Goal: Task Accomplishment & Management: Use online tool/utility

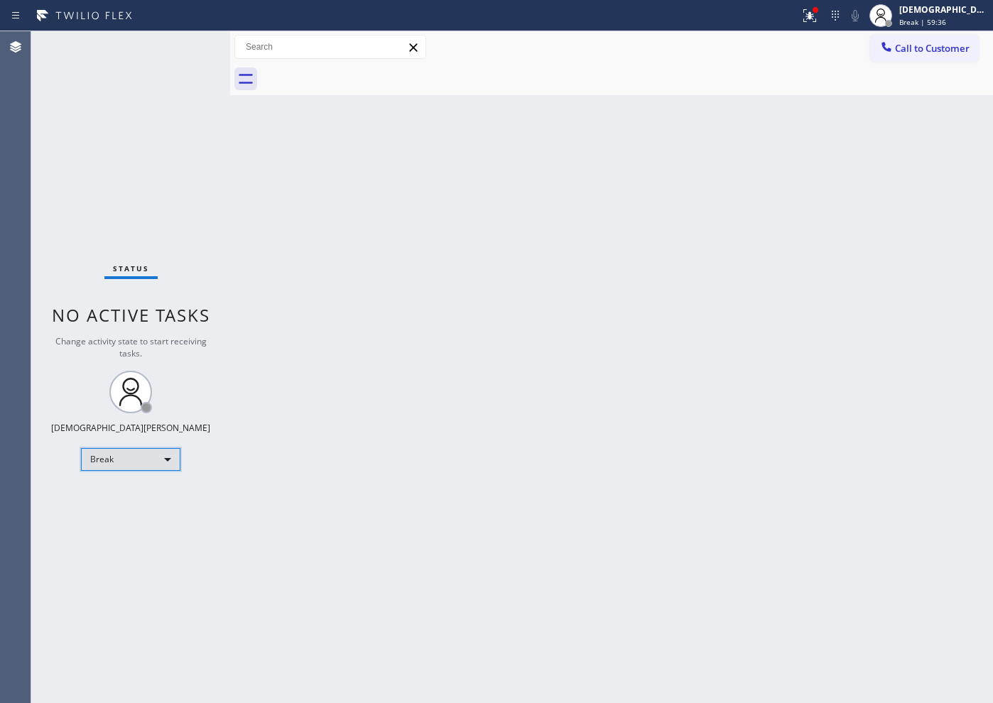
click at [126, 465] on div "Break" at bounding box center [130, 459] width 99 height 23
click at [71, 220] on div at bounding box center [496, 351] width 993 height 703
click at [126, 463] on div "Break" at bounding box center [130, 459] width 99 height 23
click at [137, 495] on li "Available" at bounding box center [130, 497] width 97 height 17
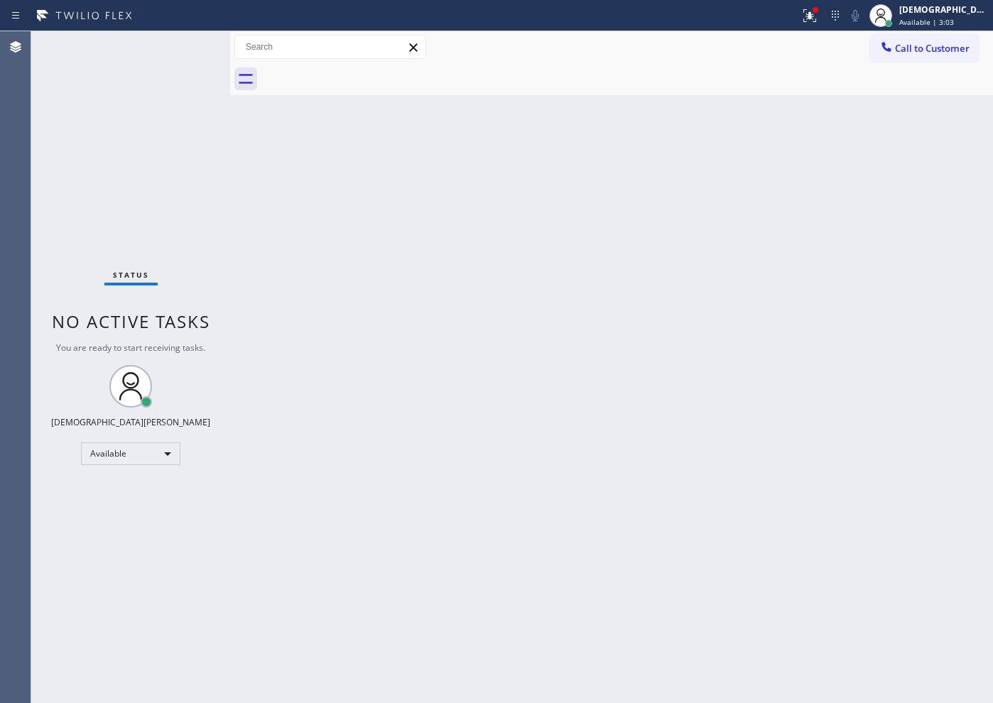
click at [309, 421] on div "Back to Dashboard Change Sender ID Customers Technicians Select a contact Outbo…" at bounding box center [611, 367] width 763 height 672
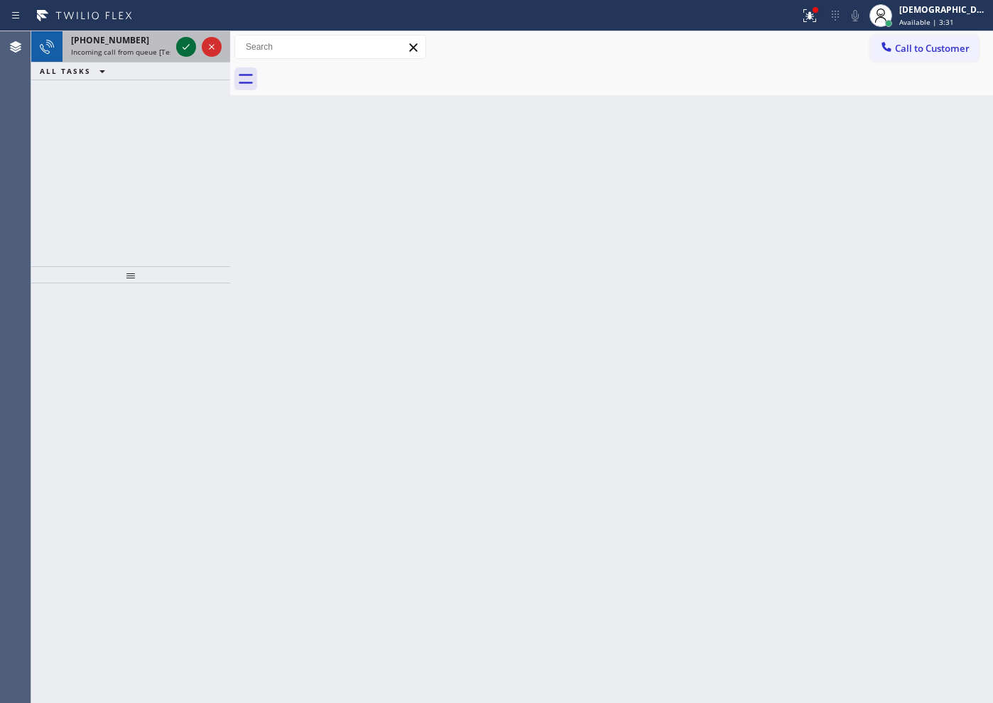
click at [187, 48] on icon at bounding box center [186, 46] width 17 height 17
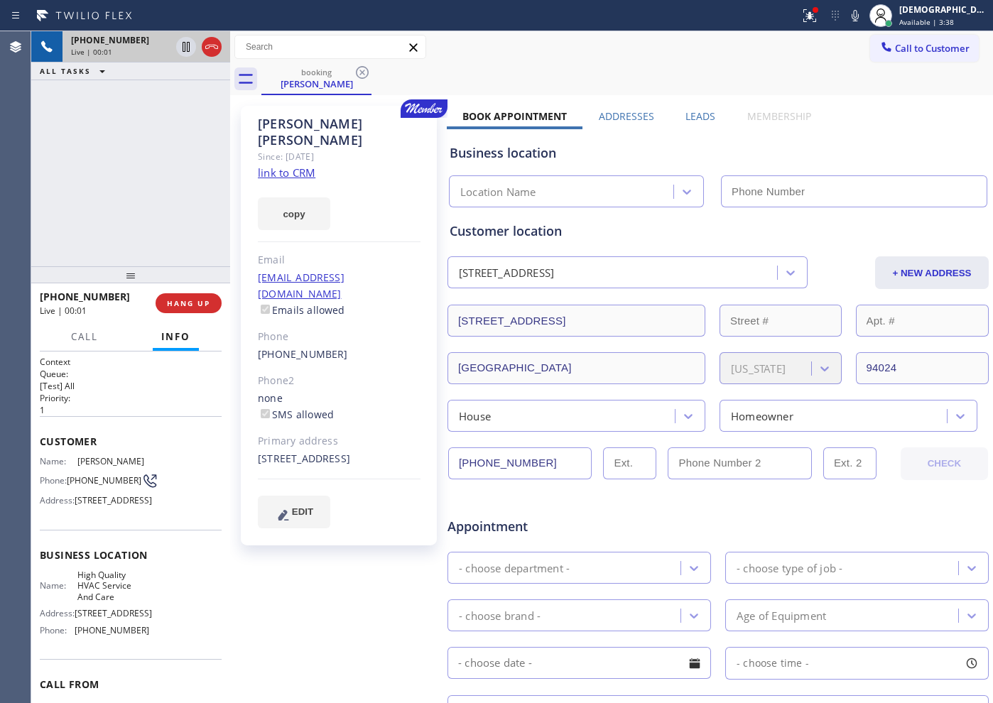
type input "[PHONE_NUMBER]"
click at [310, 166] on link "link to CRM" at bounding box center [287, 173] width 58 height 14
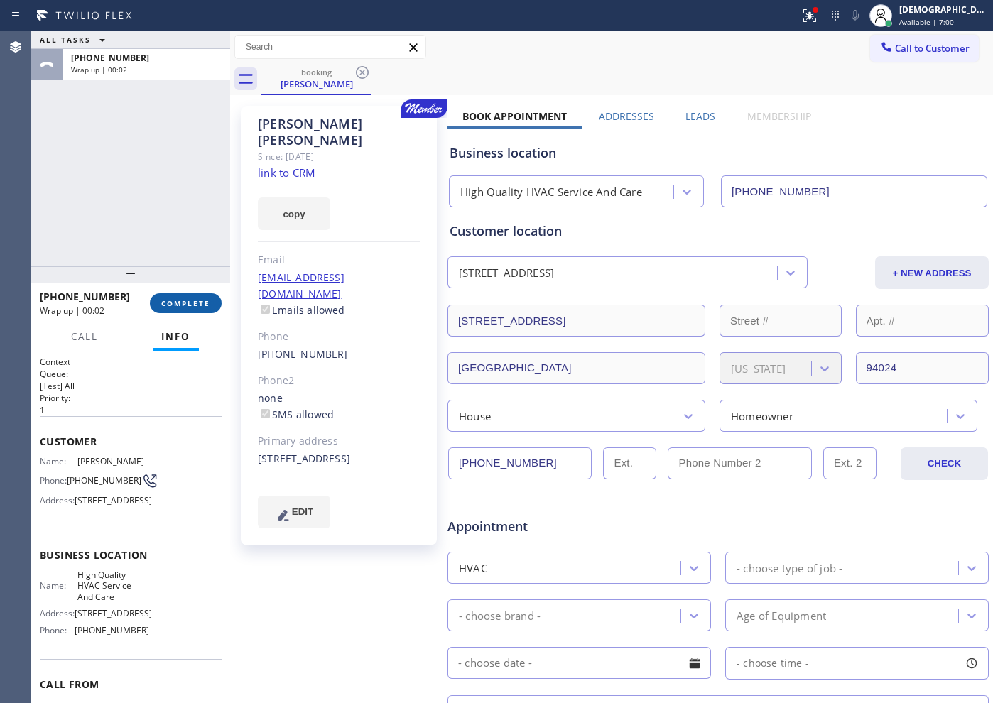
click at [192, 306] on span "COMPLETE" at bounding box center [185, 303] width 49 height 10
click at [190, 287] on div "[PHONE_NUMBER] Wrap up | 00:02 COMPLETE" at bounding box center [131, 303] width 182 height 37
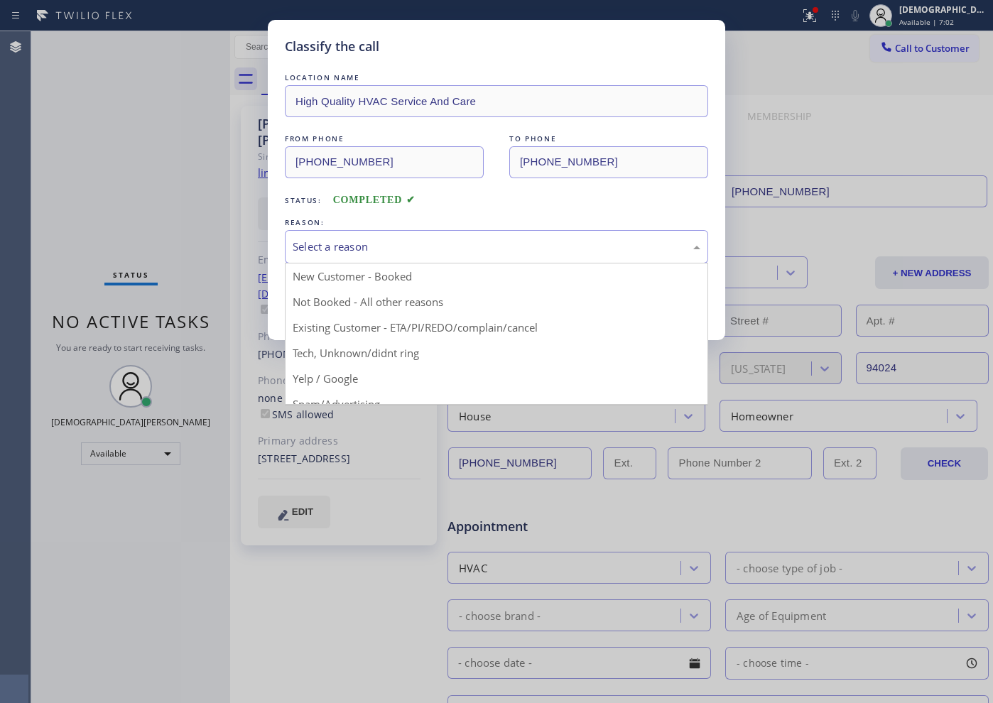
click at [394, 248] on div "Select a reason" at bounding box center [497, 247] width 408 height 16
click at [384, 252] on div "New Customer - Booked" at bounding box center [497, 247] width 408 height 16
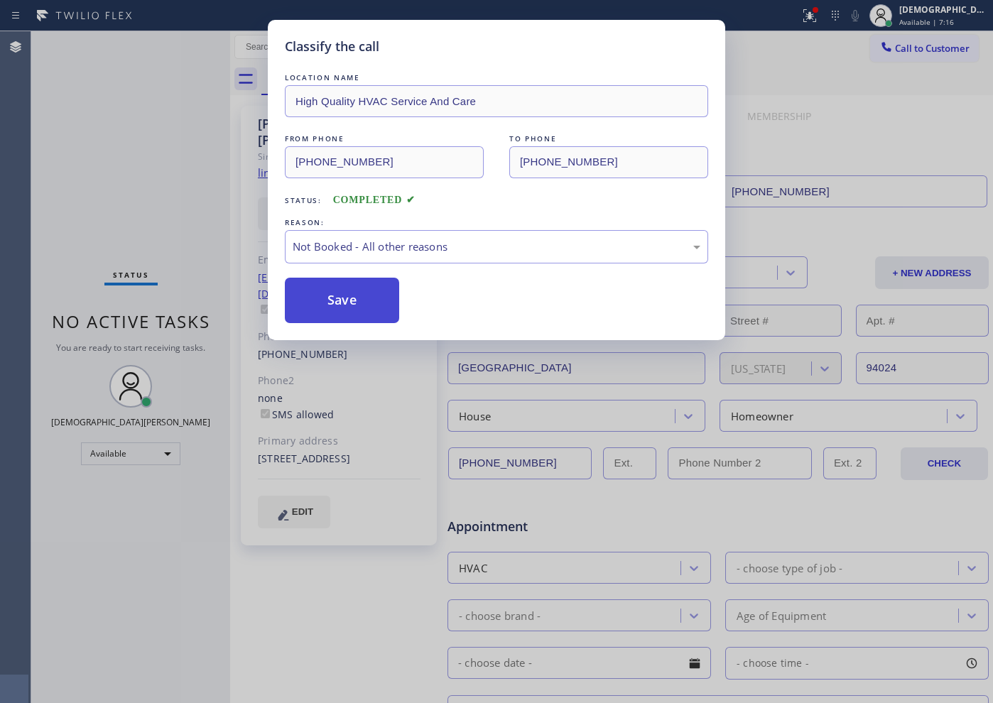
click at [363, 304] on button "Save" at bounding box center [342, 300] width 114 height 45
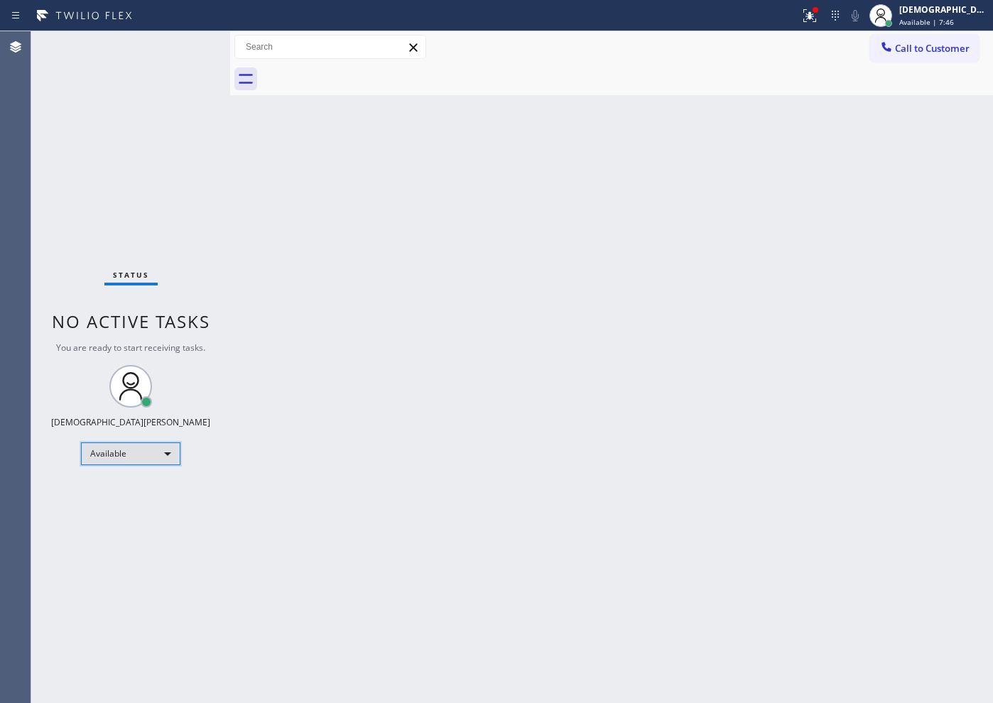
click at [144, 455] on div "Available" at bounding box center [130, 454] width 99 height 23
click at [150, 529] on li "Break" at bounding box center [130, 527] width 97 height 17
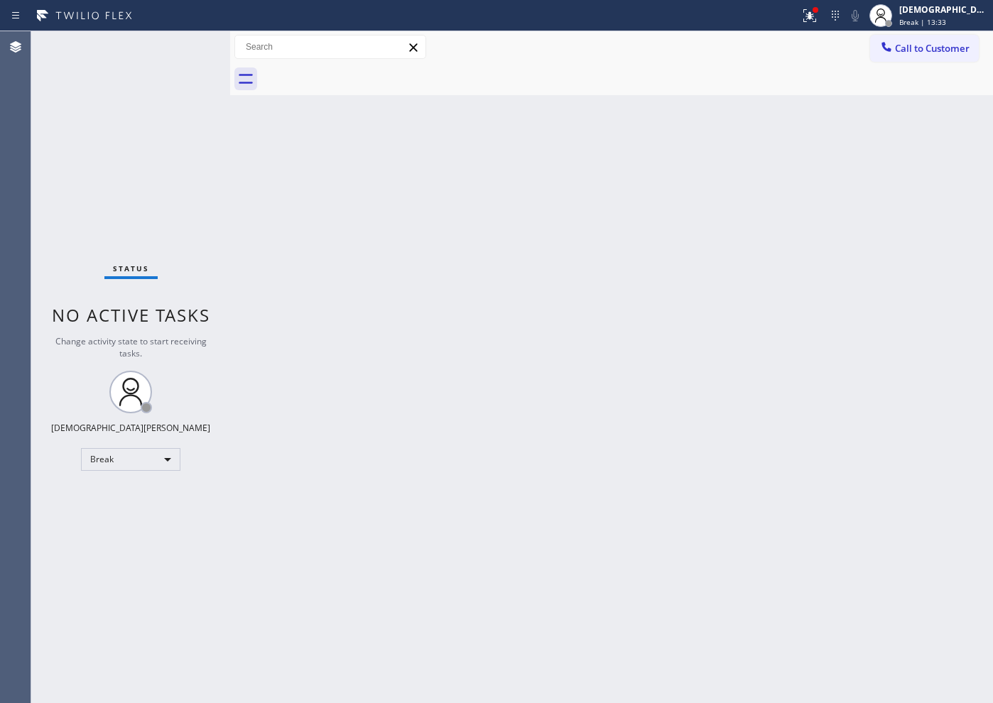
drag, startPoint x: 106, startPoint y: 194, endPoint x: 100, endPoint y: 200, distance: 8.0
click at [106, 194] on div "Status No active tasks Change activity state to start receiving tasks. Christia…" at bounding box center [130, 367] width 199 height 672
click at [153, 461] on div "Break" at bounding box center [130, 459] width 99 height 23
click at [139, 497] on li "Available" at bounding box center [130, 497] width 97 height 17
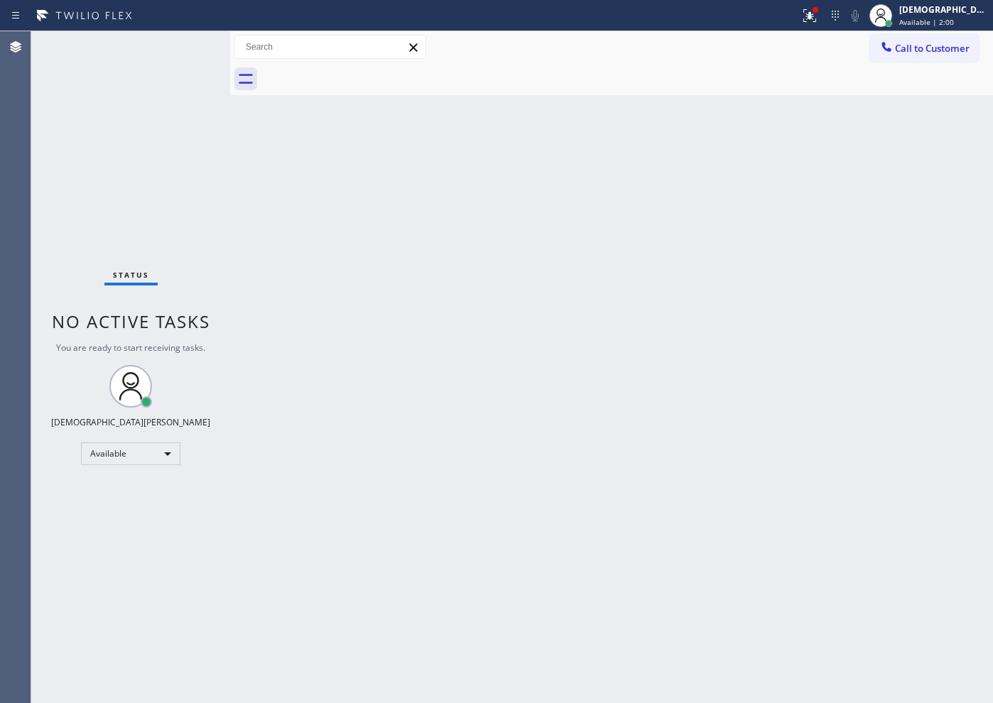
click at [103, 149] on div "Status No active tasks You are ready to start receiving tasks. Christian Cinco …" at bounding box center [130, 367] width 199 height 672
click at [71, 180] on div "Status No active tasks You are ready to start receiving tasks. Christian Cinco …" at bounding box center [130, 367] width 199 height 672
drag, startPoint x: 464, startPoint y: 323, endPoint x: 456, endPoint y: 327, distance: 8.9
click at [458, 330] on div "Back to Dashboard Change Sender ID Customers Technicians Select a contact Outbo…" at bounding box center [611, 367] width 763 height 672
click at [109, 447] on div "Available" at bounding box center [130, 454] width 99 height 23
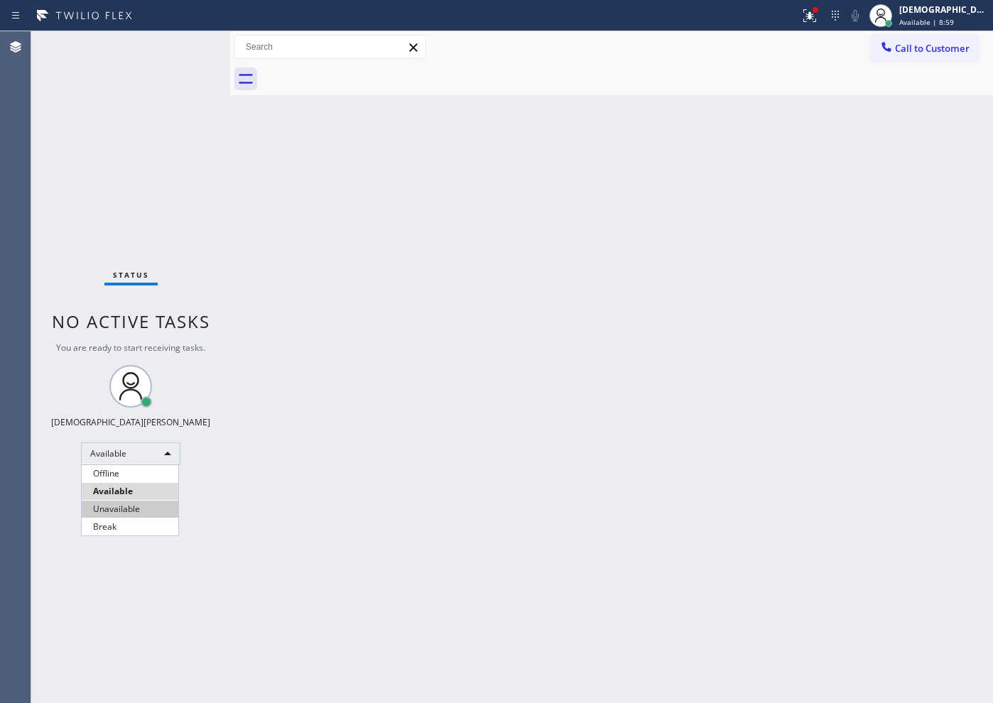
drag, startPoint x: 129, startPoint y: 513, endPoint x: 139, endPoint y: 511, distance: 9.5
click at [129, 512] on li "Unavailable" at bounding box center [130, 509] width 97 height 17
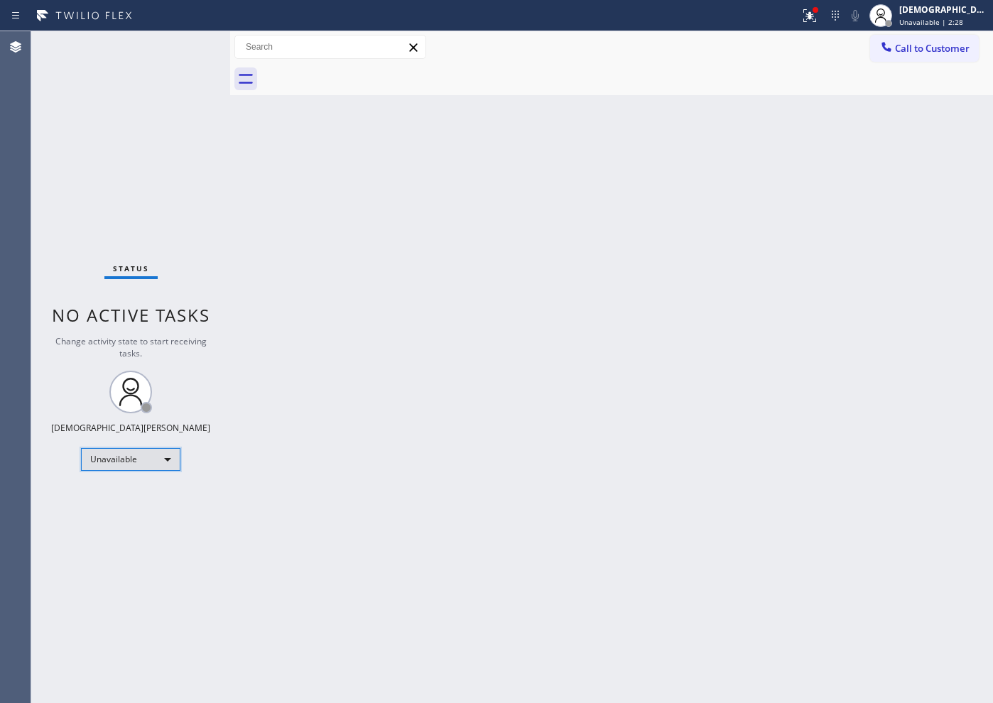
click at [112, 464] on div "Unavailable" at bounding box center [130, 459] width 99 height 23
click at [123, 494] on li "Available" at bounding box center [130, 497] width 97 height 17
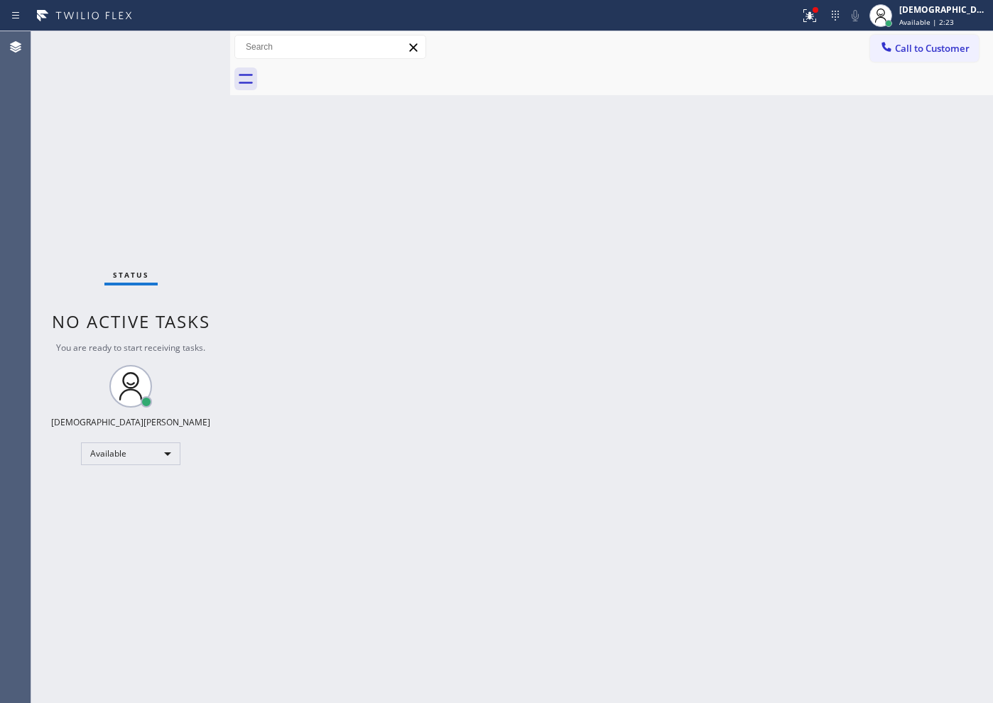
click at [87, 171] on div "Status No active tasks You are ready to start receiving tasks. Christian Cinco …" at bounding box center [130, 367] width 199 height 672
click at [181, 48] on div "Status No active tasks You are ready to start receiving tasks. Christian Cinco …" at bounding box center [130, 367] width 199 height 672
click at [254, 181] on div "Back to Dashboard Change Sender ID Customers Technicians Select a contact Outbo…" at bounding box center [611, 367] width 763 height 672
click at [185, 186] on div "Status No active tasks You are ready to start receiving tasks. Christian Cinco …" at bounding box center [130, 367] width 199 height 672
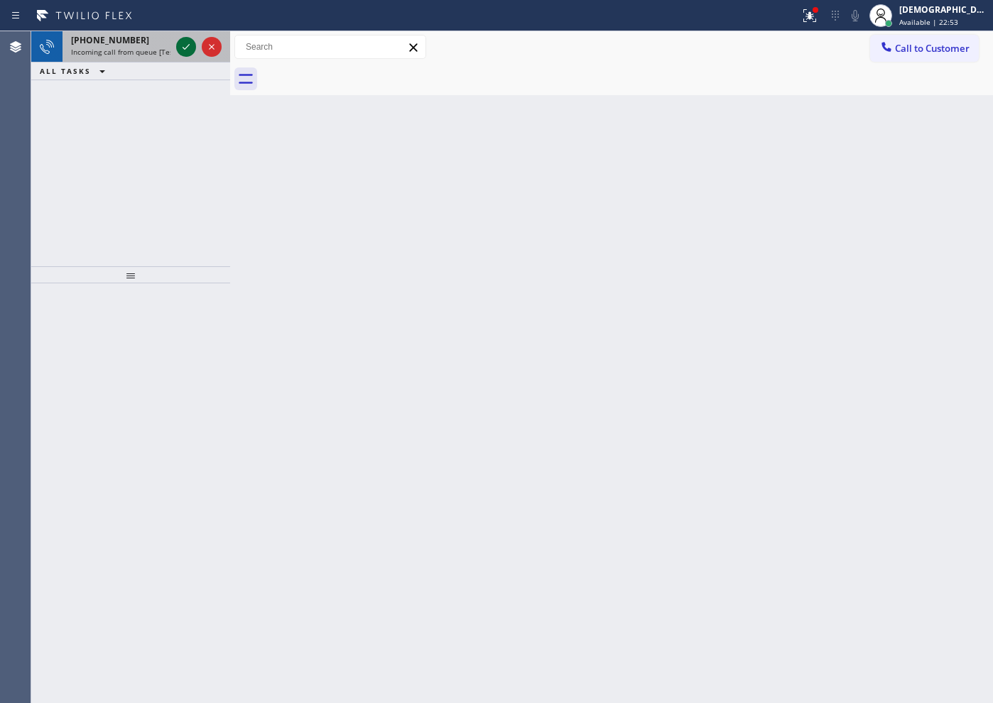
click at [182, 43] on icon at bounding box center [186, 46] width 17 height 17
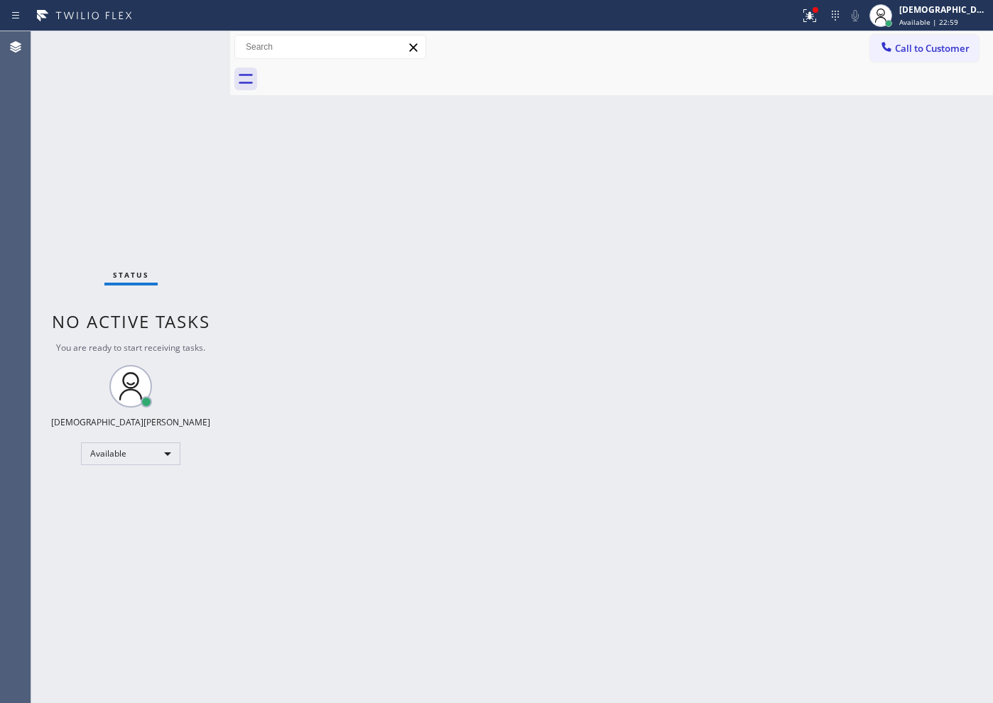
click at [820, 379] on div "Back to Dashboard Change Sender ID Customers Technicians Select a contact Outbo…" at bounding box center [611, 367] width 763 height 672
drag, startPoint x: 455, startPoint y: 571, endPoint x: 578, endPoint y: 568, distance: 122.9
click at [502, 578] on div "Back to Dashboard Change Sender ID Customers Technicians Select a contact Outbo…" at bounding box center [611, 367] width 763 height 672
drag, startPoint x: 505, startPoint y: 331, endPoint x: 671, endPoint y: 319, distance: 167.4
click at [510, 331] on div "Back to Dashboard Change Sender ID Customers Technicians Select a contact Outbo…" at bounding box center [611, 367] width 763 height 672
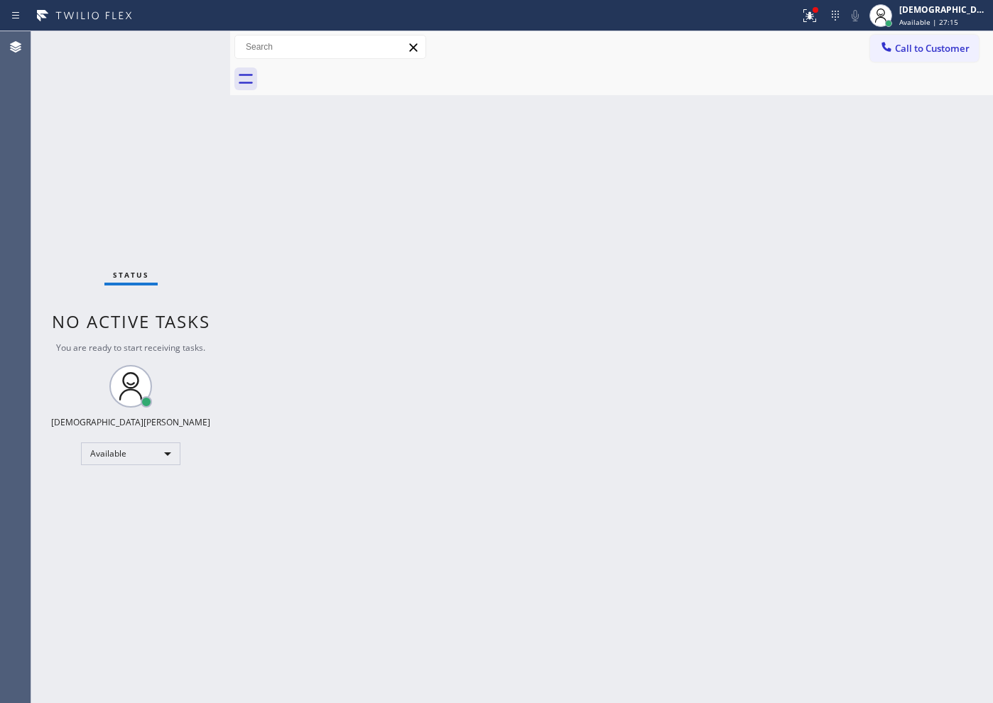
click at [672, 318] on div "Back to Dashboard Change Sender ID Customers Technicians Select a contact Outbo…" at bounding box center [611, 367] width 763 height 672
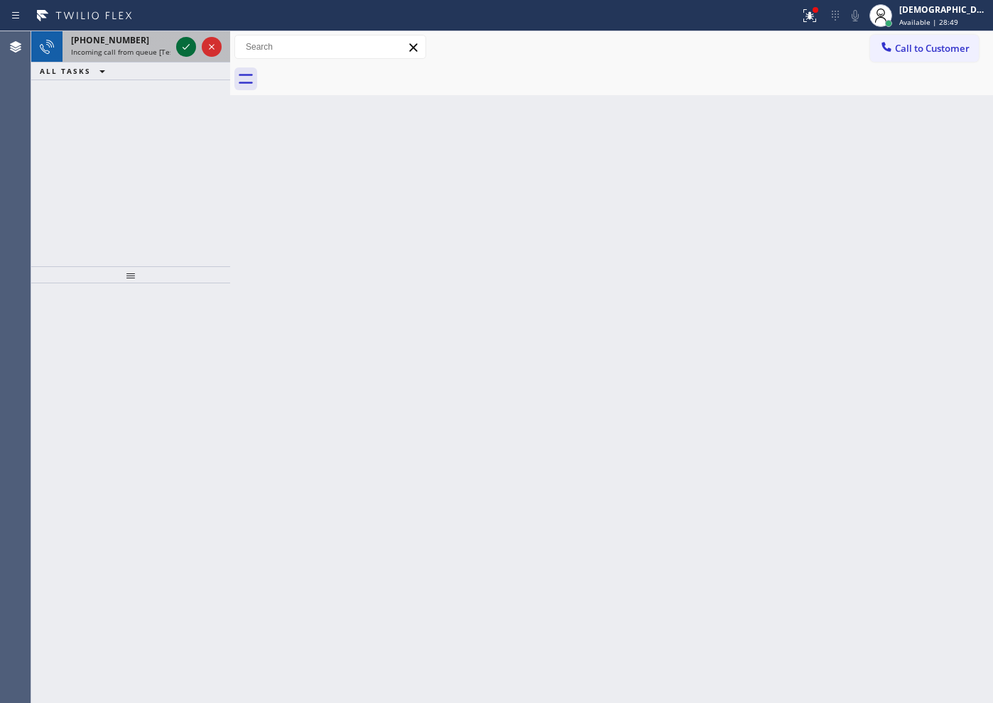
click at [192, 48] on icon at bounding box center [186, 46] width 17 height 17
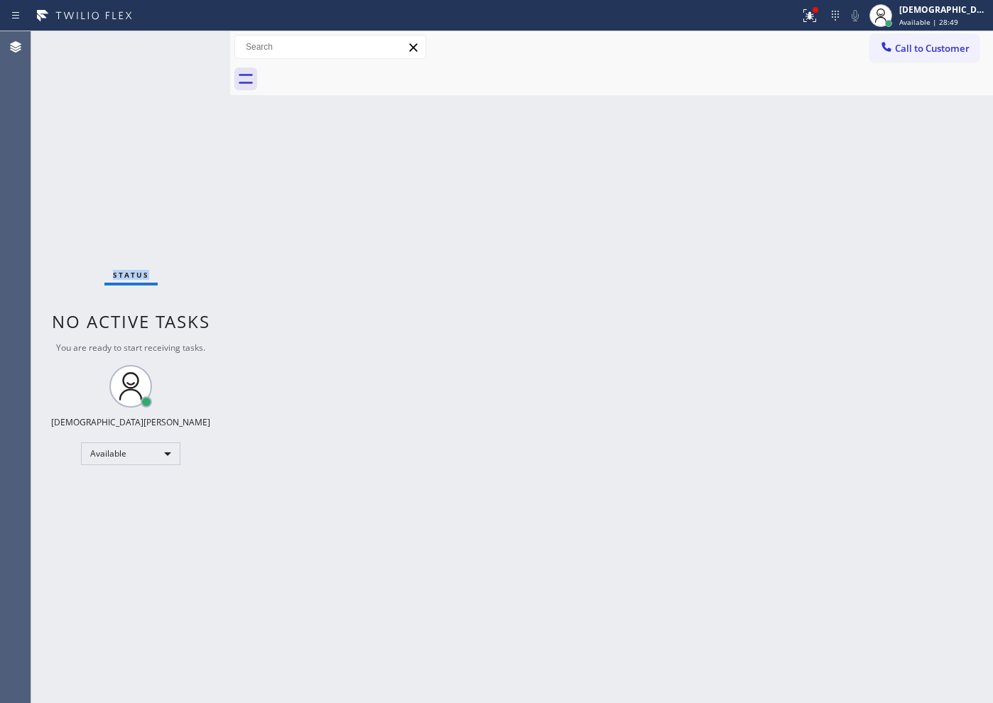
click at [192, 48] on div "Status No active tasks You are ready to start receiving tasks. Christian Cinco …" at bounding box center [130, 367] width 199 height 672
click at [862, 453] on div "Back to Dashboard Change Sender ID Customers Technicians Select a contact Outbo…" at bounding box center [611, 367] width 763 height 672
click at [130, 464] on div "Available" at bounding box center [130, 454] width 99 height 23
click at [129, 526] on li "Break" at bounding box center [130, 527] width 97 height 17
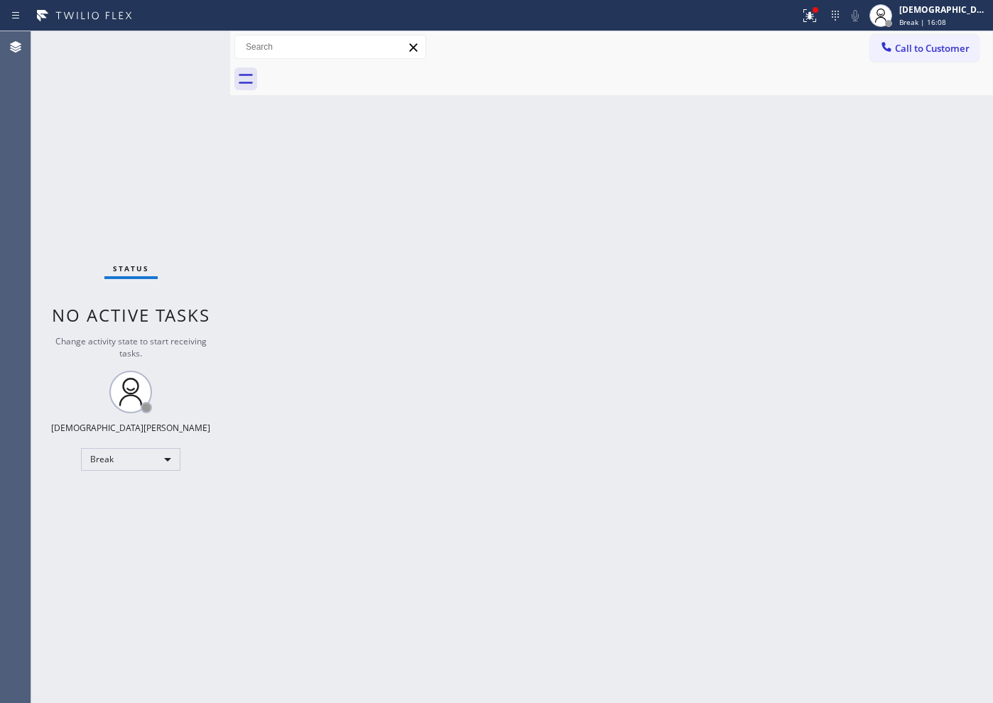
click at [61, 225] on div "Status No active tasks Change activity state to start receiving tasks. Christia…" at bounding box center [130, 367] width 199 height 672
click at [155, 468] on div "Break" at bounding box center [130, 459] width 99 height 23
click at [141, 497] on li "Available" at bounding box center [130, 497] width 97 height 17
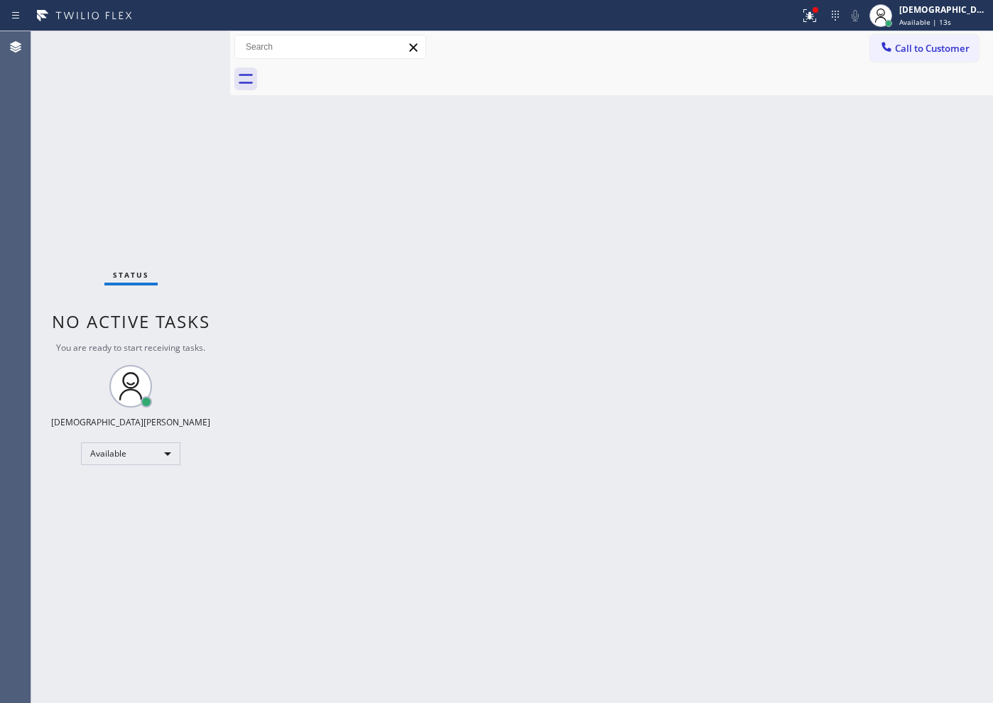
click at [72, 134] on div "Status No active tasks You are ready to start receiving tasks. Christian Cinco …" at bounding box center [130, 367] width 199 height 672
click at [178, 43] on div "Status No active tasks You are ready to start receiving tasks. Christian Cinco …" at bounding box center [130, 367] width 199 height 672
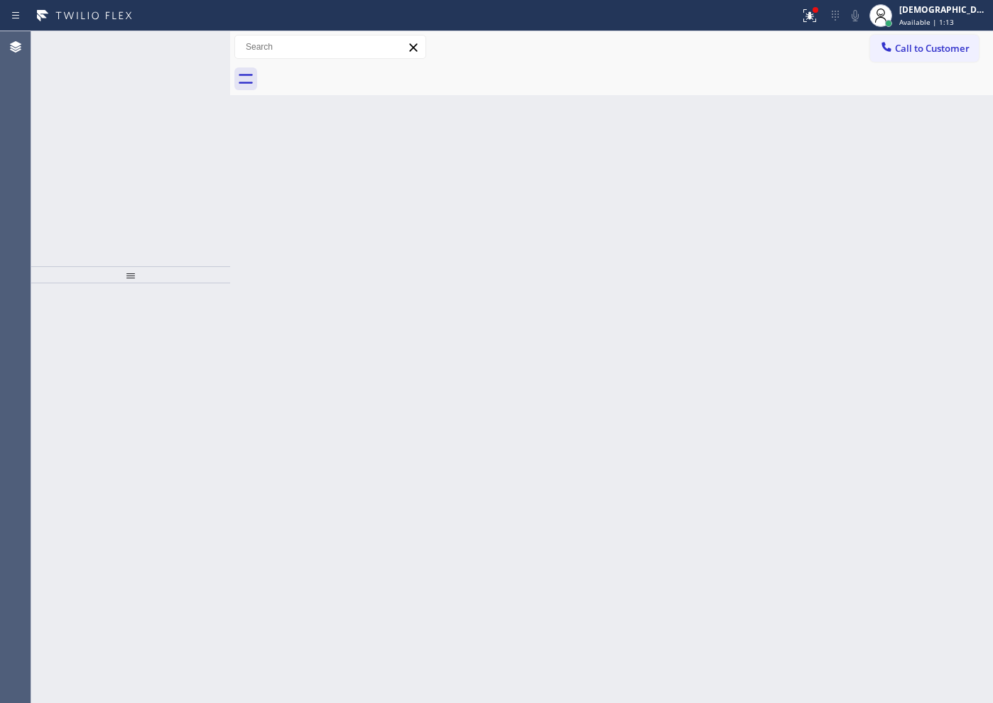
click at [178, 43] on icon at bounding box center [186, 46] width 17 height 17
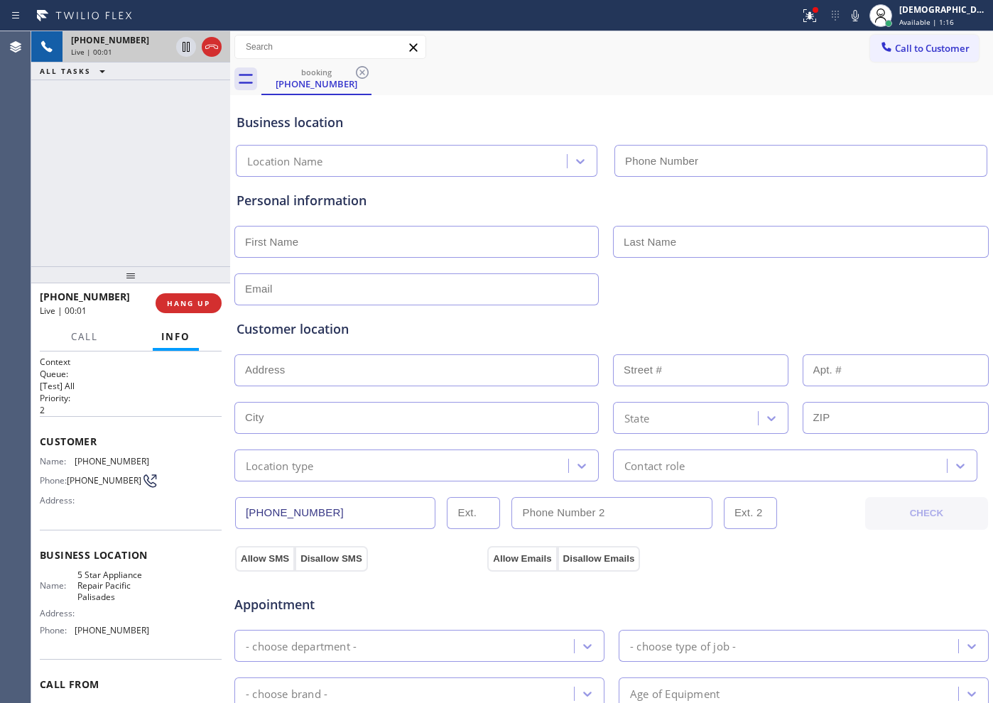
type input "[PHONE_NUMBER]"
click at [784, 287] on div at bounding box center [611, 288] width 757 height 35
click at [216, 46] on icon at bounding box center [211, 46] width 17 height 17
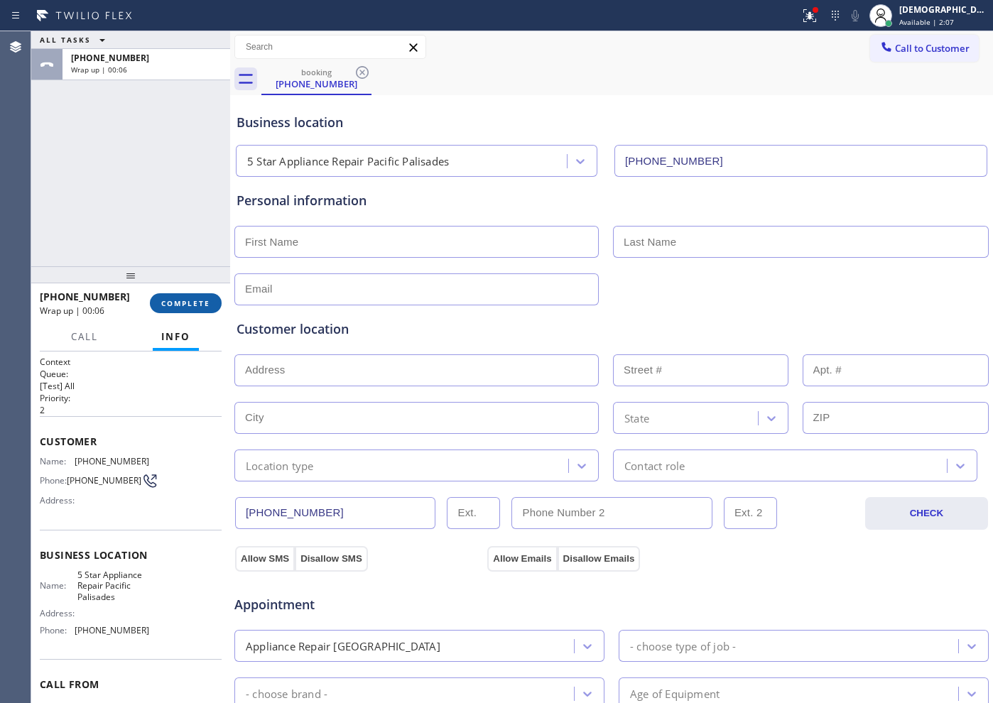
click at [169, 294] on button "COMPLETE" at bounding box center [186, 303] width 72 height 20
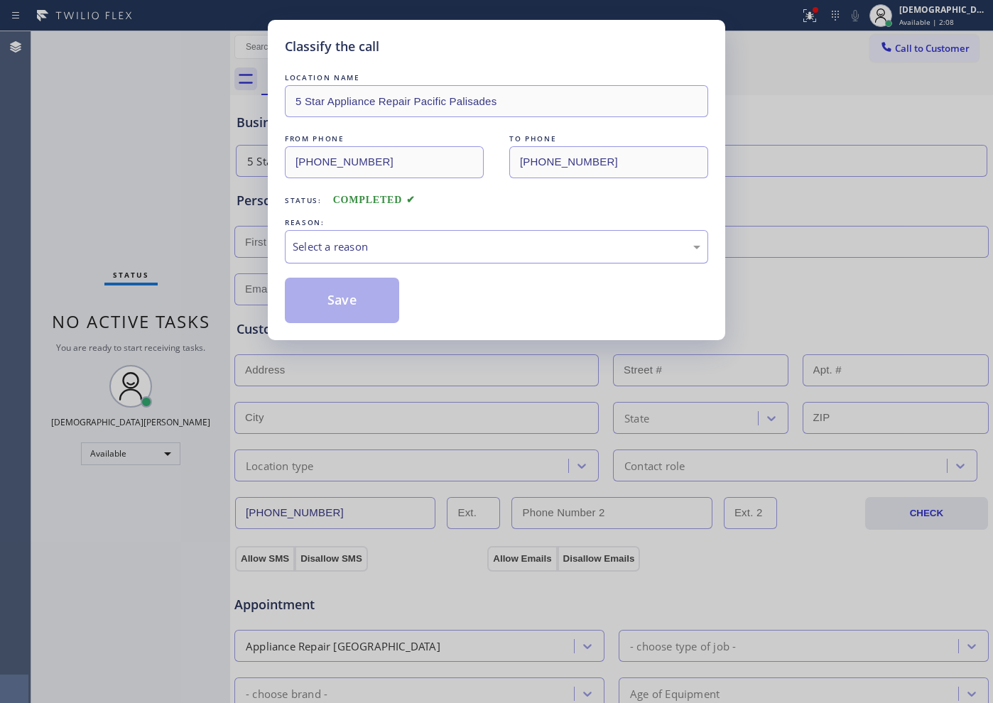
click at [384, 245] on div "Select a reason" at bounding box center [497, 247] width 408 height 16
click at [355, 300] on button "Save" at bounding box center [342, 300] width 114 height 45
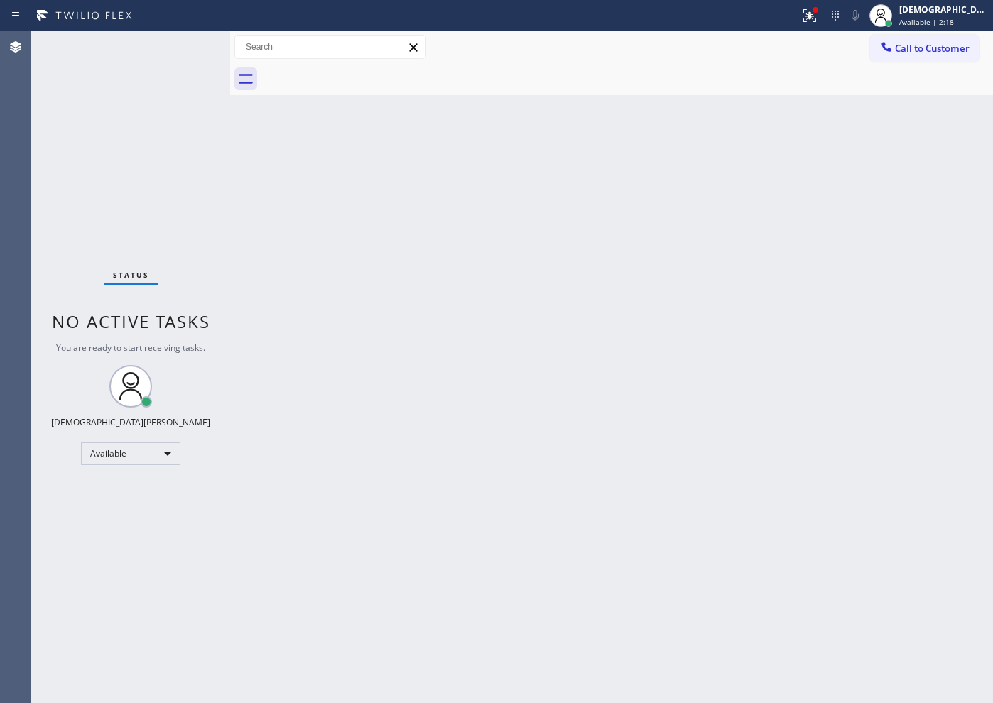
click at [70, 252] on div "Status No active tasks You are ready to start receiving tasks. Christian Cinco …" at bounding box center [130, 367] width 199 height 672
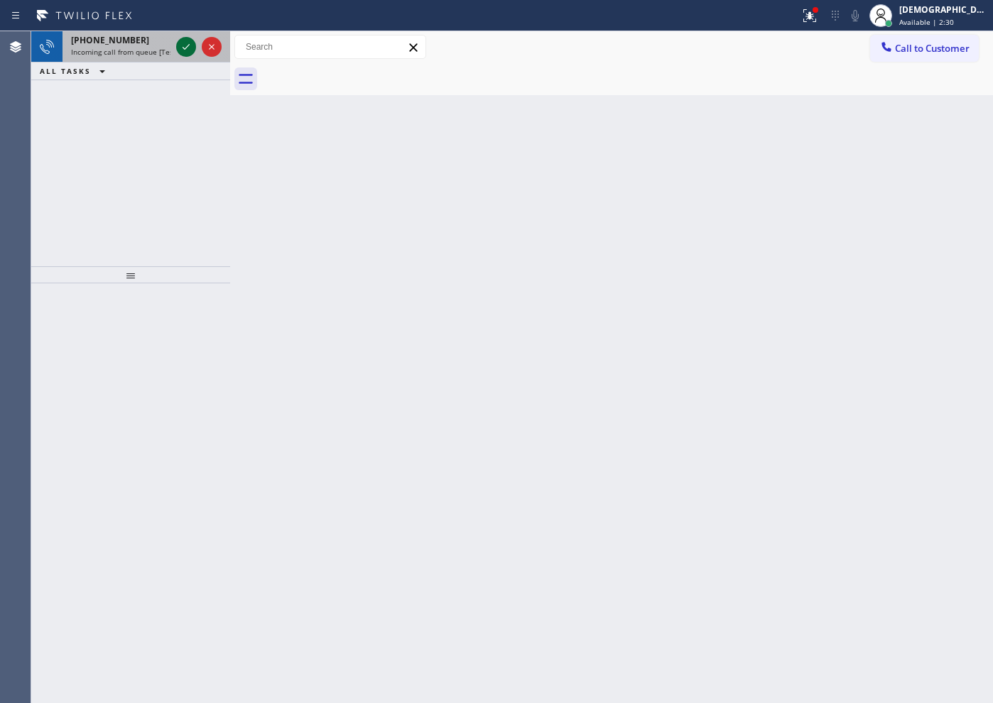
click at [192, 50] on icon at bounding box center [186, 46] width 17 height 17
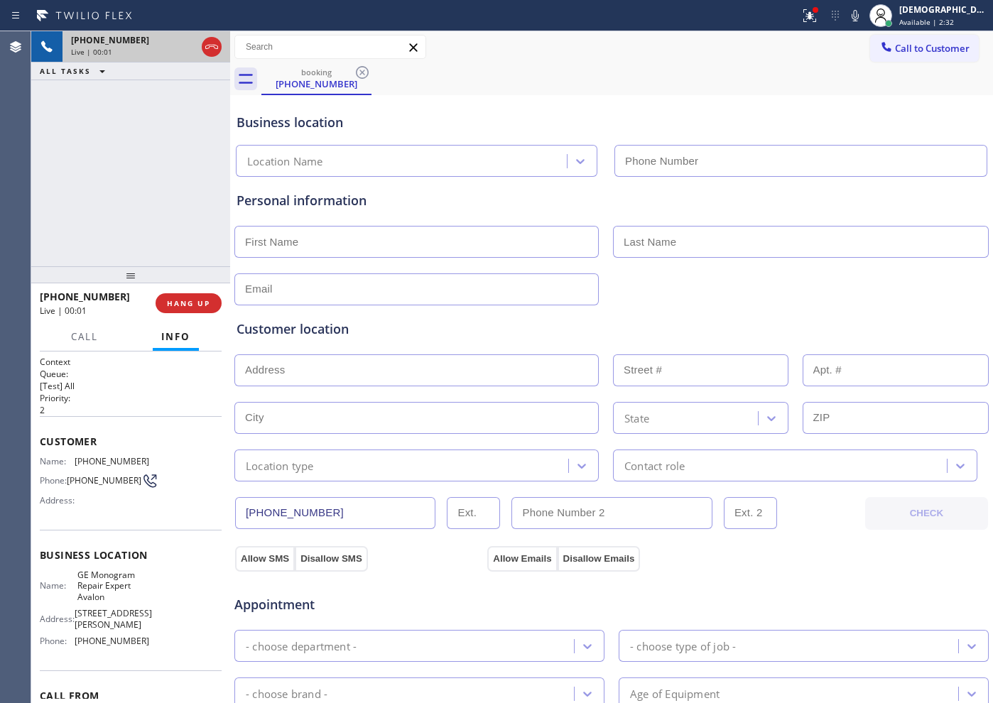
type input "[PHONE_NUMBER]"
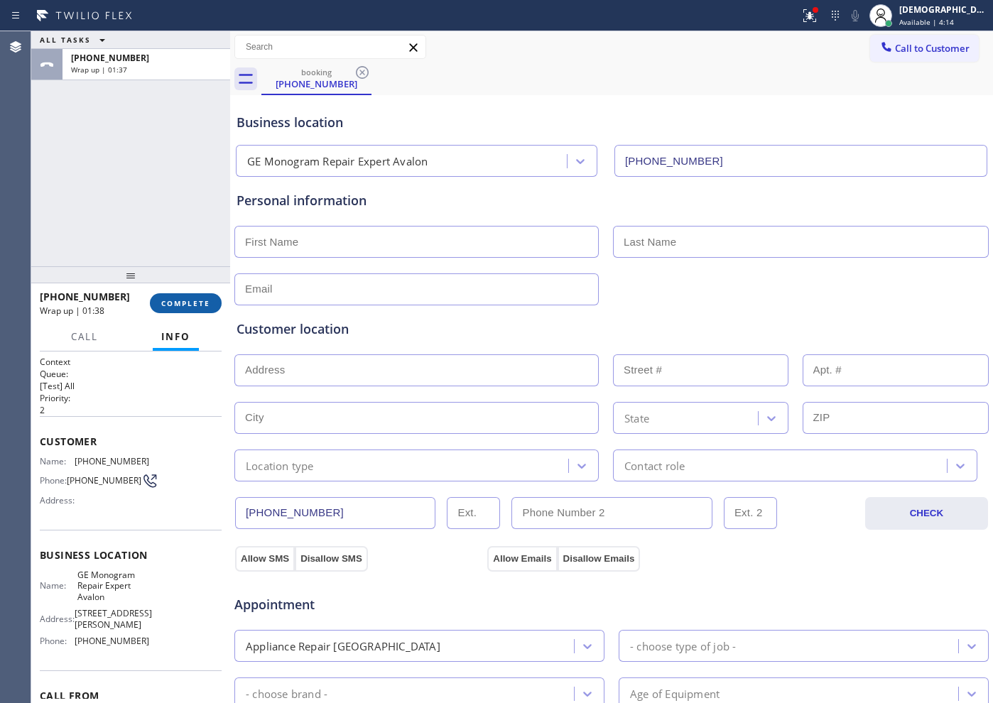
click at [183, 298] on span "COMPLETE" at bounding box center [185, 303] width 49 height 10
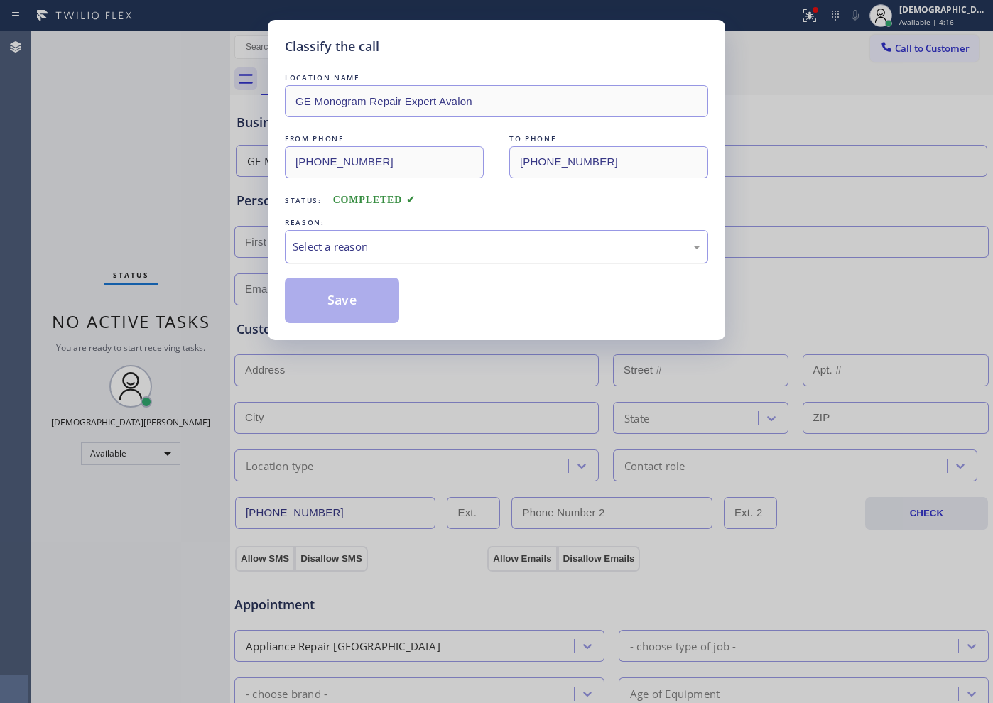
click at [350, 249] on div "Select a reason" at bounding box center [497, 247] width 408 height 16
click at [368, 304] on button "Save" at bounding box center [342, 300] width 114 height 45
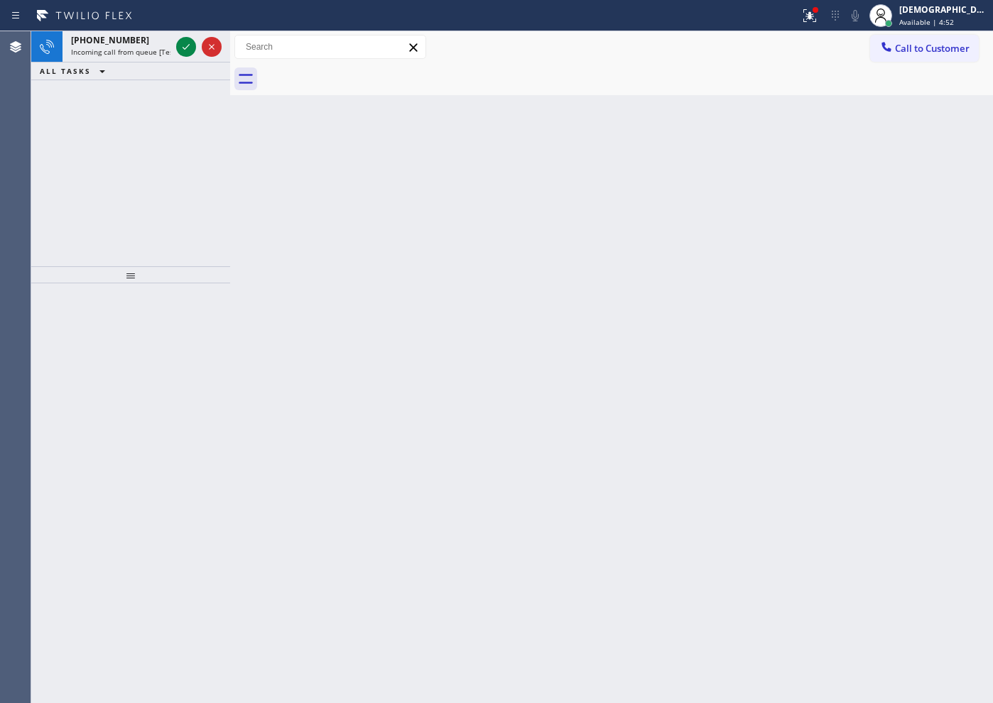
click at [180, 27] on div "Status report Issues detected These issues could affect your workflow. Please c…" at bounding box center [496, 15] width 993 height 31
click at [179, 47] on icon at bounding box center [186, 46] width 17 height 17
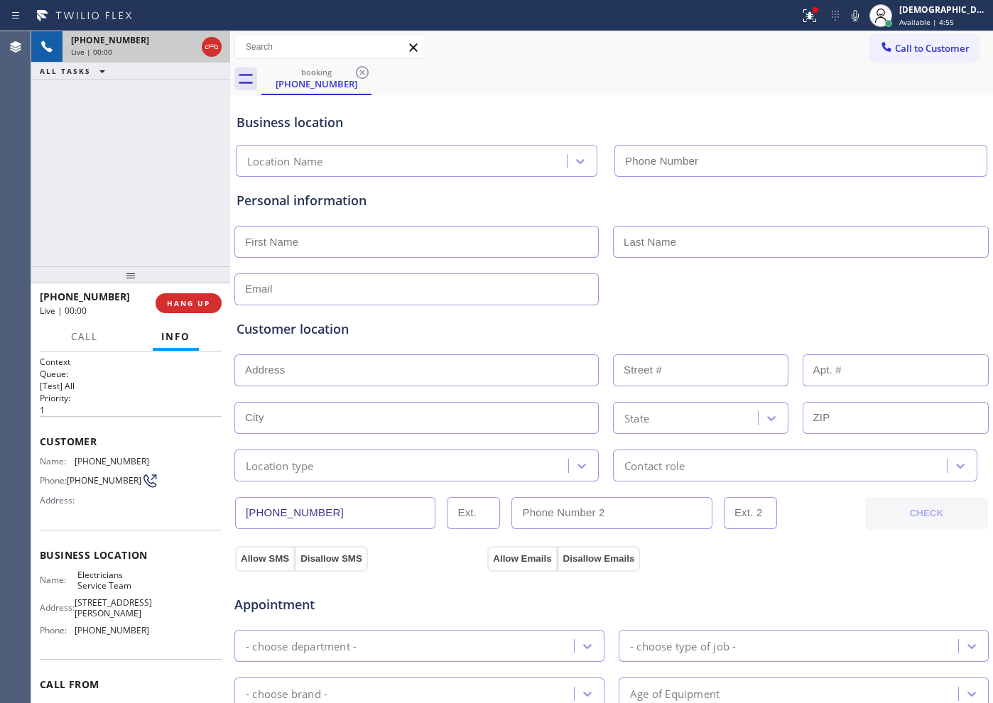
type input "[PHONE_NUMBER]"
drag, startPoint x: 160, startPoint y: 154, endPoint x: 193, endPoint y: 114, distance: 51.9
click at [161, 151] on div "[PHONE_NUMBER] Live | 00:35 ALL TASKS ALL TASKS ACTIVE TASKS TASKS IN WRAP UP" at bounding box center [130, 148] width 199 height 235
click at [216, 52] on icon at bounding box center [211, 46] width 17 height 17
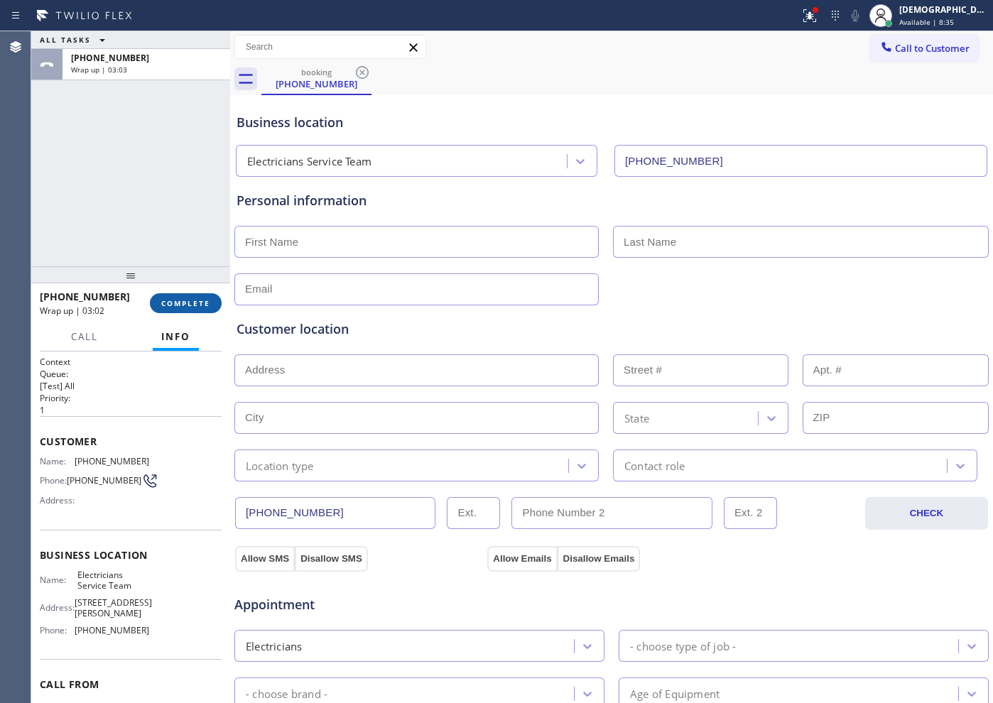
click at [182, 302] on span "COMPLETE" at bounding box center [185, 303] width 49 height 10
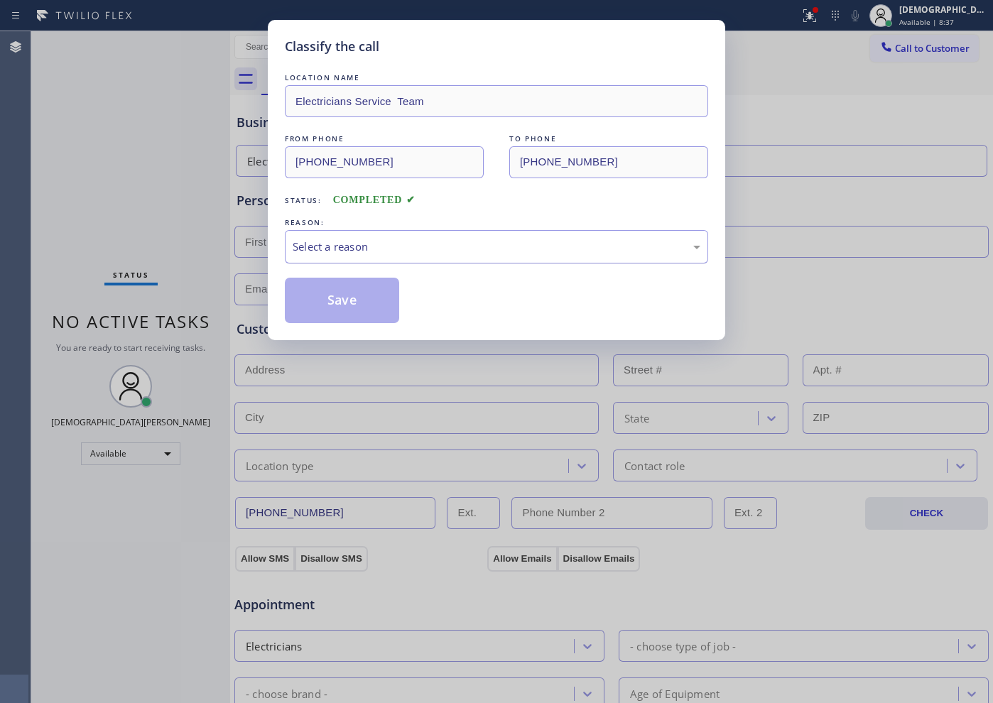
click at [322, 255] on div "Select a reason" at bounding box center [496, 246] width 423 height 33
click at [320, 294] on button "Save" at bounding box center [342, 300] width 114 height 45
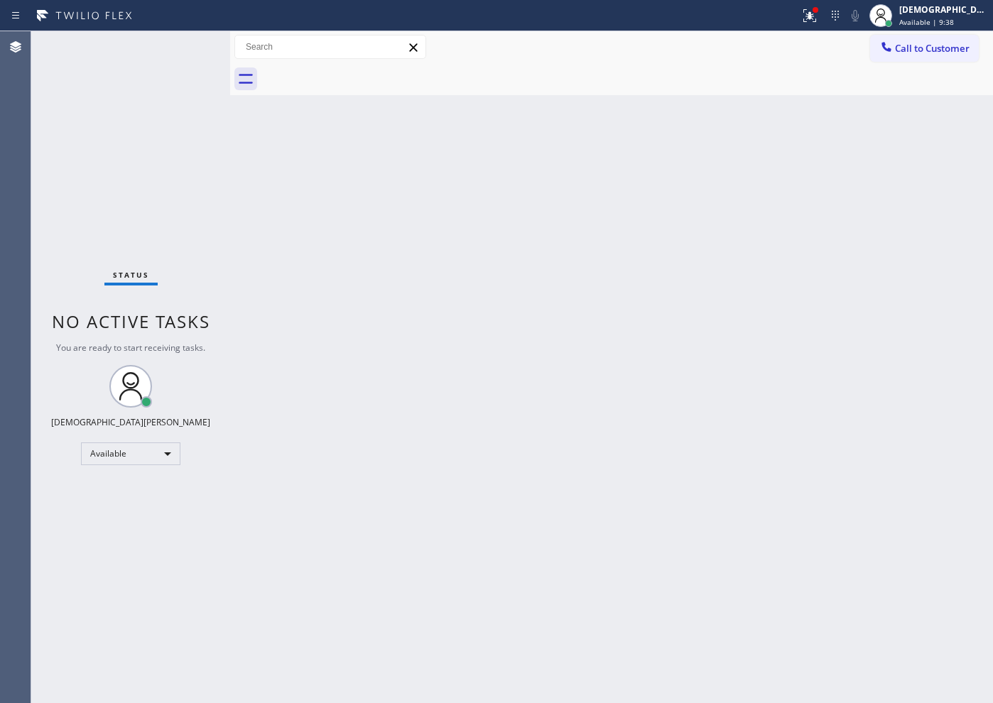
click at [97, 131] on div "Status No active tasks You are ready to start receiving tasks. Christian Cinco …" at bounding box center [130, 367] width 199 height 672
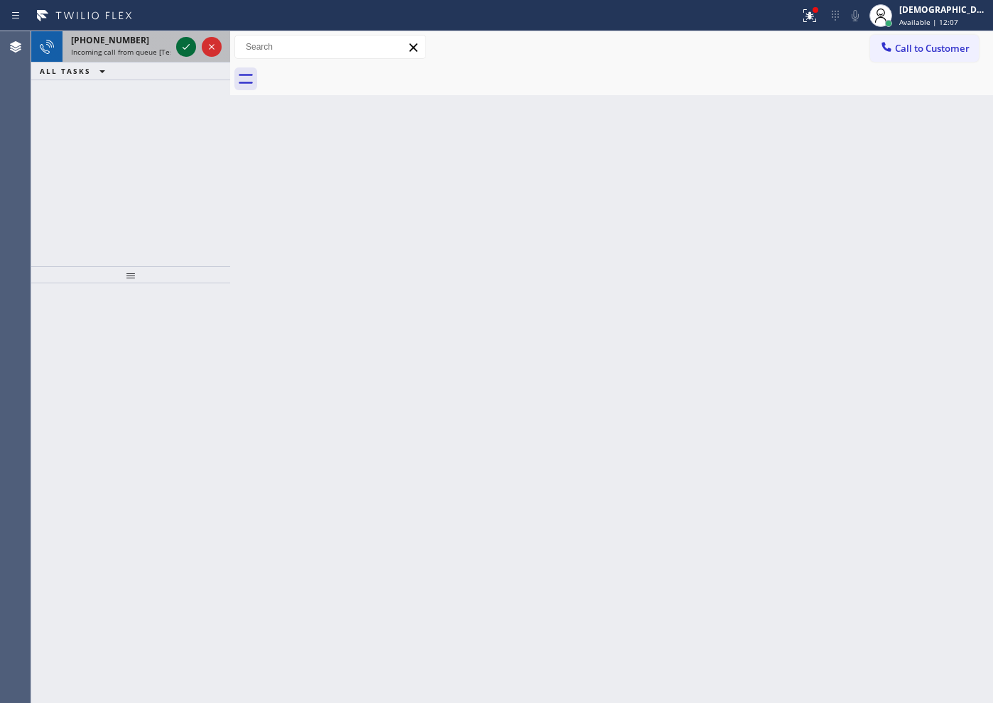
click at [184, 53] on icon at bounding box center [186, 46] width 17 height 17
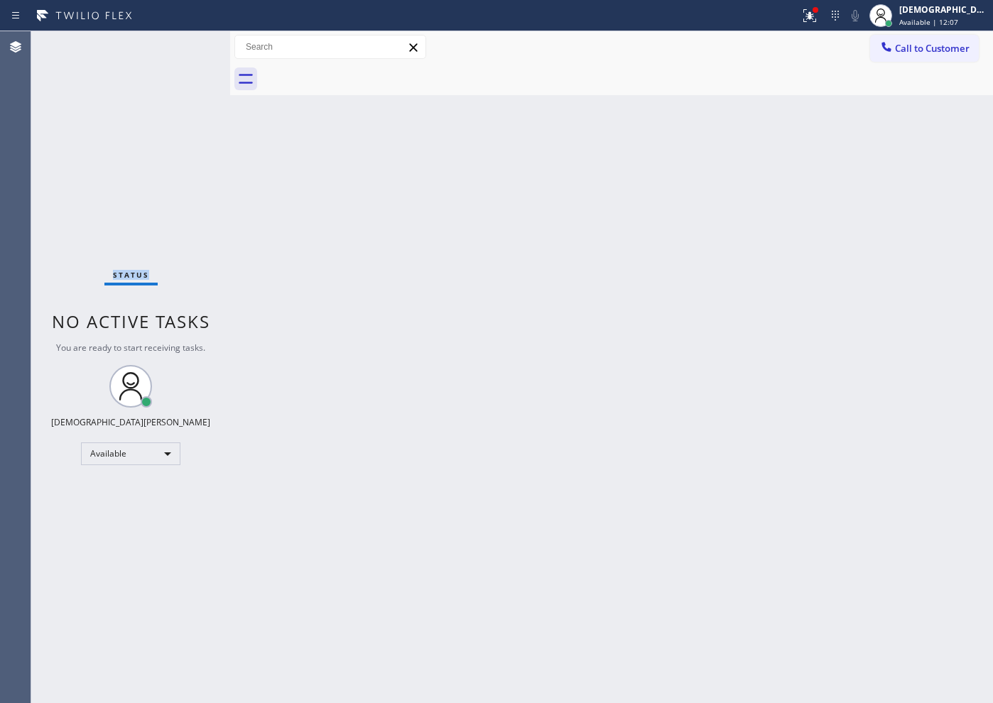
click at [184, 53] on div "Status No active tasks You are ready to start receiving tasks. Christian Cinco …" at bounding box center [130, 367] width 199 height 672
click at [826, 28] on button at bounding box center [809, 15] width 31 height 31
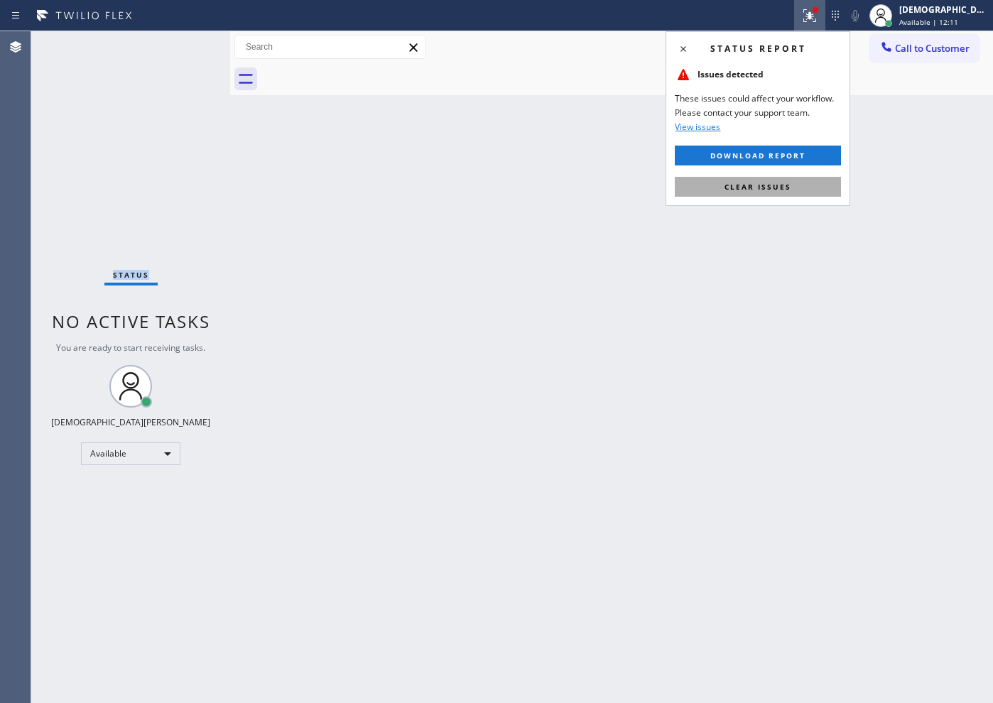
click at [801, 177] on button "Clear issues" at bounding box center [758, 187] width 166 height 20
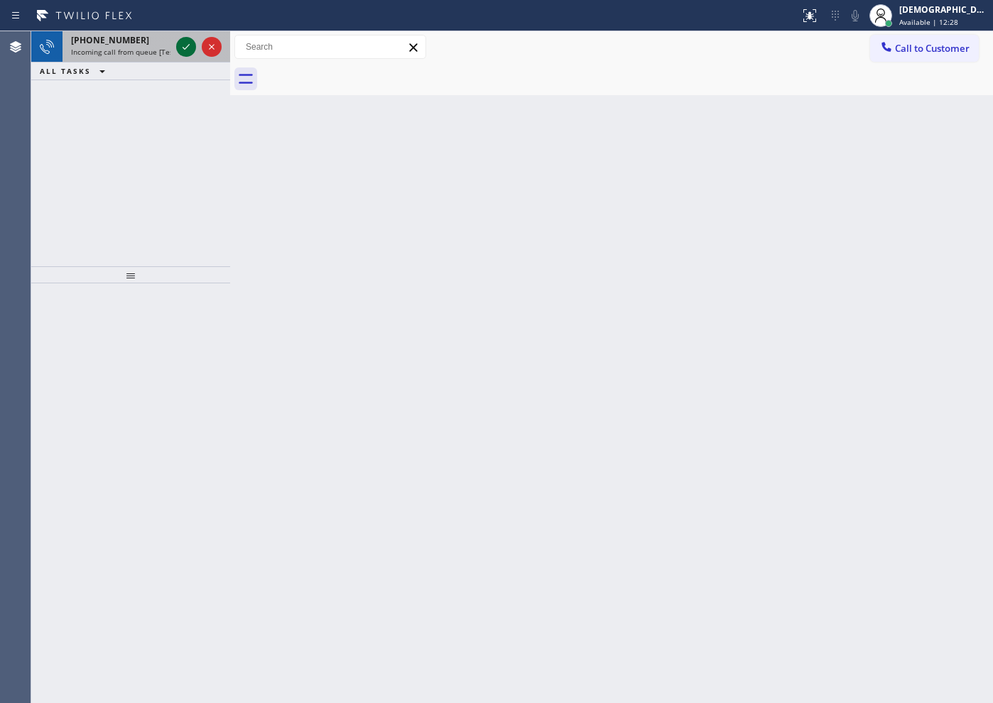
click at [188, 46] on icon at bounding box center [186, 46] width 17 height 17
click at [188, 47] on icon at bounding box center [186, 46] width 17 height 17
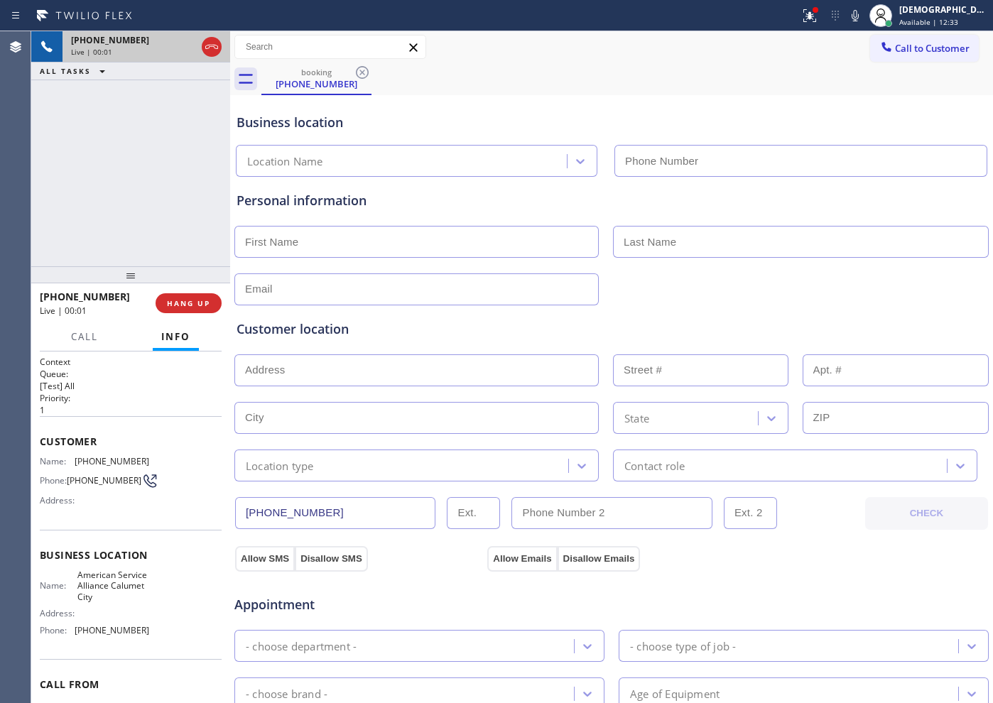
type input "[PHONE_NUMBER]"
click at [187, 46] on icon at bounding box center [186, 47] width 7 height 10
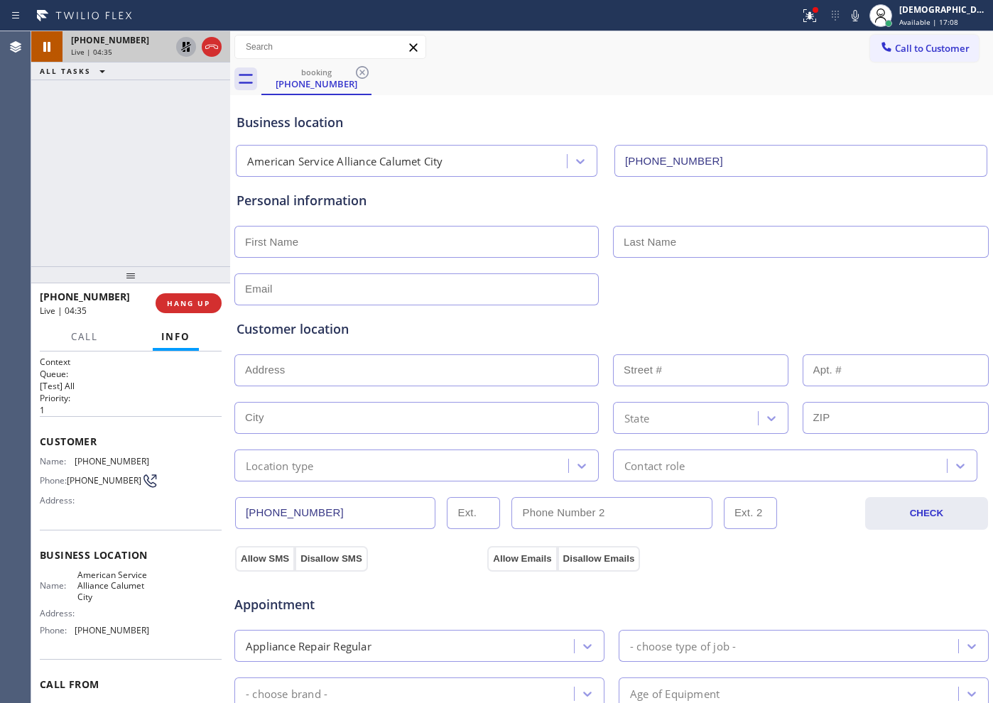
click at [180, 51] on icon at bounding box center [186, 46] width 17 height 17
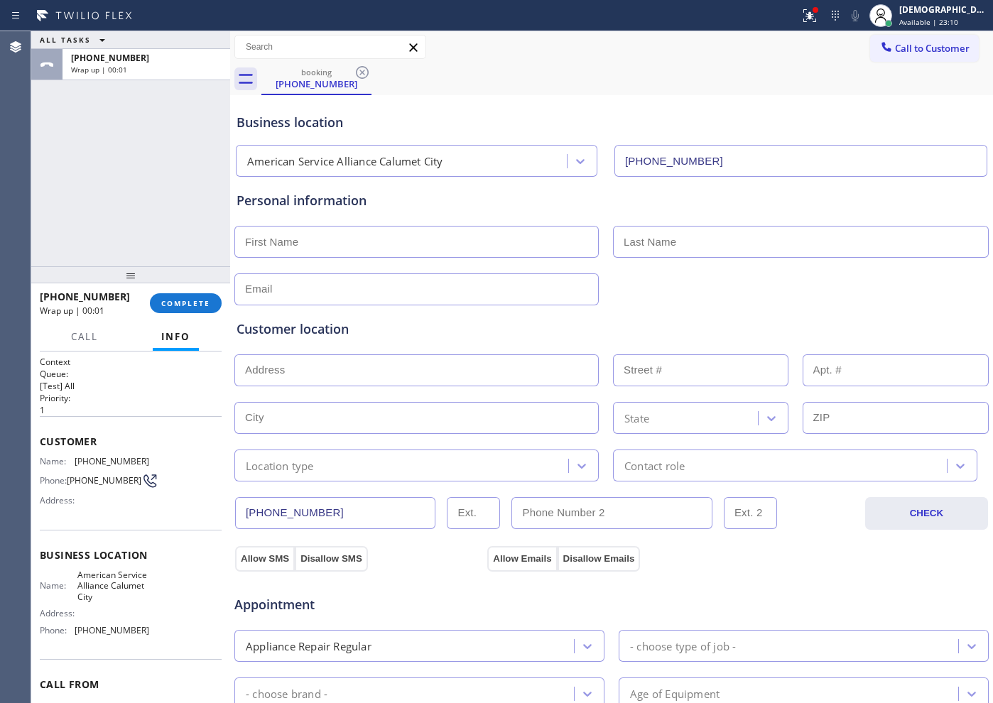
drag, startPoint x: 210, startPoint y: 48, endPoint x: 194, endPoint y: 114, distance: 68.1
click at [315, 233] on input "text" at bounding box center [416, 242] width 365 height 32
type input "m"
type input "Ms"
click at [644, 236] on input "text" at bounding box center [801, 242] width 376 height 32
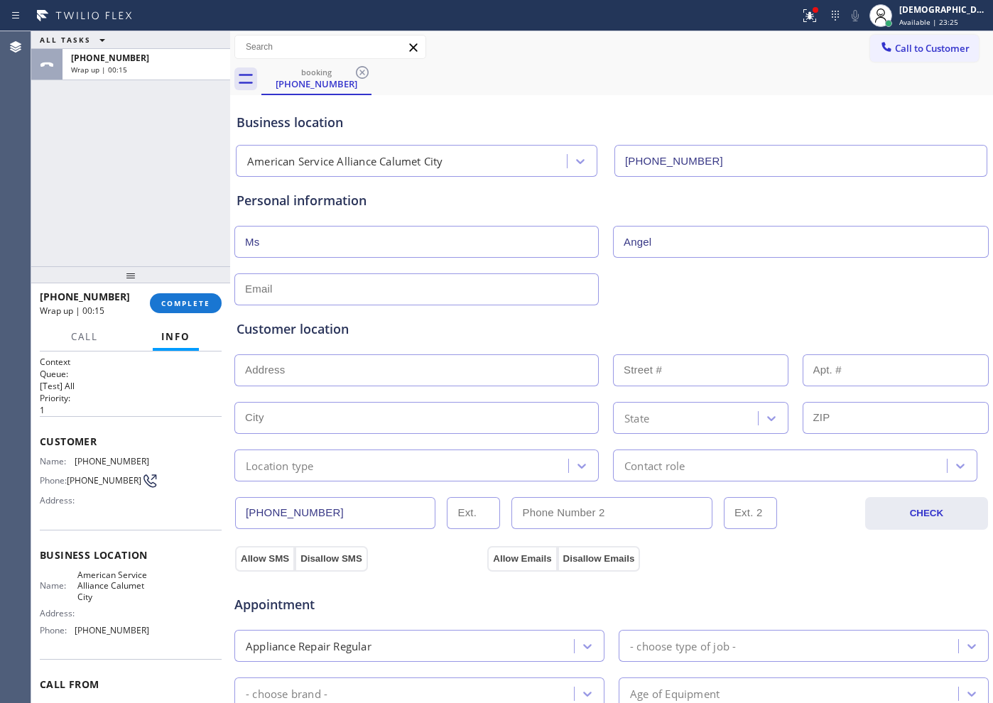
type input "Angel"
click at [476, 282] on input "text" at bounding box center [416, 290] width 365 height 32
type input "[EMAIL_ADDRESS][DOMAIN_NAME]"
click at [707, 297] on div "[EMAIL_ADDRESS][DOMAIN_NAME]" at bounding box center [611, 288] width 757 height 35
click at [320, 368] on input "text" at bounding box center [416, 371] width 365 height 32
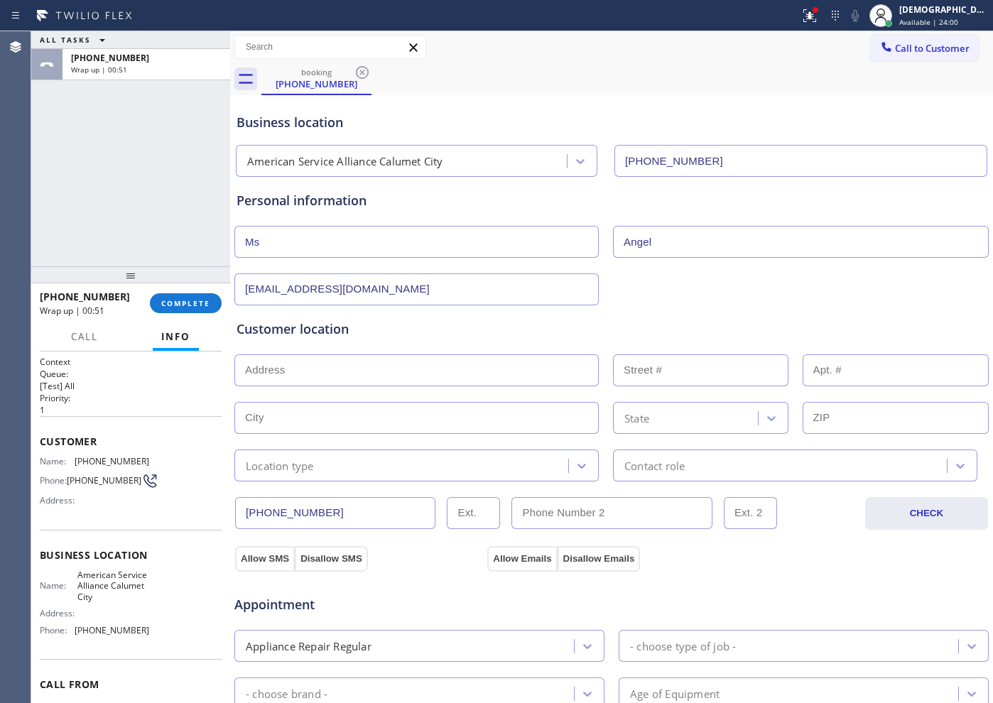
paste input "[STREET_ADDRESS][PERSON_NAME]"
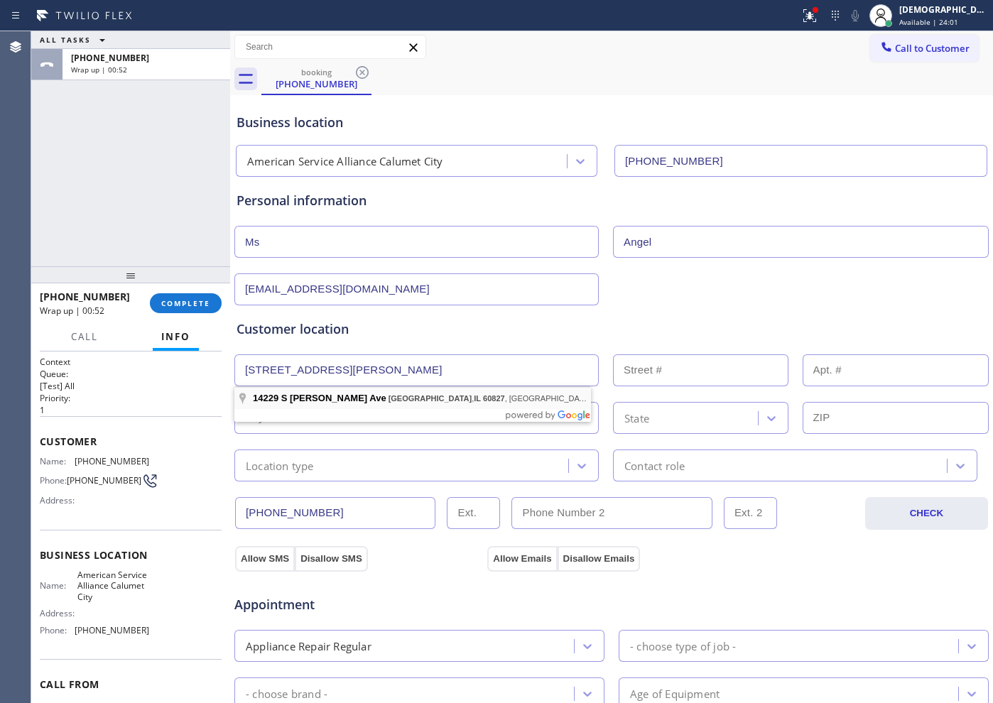
type input "[STREET_ADDRESS][PERSON_NAME]"
type input "14229"
type input "[GEOGRAPHIC_DATA]"
type input "60827"
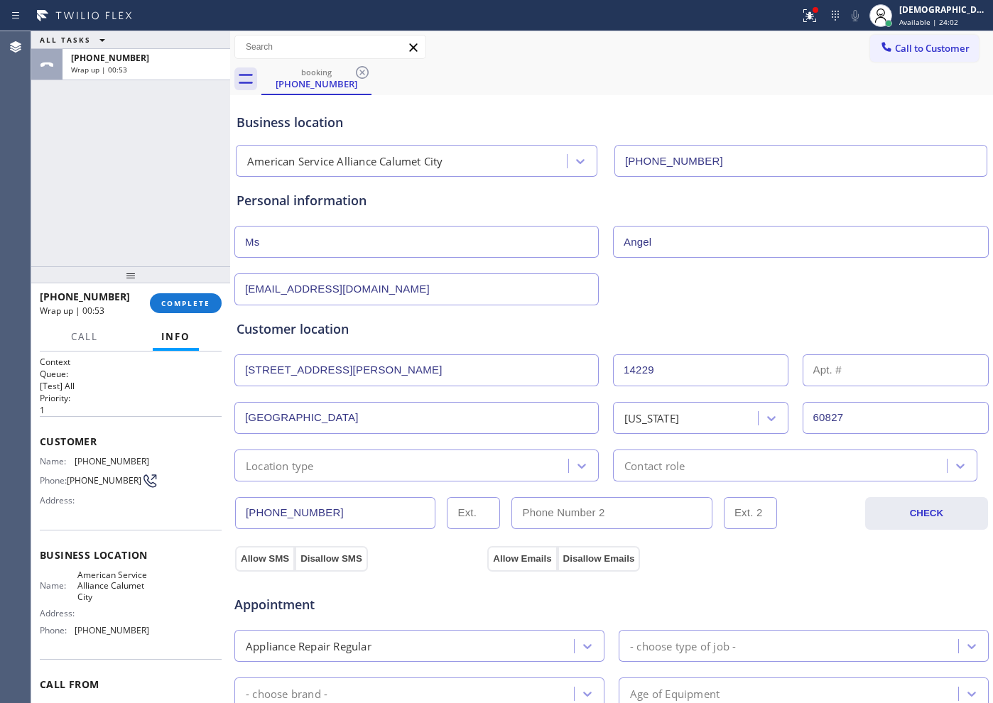
click at [336, 458] on div "Location type" at bounding box center [404, 465] width 330 height 25
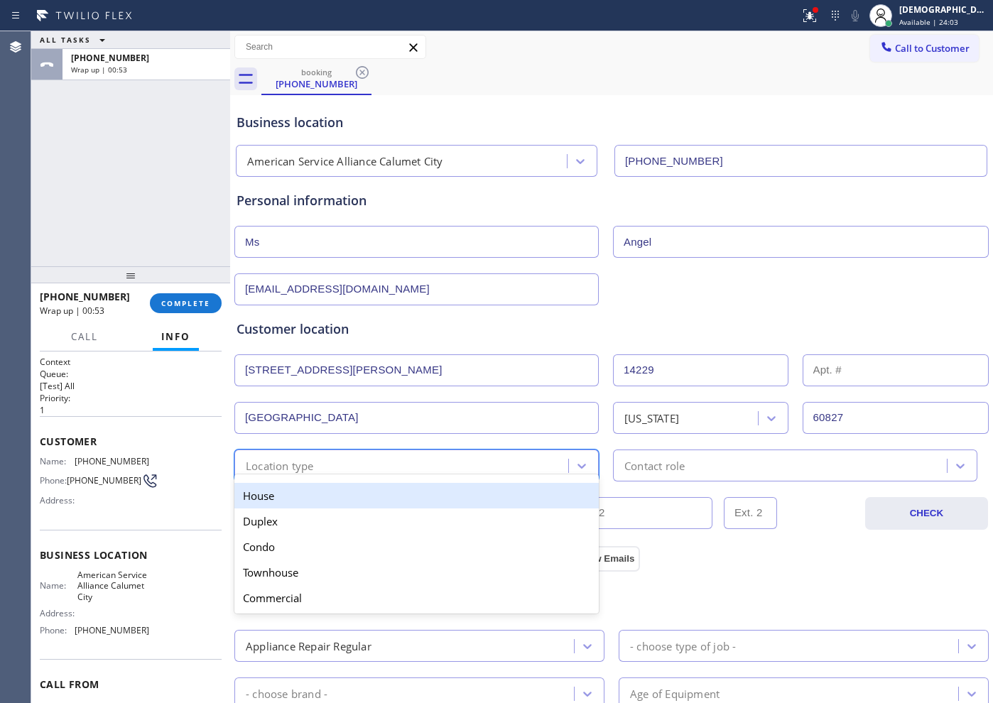
click at [328, 496] on div "House" at bounding box center [416, 496] width 365 height 26
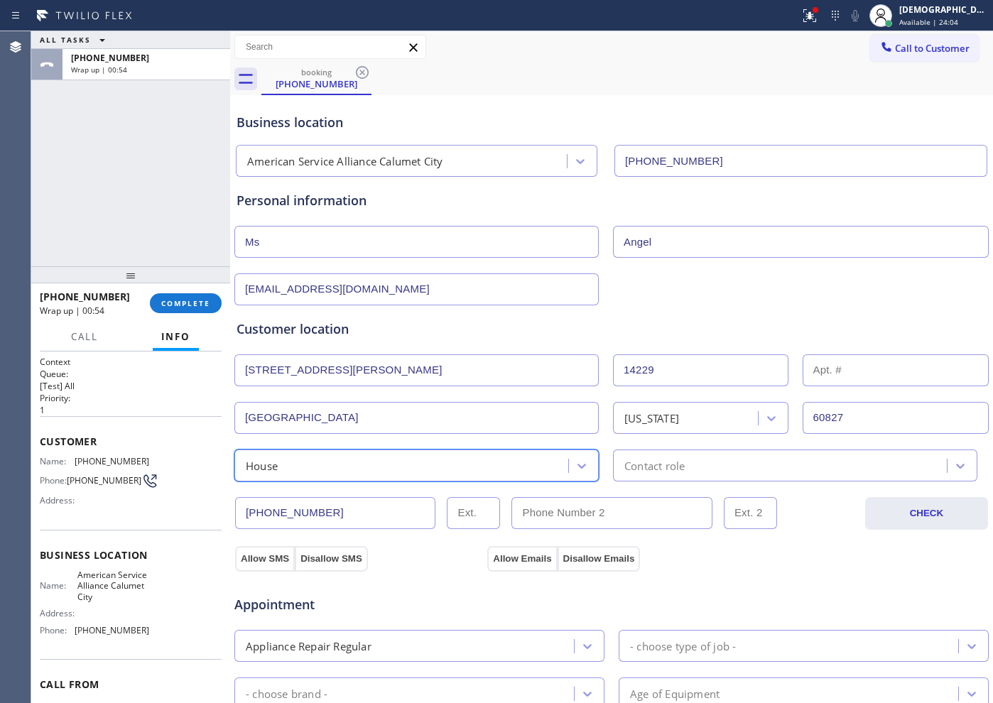
click at [648, 473] on div "Contact role" at bounding box center [655, 466] width 60 height 16
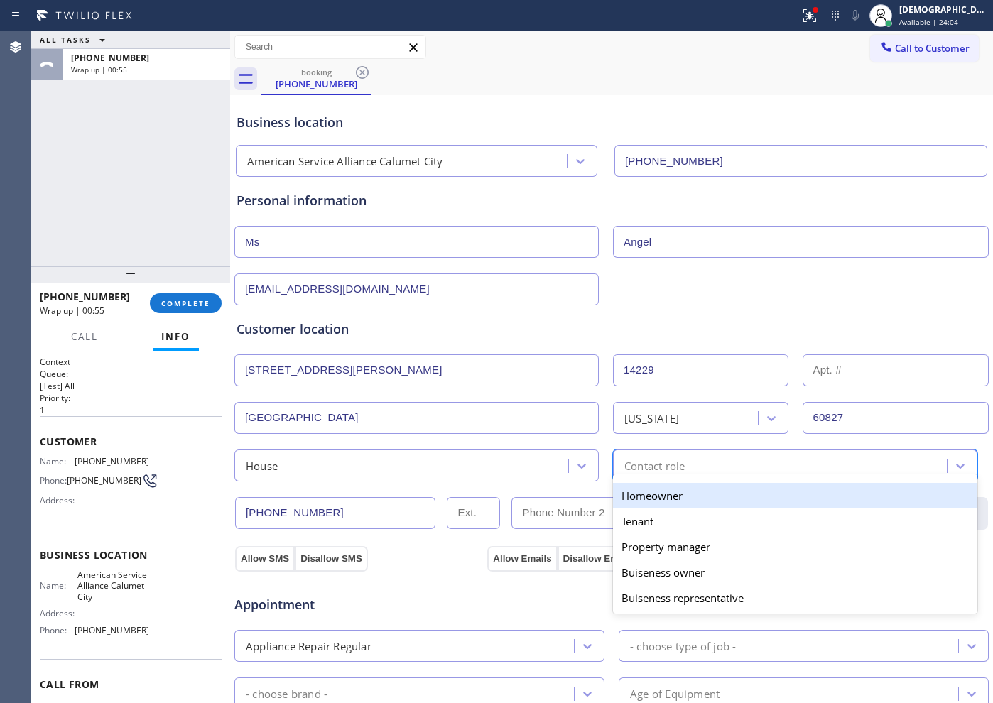
click at [648, 495] on div "Homeowner" at bounding box center [795, 496] width 365 height 26
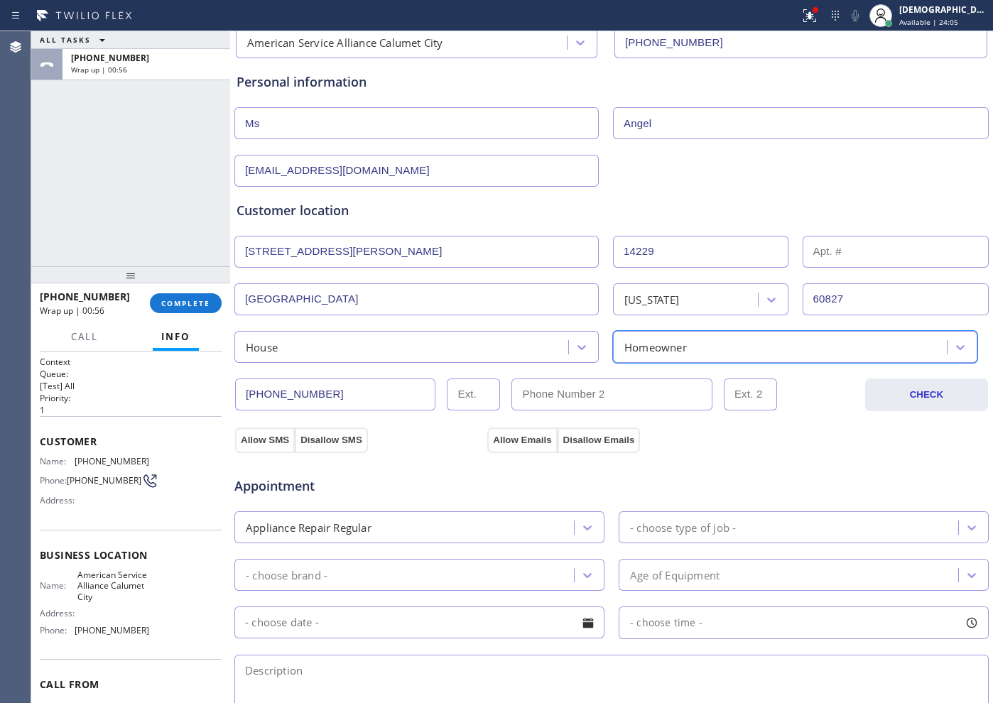
scroll to position [266, 0]
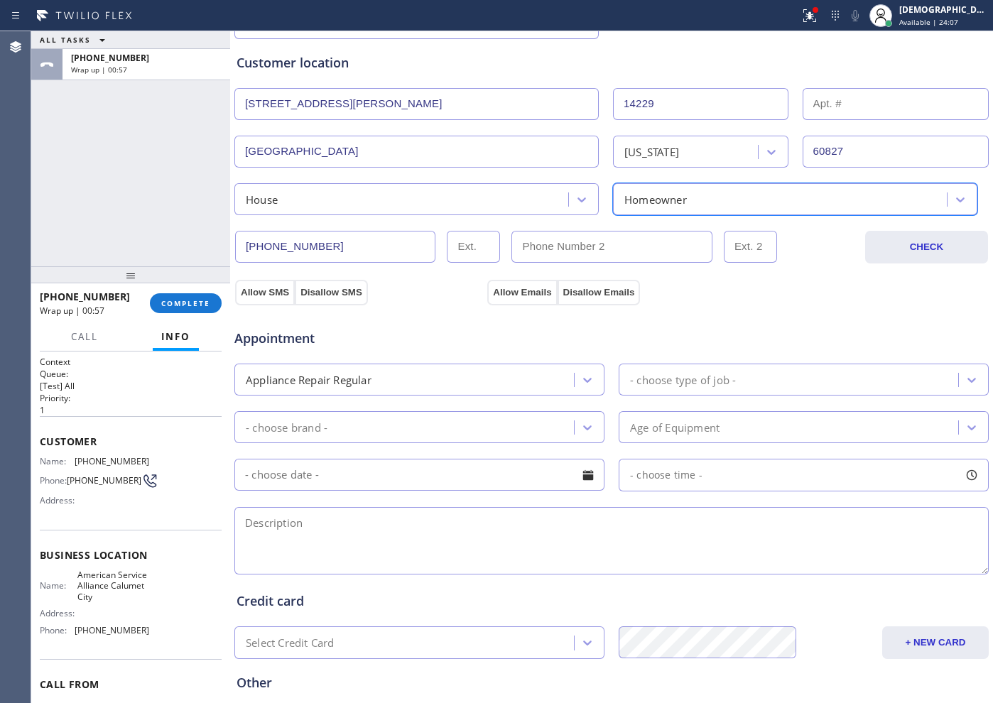
drag, startPoint x: 256, startPoint y: 293, endPoint x: 448, endPoint y: 293, distance: 192.6
click at [272, 293] on button "Allow SMS" at bounding box center [265, 293] width 60 height 26
click at [510, 287] on button "Allow Emails" at bounding box center [522, 293] width 70 height 26
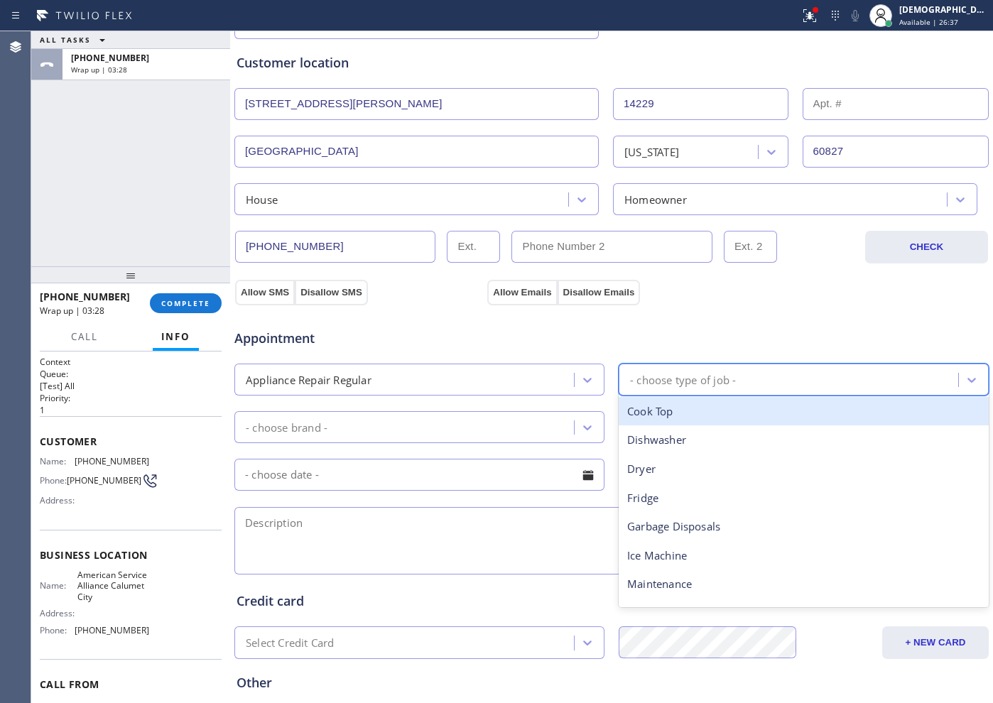
click at [681, 377] on div "- choose type of job -" at bounding box center [683, 380] width 106 height 16
type input "ra"
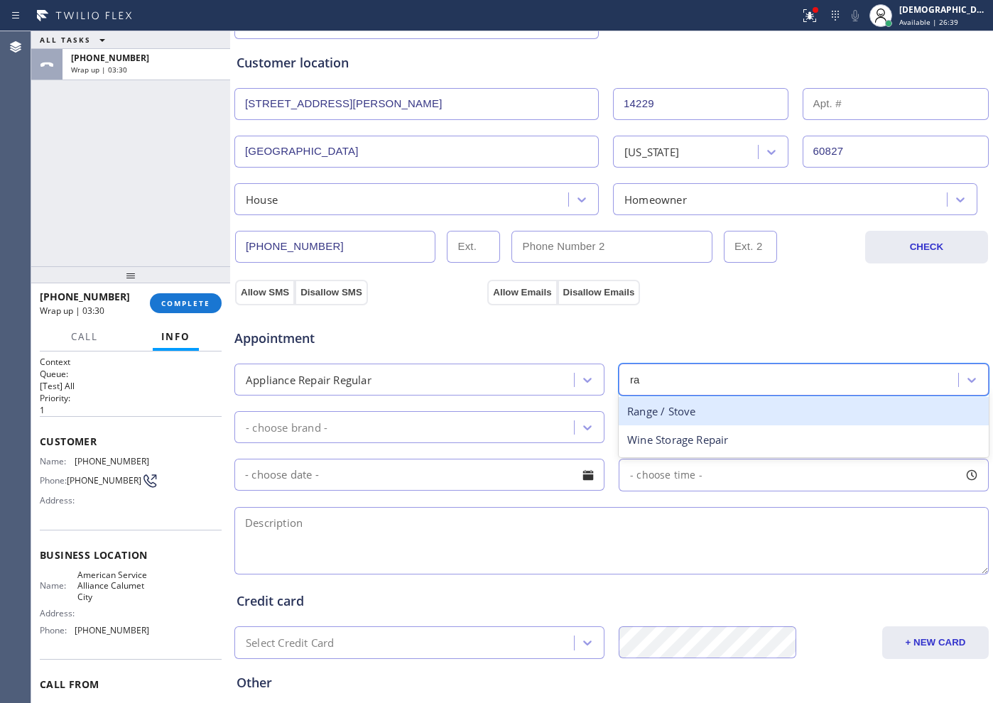
click at [660, 414] on div "Range / Stove" at bounding box center [804, 411] width 370 height 29
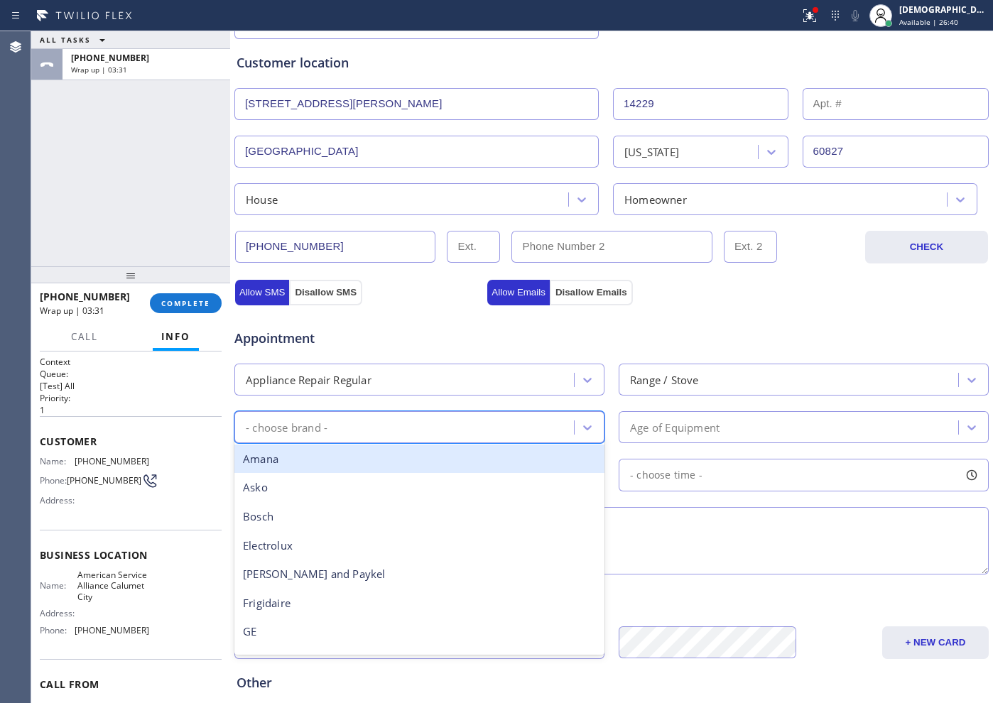
click at [396, 426] on div "- choose brand -" at bounding box center [406, 427] width 335 height 25
type input "ge"
click at [363, 463] on div "GE" at bounding box center [419, 459] width 370 height 29
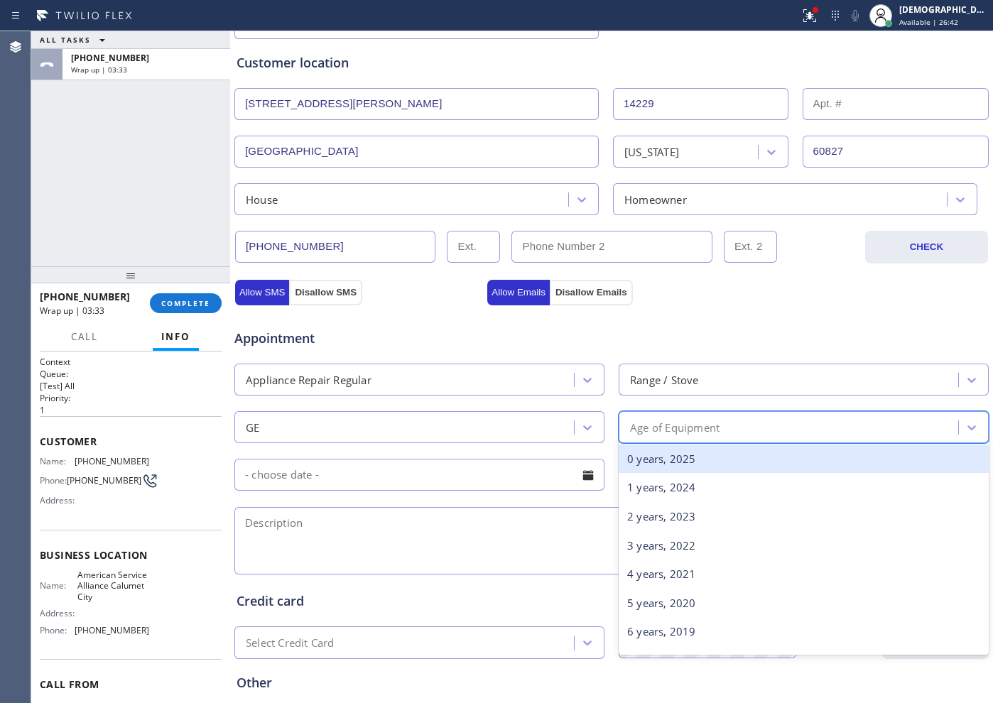
click at [648, 418] on div "Age of Equipment" at bounding box center [790, 427] width 335 height 25
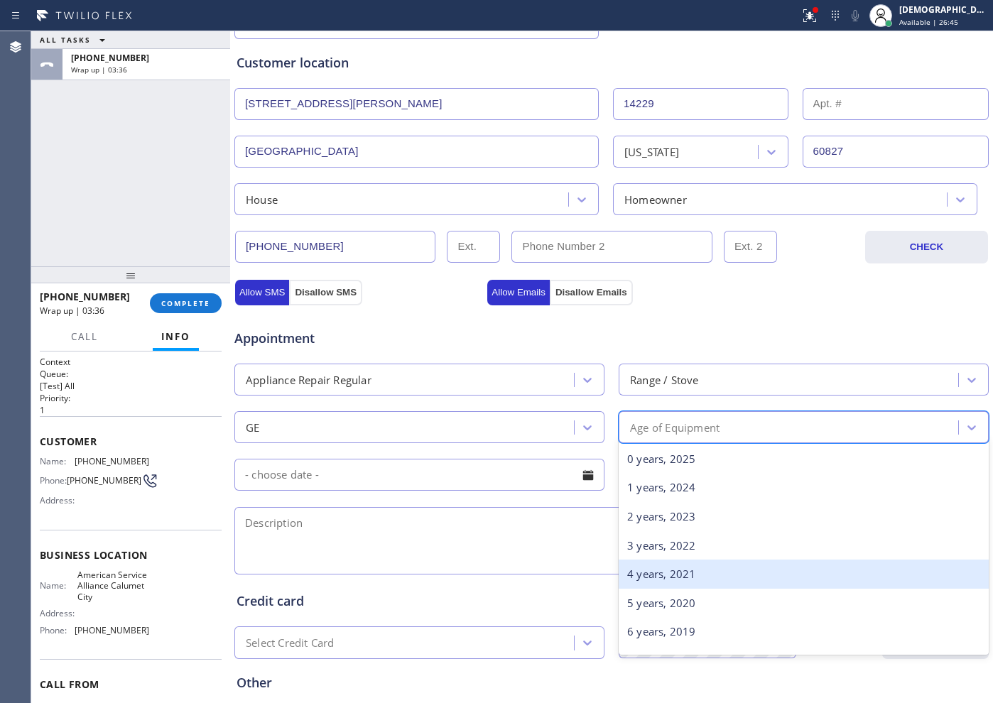
click at [659, 568] on div "4 years, 2021" at bounding box center [804, 574] width 370 height 29
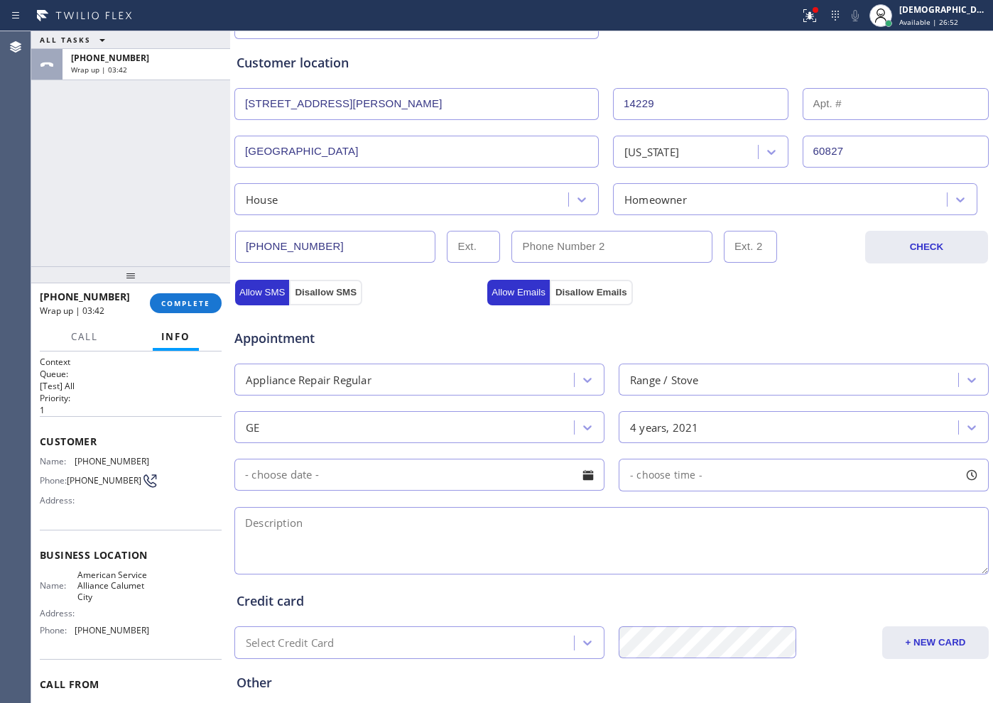
click at [485, 519] on textarea at bounding box center [611, 541] width 755 height 68
paste textarea "GE / Range Stove / the ignighter is not clicking / 4 years"
click at [570, 527] on textarea "GE / Range Stove / the igniter is not clicking / 4 years" at bounding box center [611, 541] width 755 height 68
click at [636, 525] on textarea "GE / Range Stove / the igniter is not clicking / 4 years / House HO" at bounding box center [611, 541] width 755 height 68
paste textarea "[STREET_ADDRESS][PERSON_NAME]"
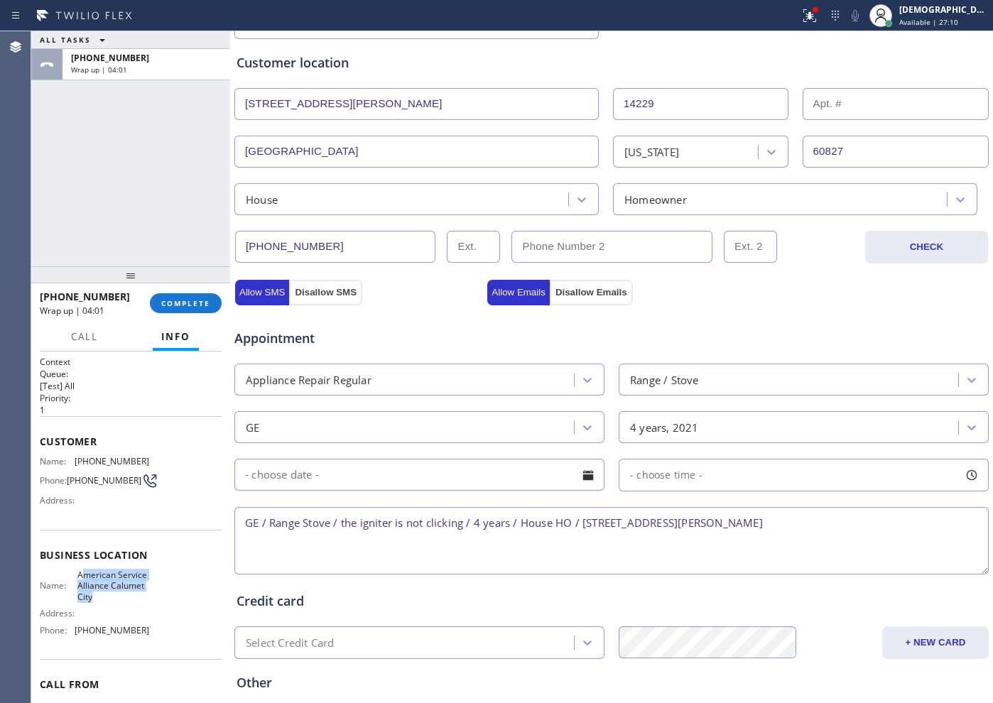
drag, startPoint x: 132, startPoint y: 607, endPoint x: 79, endPoint y: 583, distance: 58.5
click at [79, 583] on span "American Service Alliance Calumet City" at bounding box center [112, 586] width 71 height 33
click at [136, 594] on span "American Service Alliance Calumet City" at bounding box center [112, 586] width 71 height 33
click at [136, 603] on span "American Service Alliance Calumet City" at bounding box center [112, 586] width 71 height 33
click at [144, 603] on div "Name: American Service Alliance Calumet City Address: Phone: [PHONE_NUMBER]" at bounding box center [131, 606] width 182 height 72
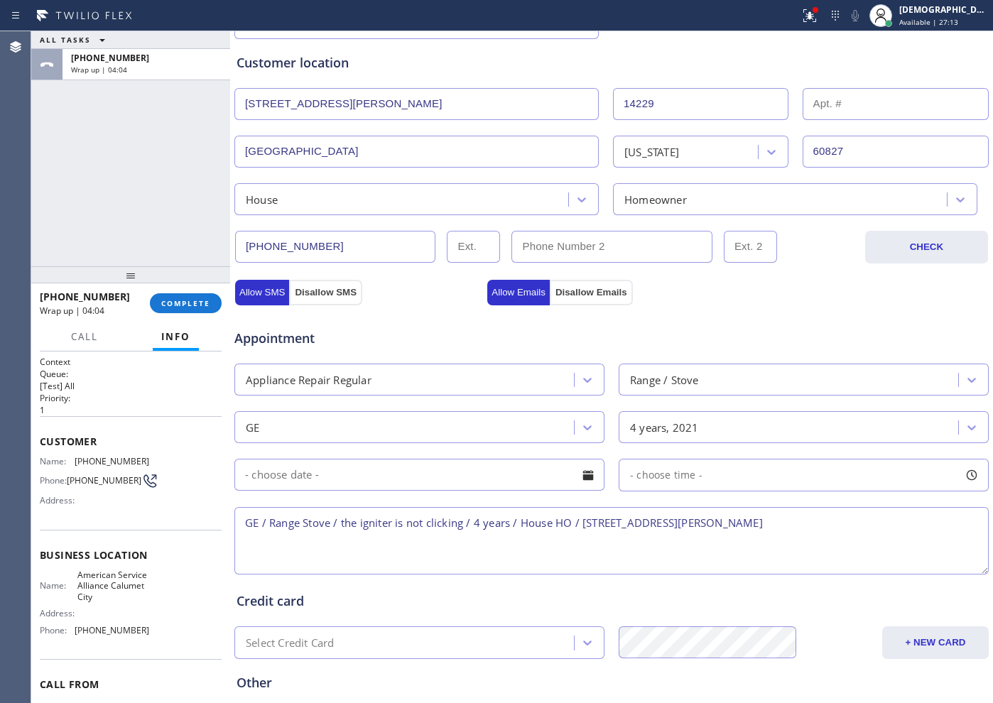
click at [136, 603] on span "American Service Alliance Calumet City" at bounding box center [112, 586] width 71 height 33
drag, startPoint x: 122, startPoint y: 600, endPoint x: 89, endPoint y: 593, distance: 34.1
click at [89, 593] on span "American Service Alliance Calumet City" at bounding box center [112, 586] width 71 height 33
click at [134, 603] on span "American Service Alliance Calumet City" at bounding box center [112, 586] width 71 height 33
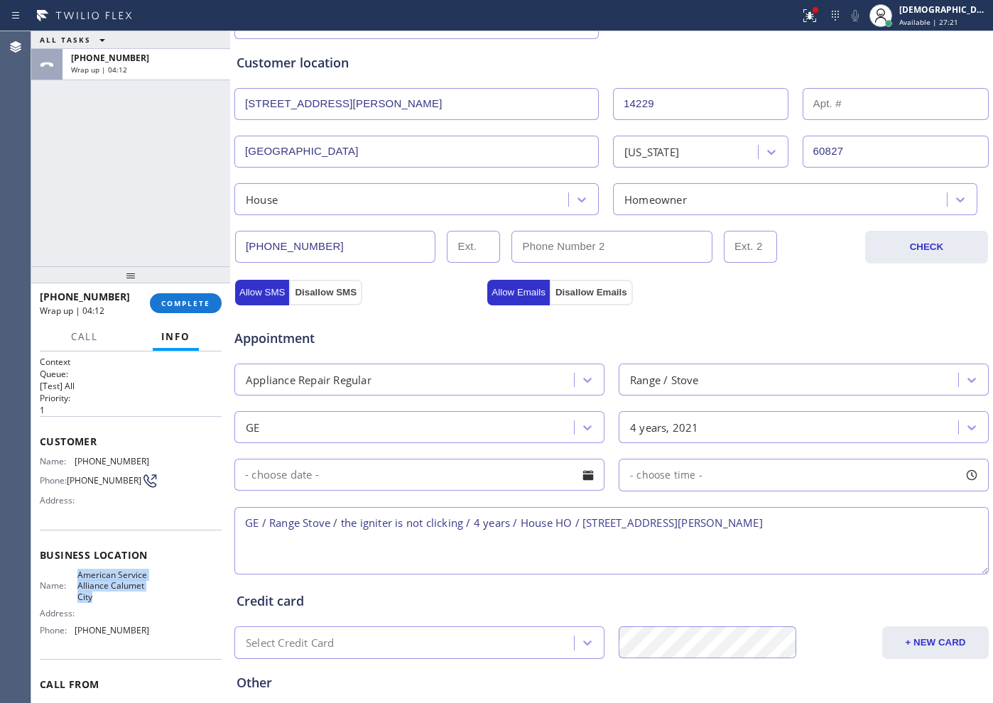
drag, startPoint x: 125, startPoint y: 602, endPoint x: 74, endPoint y: 587, distance: 53.3
click at [74, 587] on div "Name: American Service Alliance Calumet City" at bounding box center [94, 586] width 109 height 33
copy div "American Service Alliance Calumet City"
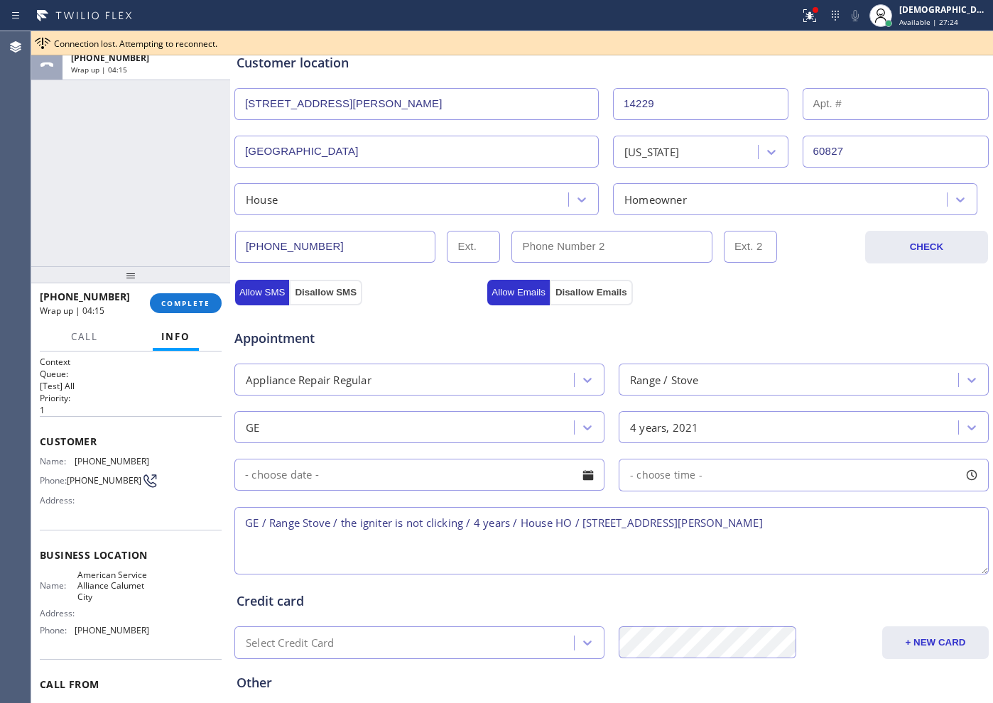
click at [686, 524] on textarea "GE / Range Stove / the igniter is not clicking / 4 years / House HO / [STREET_A…" at bounding box center [611, 541] width 755 height 68
click at [819, 531] on textarea "GE / Range Stove / the igniter is not clicking / 4 years / House HO / [STREET_A…" at bounding box center [611, 541] width 755 height 68
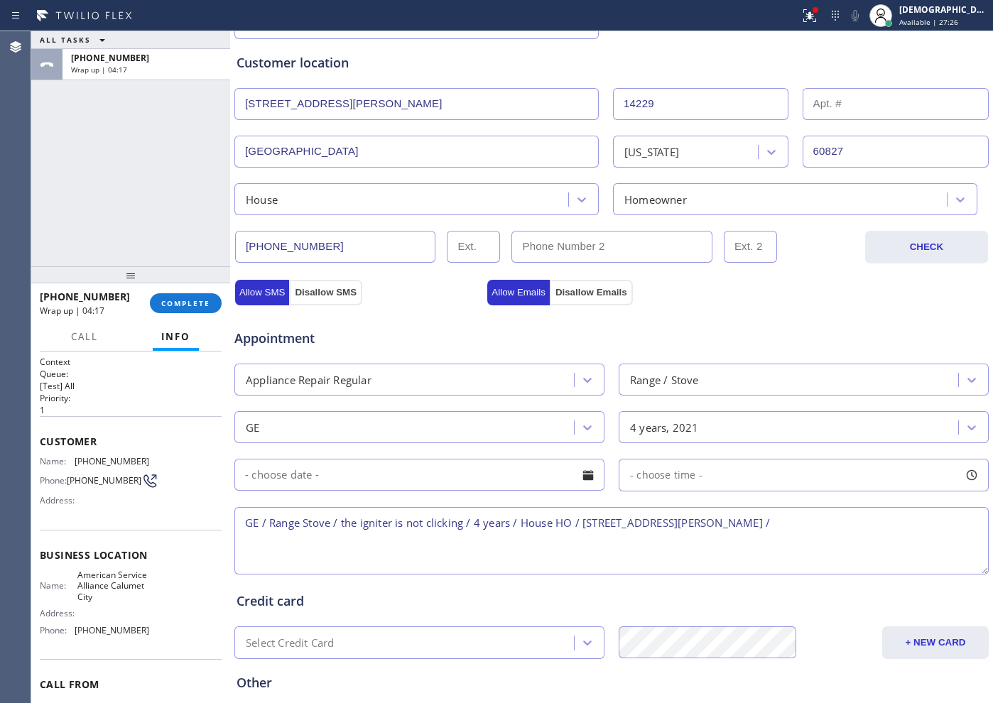
paste textarea "American Service Alliance Calumet City"
click at [582, 542] on textarea "GE / Range Stove / the igniter is not clicking / 4 years / House HO / [STREET_A…" at bounding box center [611, 541] width 755 height 68
click at [451, 540] on textarea "GE / Range Stove / the igniter is not clicking / 4 years / House HO / [STREET_A…" at bounding box center [611, 541] width 755 height 68
click at [635, 537] on textarea "GE / Range Stove / the igniter is not clicking / 4 years / House HO / [STREET_A…" at bounding box center [611, 541] width 755 height 68
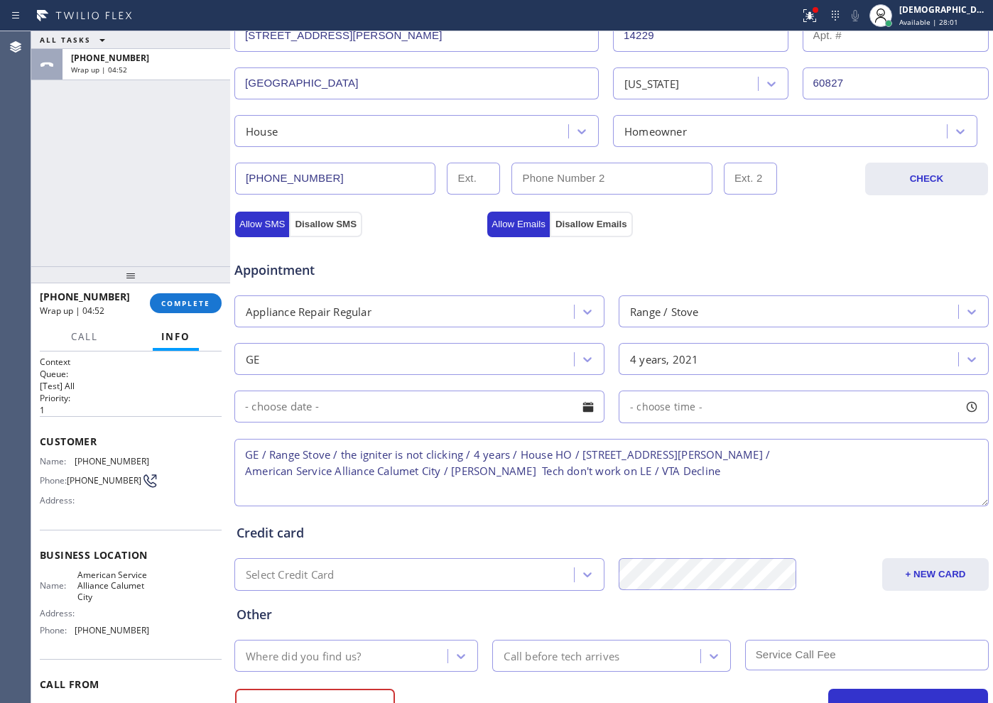
scroll to position [398, 0]
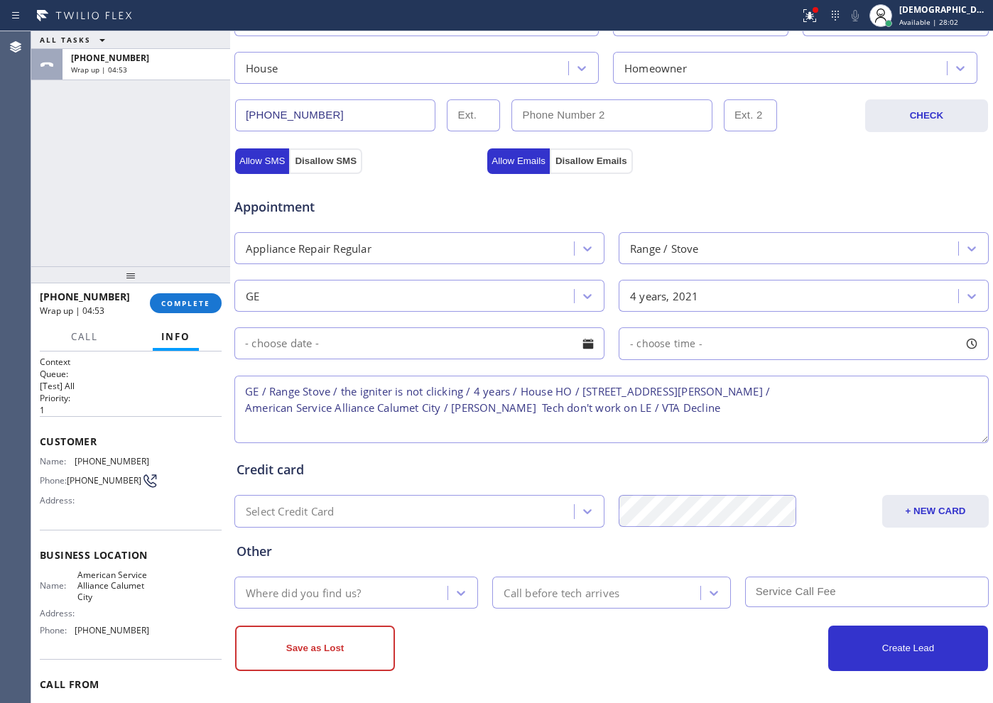
type textarea "GE / Range Stove / the igniter is not clicking / 4 years / House HO / [STREET_A…"
click at [323, 587] on div "Where did you find us?" at bounding box center [303, 593] width 115 height 16
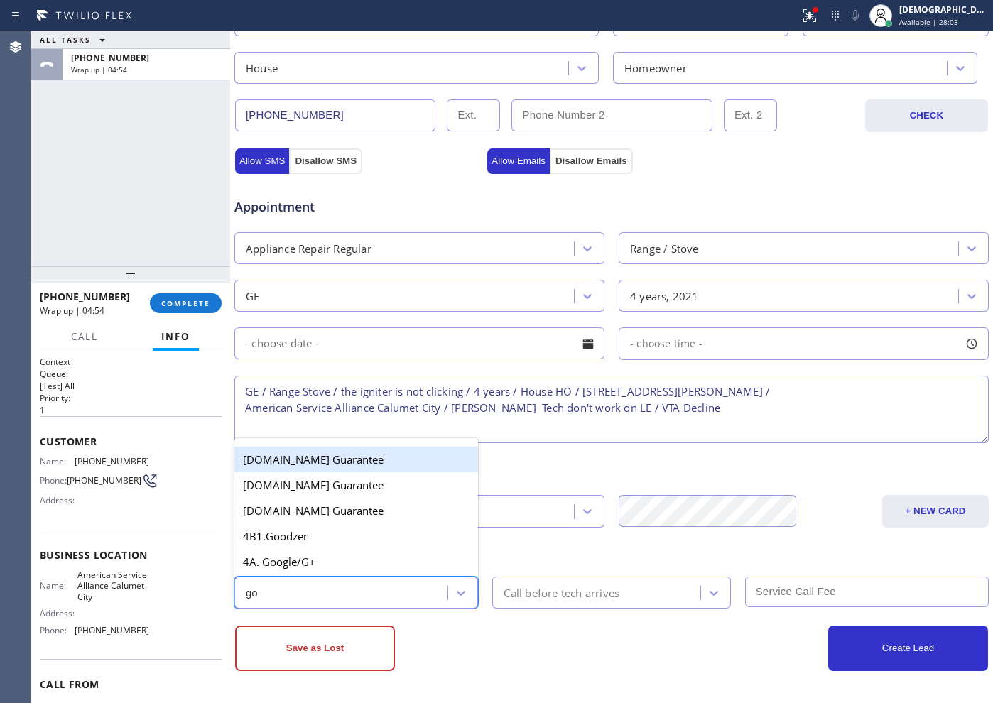
type input "goo"
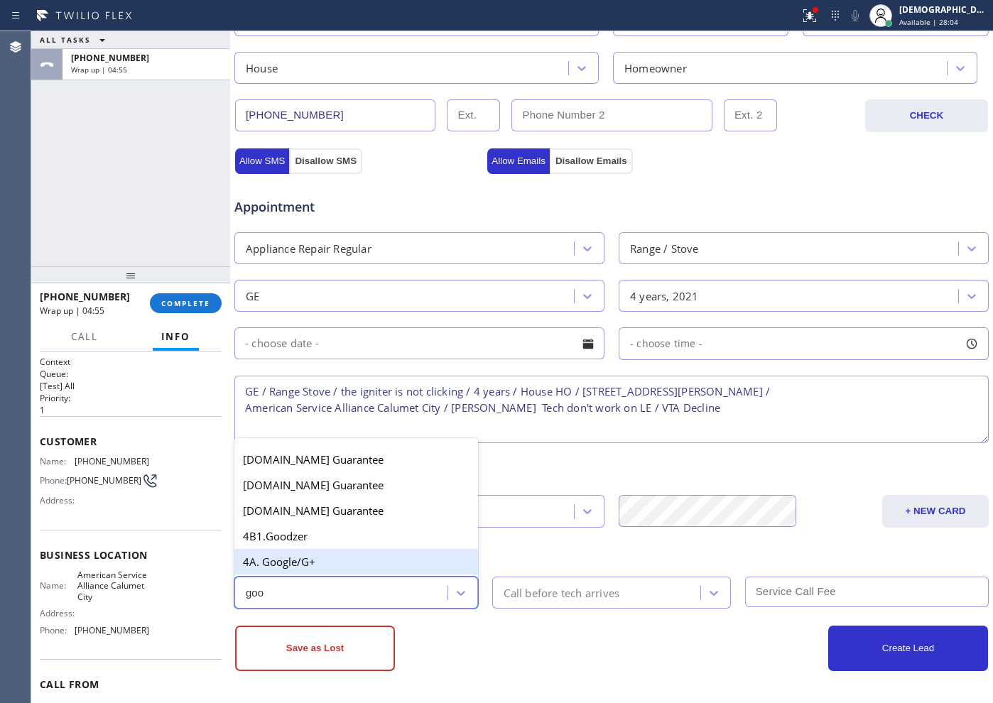
click at [309, 567] on div "4A. Google/G+" at bounding box center [356, 562] width 244 height 26
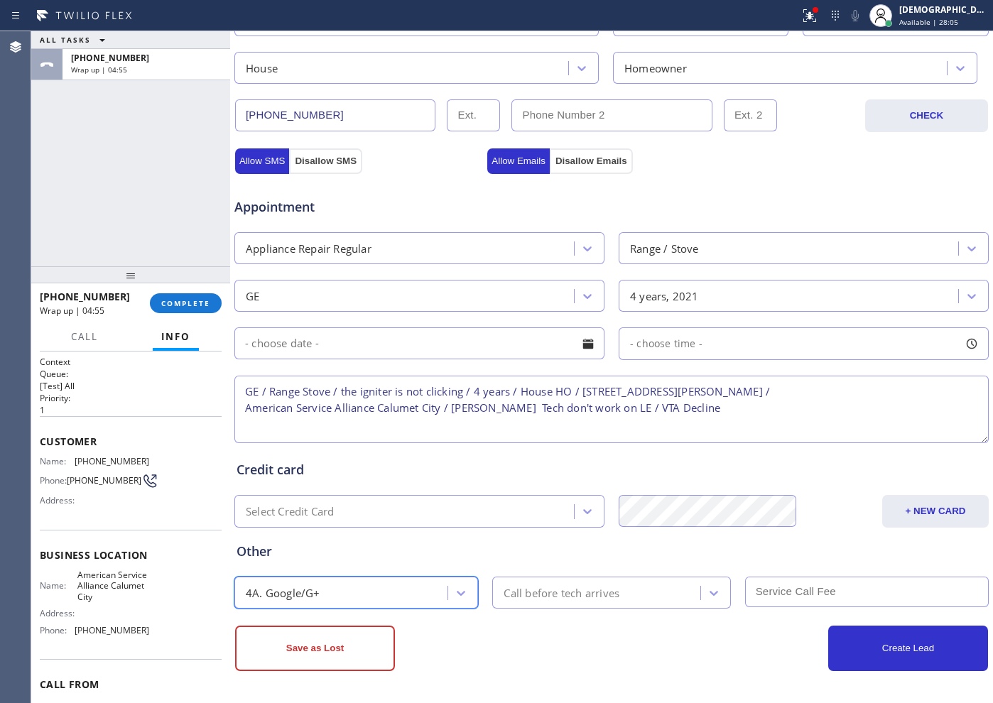
click at [519, 604] on div "Call before tech arrives" at bounding box center [598, 593] width 203 height 25
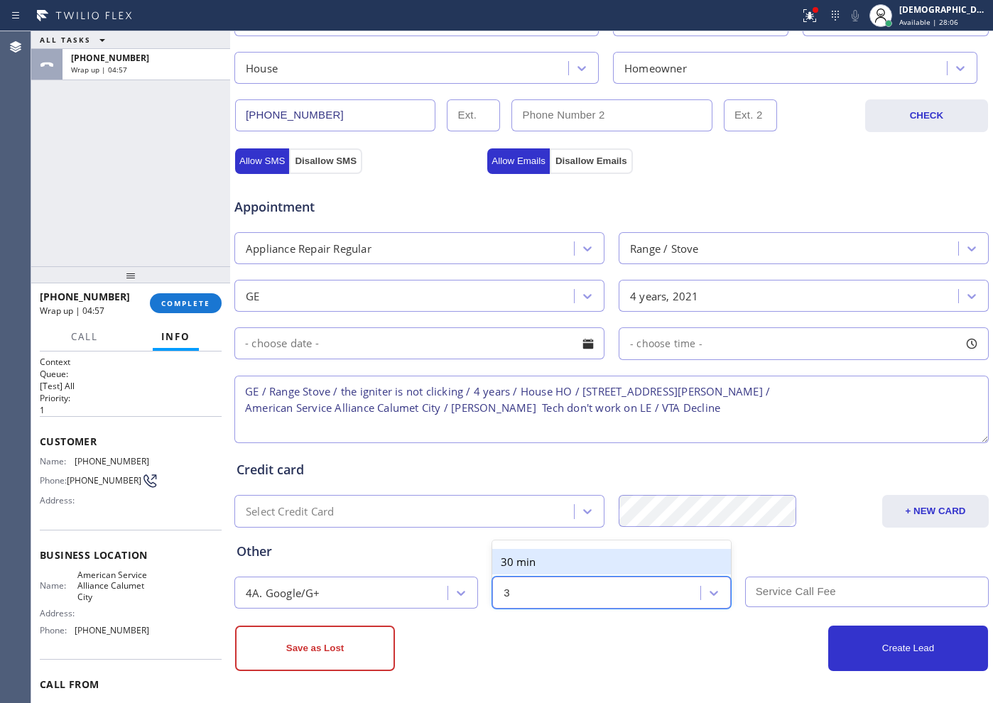
type input "30"
click at [541, 564] on div "30 min" at bounding box center [611, 562] width 238 height 26
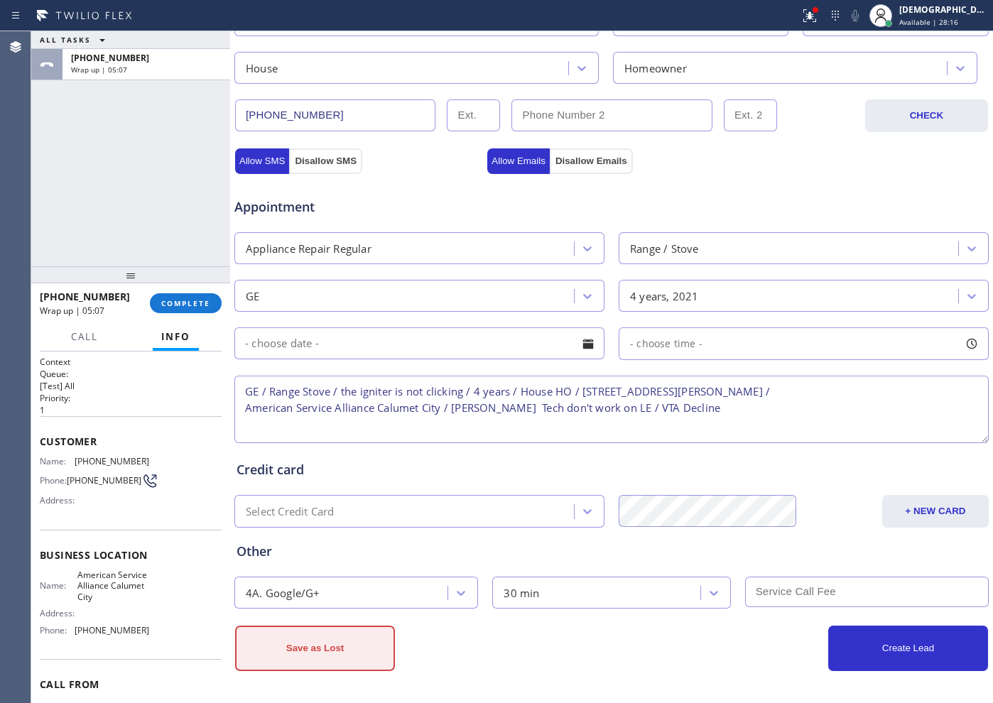
click at [357, 640] on button "Save as Lost" at bounding box center [315, 648] width 160 height 45
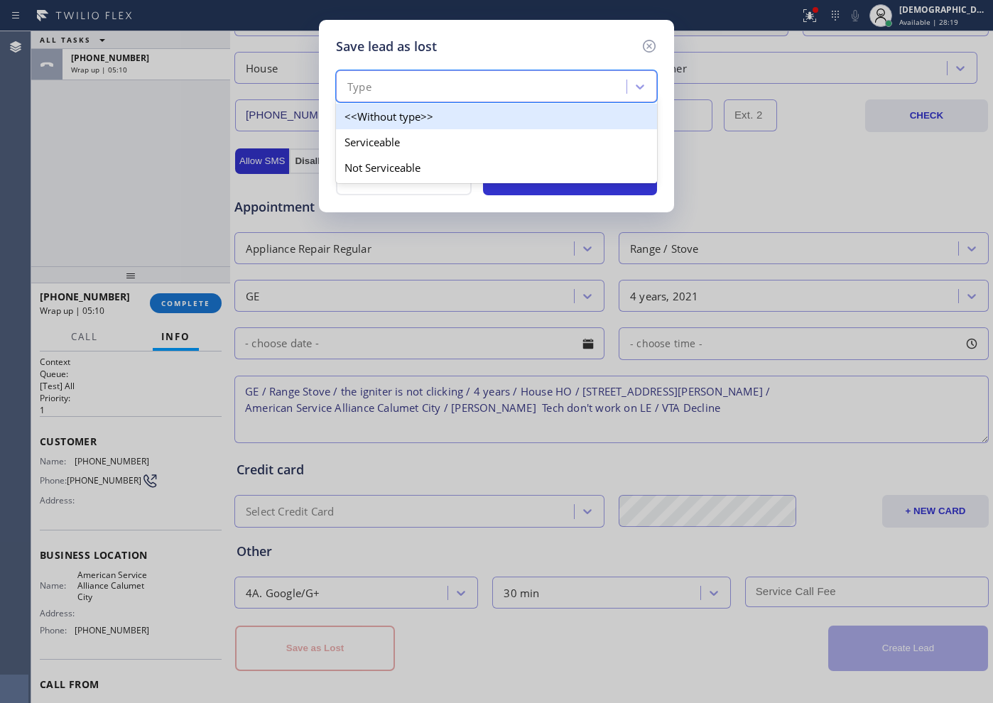
click at [429, 81] on div "Type" at bounding box center [483, 87] width 286 height 25
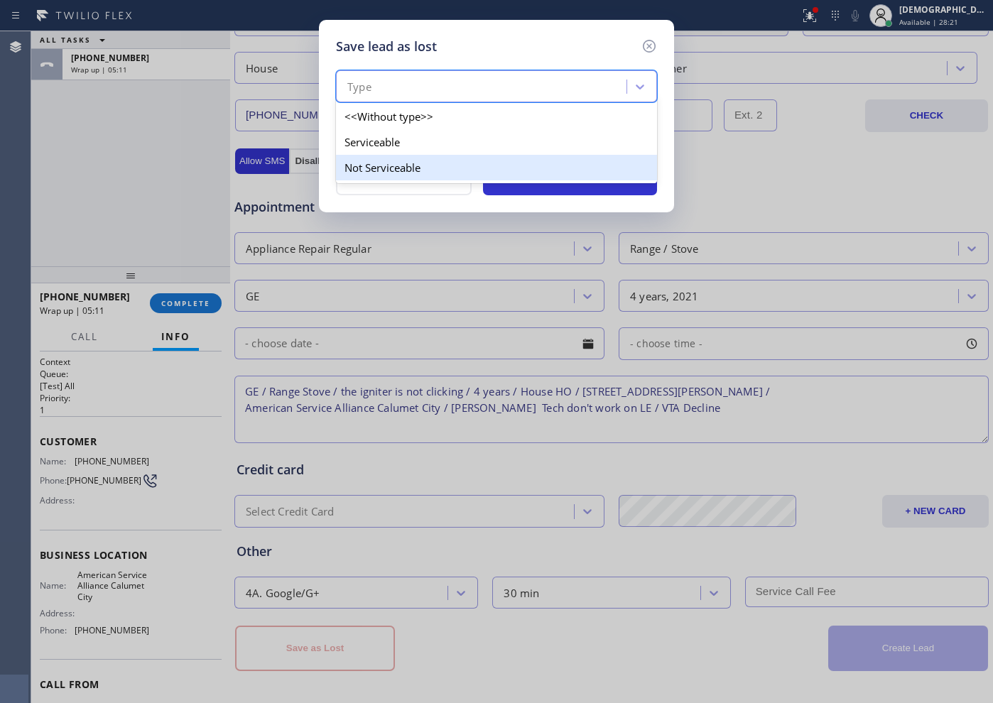
click at [391, 164] on div "Not Serviceable" at bounding box center [496, 168] width 321 height 26
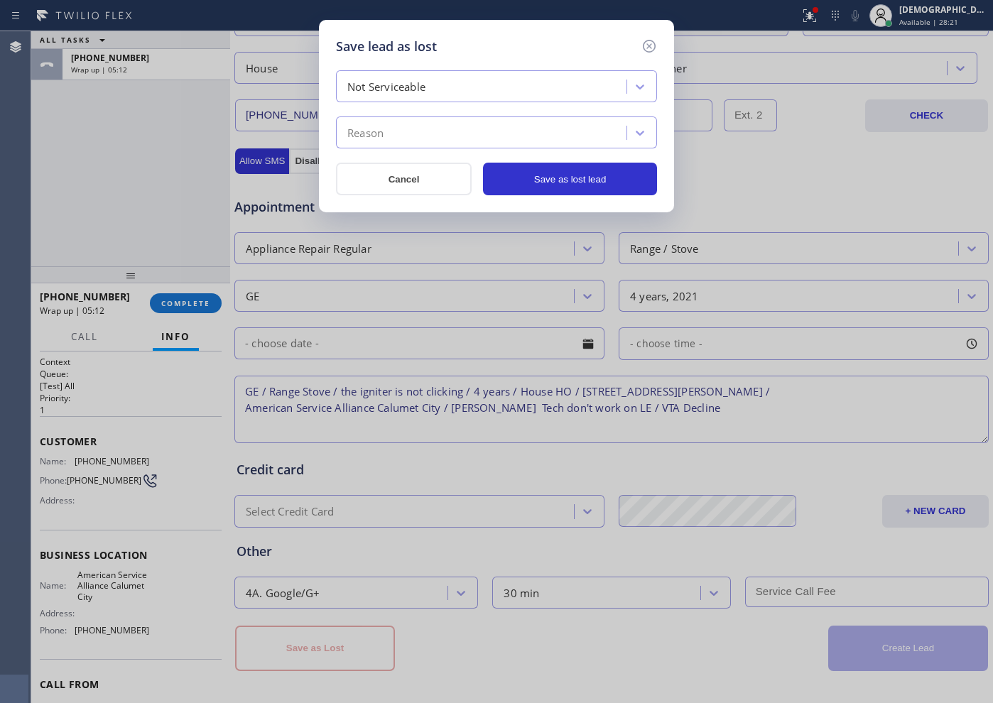
click at [398, 131] on div "Reason" at bounding box center [483, 133] width 286 height 25
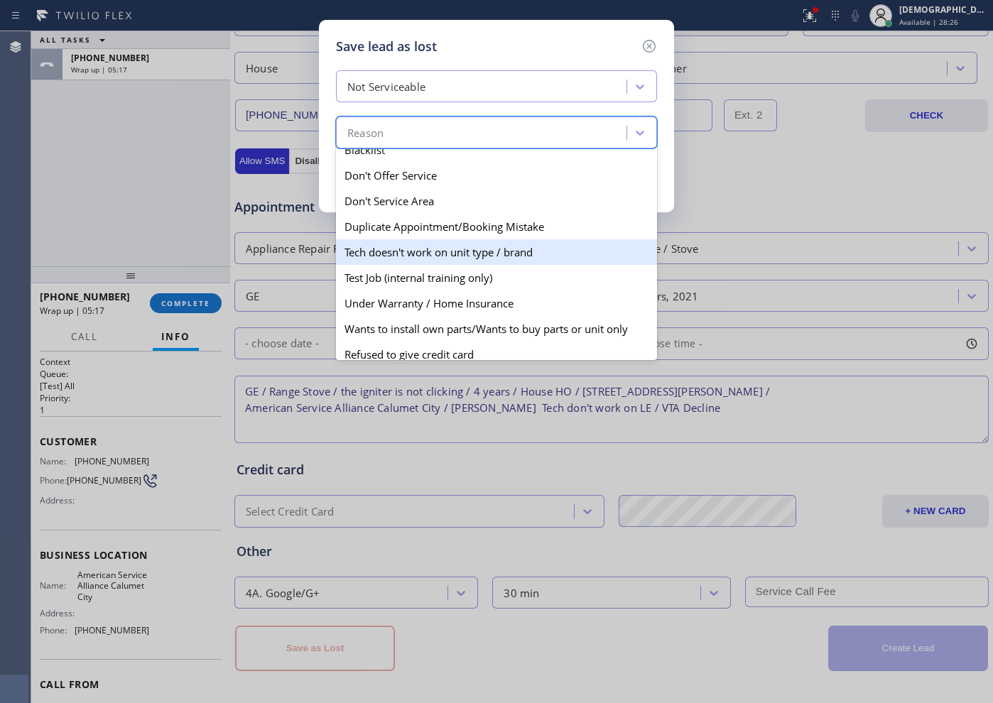
scroll to position [89, 0]
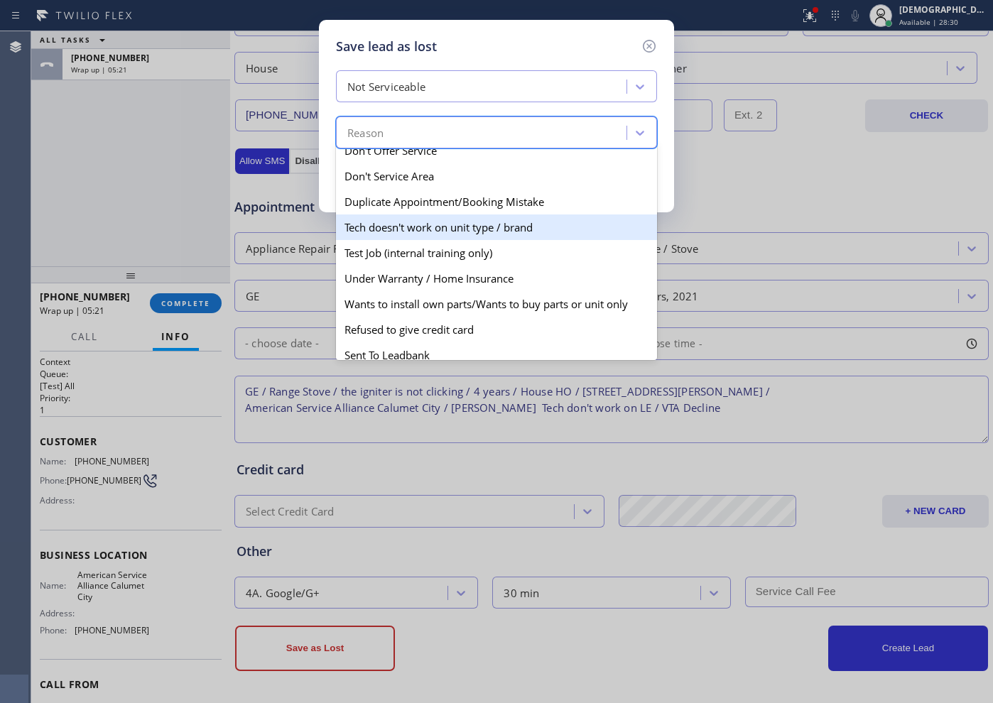
click at [433, 236] on div "Tech doesn't work on unit type / brand" at bounding box center [496, 228] width 321 height 26
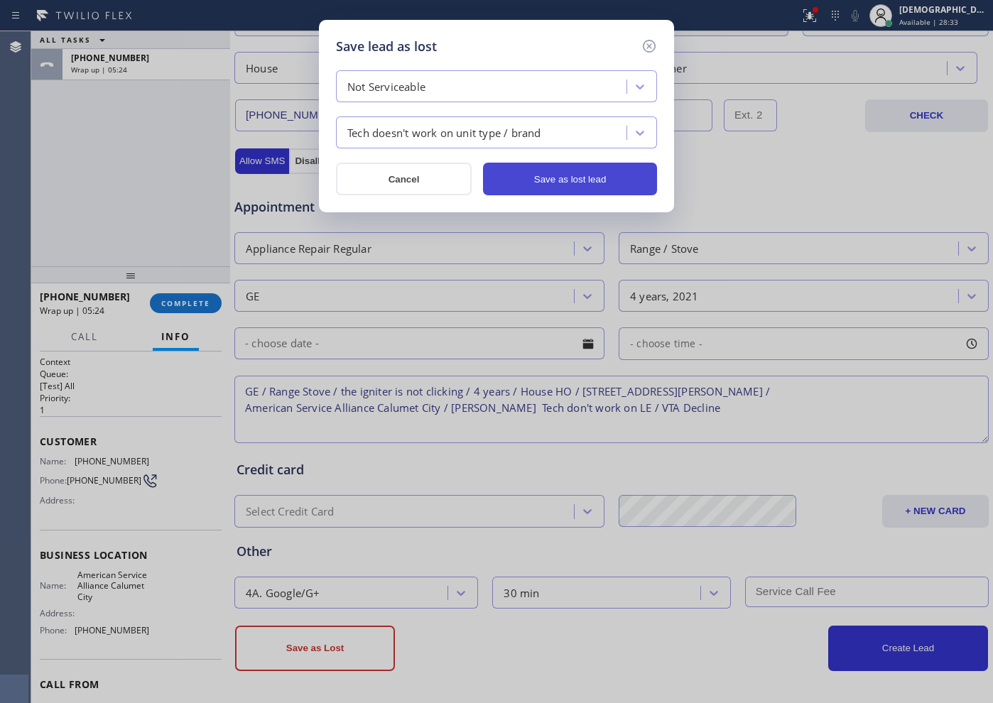
click at [558, 182] on button "Save as lost lead" at bounding box center [570, 179] width 174 height 33
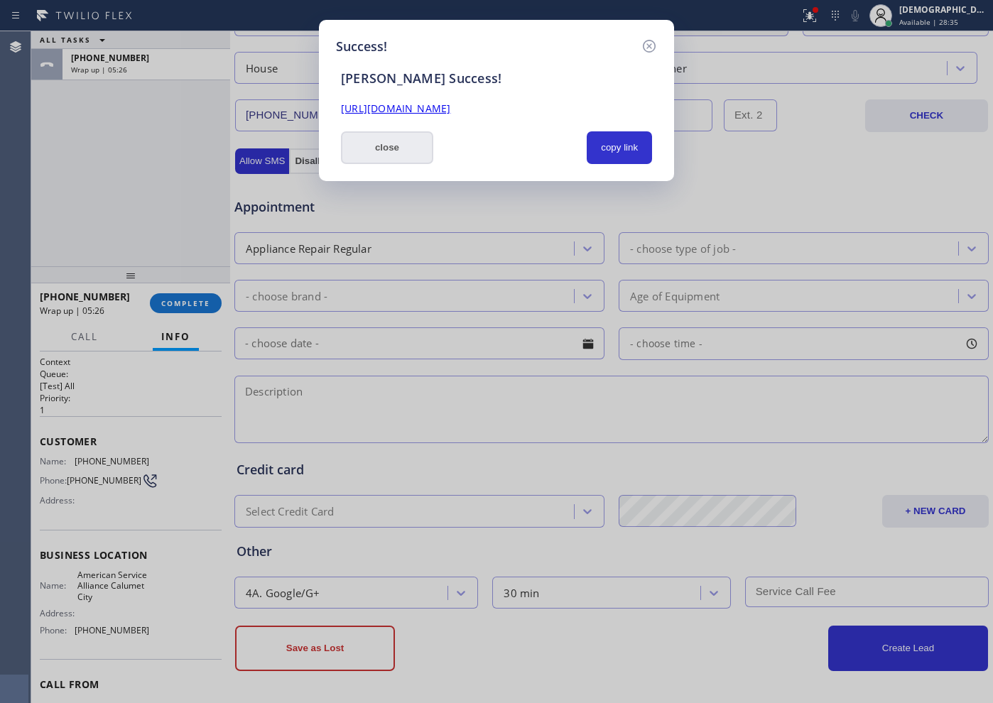
click at [360, 151] on button "close" at bounding box center [387, 147] width 92 height 33
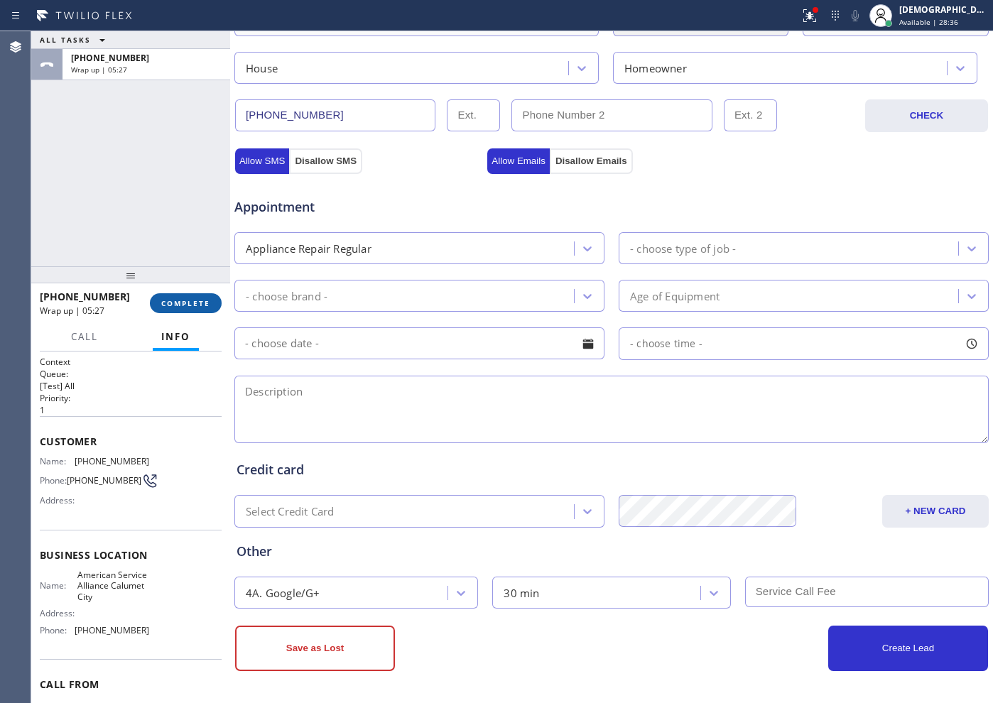
click at [203, 301] on span "COMPLETE" at bounding box center [185, 303] width 49 height 10
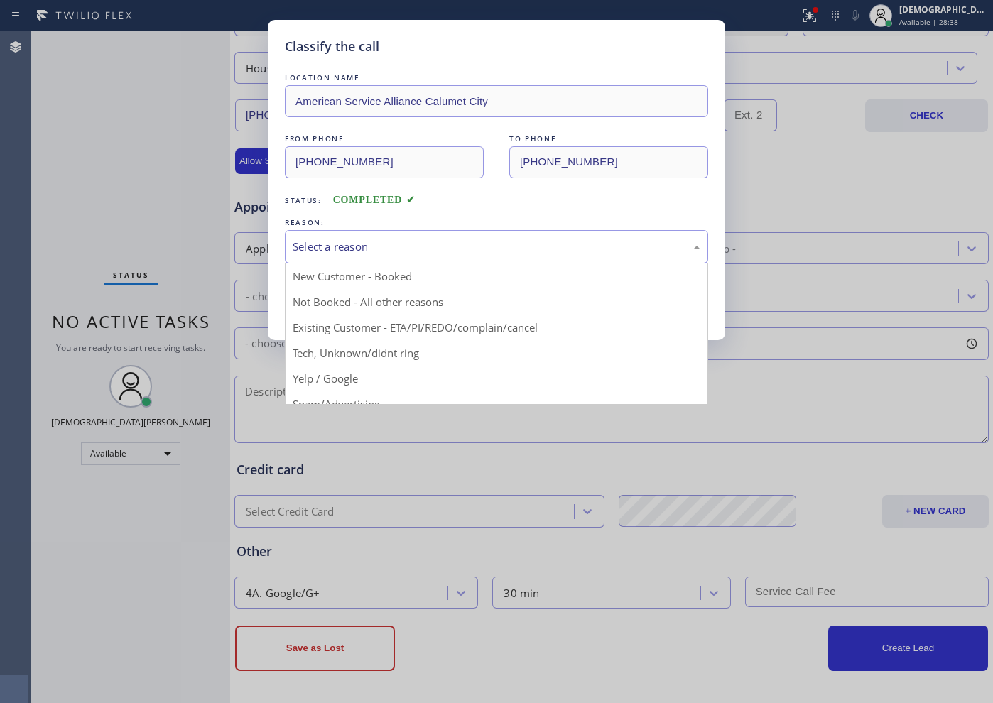
click at [346, 241] on div "Select a reason" at bounding box center [497, 247] width 408 height 16
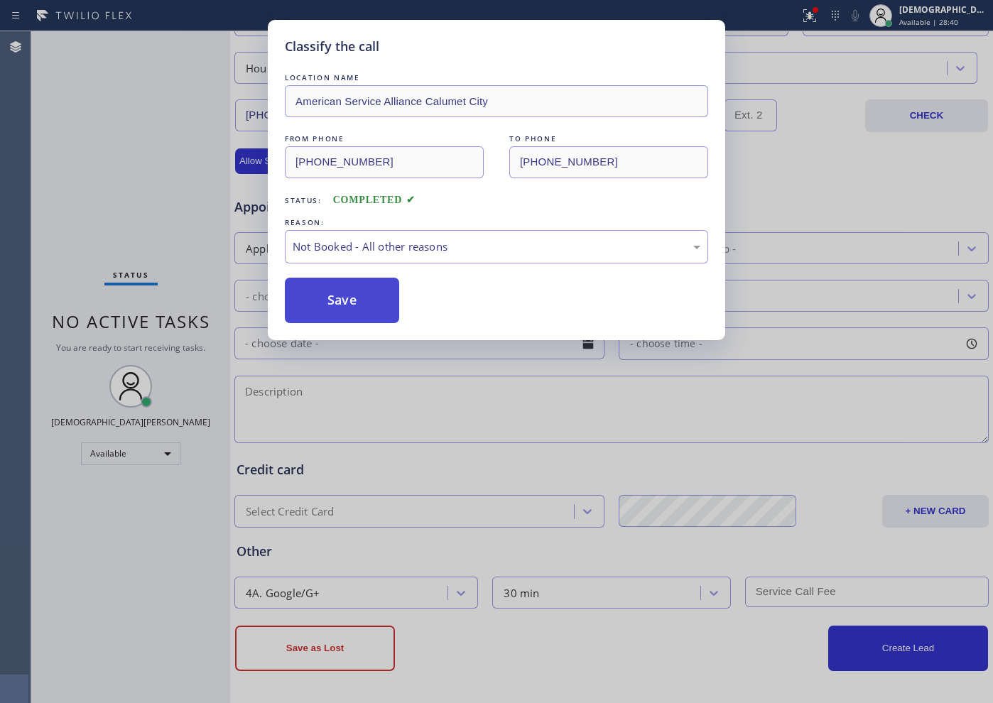
click at [339, 303] on button "Save" at bounding box center [342, 300] width 114 height 45
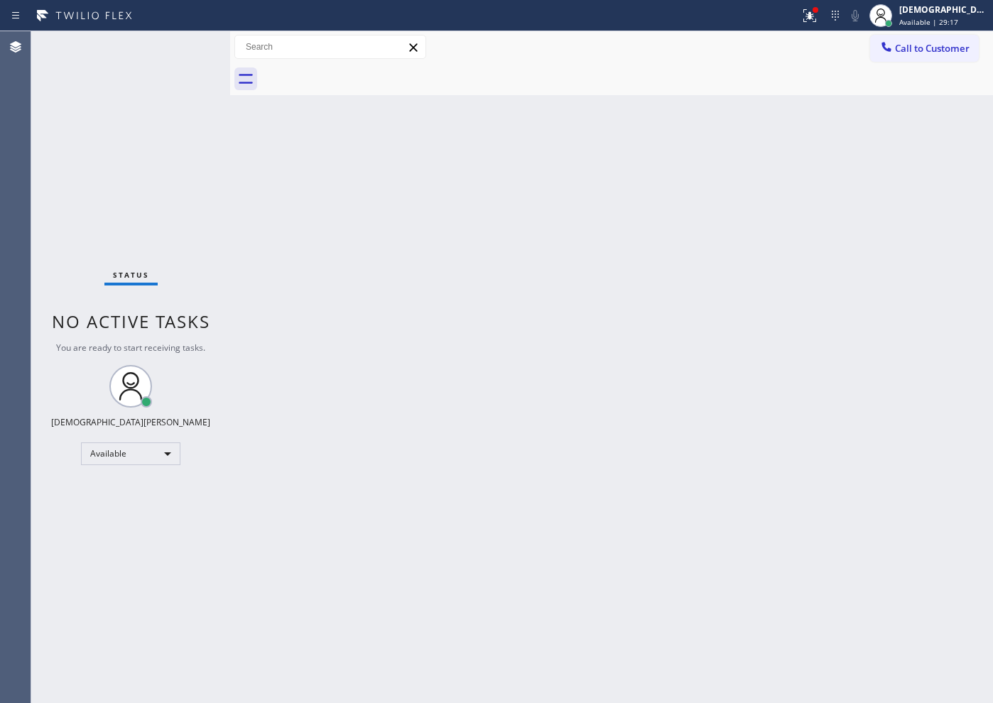
click at [87, 110] on div "Status No active tasks You are ready to start receiving tasks. Christian Cinco …" at bounding box center [130, 367] width 199 height 672
click at [183, 45] on div "Status No active tasks You are ready to start receiving tasks. Christian Cinco …" at bounding box center [130, 367] width 199 height 672
click at [199, 174] on div "Status No active tasks You are ready to start receiving tasks. Christian Cinco …" at bounding box center [130, 367] width 199 height 672
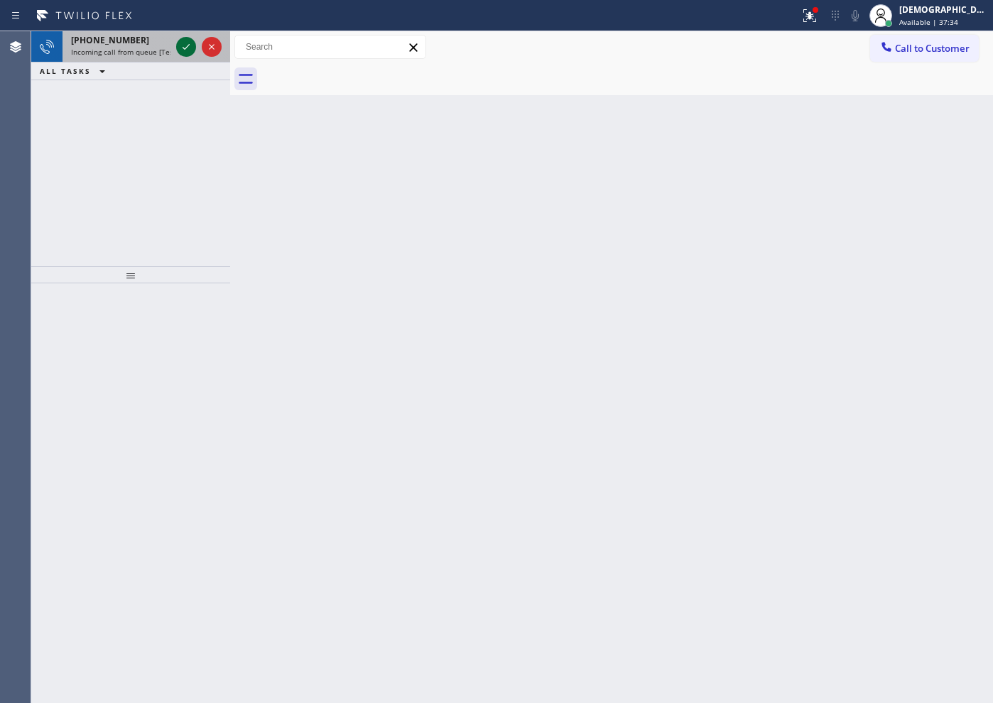
click at [182, 45] on icon at bounding box center [186, 46] width 17 height 17
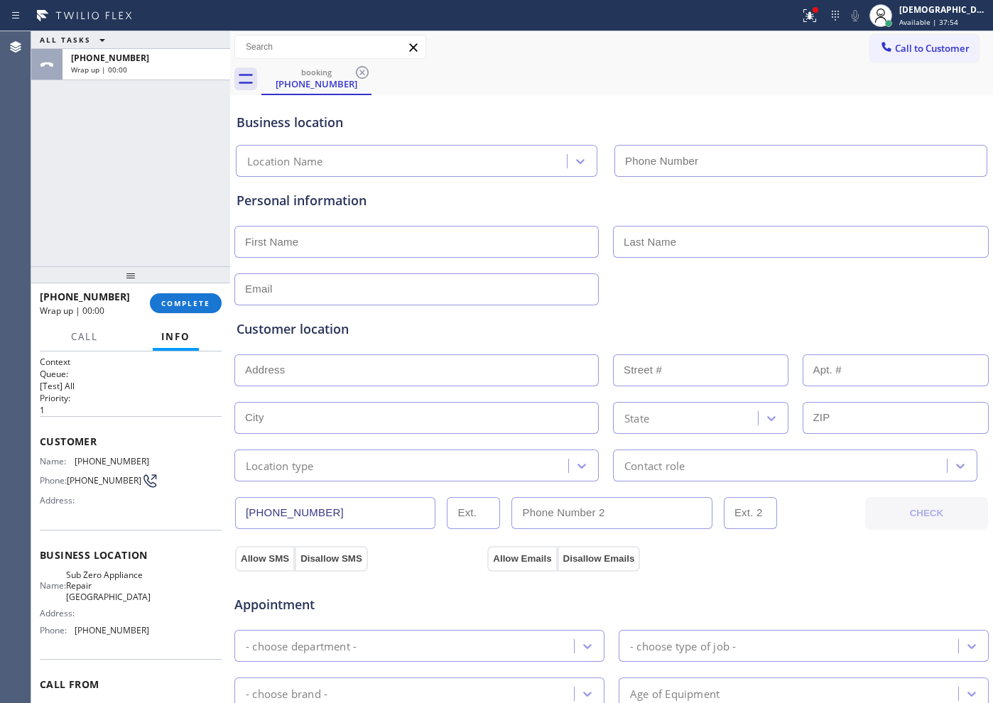
type input "[PHONE_NUMBER]"
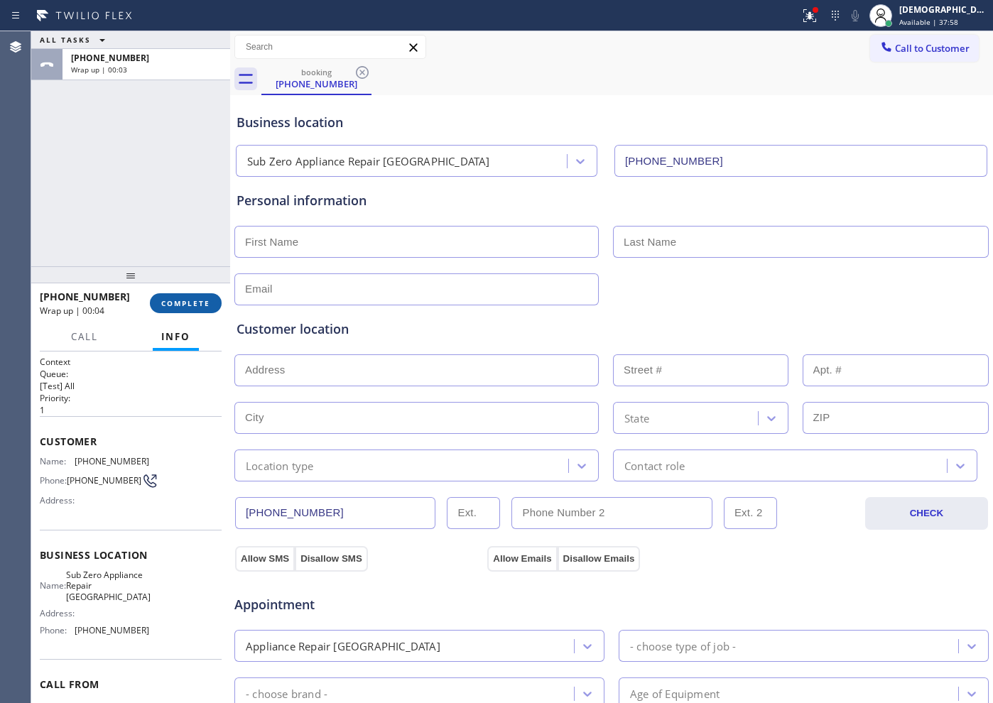
click at [177, 306] on span "COMPLETE" at bounding box center [185, 303] width 49 height 10
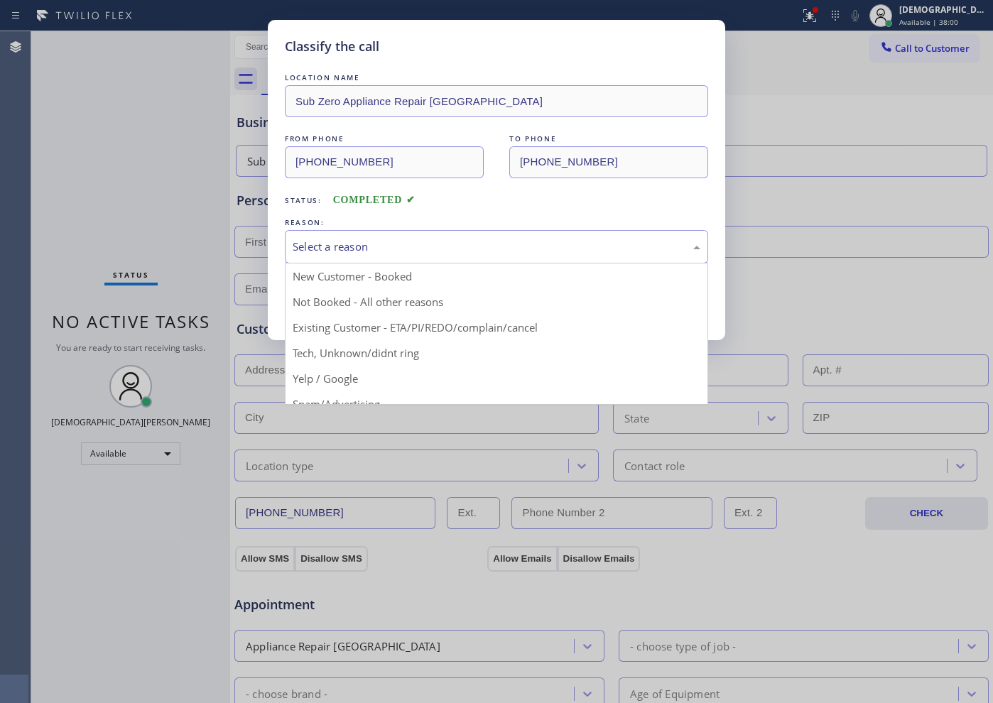
click at [320, 240] on div "Select a reason" at bounding box center [497, 247] width 408 height 16
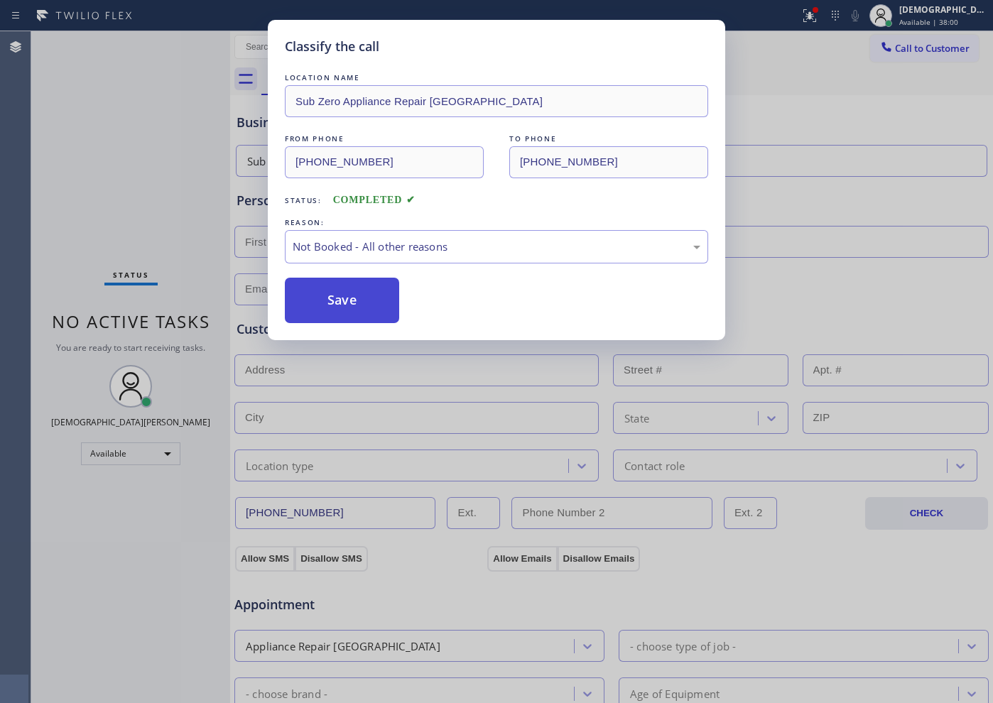
click at [347, 304] on button "Save" at bounding box center [342, 300] width 114 height 45
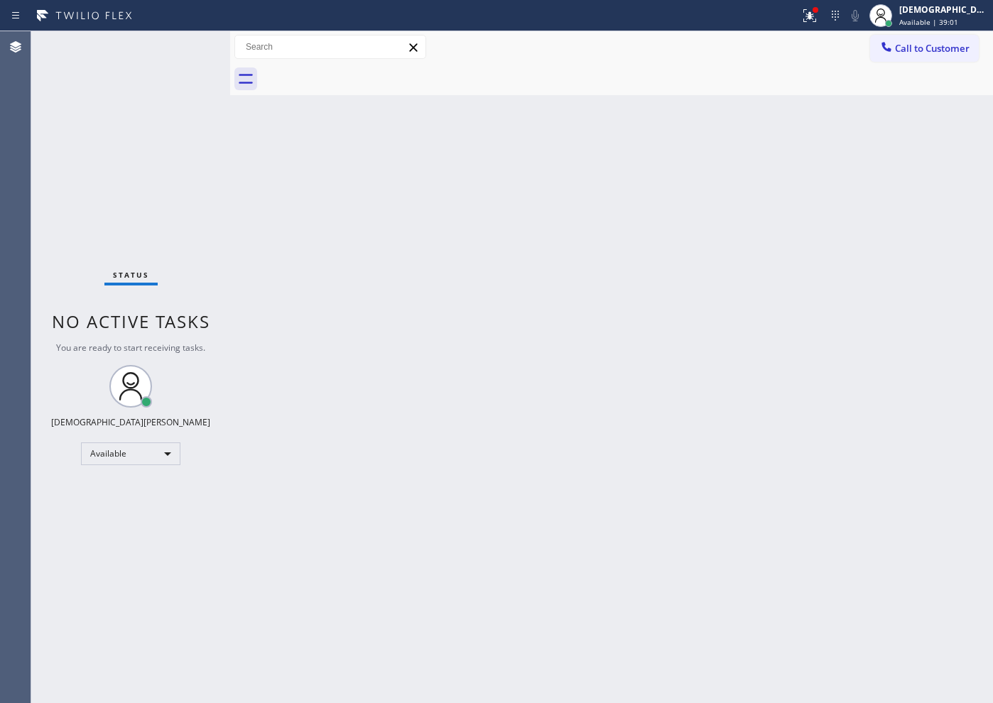
click at [191, 45] on div "Status No active tasks You are ready to start receiving tasks. Christian Cinco …" at bounding box center [130, 367] width 199 height 672
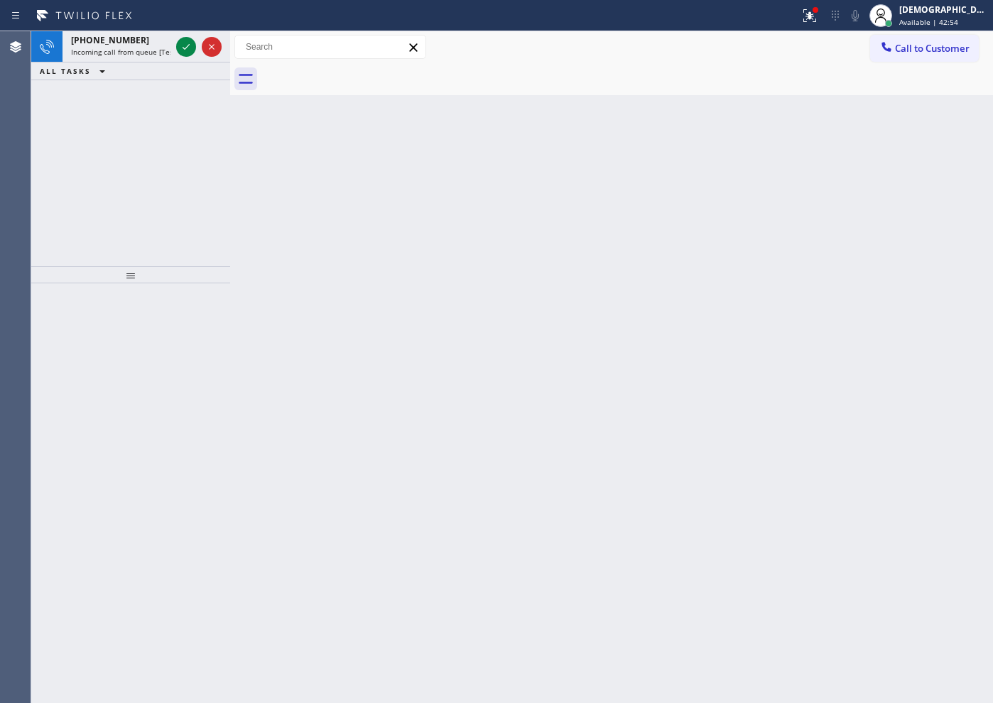
click at [58, 140] on div "[PHONE_NUMBER] Incoming call from queue [Test] All ALL TASKS ALL TASKS ACTIVE T…" at bounding box center [130, 148] width 199 height 235
click at [184, 44] on icon at bounding box center [186, 46] width 17 height 17
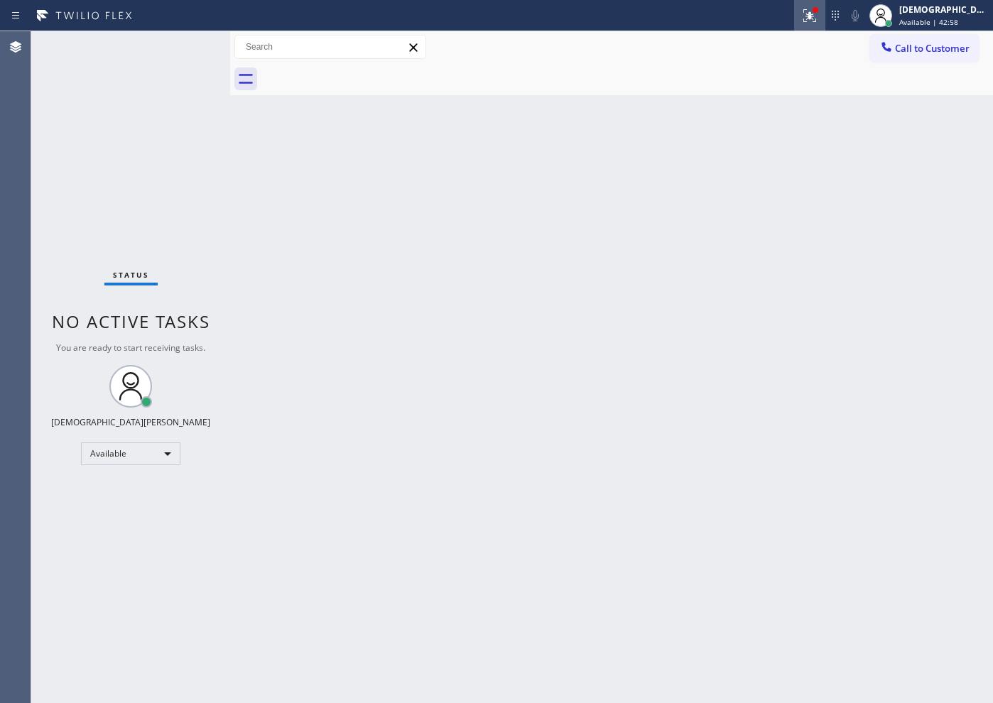
click at [816, 18] on icon at bounding box center [810, 15] width 13 height 13
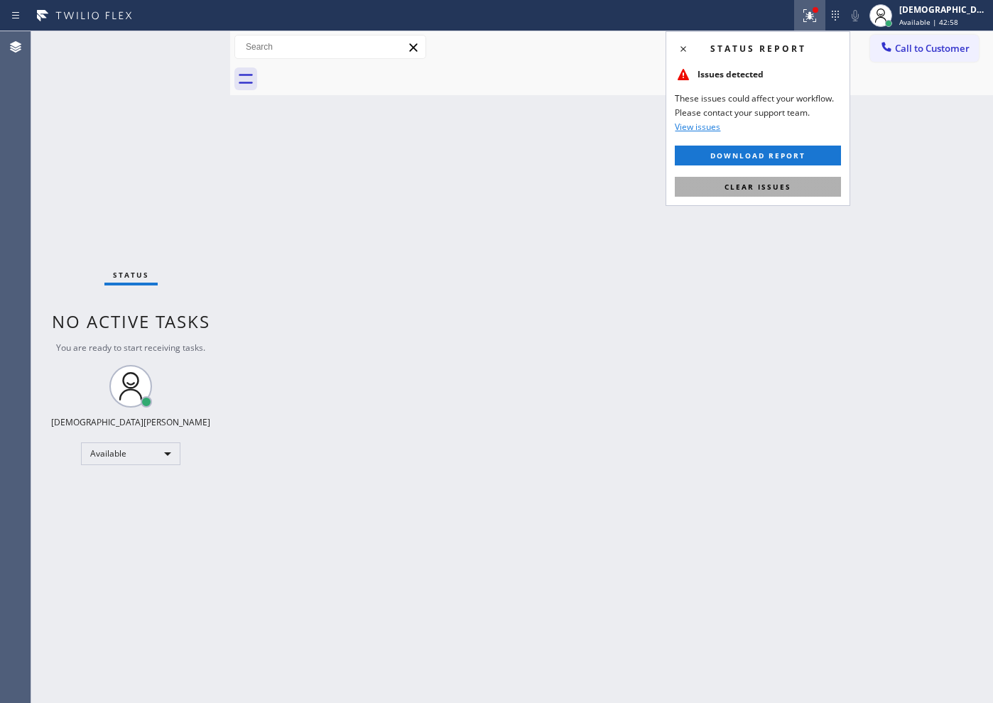
click at [804, 183] on button "Clear issues" at bounding box center [758, 187] width 166 height 20
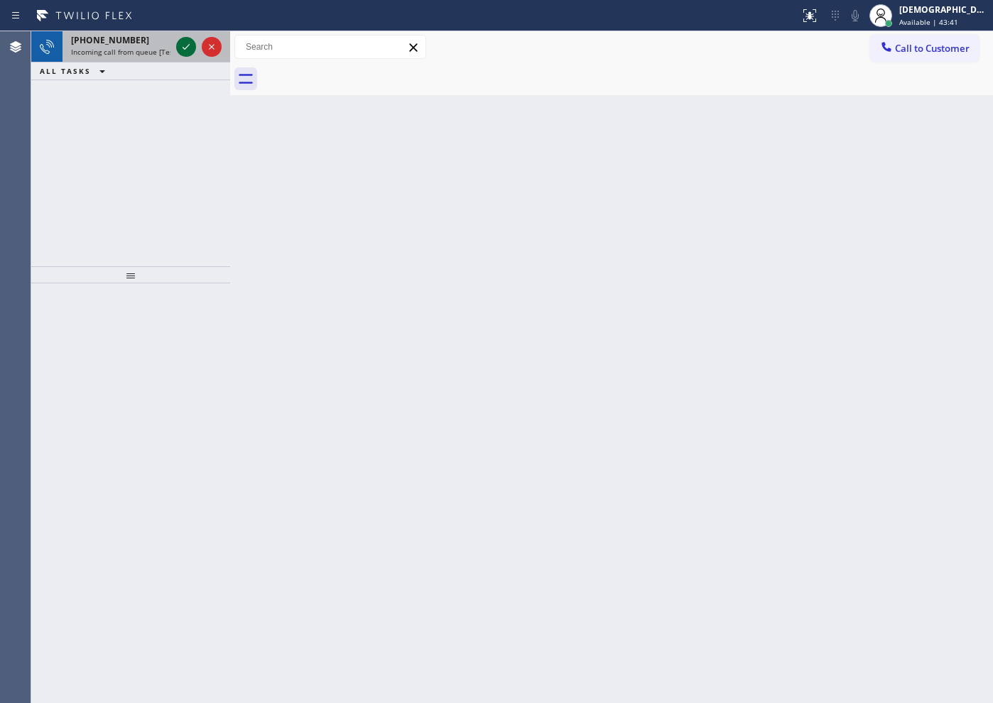
click at [185, 50] on icon at bounding box center [186, 46] width 17 height 17
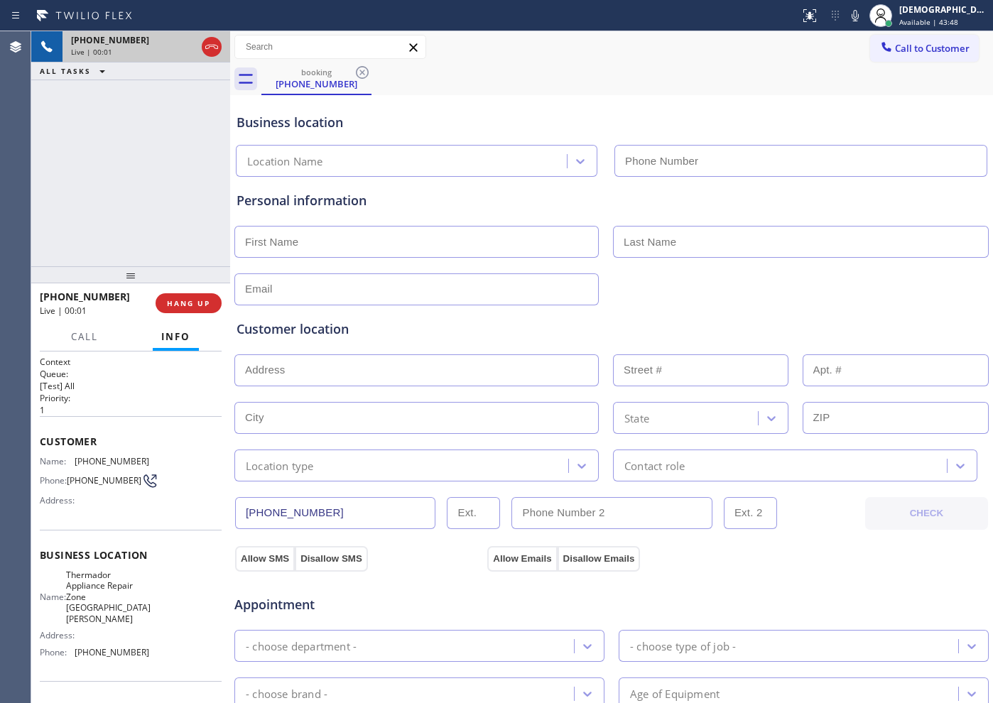
type input "[PHONE_NUMBER]"
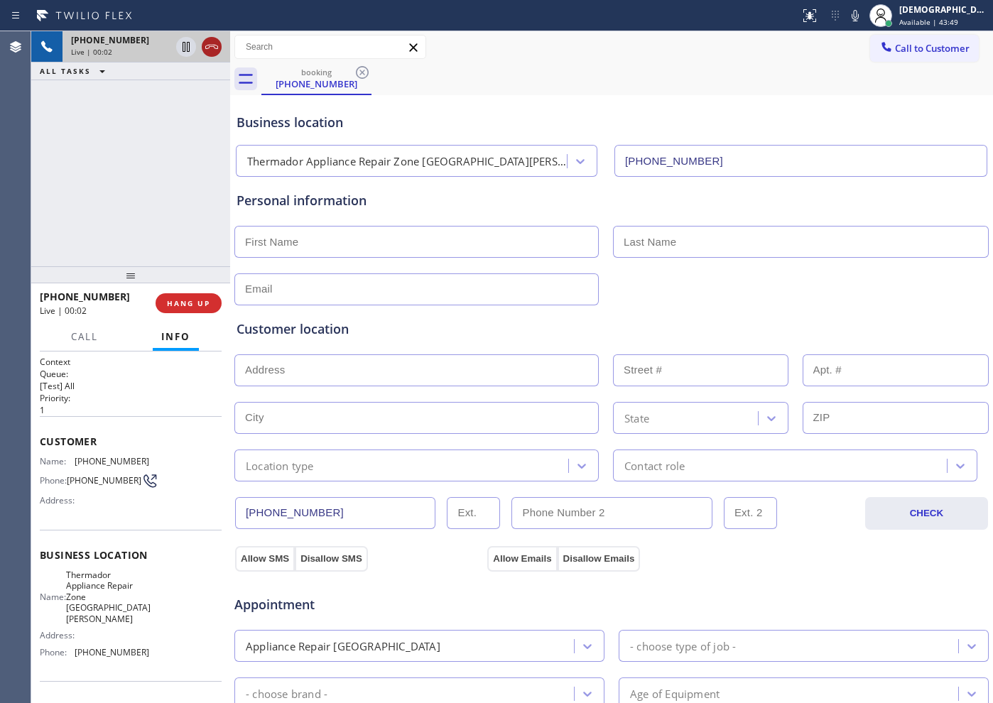
click at [212, 48] on icon at bounding box center [211, 46] width 17 height 17
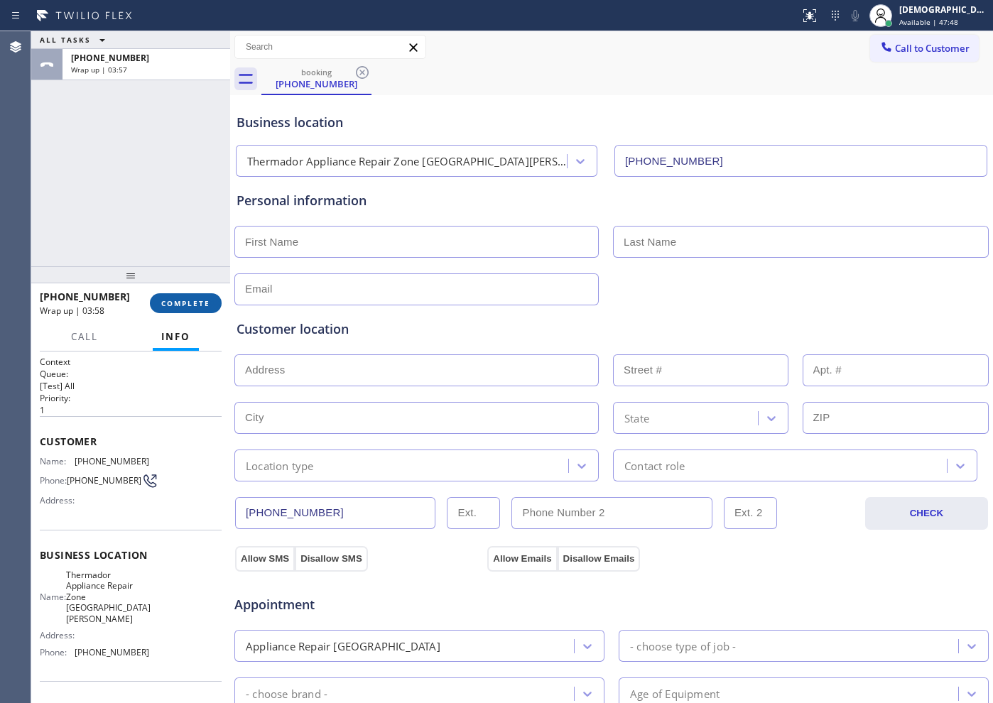
click at [174, 297] on button "COMPLETE" at bounding box center [186, 303] width 72 height 20
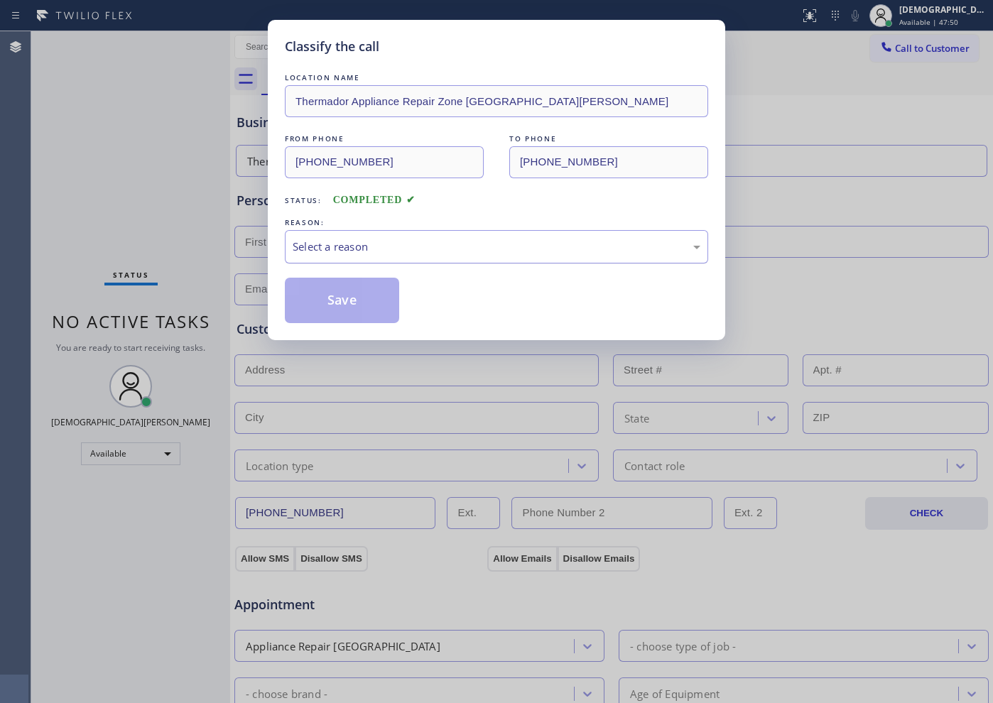
click at [377, 251] on div "Select a reason" at bounding box center [497, 247] width 408 height 16
click at [338, 303] on button "Save" at bounding box center [342, 300] width 114 height 45
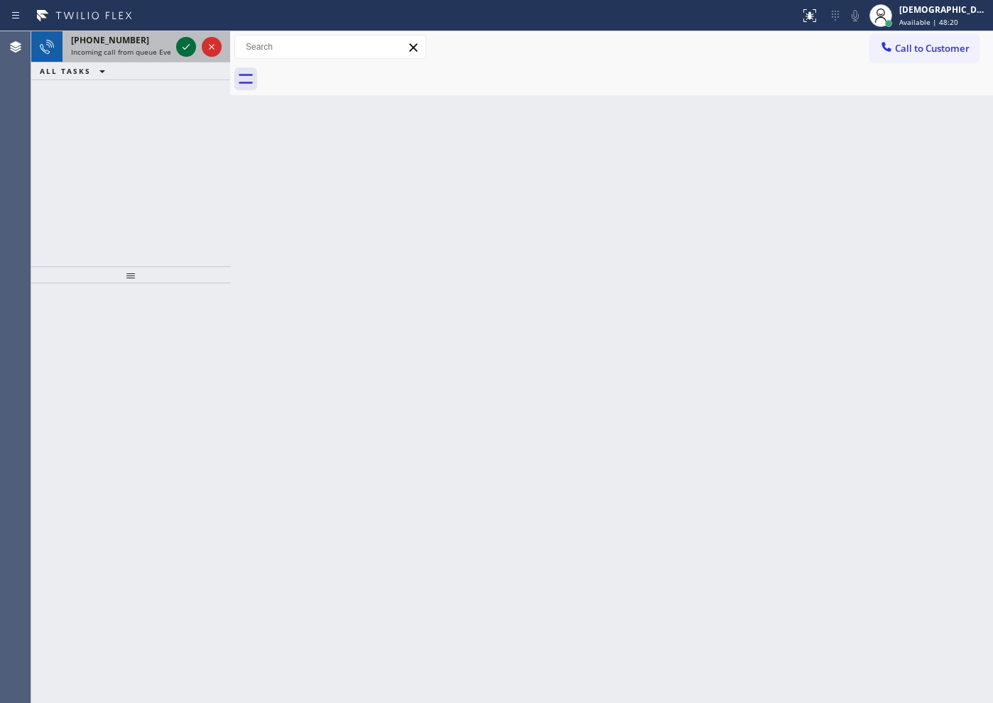
click at [186, 44] on icon at bounding box center [186, 46] width 17 height 17
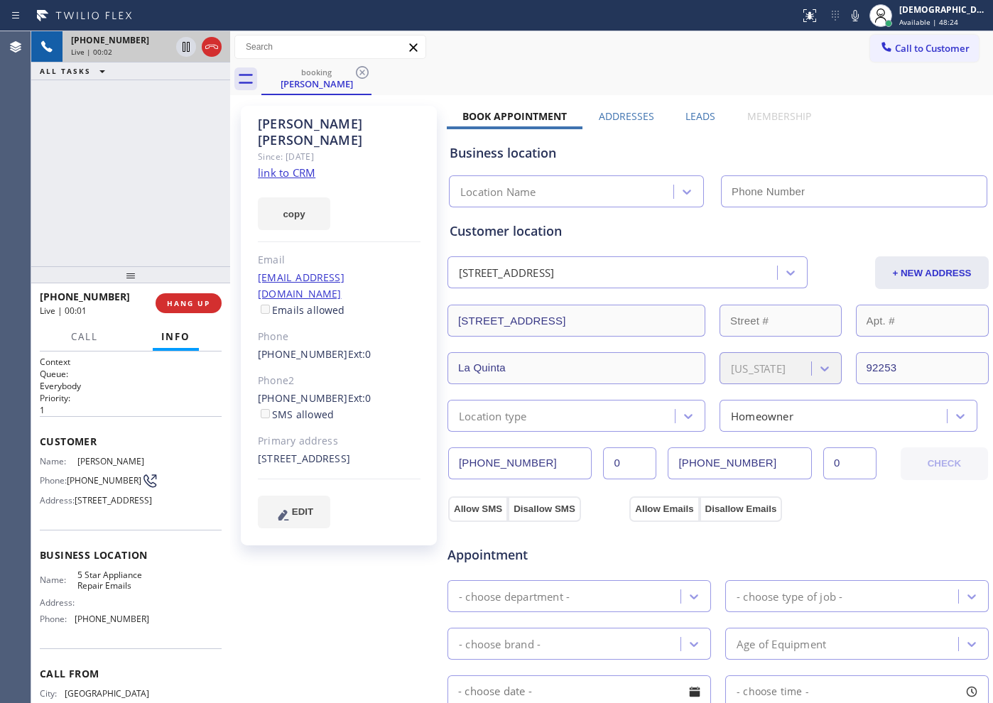
type input "[PHONE_NUMBER]"
click at [296, 166] on link "link to CRM" at bounding box center [287, 173] width 58 height 14
click at [193, 46] on icon at bounding box center [186, 46] width 17 height 17
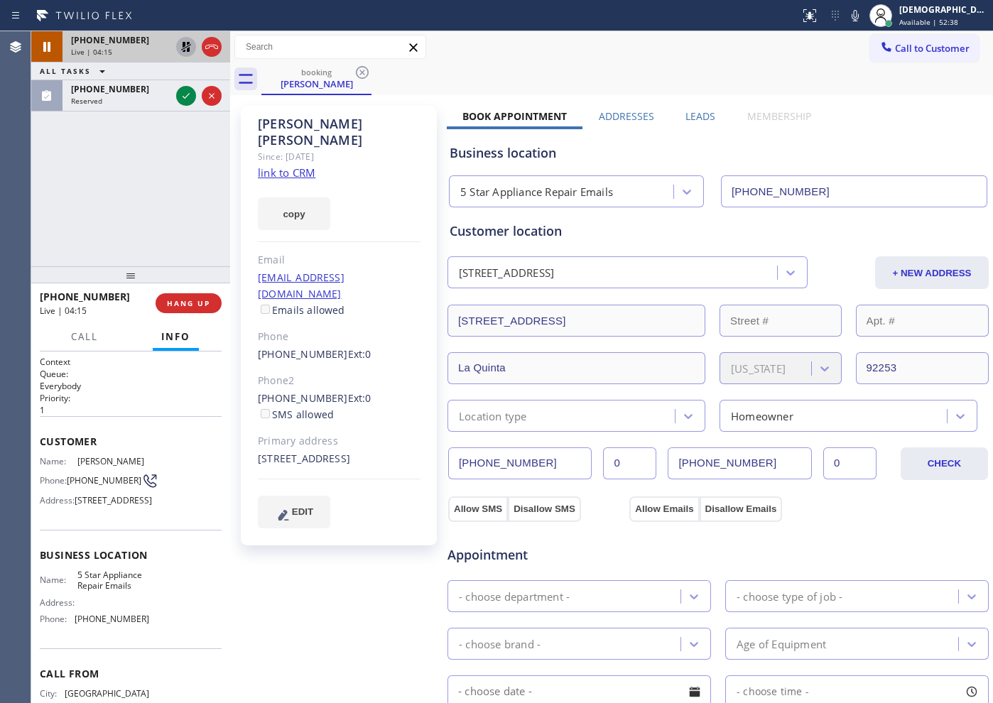
click at [188, 50] on icon at bounding box center [186, 47] width 10 height 10
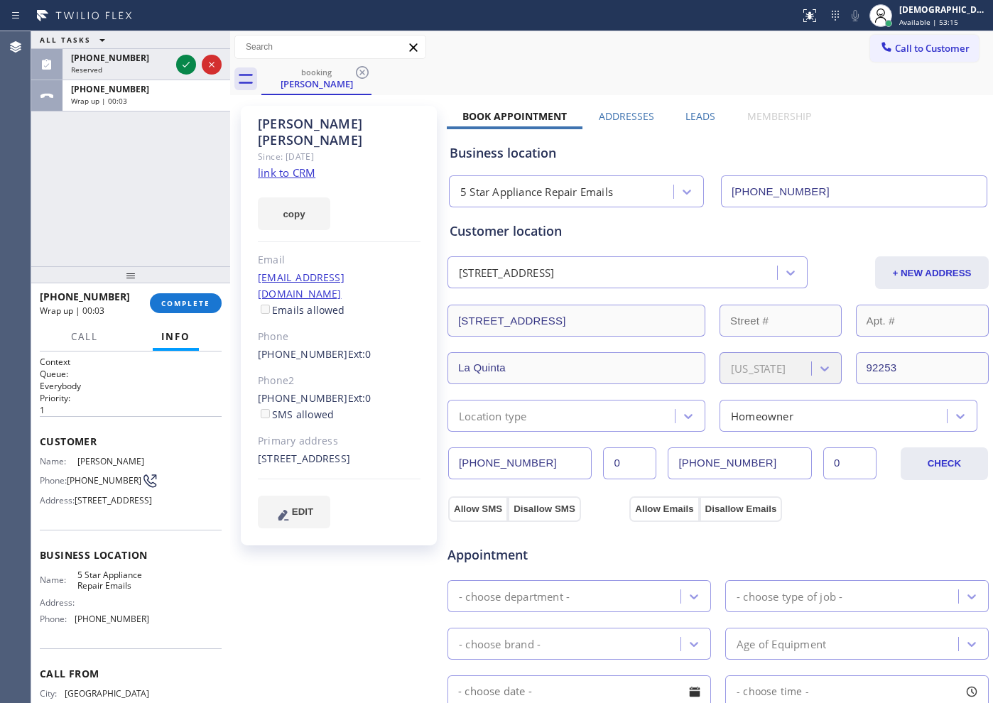
click at [98, 222] on div "ALL TASKS ALL TASKS ACTIVE TASKS TASKS IN WRAP UP [PHONE_NUMBER] Reserved [PHON…" at bounding box center [130, 148] width 199 height 235
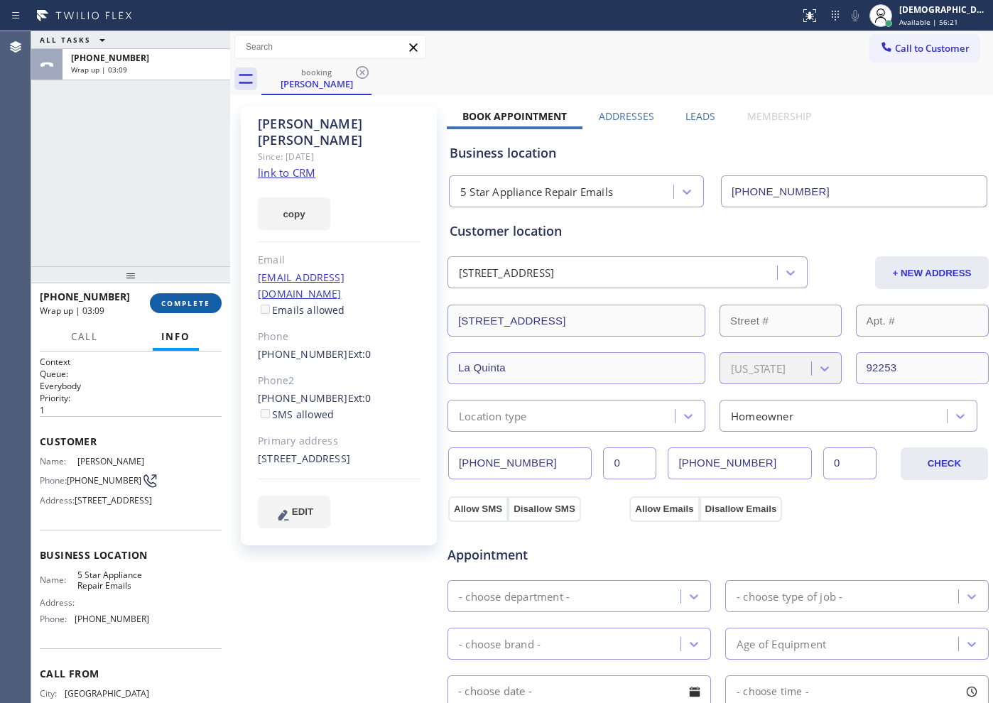
click at [177, 306] on span "COMPLETE" at bounding box center [185, 303] width 49 height 10
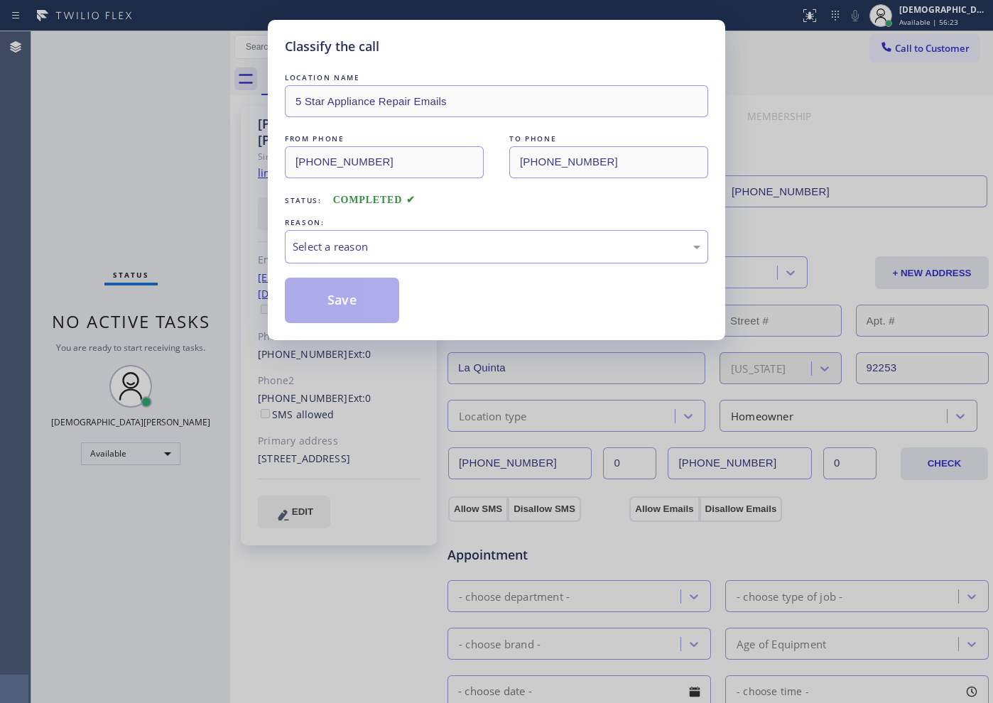
click at [353, 257] on div "Select a reason" at bounding box center [496, 246] width 423 height 33
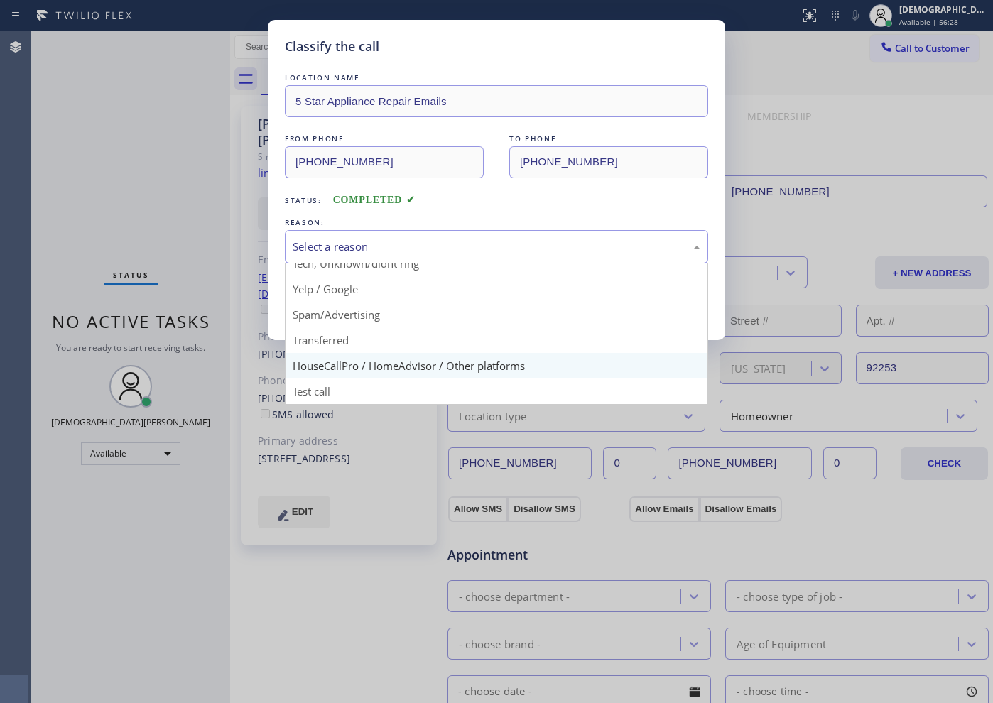
scroll to position [1, 0]
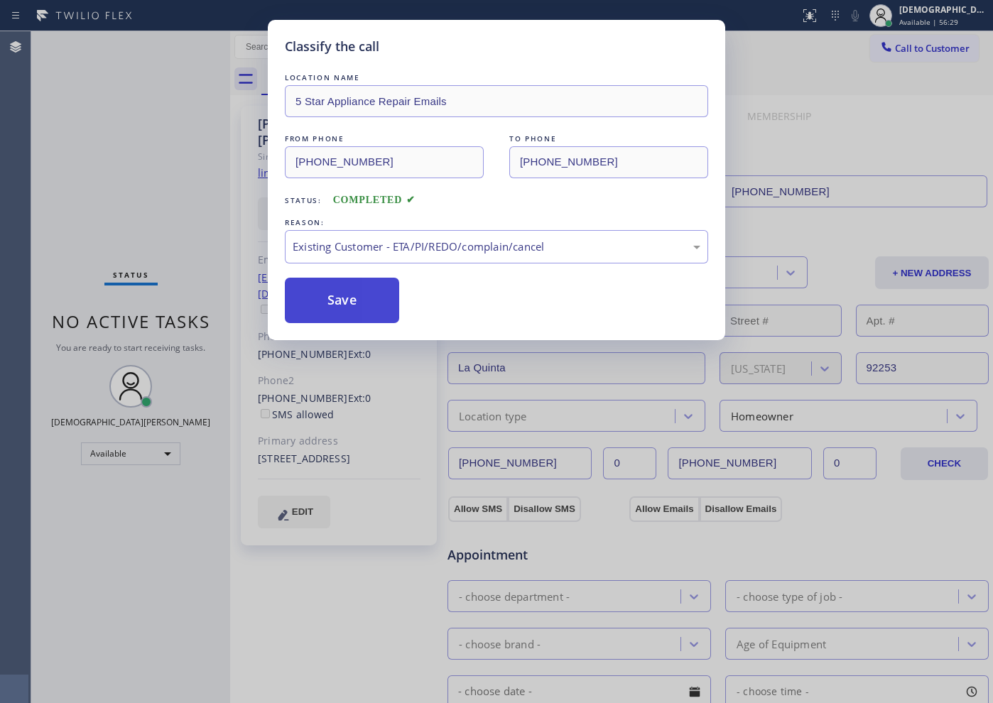
click at [343, 317] on button "Save" at bounding box center [342, 300] width 114 height 45
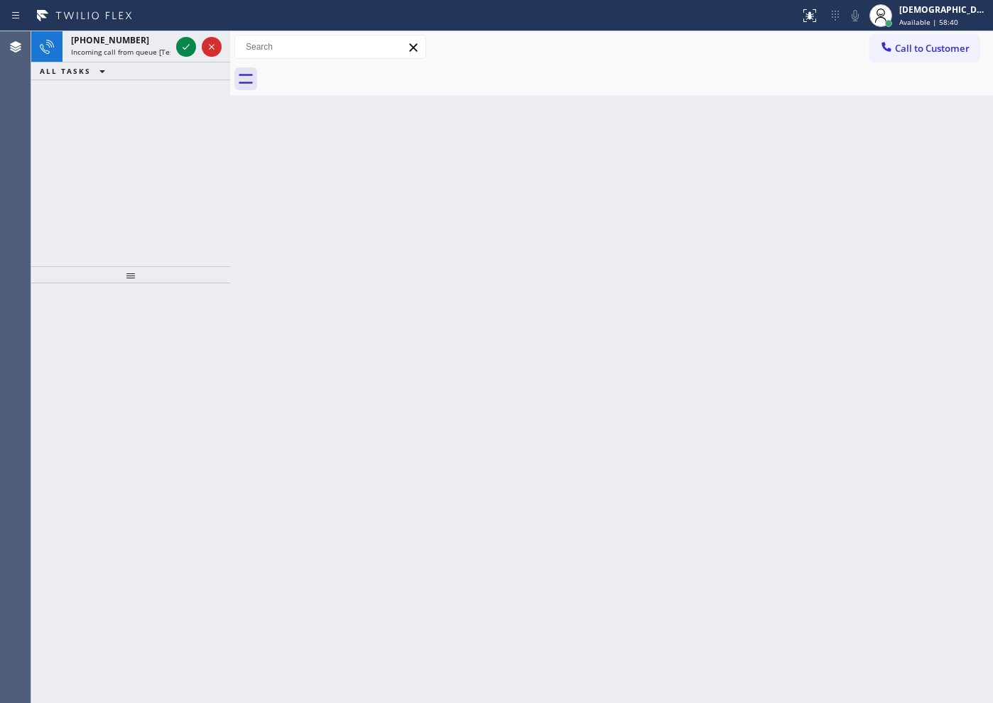
drag, startPoint x: 70, startPoint y: 239, endPoint x: 95, endPoint y: 210, distance: 38.8
click at [77, 230] on div "[PHONE_NUMBER] Incoming call from queue [Test] All ALL TASKS ALL TASKS ACTIVE T…" at bounding box center [130, 148] width 199 height 235
click at [178, 34] on div at bounding box center [198, 46] width 51 height 31
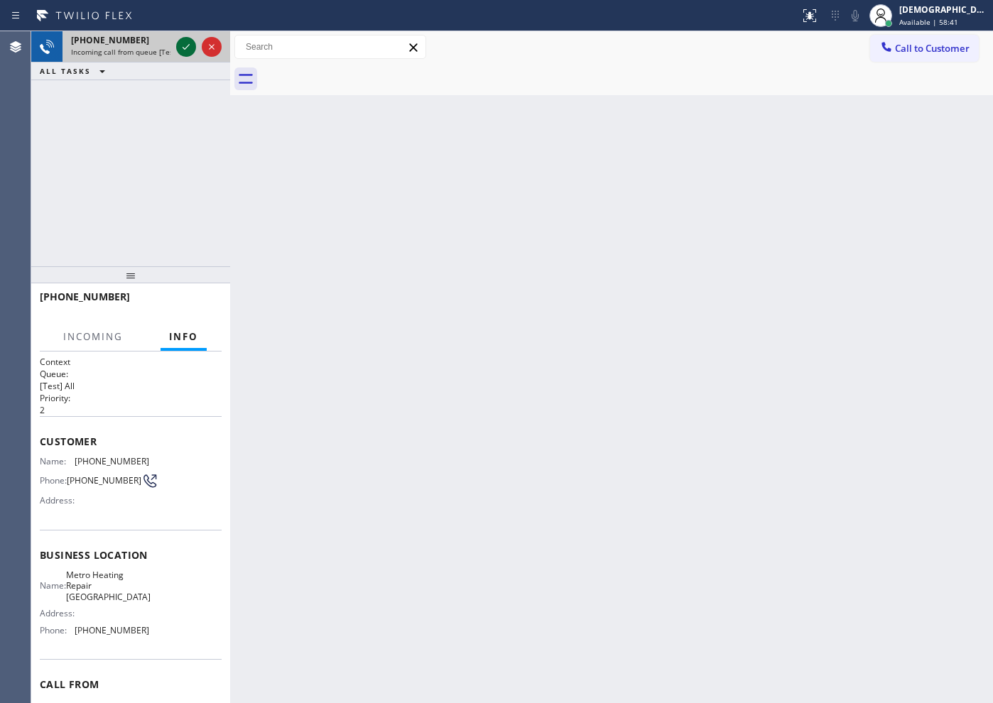
click at [180, 42] on icon at bounding box center [186, 46] width 17 height 17
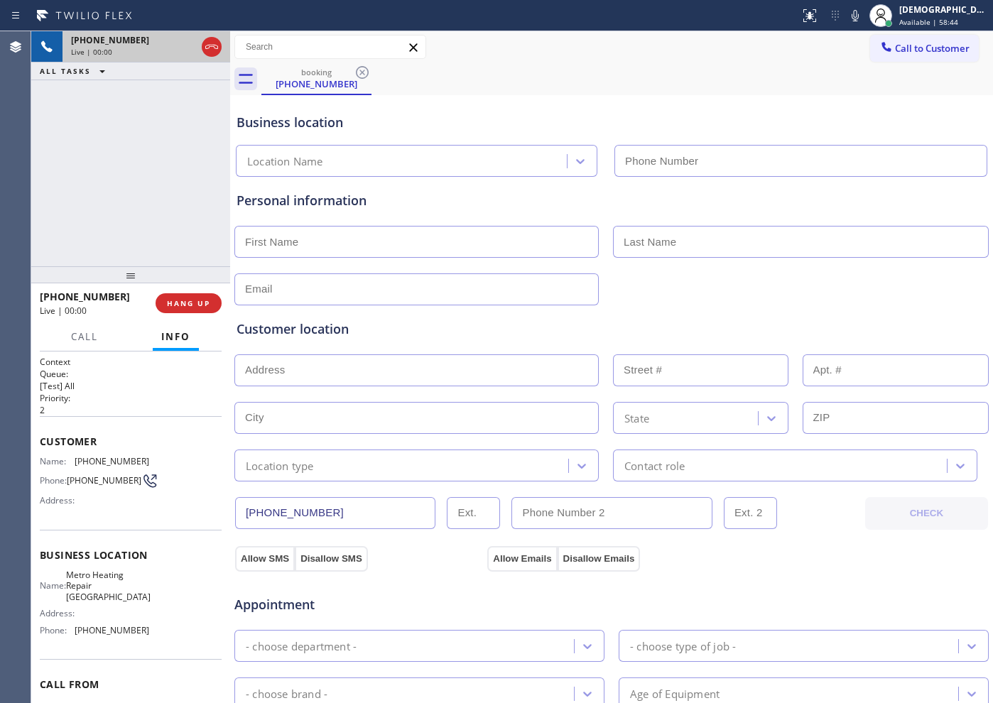
type input "[PHONE_NUMBER]"
click at [212, 47] on icon at bounding box center [211, 46] width 17 height 17
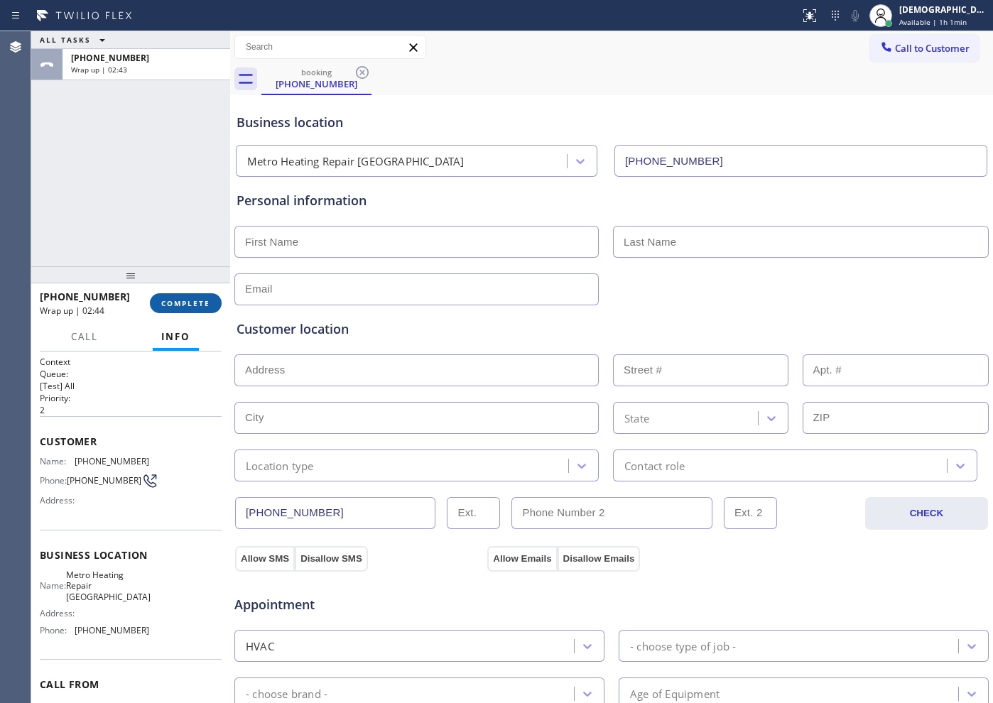
click at [187, 297] on button "COMPLETE" at bounding box center [186, 303] width 72 height 20
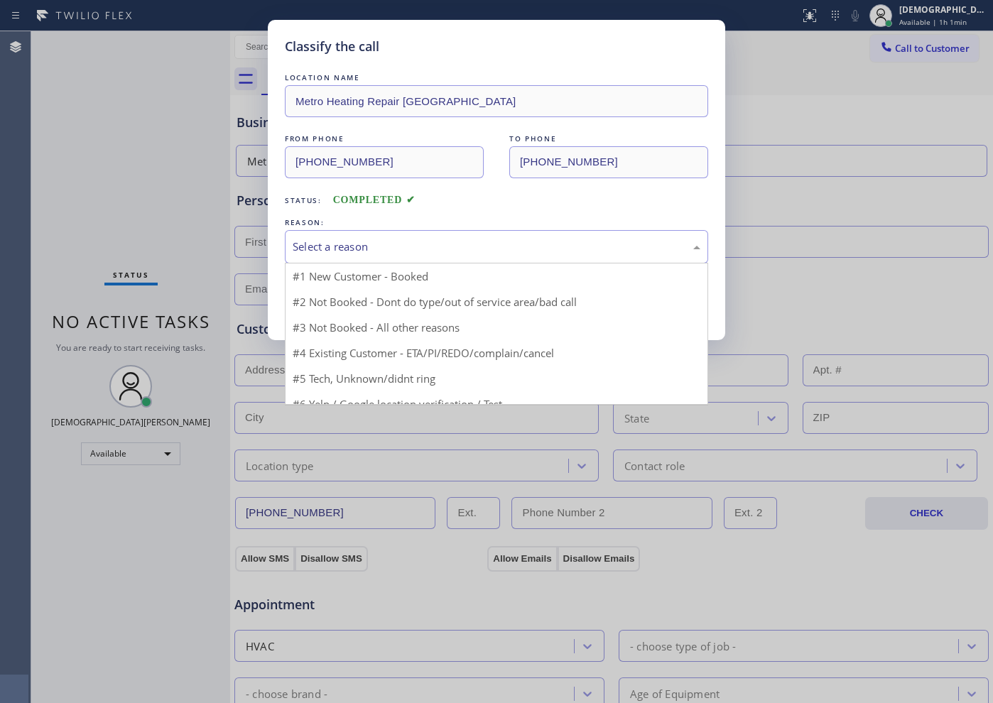
drag, startPoint x: 379, startPoint y: 253, endPoint x: 374, endPoint y: 261, distance: 9.7
click at [379, 255] on div "Select a reason" at bounding box center [496, 246] width 423 height 33
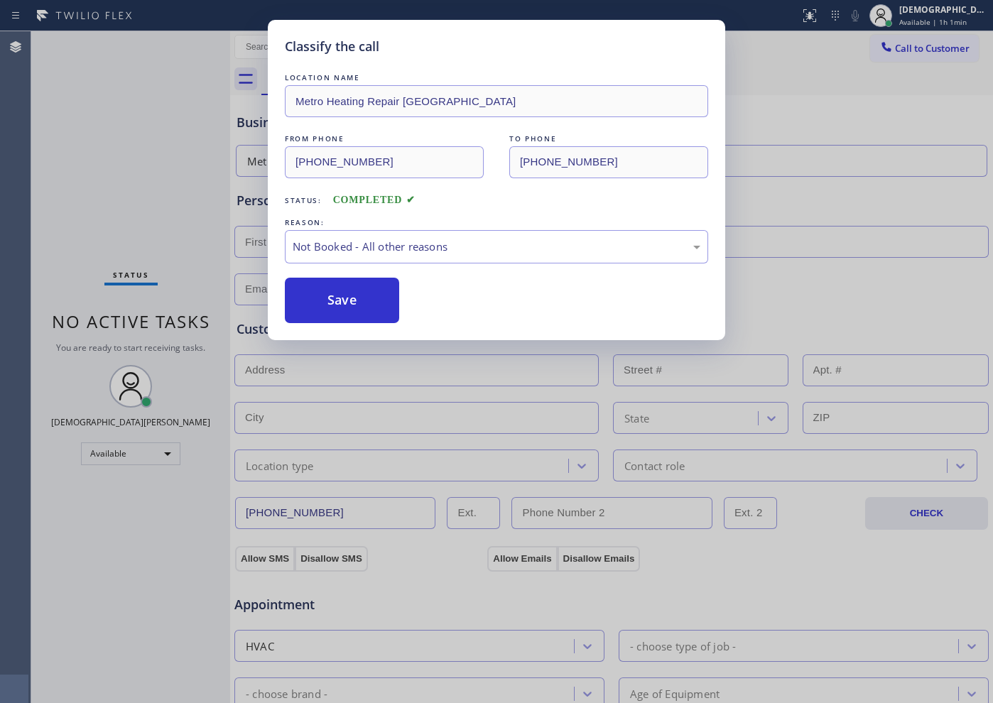
click at [349, 298] on button "Save" at bounding box center [342, 300] width 114 height 45
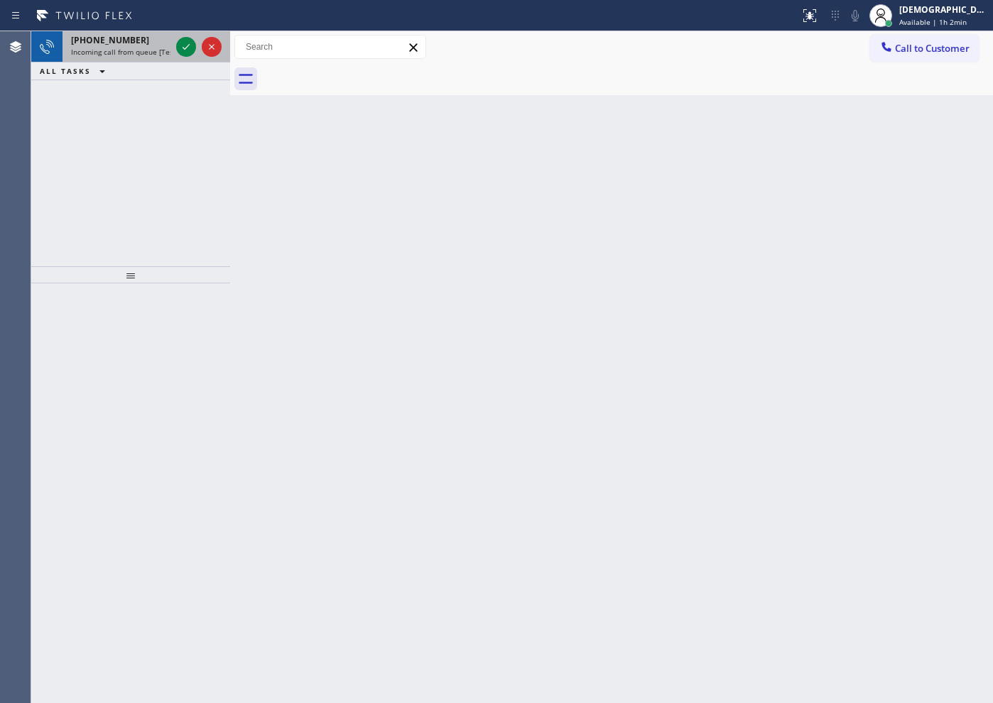
click at [176, 44] on div at bounding box center [198, 46] width 51 height 31
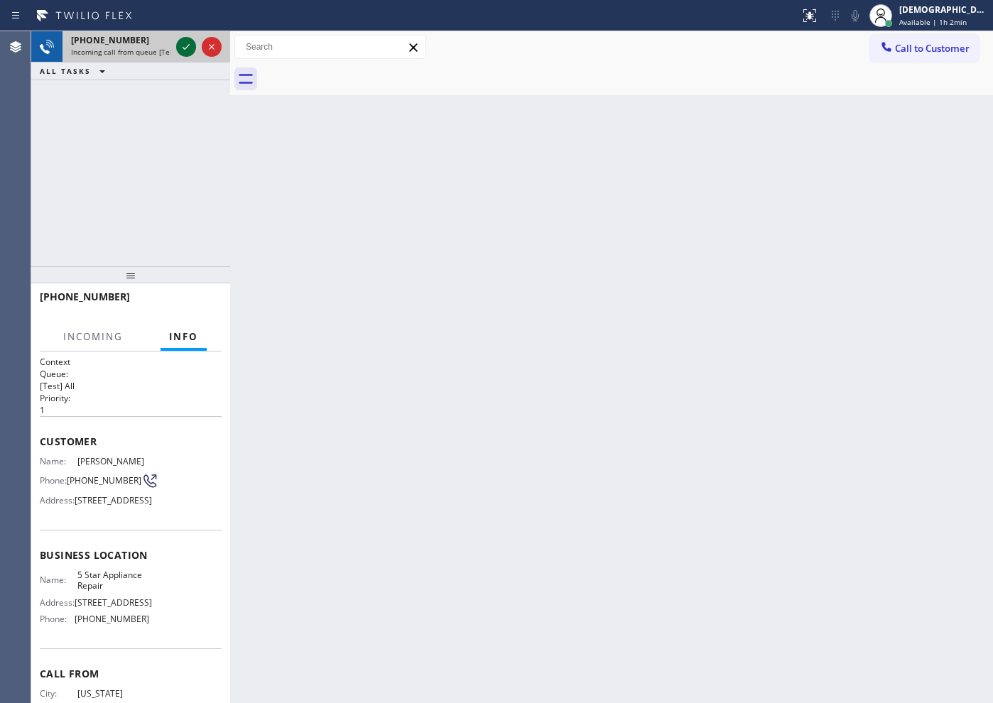
click at [176, 44] on div at bounding box center [186, 46] width 20 height 17
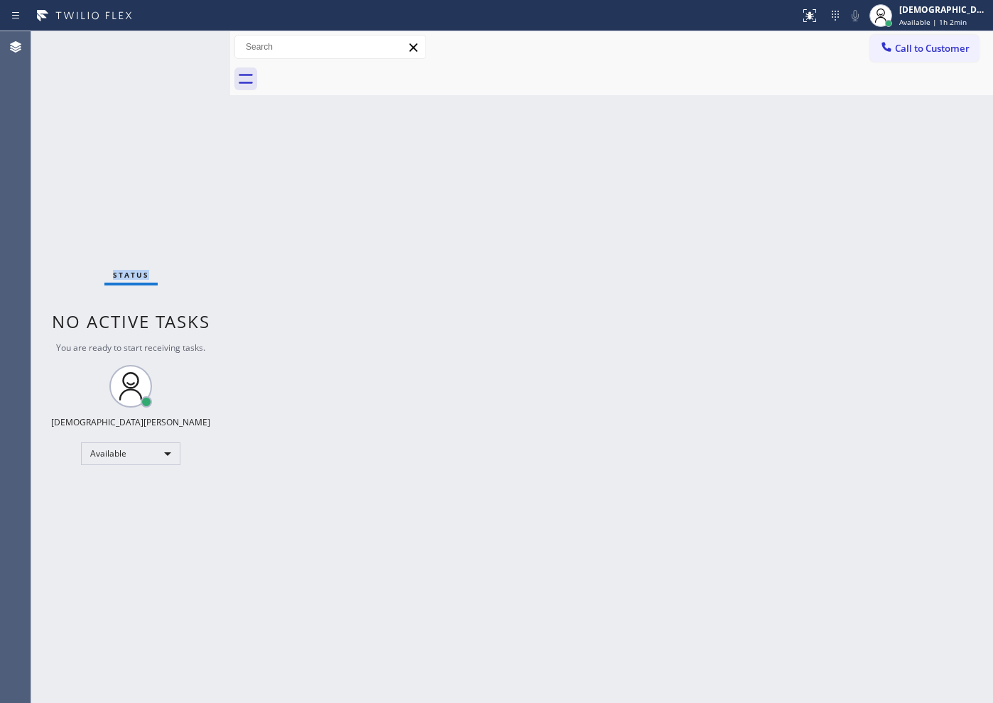
click at [176, 44] on div "Status No active tasks You are ready to start receiving tasks. Christian Cinco …" at bounding box center [130, 367] width 199 height 672
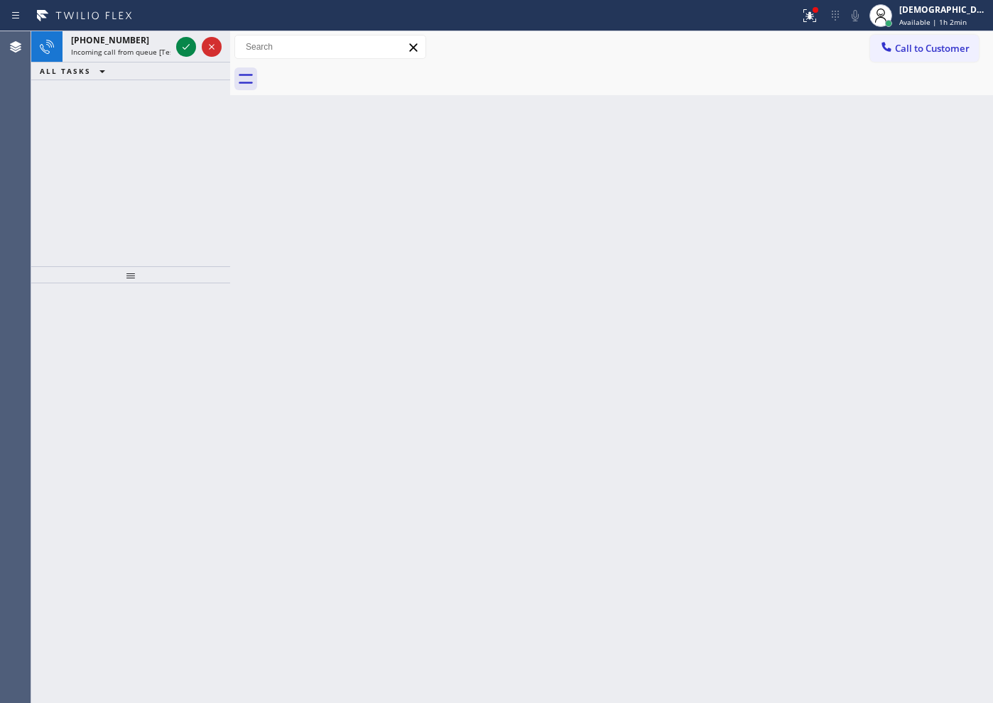
click at [176, 44] on div at bounding box center [186, 46] width 20 height 17
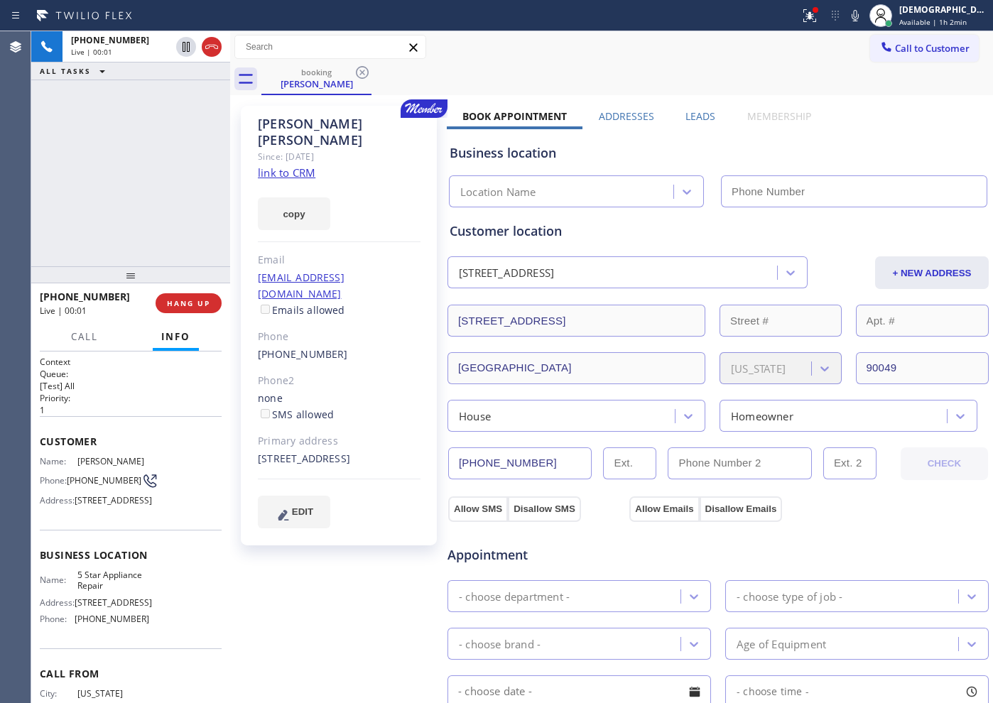
type input "[PHONE_NUMBER]"
click at [298, 166] on link "link to CRM" at bounding box center [287, 173] width 58 height 14
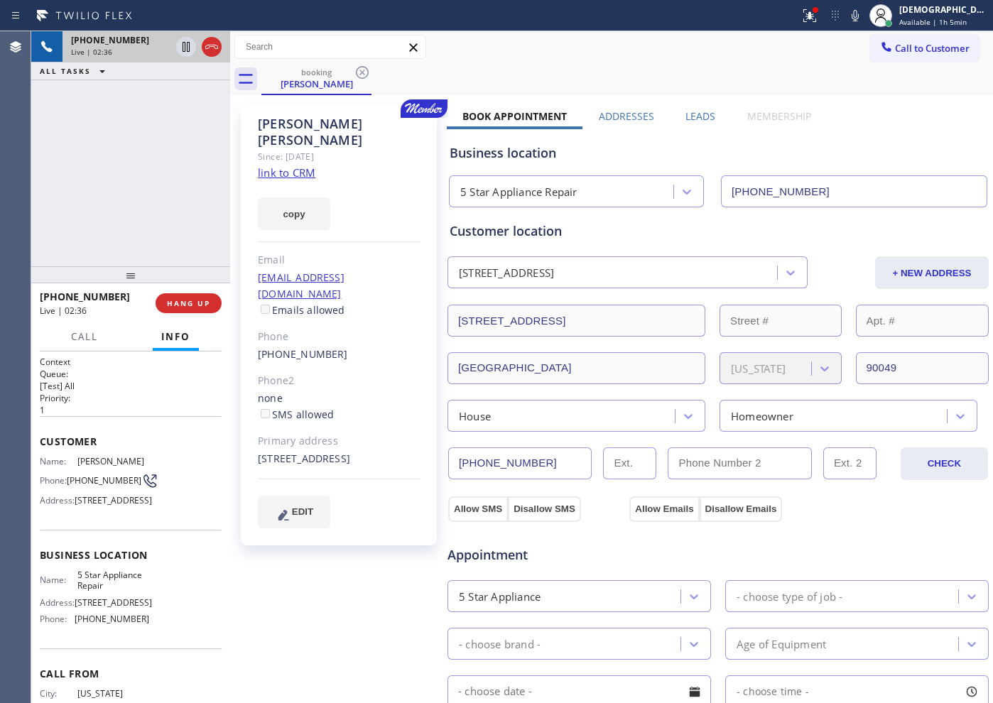
click at [222, 51] on div at bounding box center [198, 46] width 51 height 31
click at [218, 54] on div "Live | 02:38" at bounding box center [146, 52] width 151 height 10
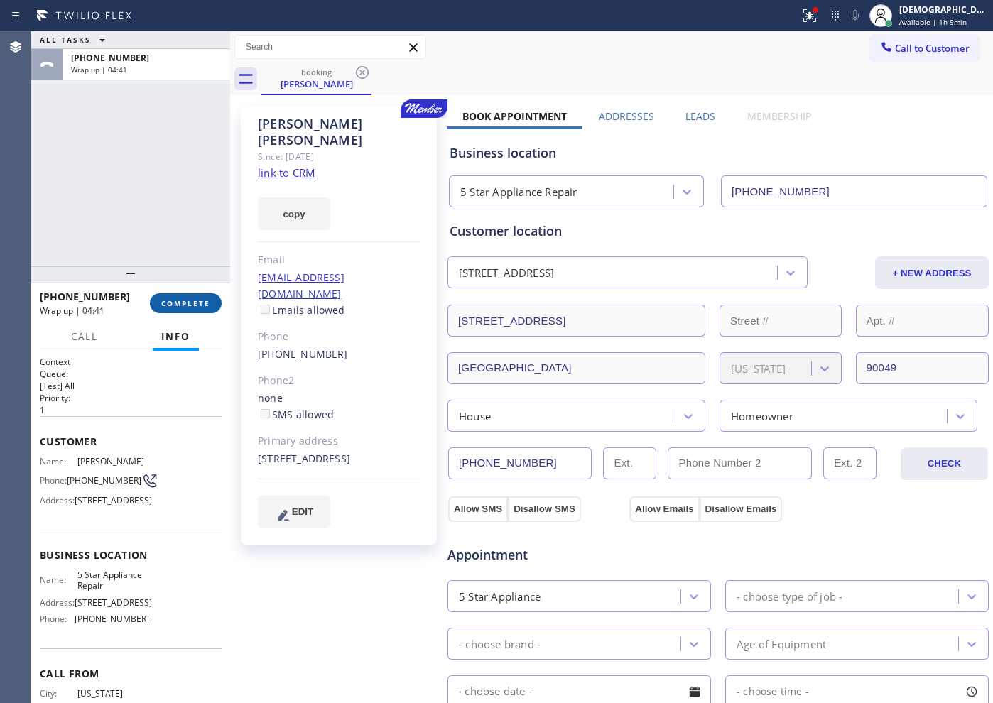
click at [183, 298] on span "COMPLETE" at bounding box center [185, 303] width 49 height 10
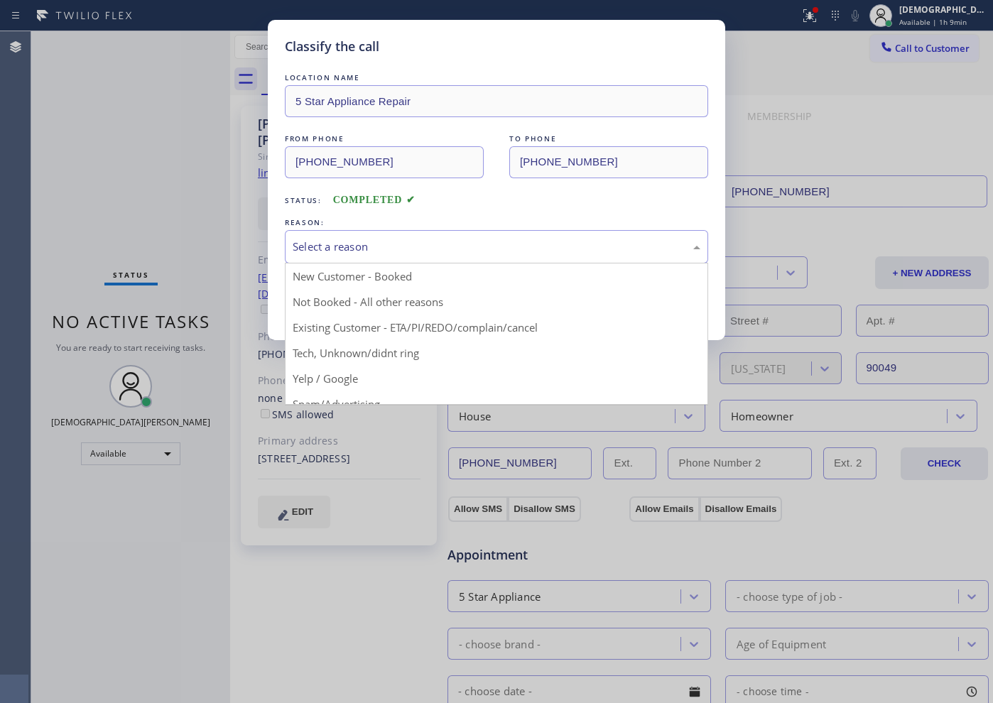
click at [406, 252] on div "Select a reason" at bounding box center [497, 247] width 408 height 16
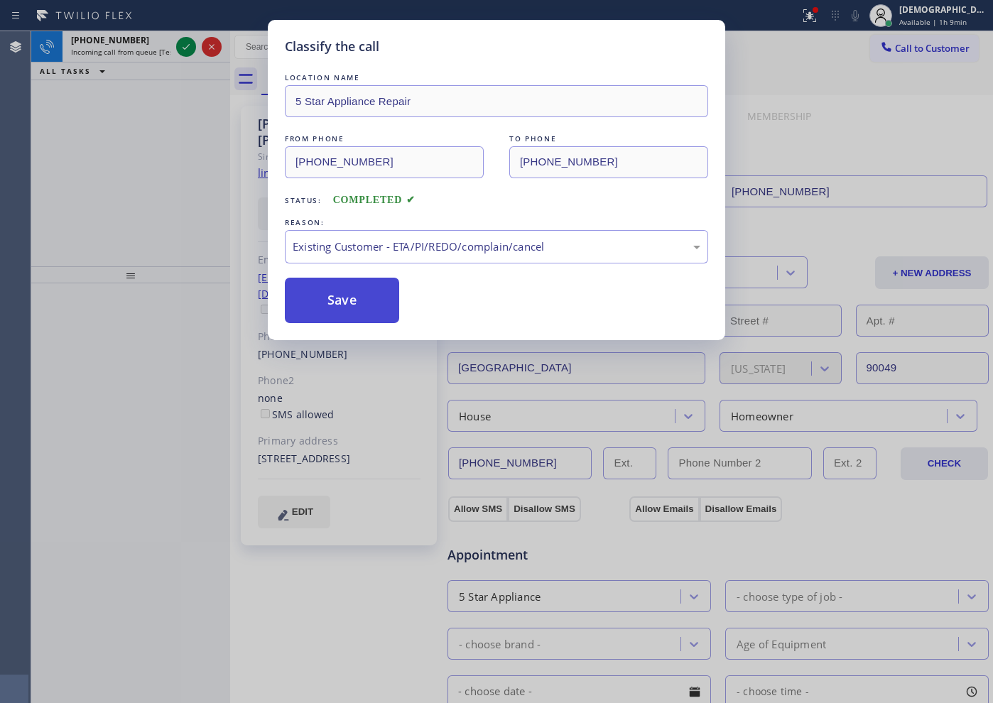
click at [367, 295] on button "Save" at bounding box center [342, 300] width 114 height 45
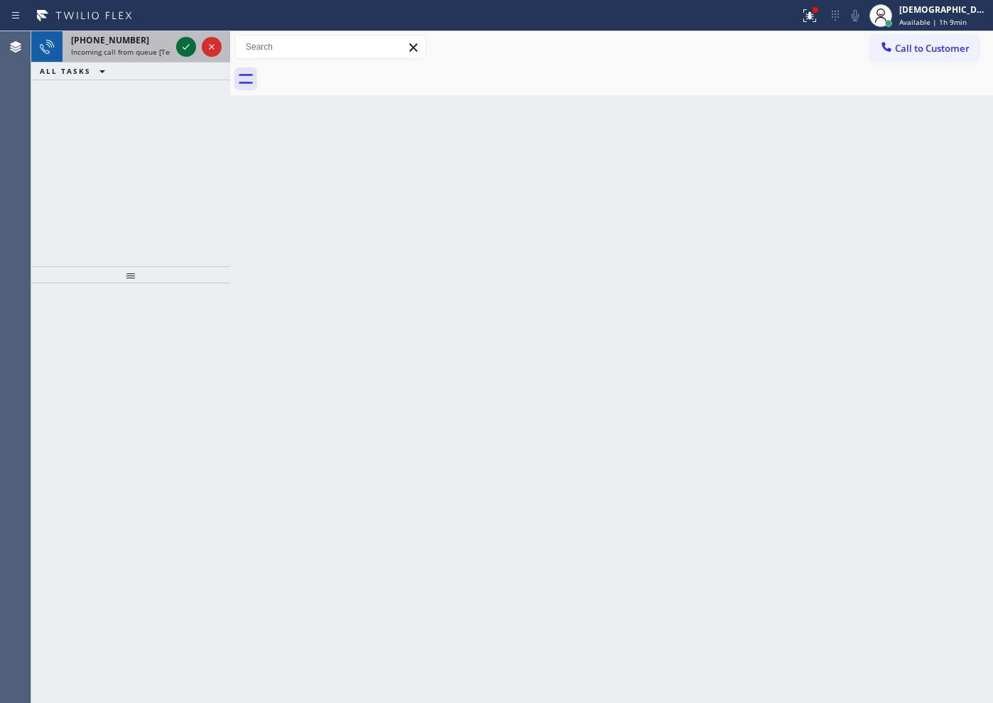
click at [180, 42] on icon at bounding box center [186, 46] width 17 height 17
click at [182, 43] on icon at bounding box center [186, 46] width 17 height 17
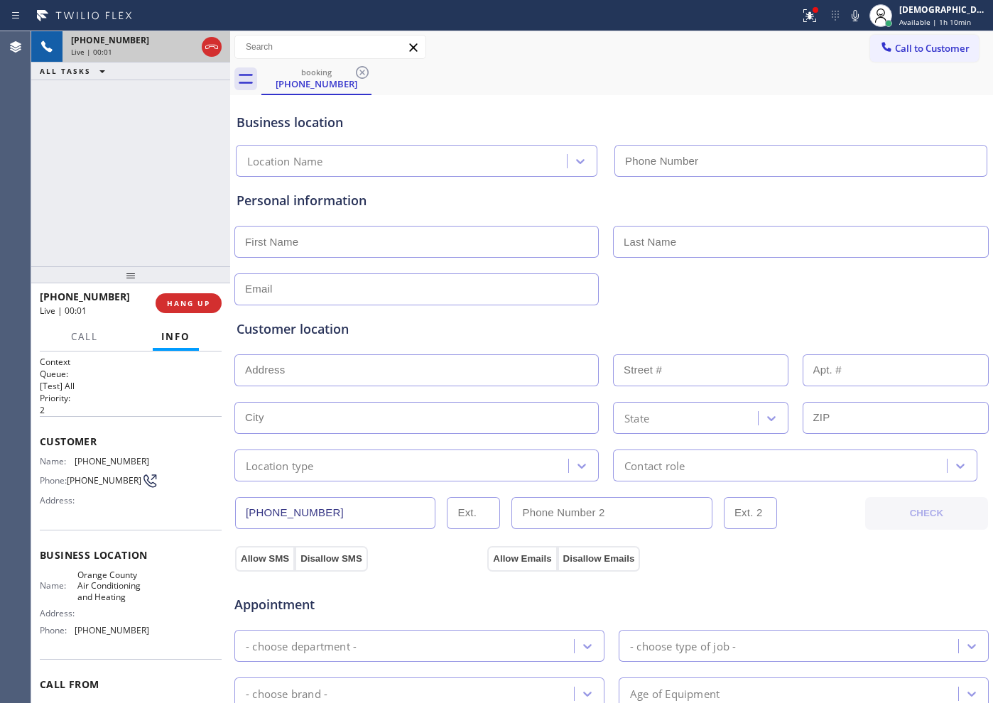
type input "[PHONE_NUMBER]"
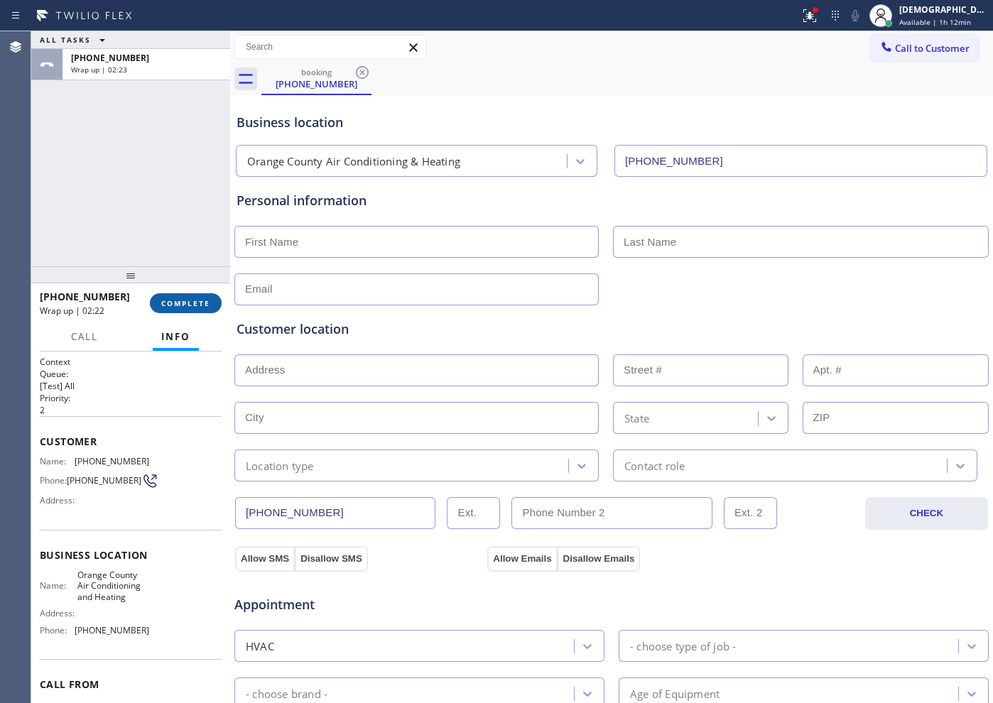
click at [183, 300] on span "COMPLETE" at bounding box center [185, 303] width 49 height 10
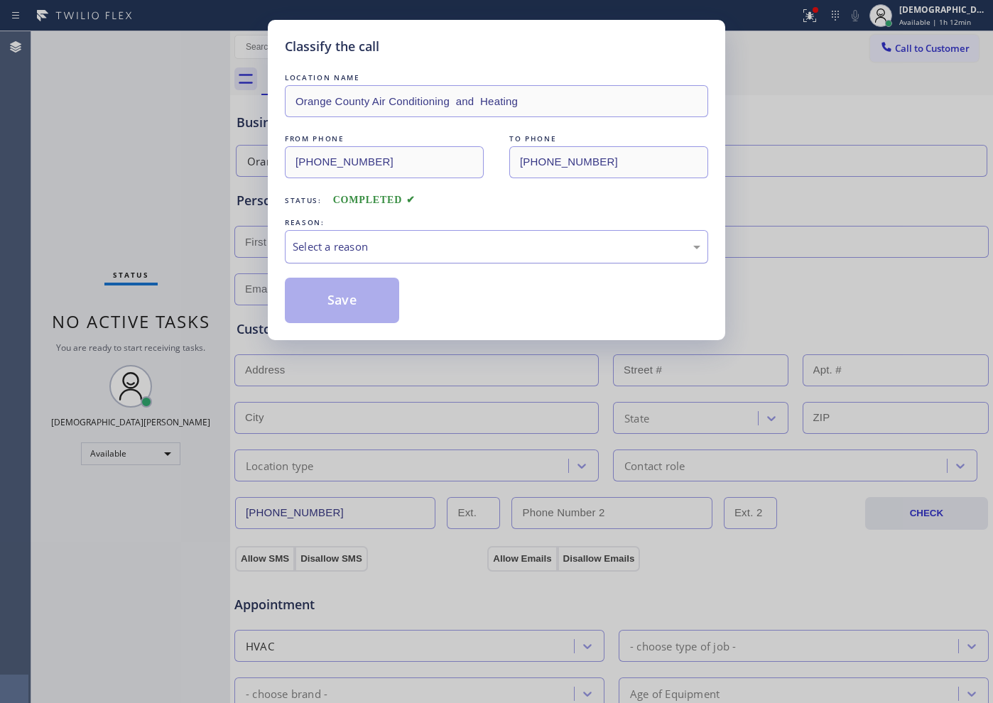
click at [453, 253] on div "Select a reason" at bounding box center [497, 247] width 408 height 16
click at [362, 293] on button "Save" at bounding box center [342, 300] width 114 height 45
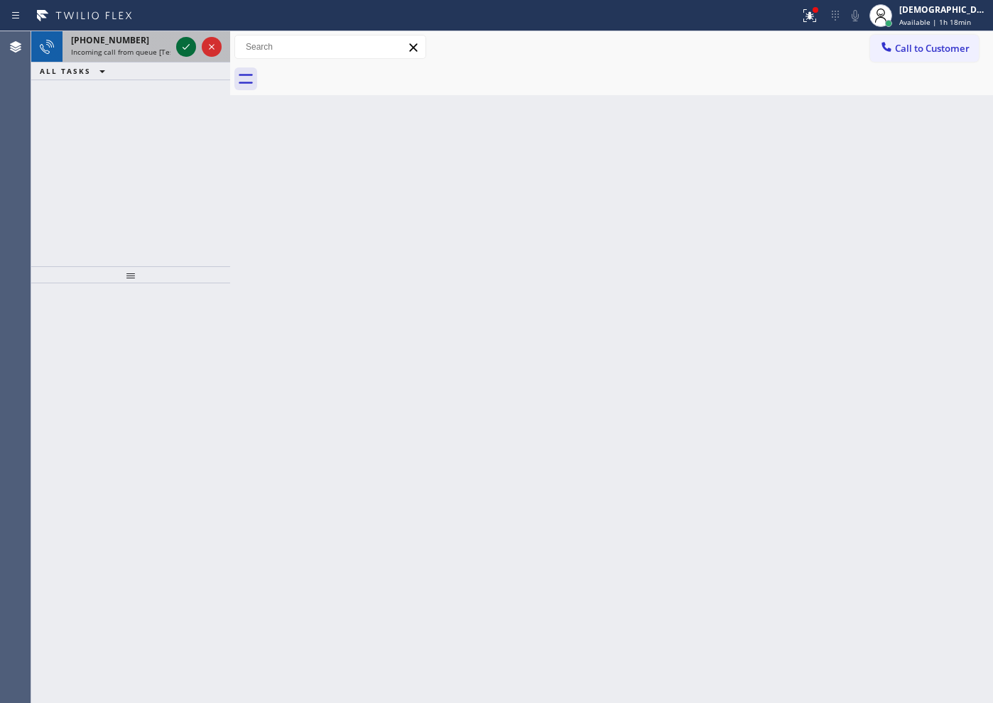
click at [186, 53] on icon at bounding box center [186, 46] width 17 height 17
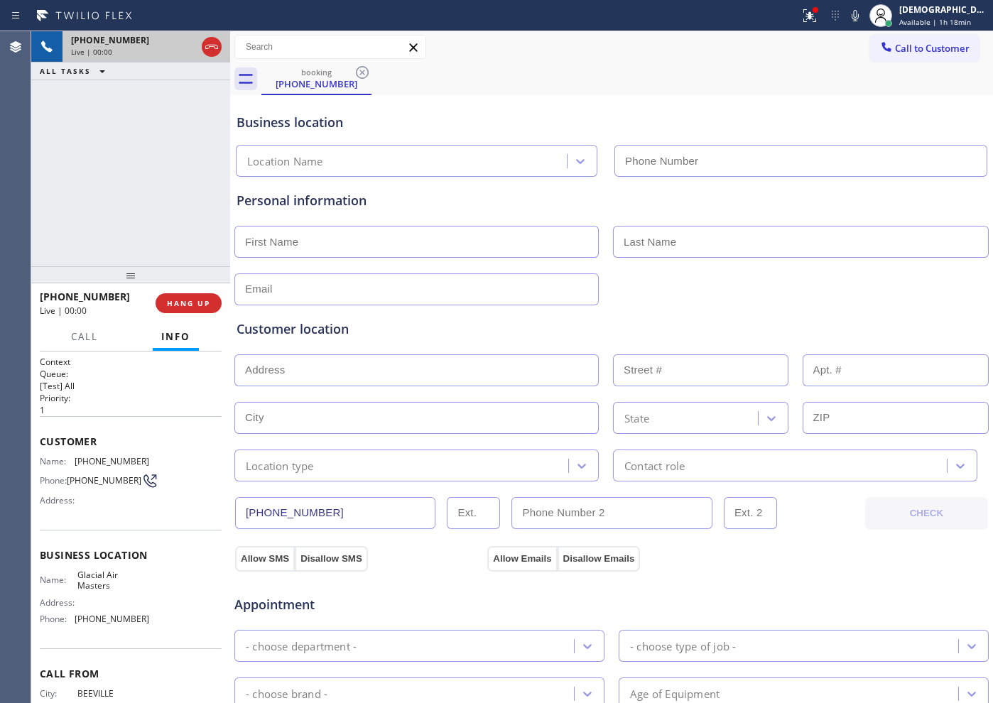
type input "[PHONE_NUMBER]"
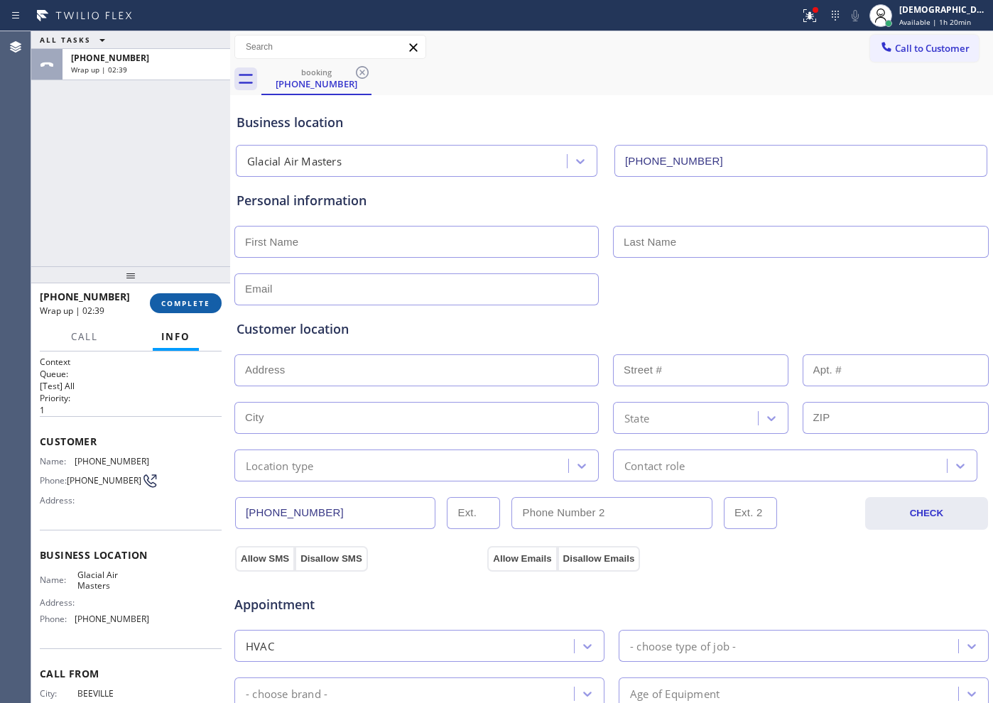
click at [196, 294] on button "COMPLETE" at bounding box center [186, 303] width 72 height 20
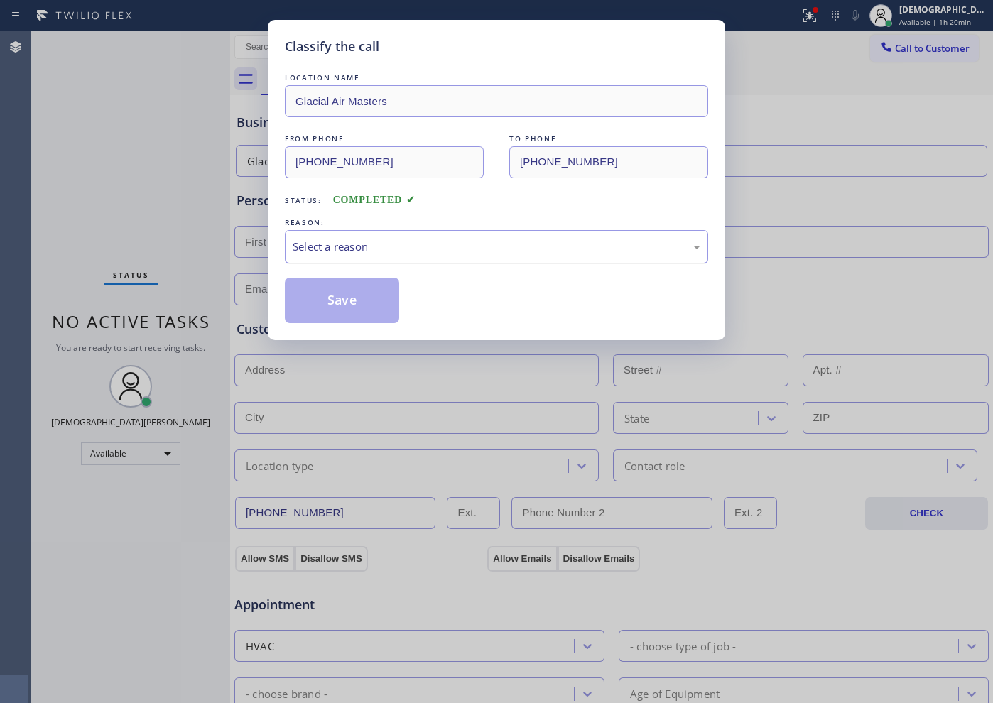
click at [340, 242] on div "Select a reason" at bounding box center [497, 247] width 408 height 16
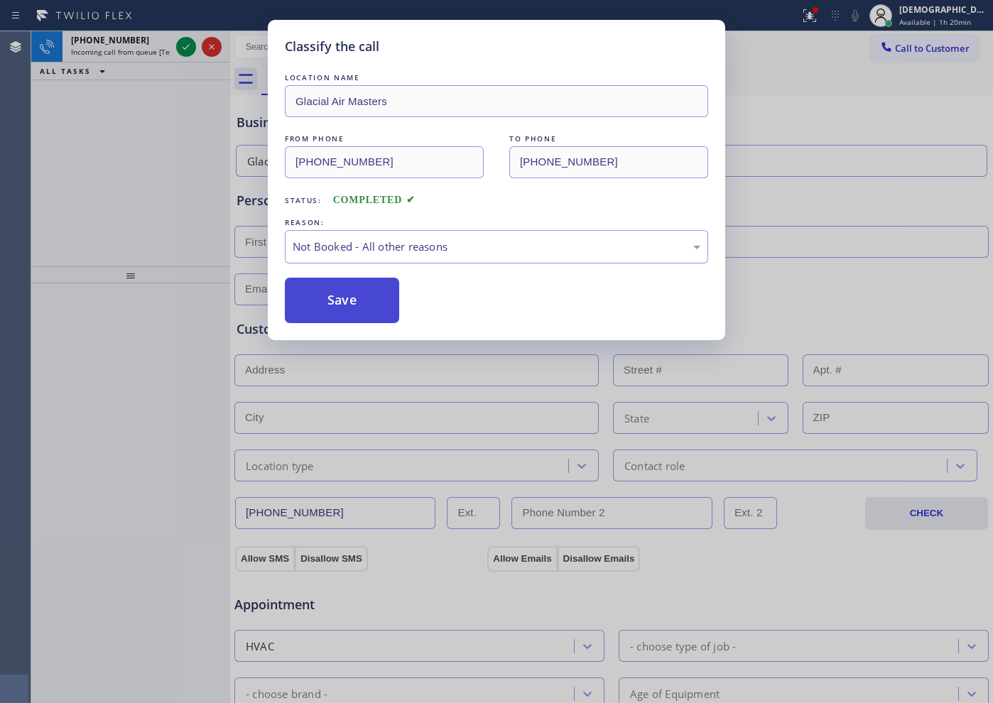
click at [335, 298] on button "Save" at bounding box center [342, 300] width 114 height 45
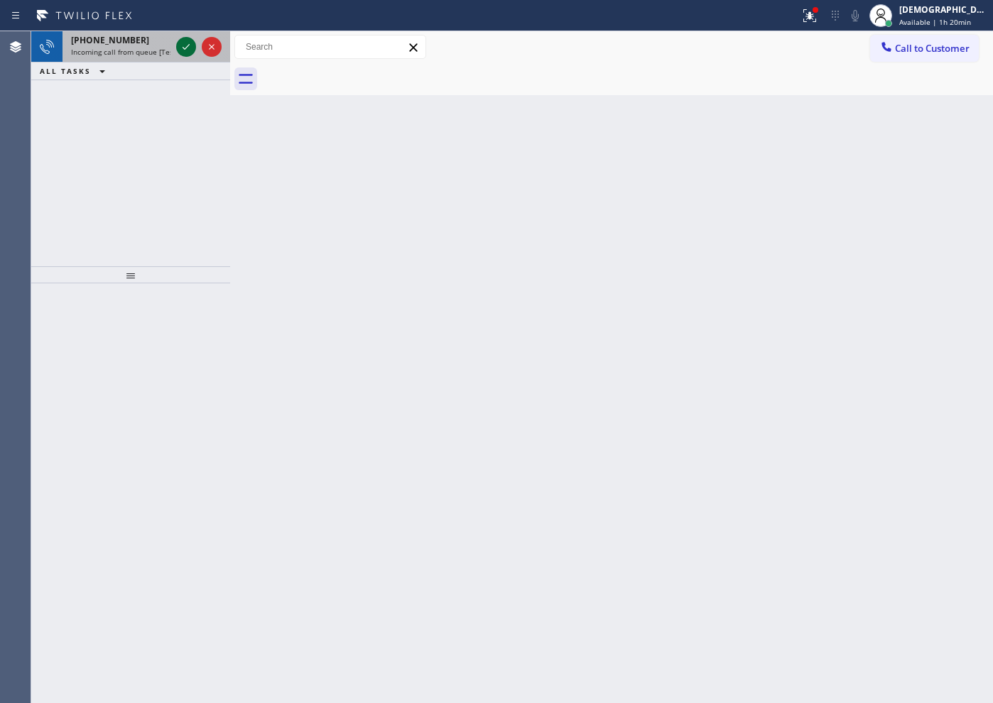
click at [187, 55] on button at bounding box center [186, 47] width 20 height 20
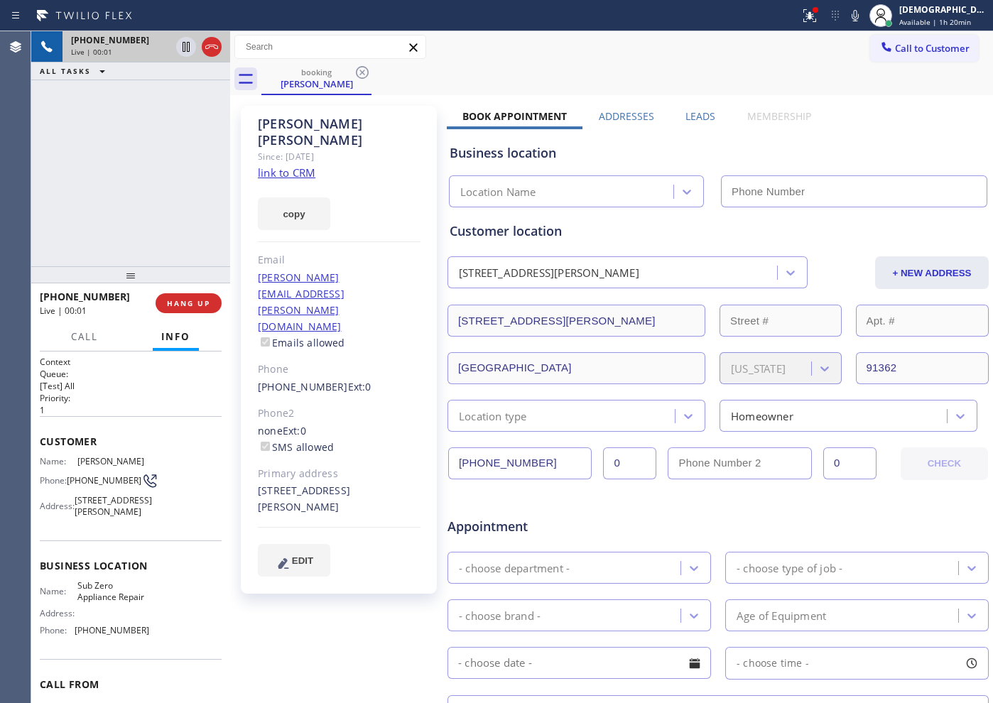
type input "[PHONE_NUMBER]"
click at [290, 166] on link "link to CRM" at bounding box center [287, 173] width 58 height 14
click at [182, 45] on icon at bounding box center [186, 46] width 17 height 17
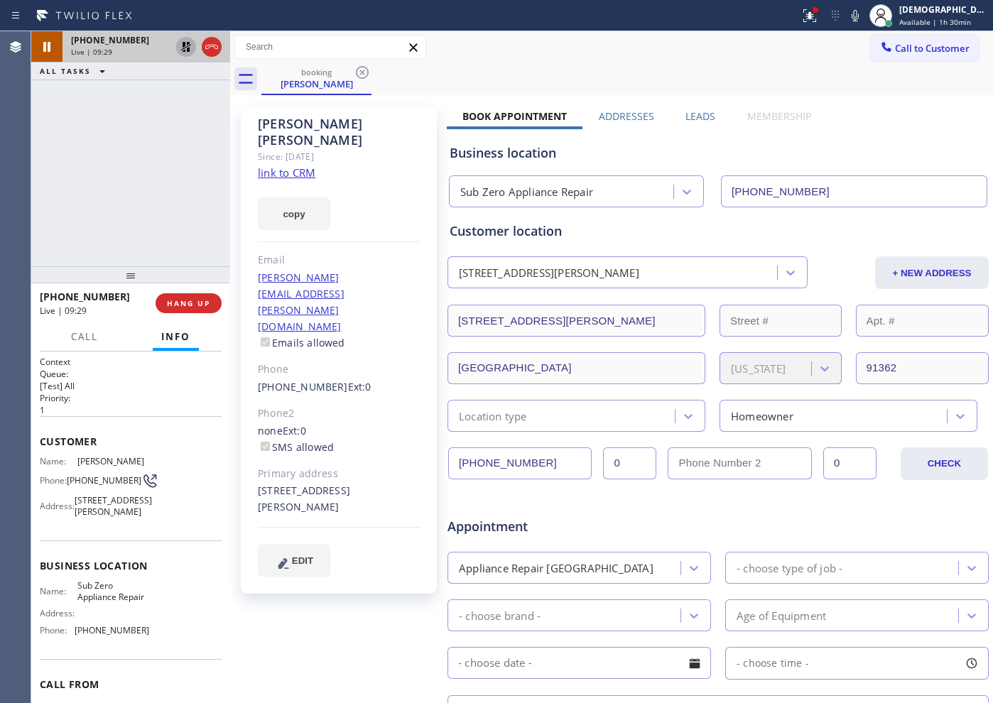
click at [180, 41] on icon at bounding box center [186, 46] width 17 height 17
click at [166, 104] on div "[PHONE_NUMBER] Live | 11:10 ALL TASKS ALL TASKS ACTIVE TASKS TASKS IN WRAP UP" at bounding box center [130, 148] width 199 height 235
click at [181, 48] on icon at bounding box center [186, 46] width 17 height 17
click at [99, 190] on div "[PHONE_NUMBER] Live | 12:20 ALL TASKS ALL TASKS ACTIVE TASKS TASKS IN WRAP UP" at bounding box center [130, 148] width 199 height 235
click at [187, 50] on icon at bounding box center [186, 47] width 10 height 10
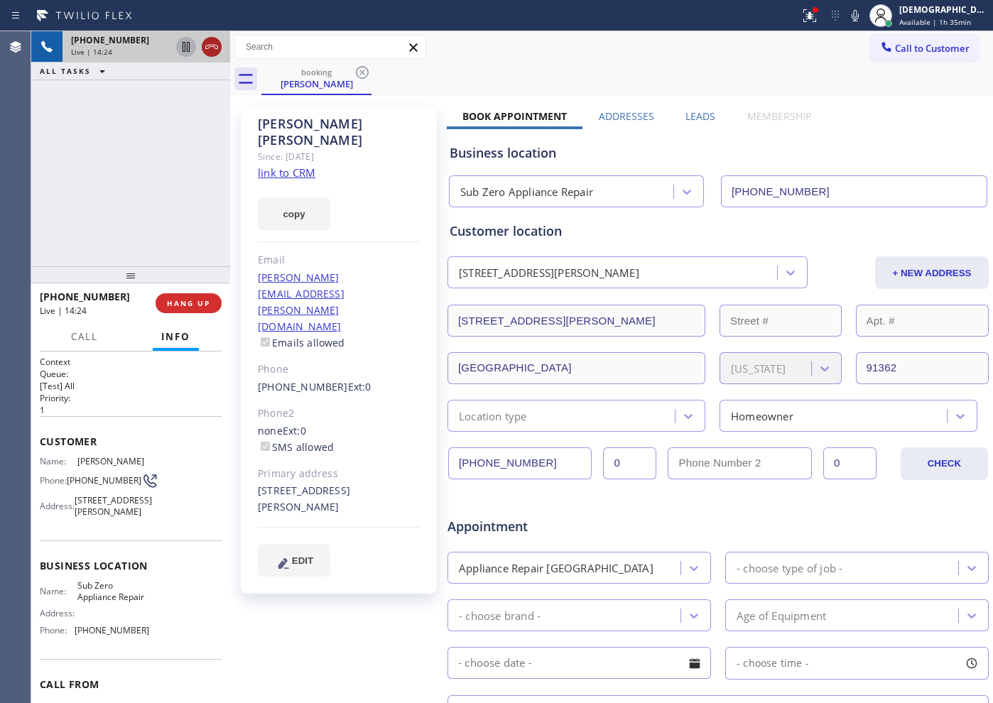
click at [215, 53] on icon at bounding box center [211, 46] width 17 height 17
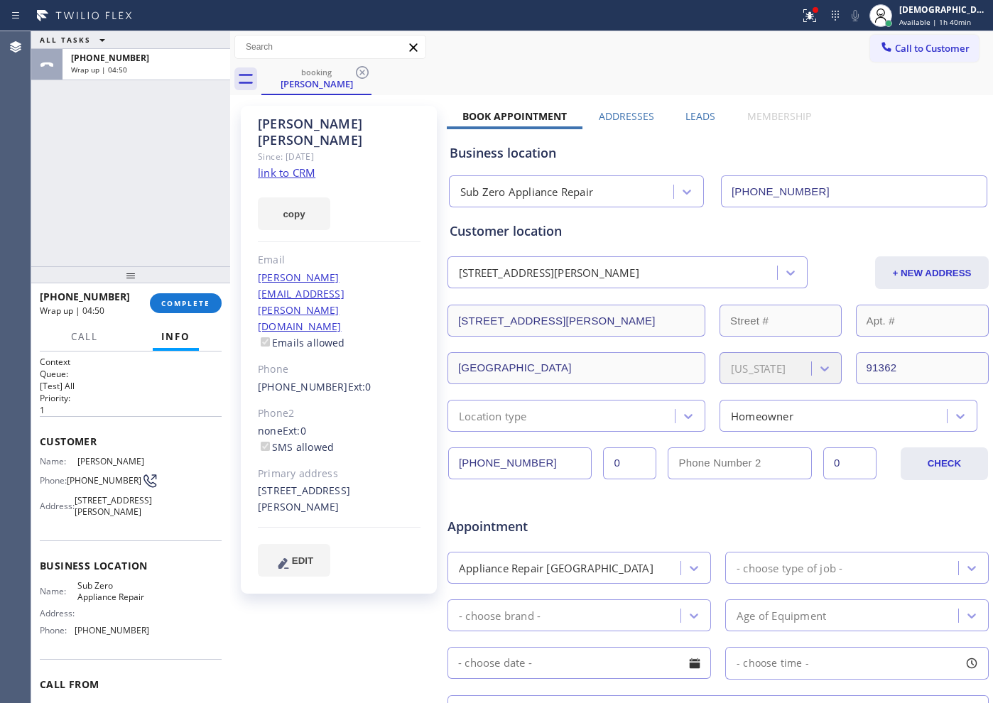
click at [86, 203] on div "ALL TASKS ALL TASKS ACTIVE TASKS TASKS IN WRAP UP [PHONE_NUMBER] Wrap up | 04:50" at bounding box center [130, 148] width 199 height 235
click at [198, 302] on span "COMPLETE" at bounding box center [185, 303] width 49 height 10
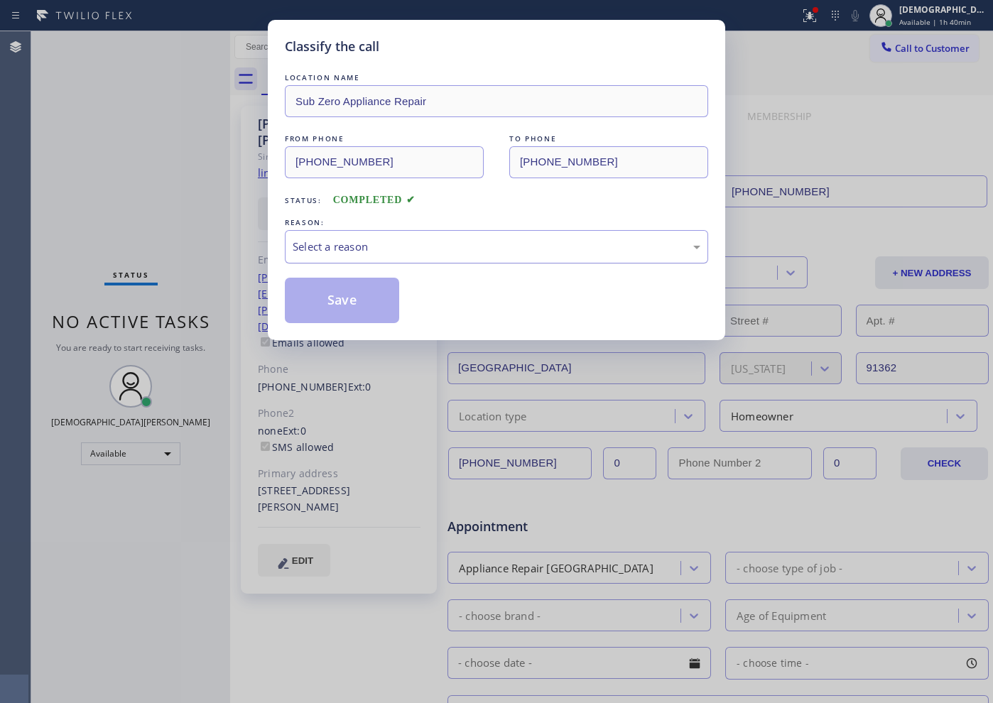
click at [353, 237] on div "Select a reason" at bounding box center [496, 246] width 423 height 33
click at [387, 257] on div "Not Booked - All other reasons" at bounding box center [496, 246] width 423 height 33
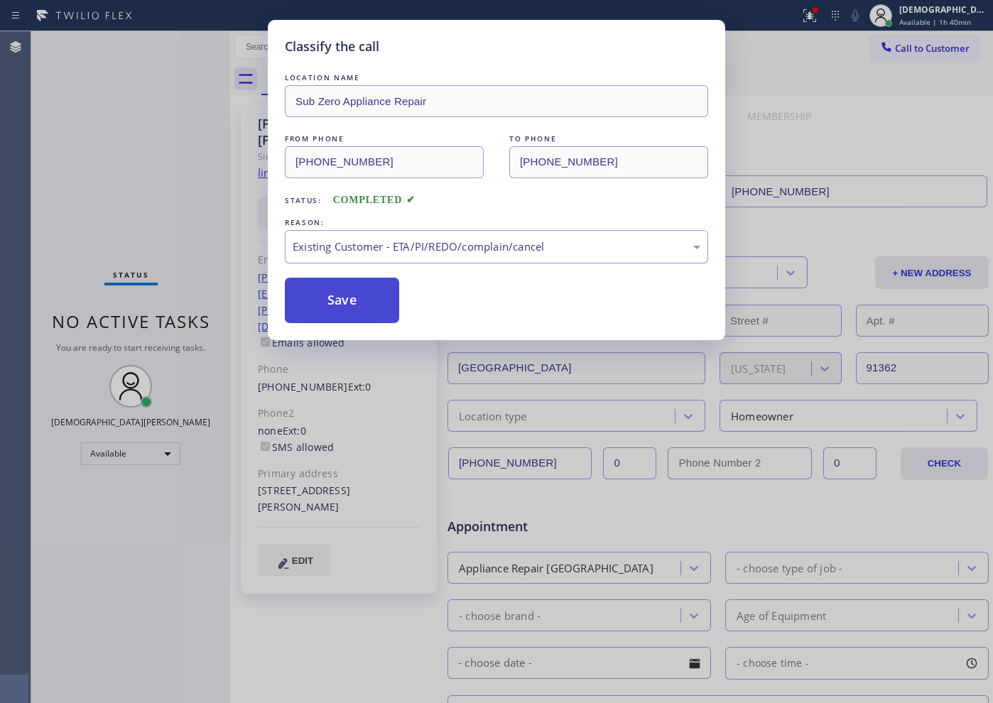
click at [350, 307] on button "Save" at bounding box center [342, 300] width 114 height 45
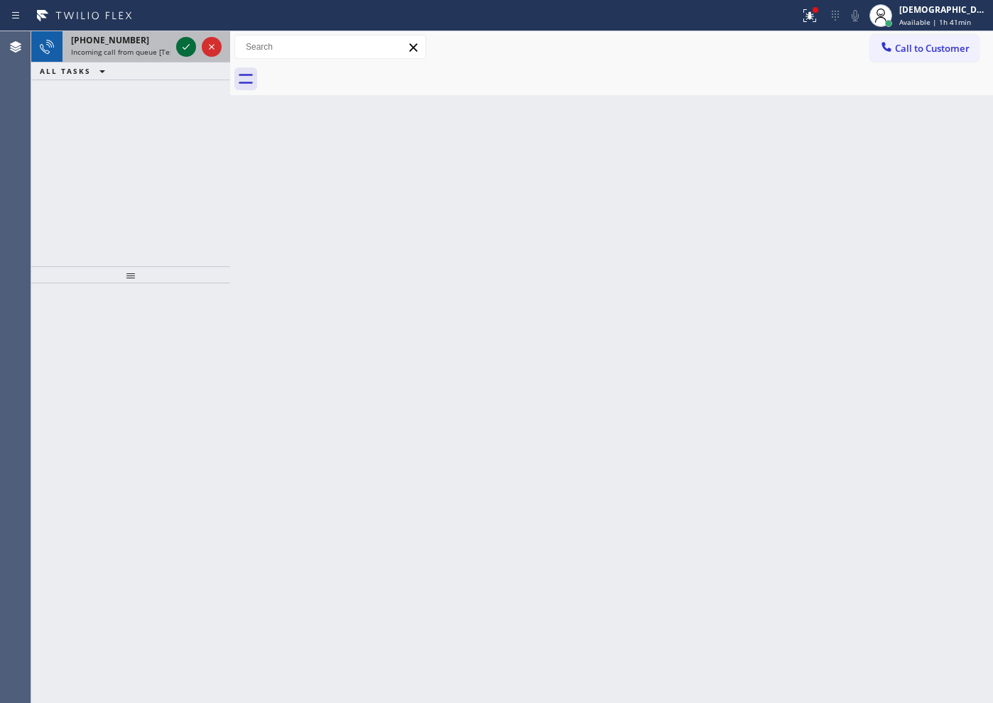
click at [185, 43] on icon at bounding box center [186, 46] width 17 height 17
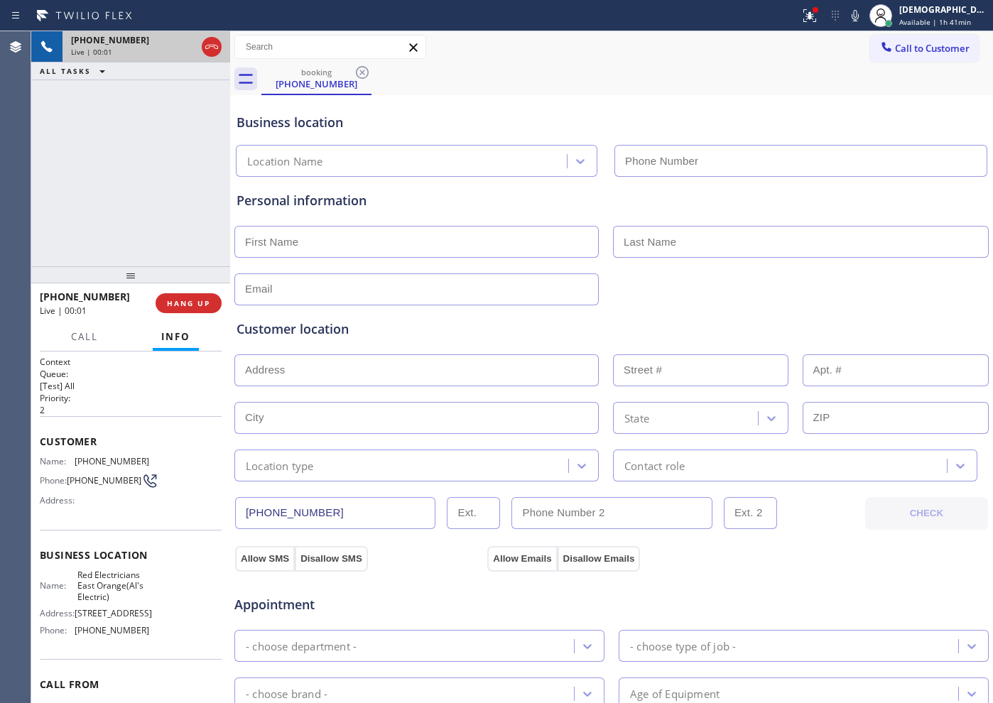
type input "[PHONE_NUMBER]"
click at [207, 47] on icon at bounding box center [211, 46] width 17 height 17
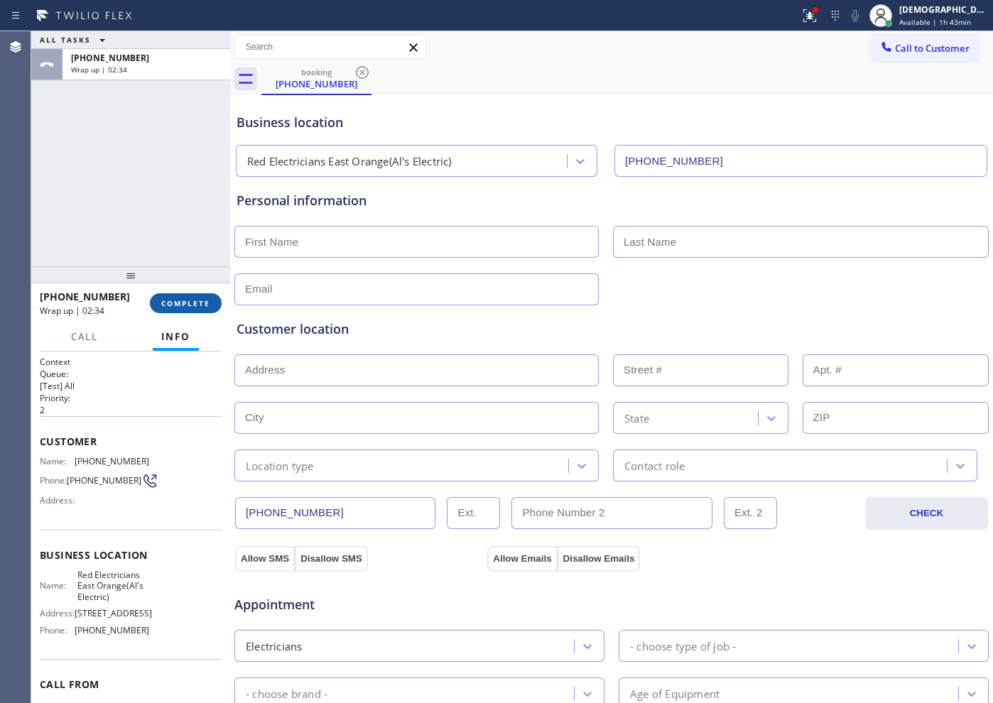
click at [196, 303] on span "COMPLETE" at bounding box center [185, 303] width 49 height 10
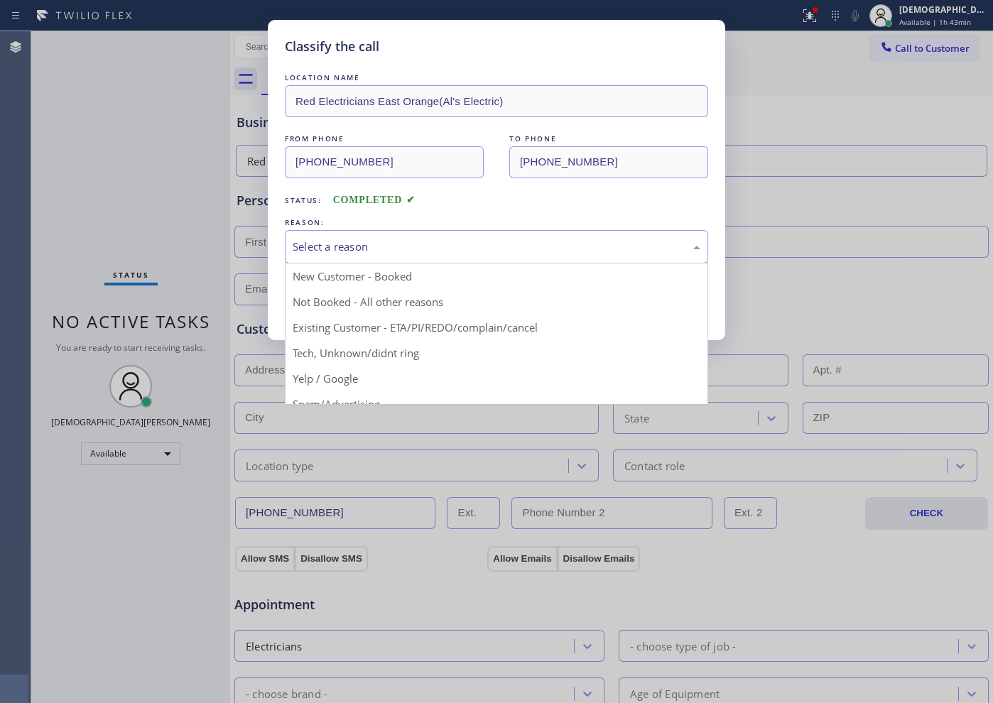
drag, startPoint x: 463, startPoint y: 248, endPoint x: 458, endPoint y: 257, distance: 9.5
click at [462, 250] on div "Select a reason" at bounding box center [497, 247] width 408 height 16
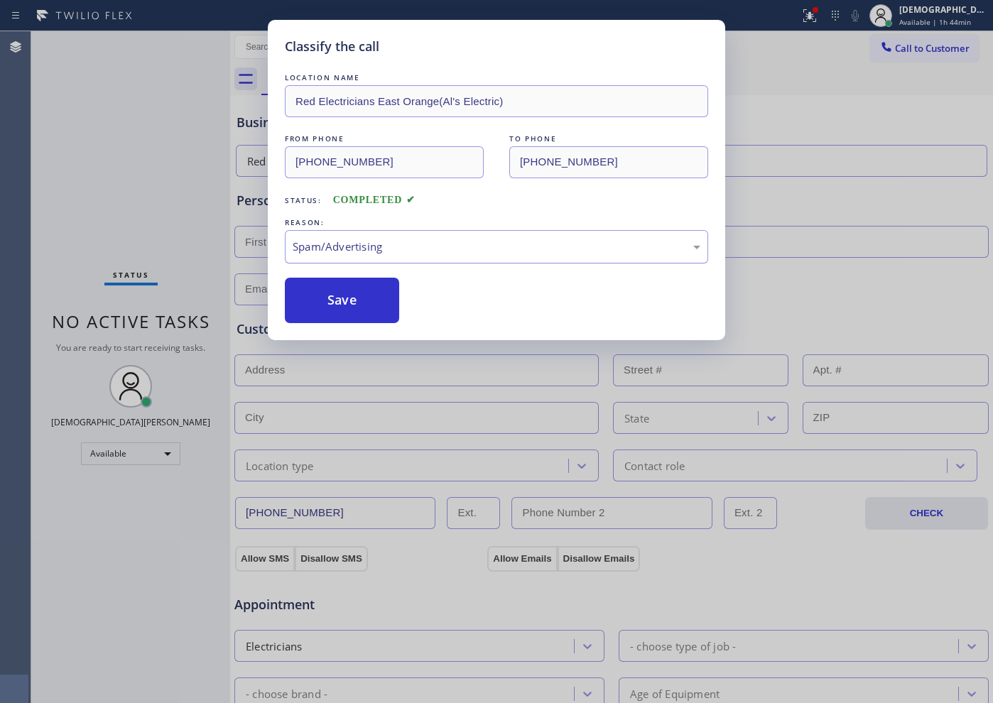
click at [348, 252] on div "Spam/Advertising" at bounding box center [497, 247] width 408 height 16
click at [344, 298] on button "Save" at bounding box center [342, 300] width 114 height 45
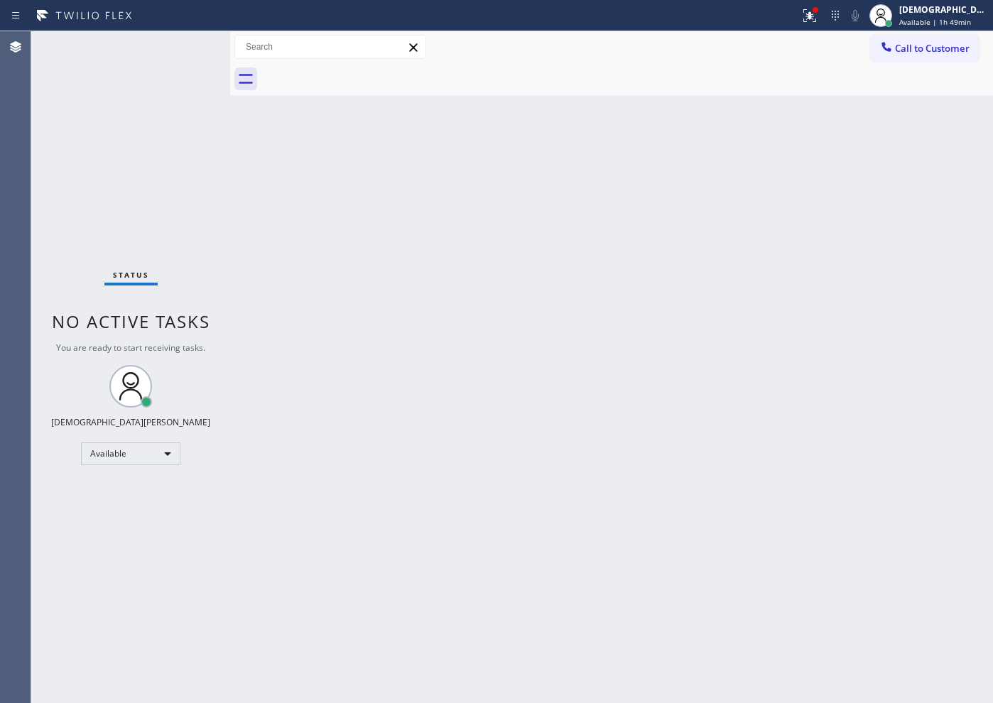
click at [99, 144] on div "Status No active tasks You are ready to start receiving tasks. Christian Cinco …" at bounding box center [130, 367] width 199 height 672
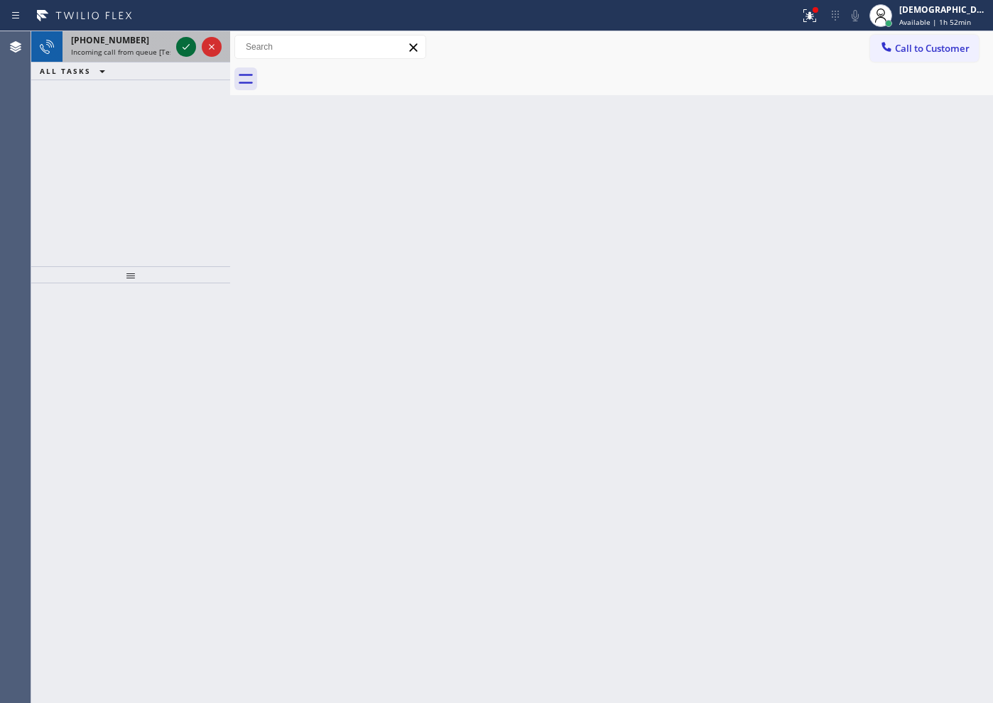
click at [188, 47] on icon at bounding box center [186, 46] width 17 height 17
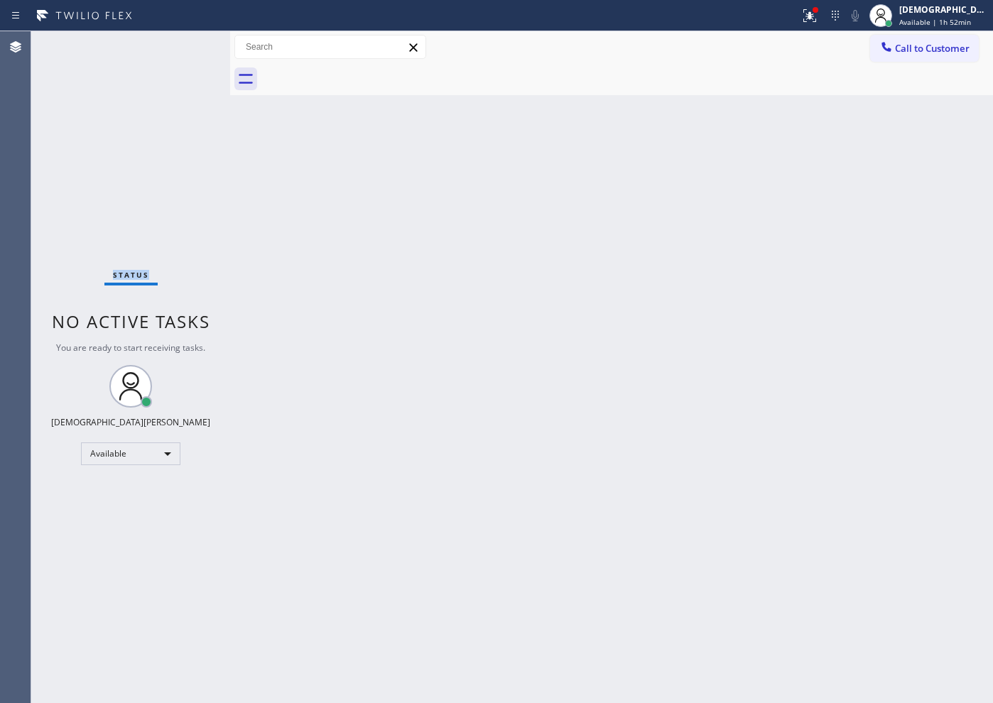
click at [188, 47] on div "Status No active tasks You are ready to start receiving tasks. Christian Cinco …" at bounding box center [130, 367] width 199 height 672
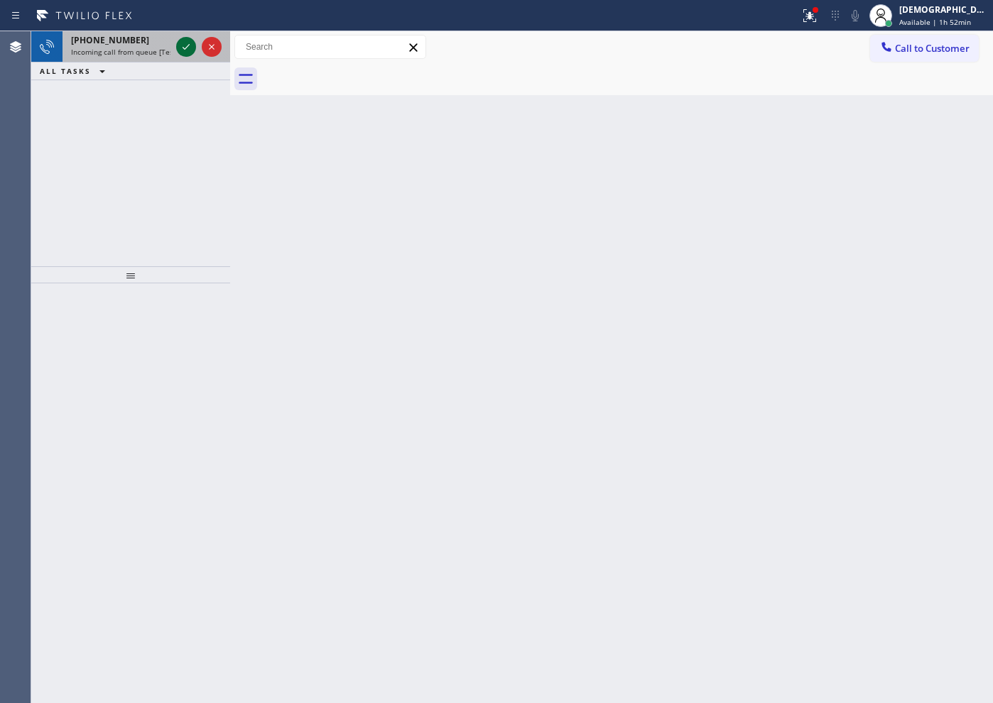
click at [188, 46] on icon at bounding box center [186, 46] width 17 height 17
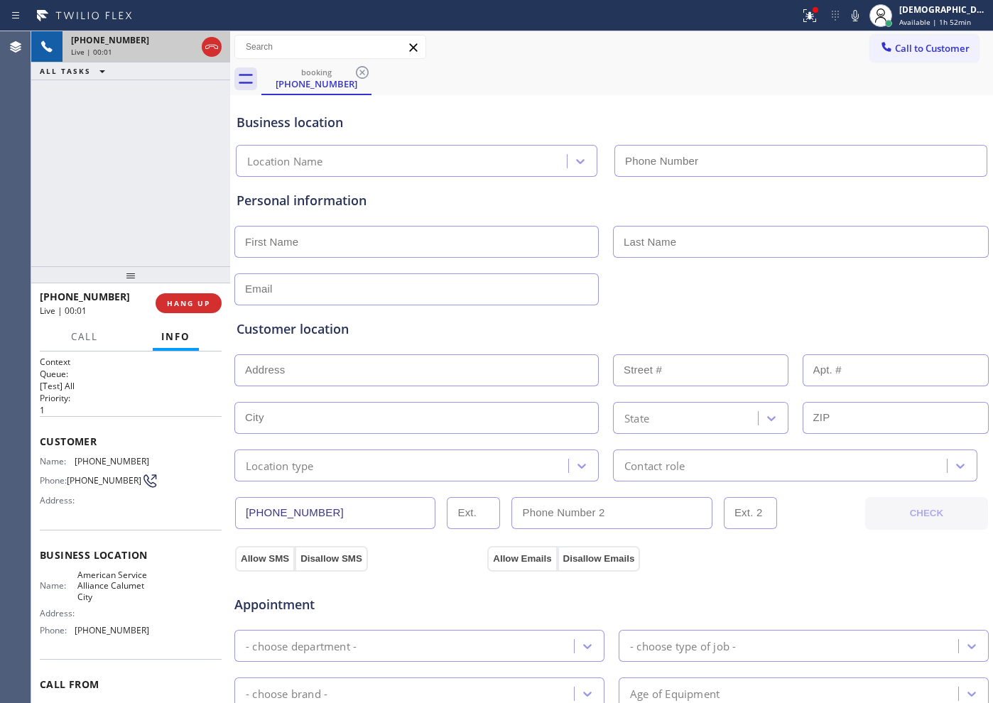
type input "[PHONE_NUMBER]"
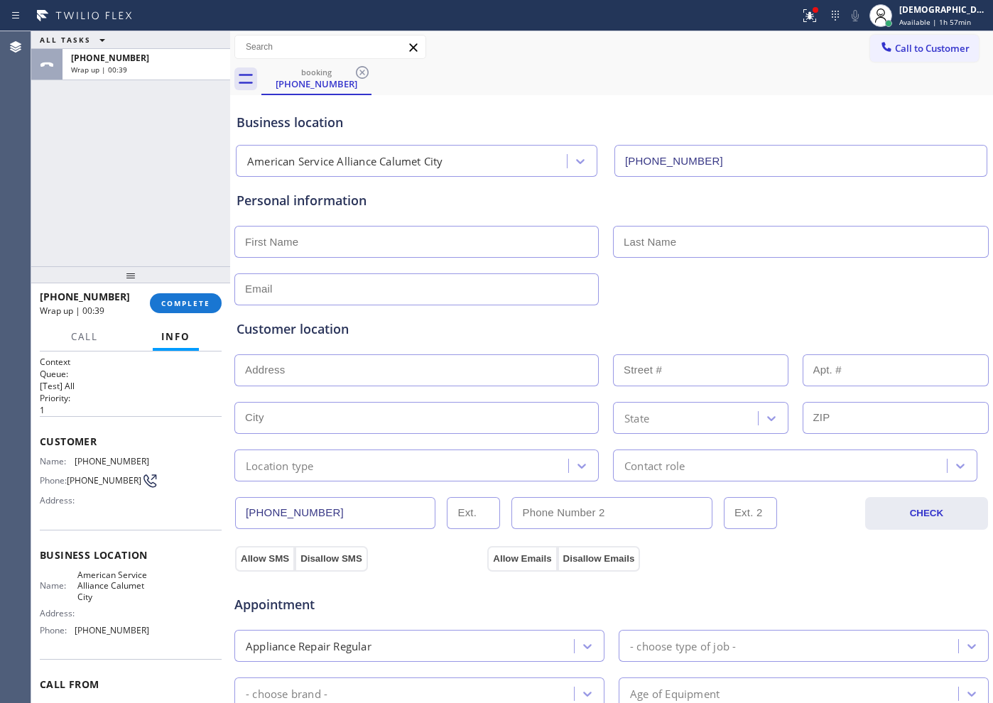
click at [419, 234] on input "text" at bounding box center [416, 242] width 365 height 32
paste input "46324"
type input "4"
type input "[PERSON_NAME]"
click at [805, 237] on input "text" at bounding box center [801, 242] width 376 height 32
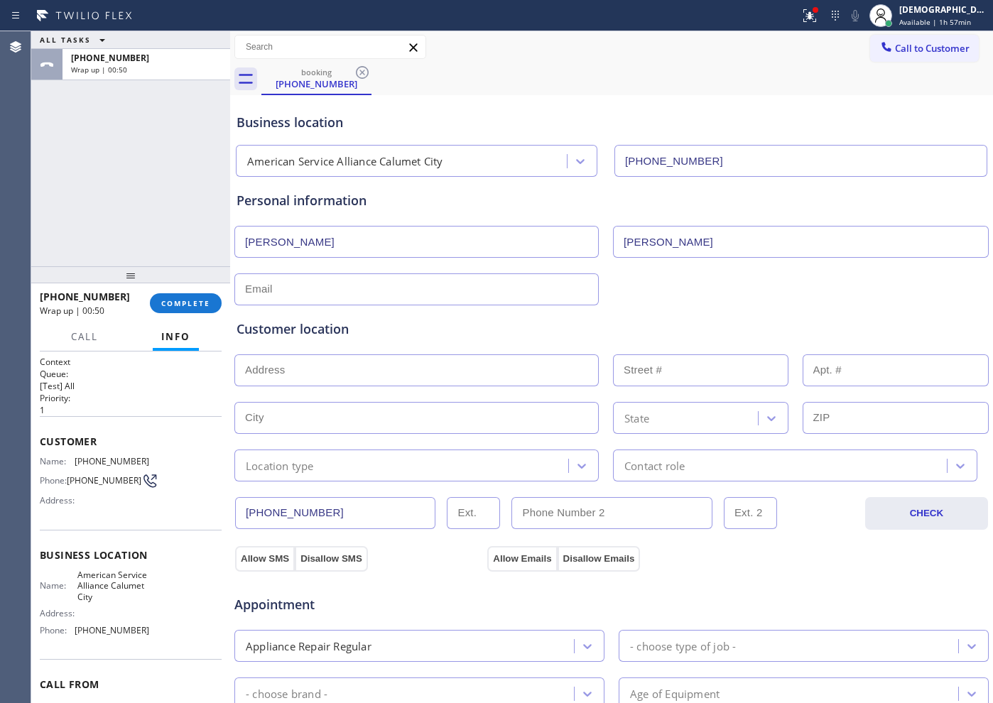
type input "[PERSON_NAME]"
click at [387, 280] on input "text" at bounding box center [416, 290] width 365 height 32
type input "[EMAIL_ADDRESS][DOMAIN_NAME]"
click at [315, 367] on input "text" at bounding box center [416, 371] width 365 height 32
paste input "[STREET_ADDRESS][PERSON_NAME]"
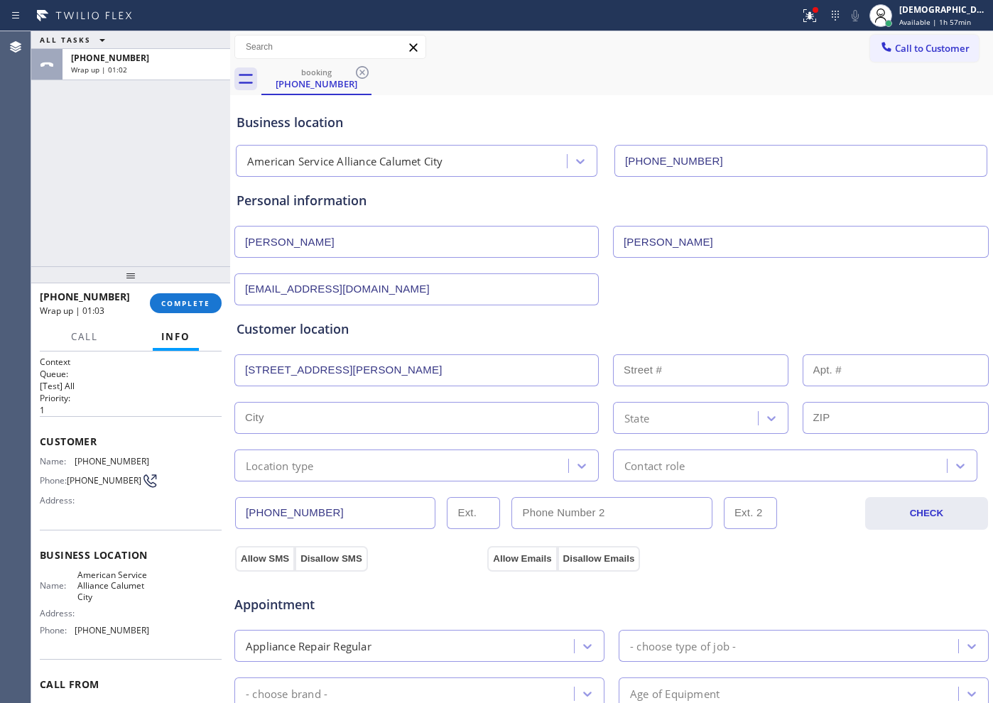
type input "[STREET_ADDRESS][PERSON_NAME]"
type input "7341"
type input "[PERSON_NAME]"
type input "46324"
click at [339, 463] on div "Location type" at bounding box center [404, 465] width 330 height 25
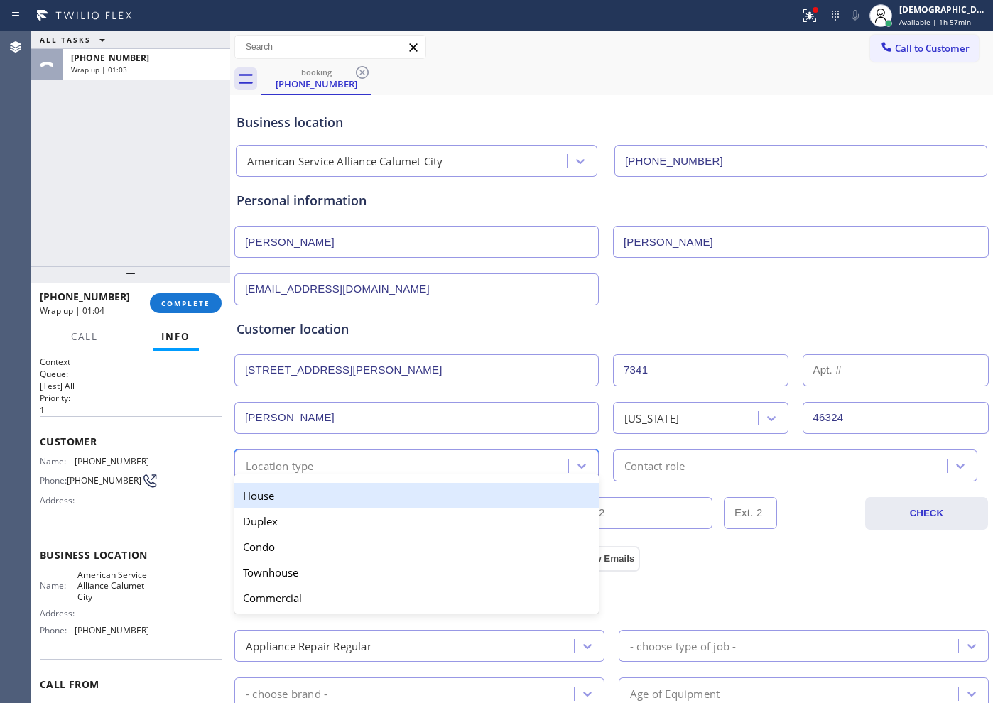
click at [323, 498] on div "House" at bounding box center [416, 496] width 365 height 26
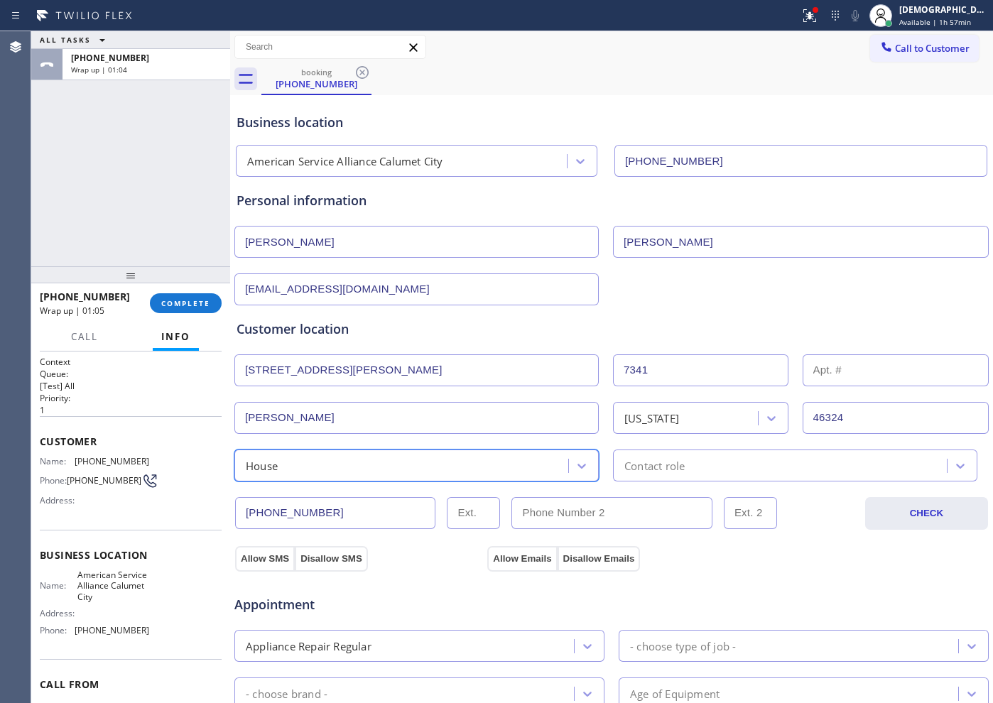
click at [625, 462] on div "Contact role" at bounding box center [655, 466] width 60 height 16
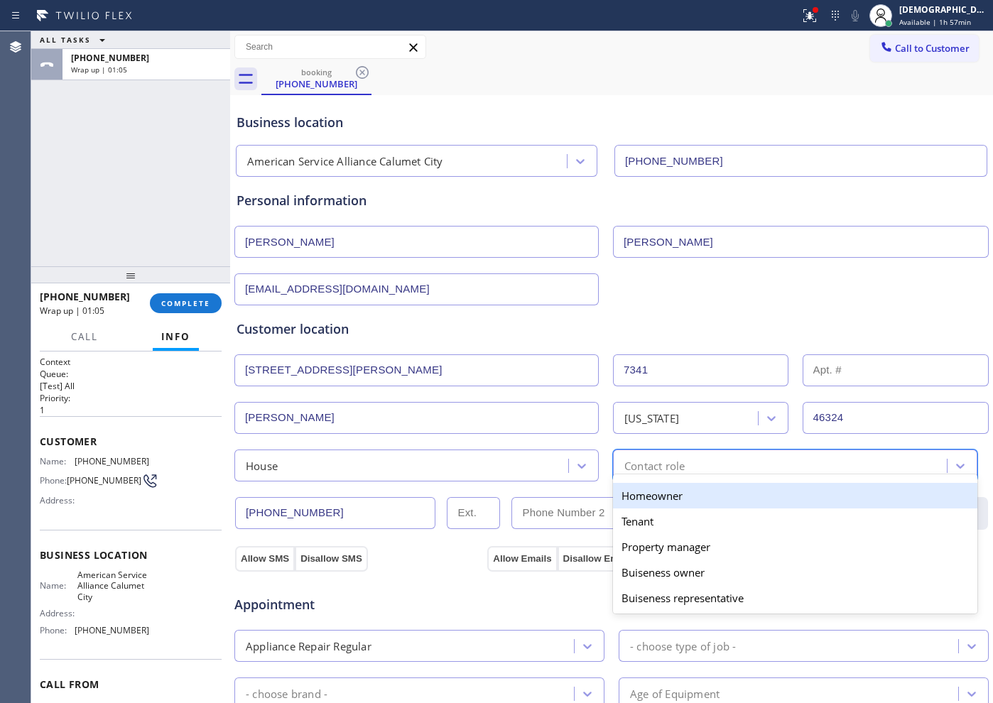
click at [629, 490] on div "Homeowner" at bounding box center [795, 496] width 365 height 26
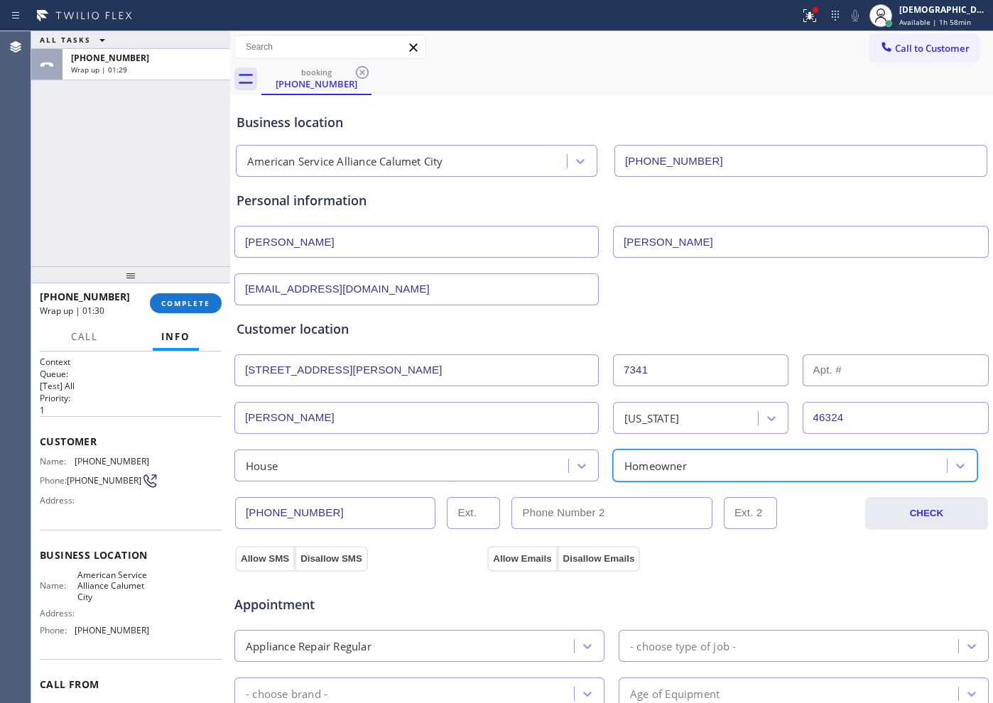
click at [261, 566] on div "Appointment Appliance Repair Regular - choose type of job - - choose brand - Ag…" at bounding box center [612, 705] width 756 height 279
click at [256, 559] on button "Allow SMS" at bounding box center [265, 559] width 60 height 26
click at [501, 549] on button "Allow Emails" at bounding box center [522, 559] width 70 height 26
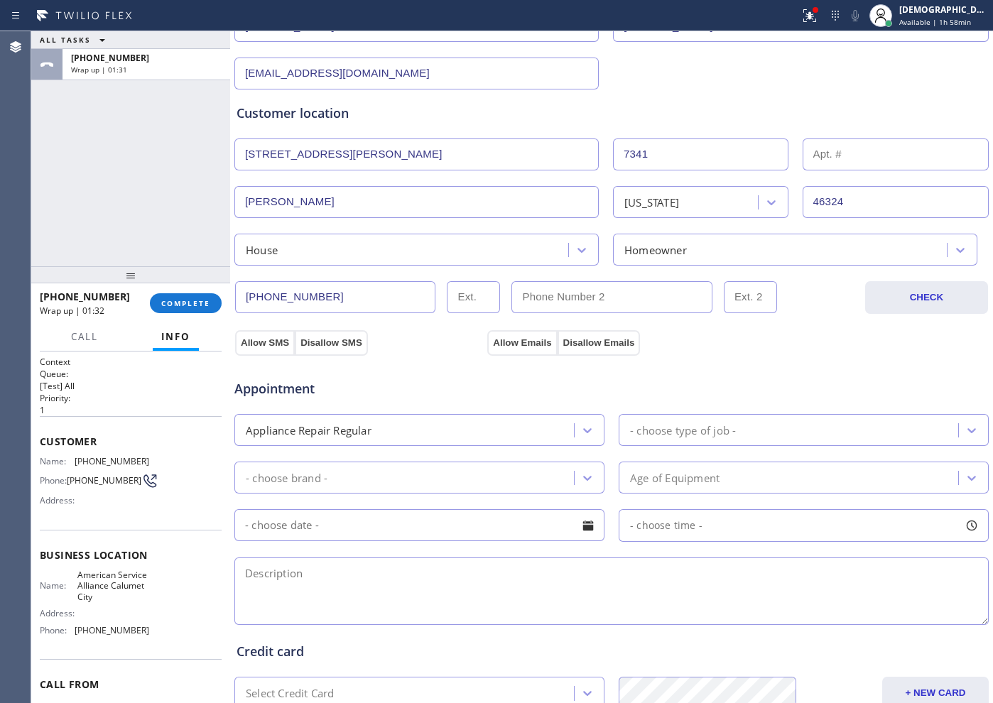
scroll to position [355, 0]
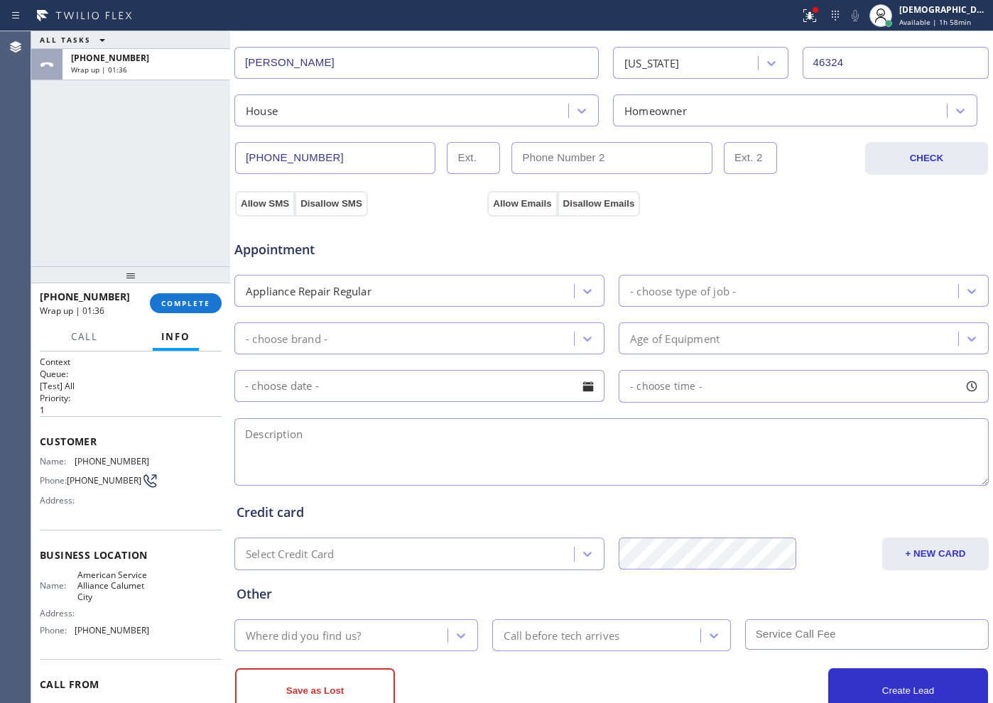
click at [588, 444] on textarea at bounding box center [611, 453] width 755 height 68
click at [659, 284] on div "- choose type of job -" at bounding box center [683, 291] width 106 height 16
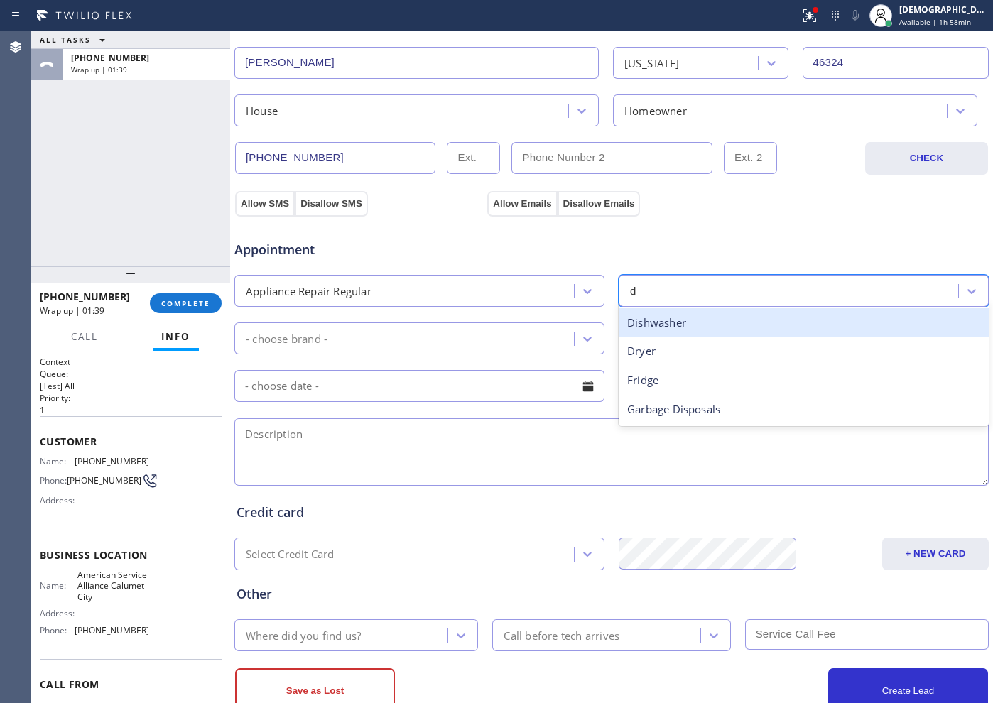
type input "dr"
click at [649, 323] on div "Dryer" at bounding box center [804, 322] width 370 height 29
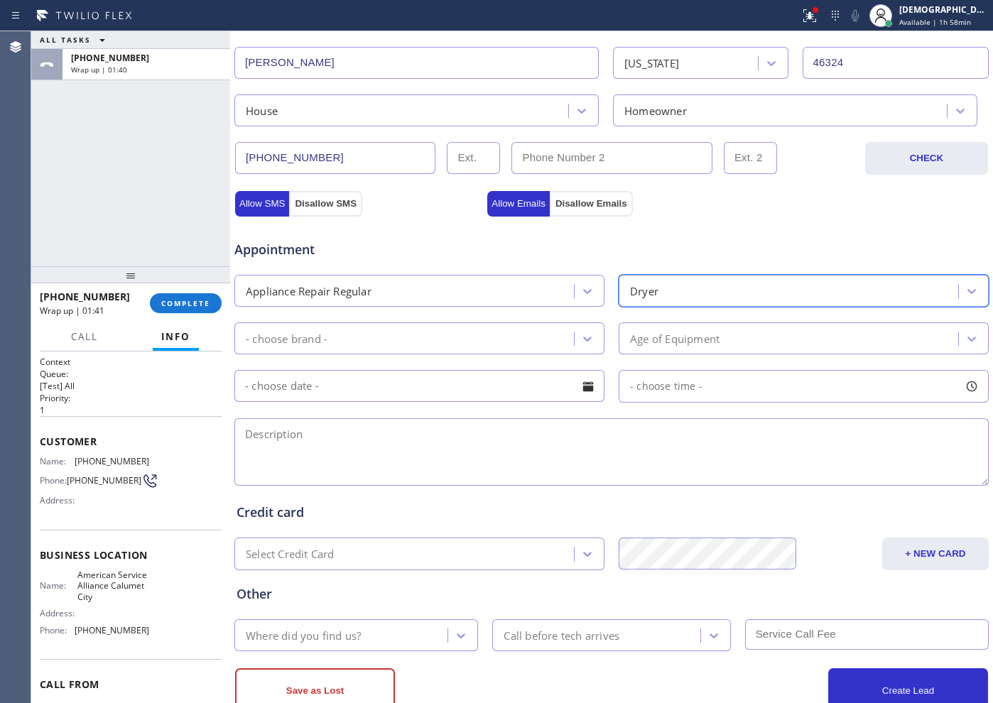
click at [523, 328] on div "- choose brand -" at bounding box center [406, 338] width 335 height 25
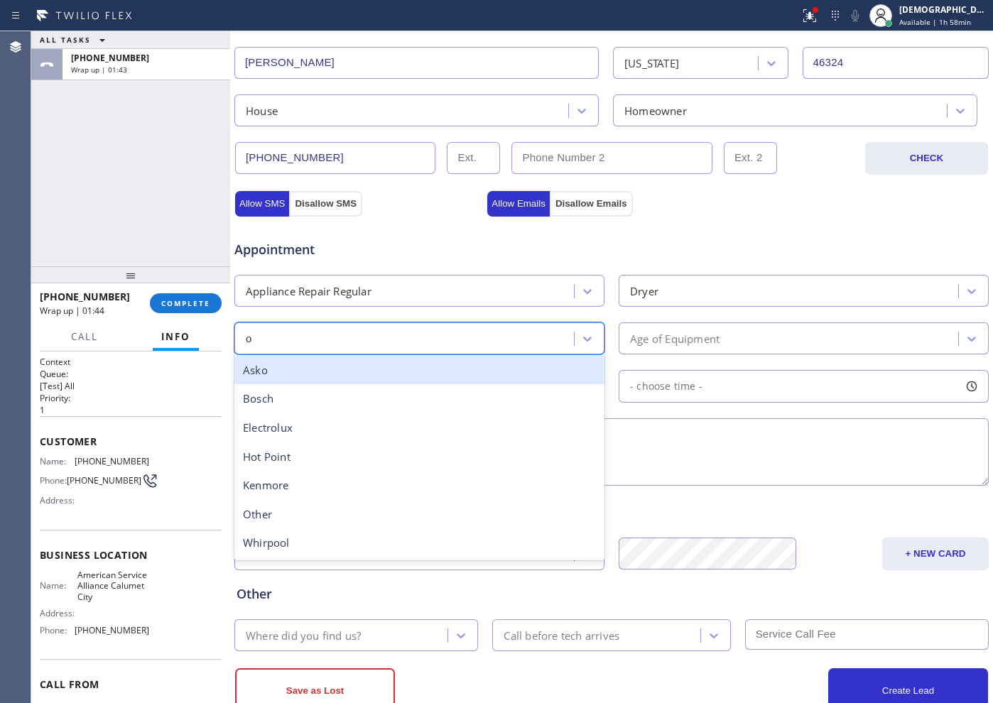
type input "ot"
click at [479, 376] on div "Hot Point" at bounding box center [419, 370] width 370 height 29
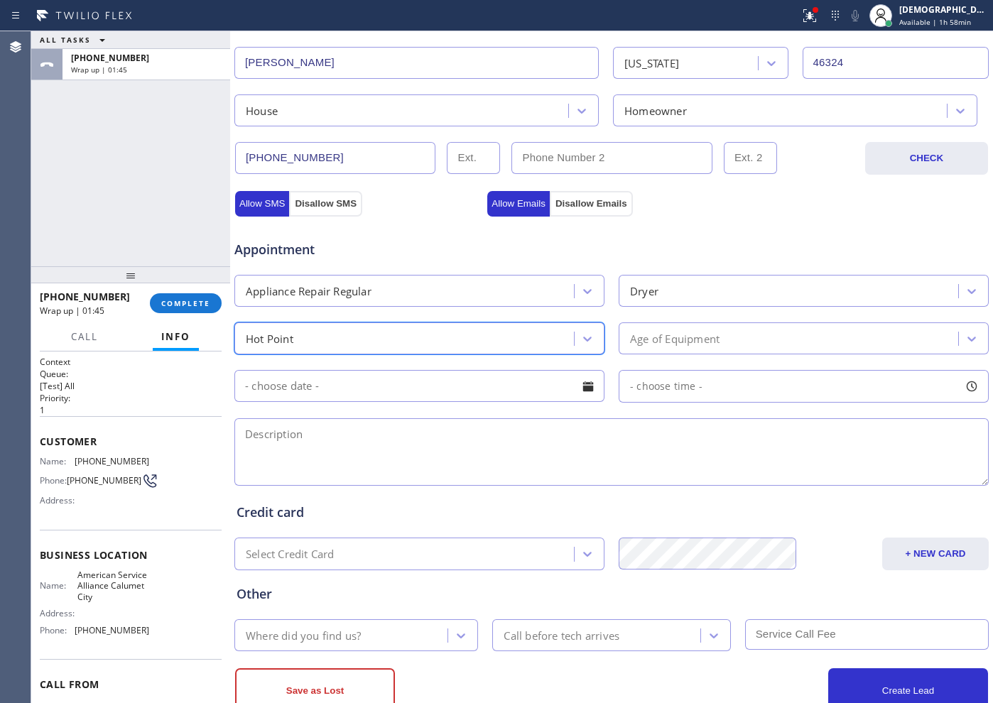
click at [649, 329] on div "Age of Equipment" at bounding box center [790, 338] width 335 height 25
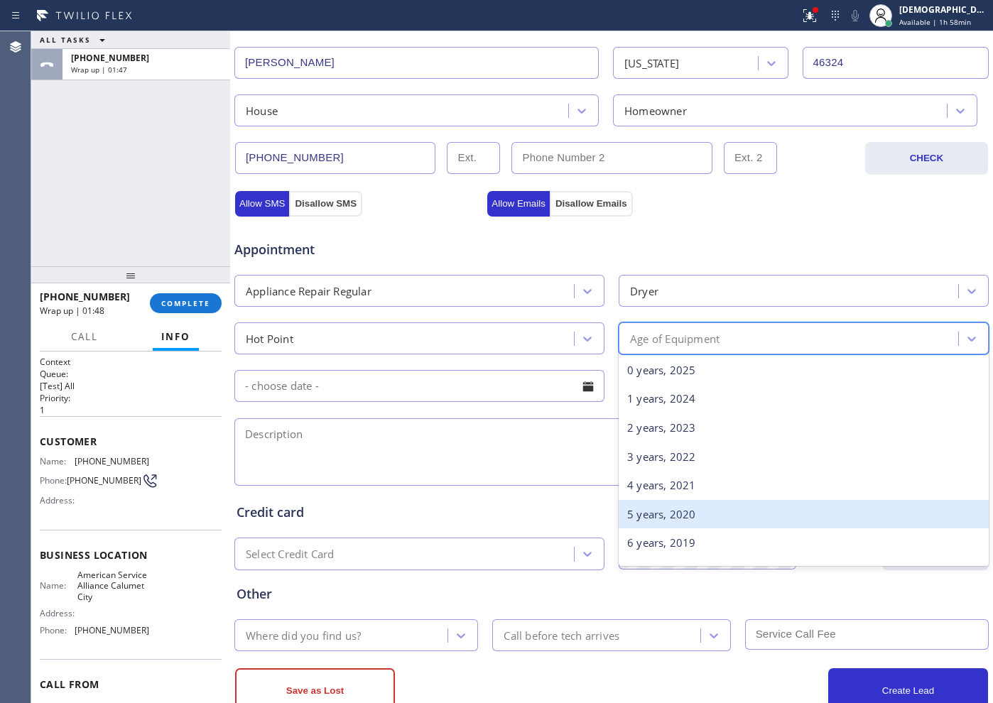
click at [639, 516] on div "5 years, 2020" at bounding box center [804, 514] width 370 height 29
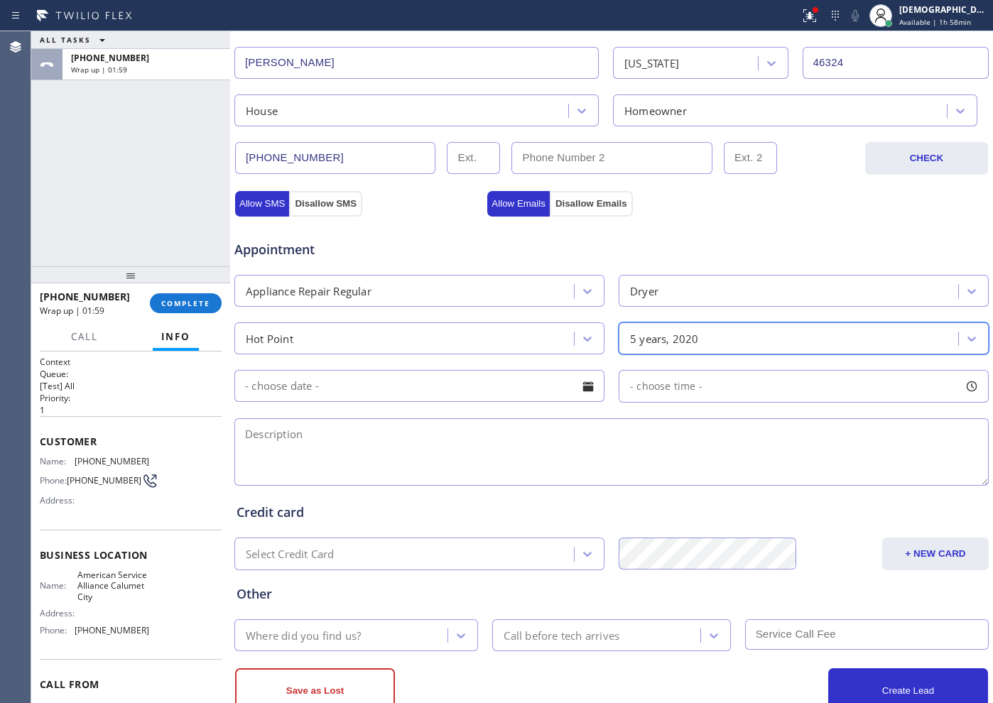
click at [463, 462] on textarea at bounding box center [611, 453] width 755 height 68
click at [379, 432] on textarea at bounding box center [611, 453] width 755 height 68
paste textarea "[PERSON_NAME] / Dryer / not heating enough / 5 years /SBS"
click at [651, 441] on textarea "[PERSON_NAME] / Dryer / not heating enough / 5 years /SBS /" at bounding box center [611, 453] width 755 height 68
paste textarea "[STREET_ADDRESS][PERSON_NAME]"
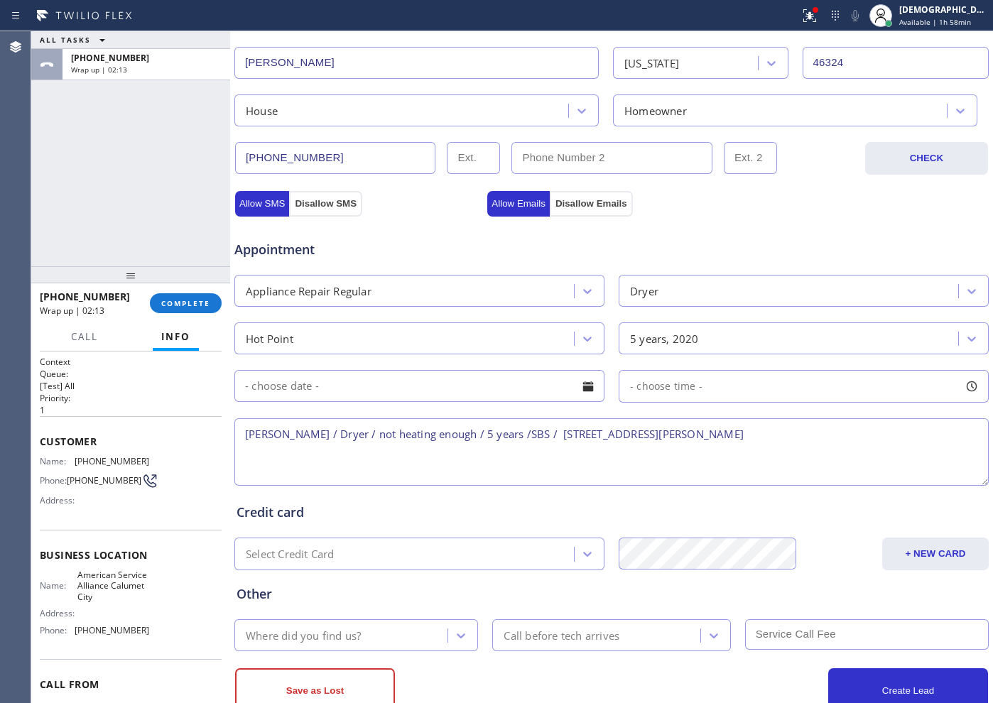
click at [597, 433] on textarea "[PERSON_NAME] / Dryer / not heating enough / 5 years /SBS / [STREET_ADDRESS][PE…" at bounding box center [611, 453] width 755 height 68
click at [784, 442] on textarea "[PERSON_NAME] / Dryer / not heating enough / 5 years /SBS / [STREET_ADDRESS][PE…" at bounding box center [611, 453] width 755 height 68
drag, startPoint x: 131, startPoint y: 605, endPoint x: 67, endPoint y: 581, distance: 69.3
click at [67, 581] on div "Name: American Service Alliance Calumet City" at bounding box center [94, 586] width 109 height 33
copy div "American Service Alliance Calumet City"
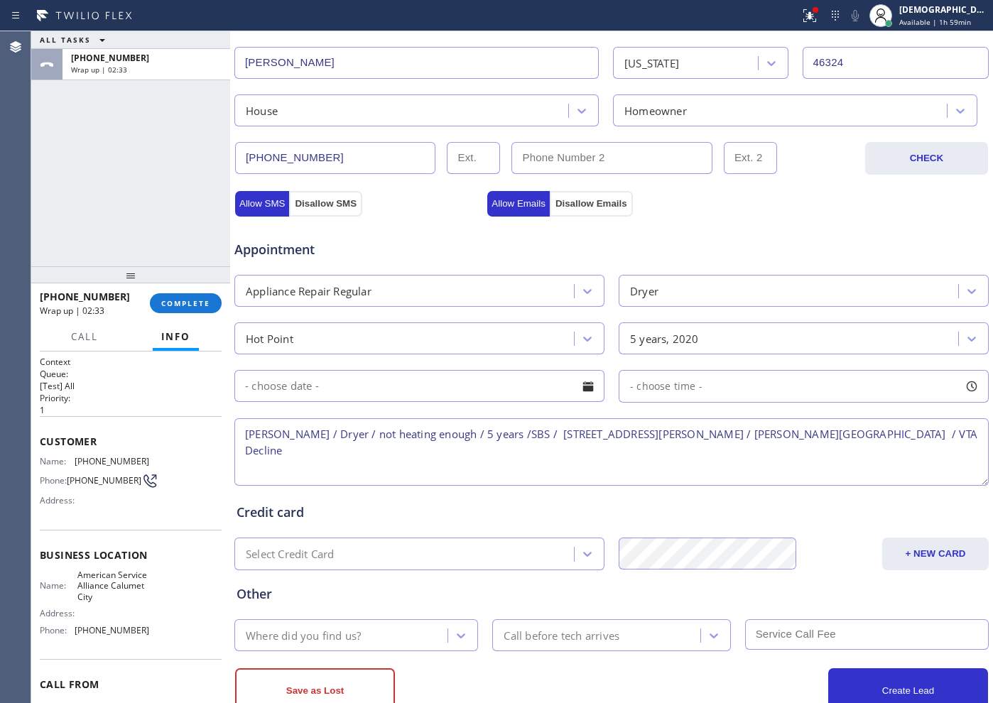
click at [581, 443] on textarea "[PERSON_NAME] / Dryer / not heating enough / 5 years /SBS / [STREET_ADDRESS][PE…" at bounding box center [611, 453] width 755 height 68
click at [644, 450] on textarea "[PERSON_NAME] / Dryer / not heating enough / 5 years /SBS / [STREET_ADDRESS][PE…" at bounding box center [611, 453] width 755 height 68
click at [716, 436] on textarea "[PERSON_NAME] / Dryer / not heating enough / 5 years /SBS / [STREET_ADDRESS][PE…" at bounding box center [611, 453] width 755 height 68
paste textarea "American Service Alliance Calumet City"
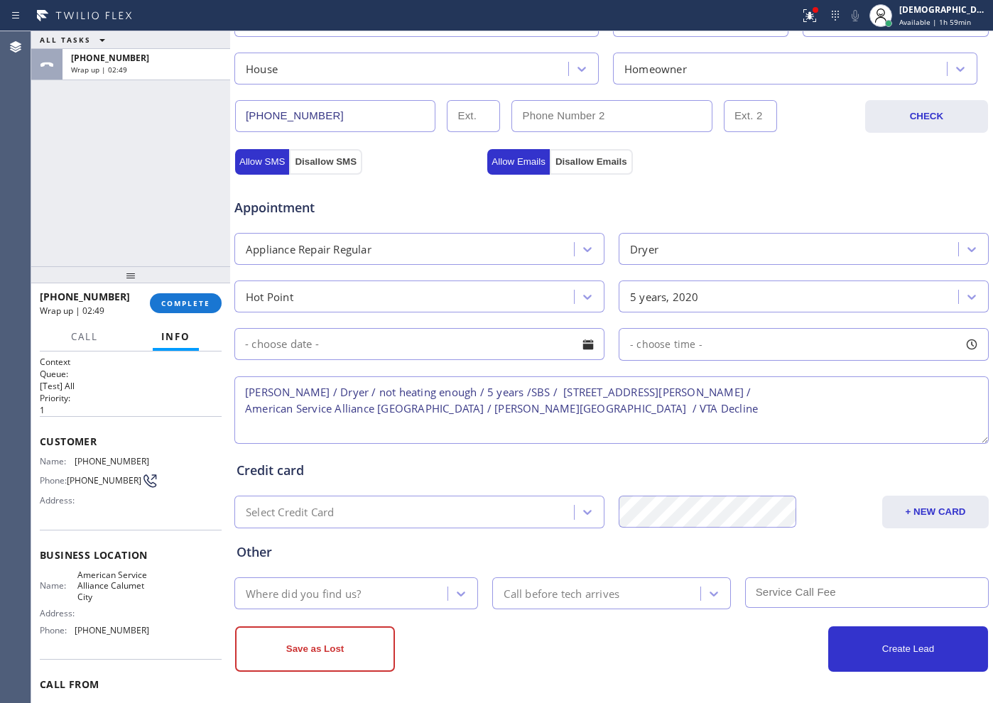
scroll to position [398, 0]
type textarea "[PERSON_NAME] / Dryer / not heating enough / 5 years /SBS / [STREET_ADDRESS][PE…"
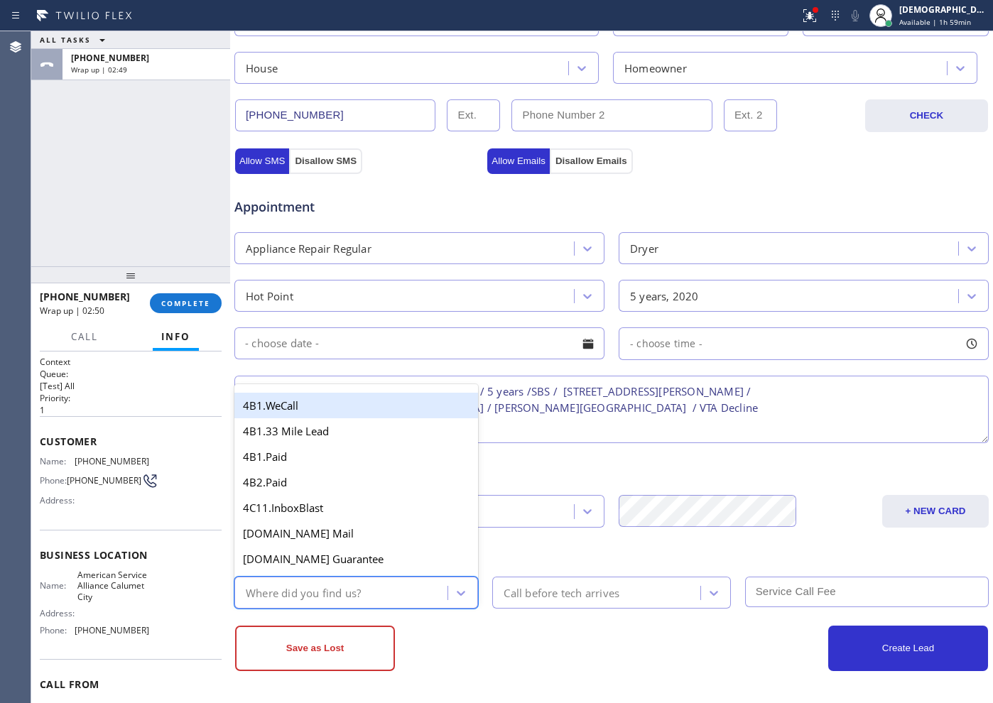
click at [379, 600] on div "Where did you find us?" at bounding box center [343, 593] width 209 height 25
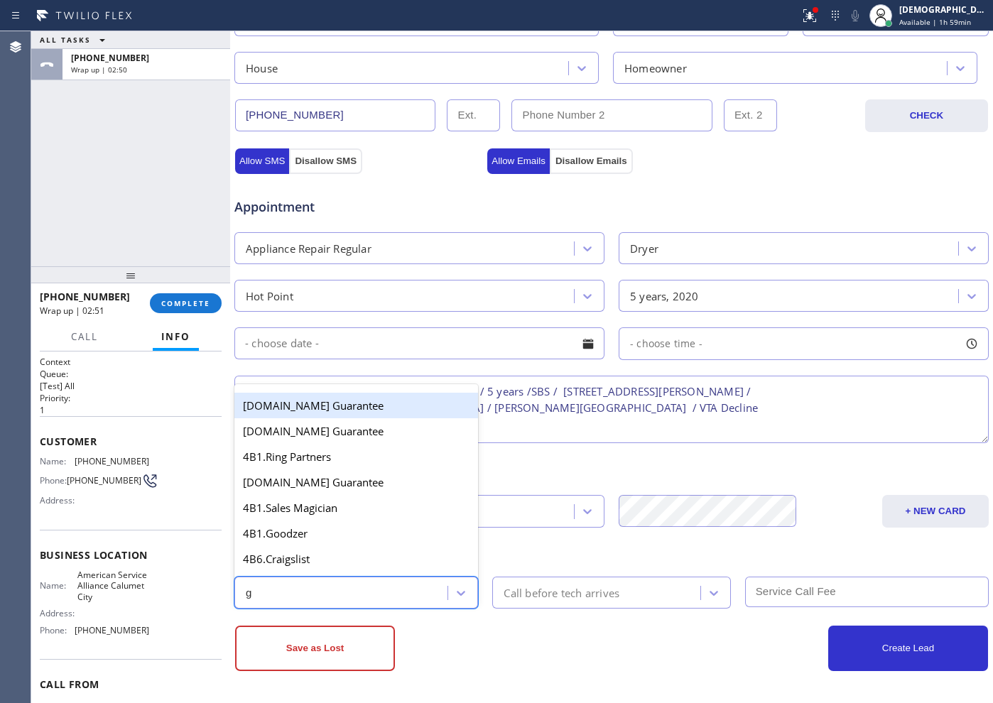
type input "go"
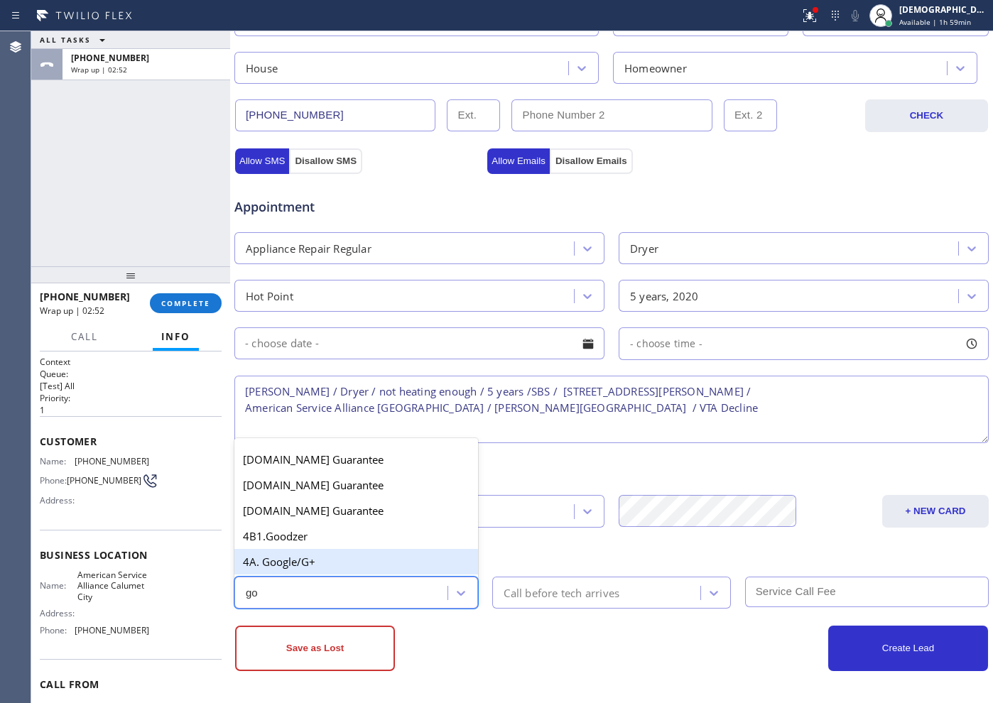
click at [325, 566] on div "4A. Google/G+" at bounding box center [356, 562] width 244 height 26
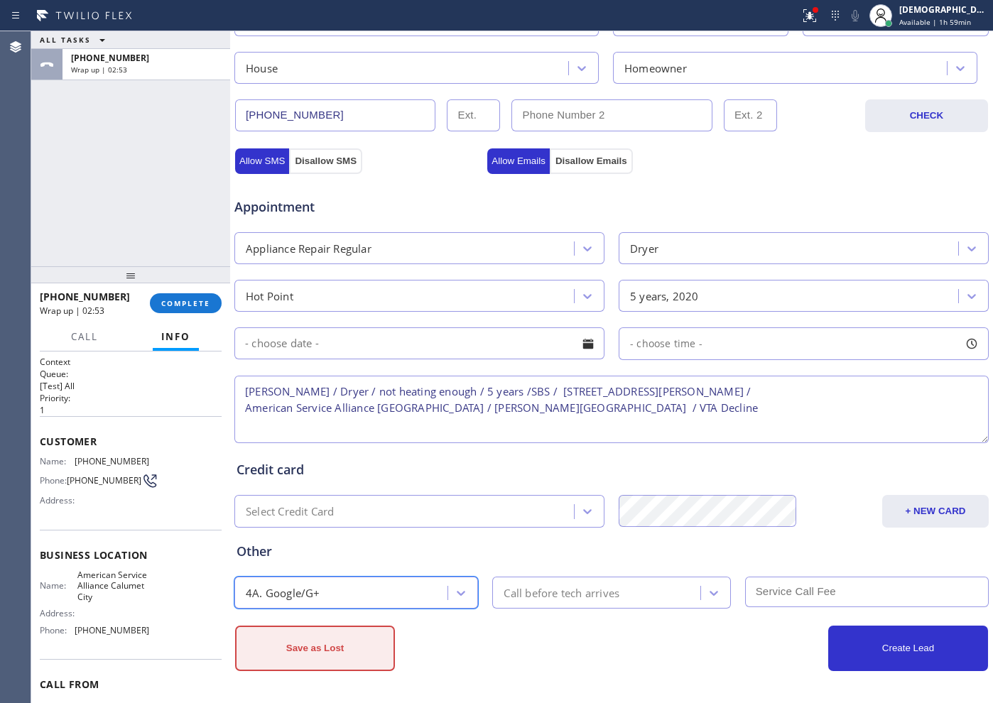
click at [326, 645] on button "Save as Lost" at bounding box center [315, 648] width 160 height 45
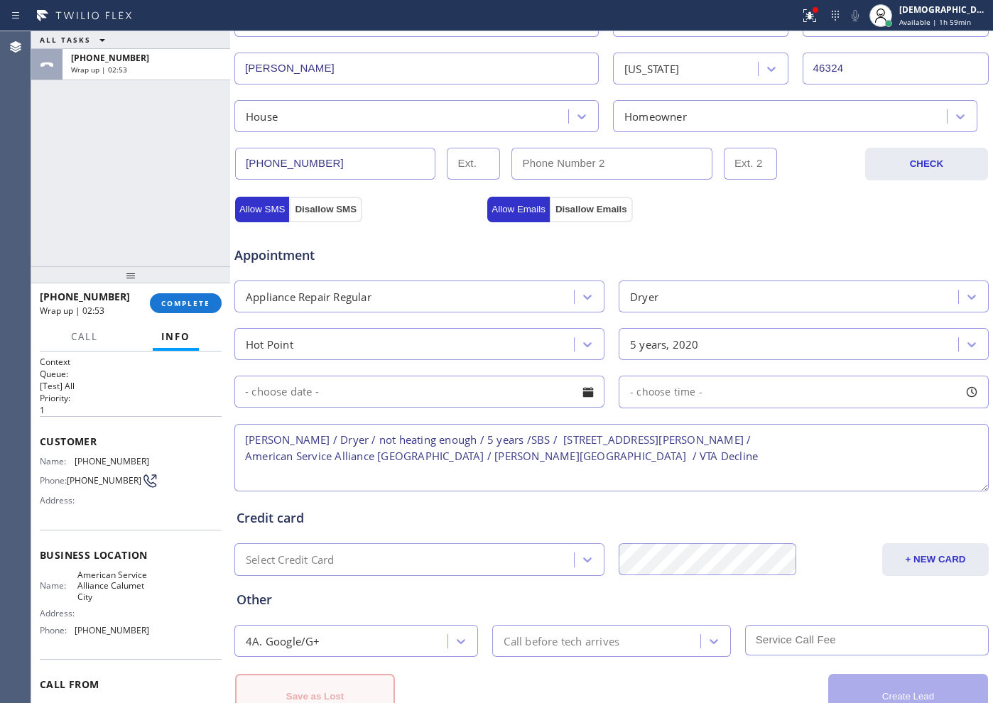
scroll to position [446, 0]
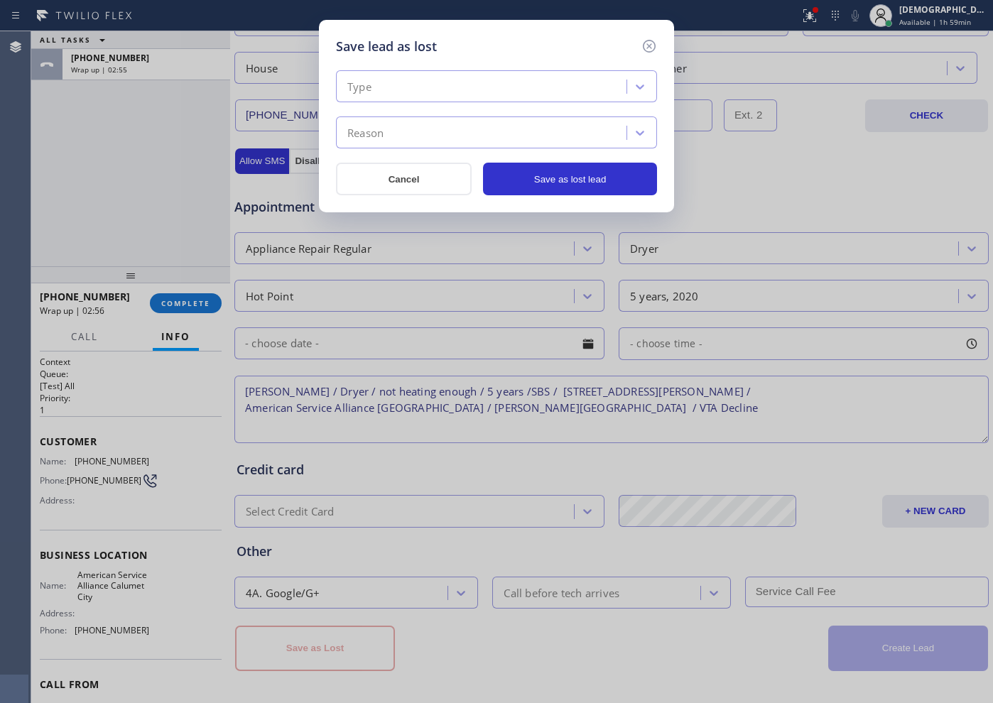
click at [432, 95] on div "Type" at bounding box center [483, 87] width 286 height 25
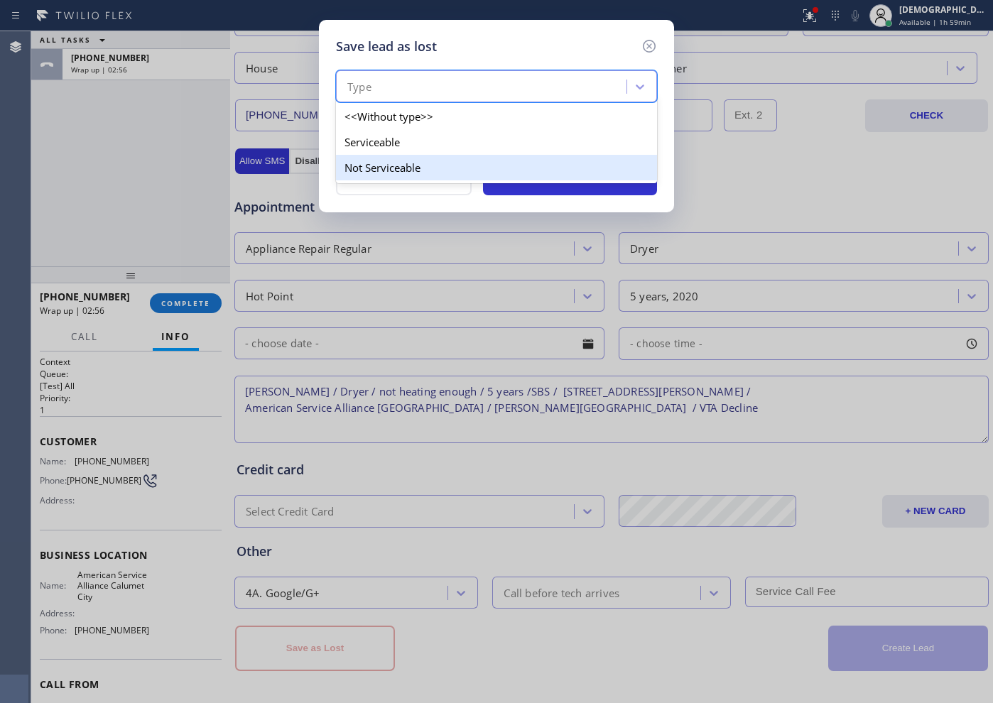
click at [423, 162] on div "Not Serviceable" at bounding box center [496, 168] width 321 height 26
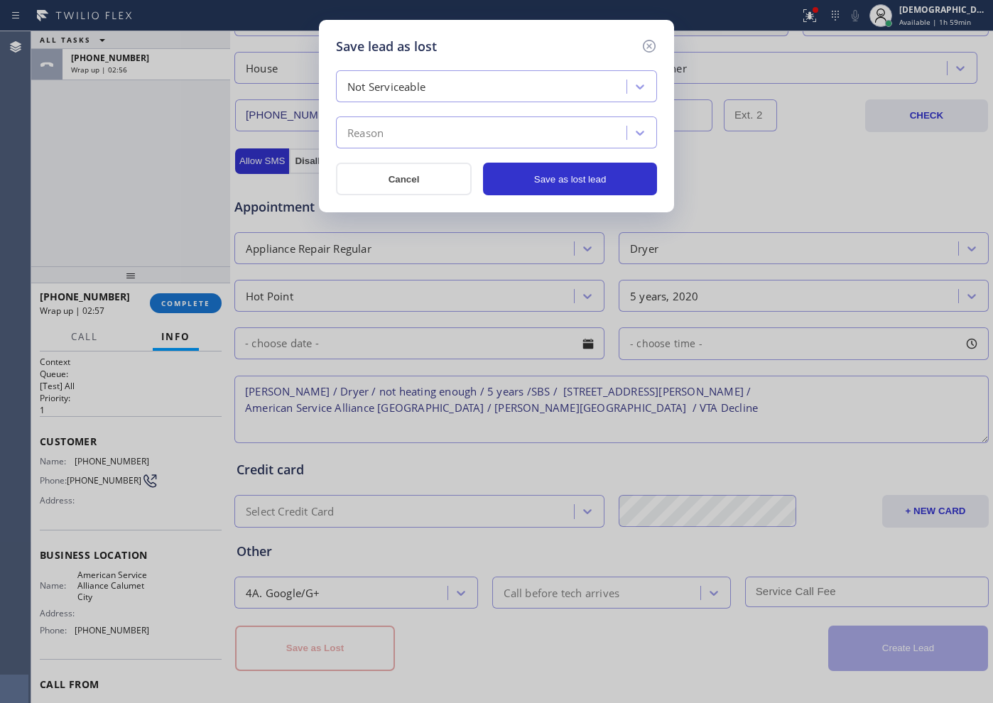
click at [423, 130] on div "Reason" at bounding box center [483, 133] width 286 height 25
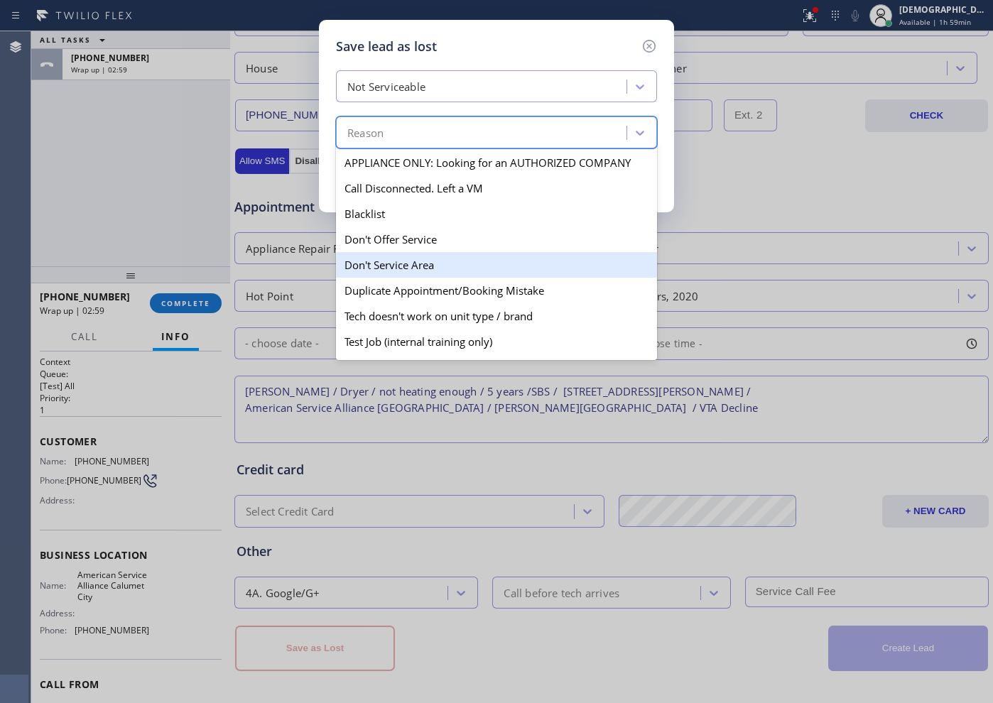
click at [428, 268] on div "Don't Service Area" at bounding box center [496, 265] width 321 height 26
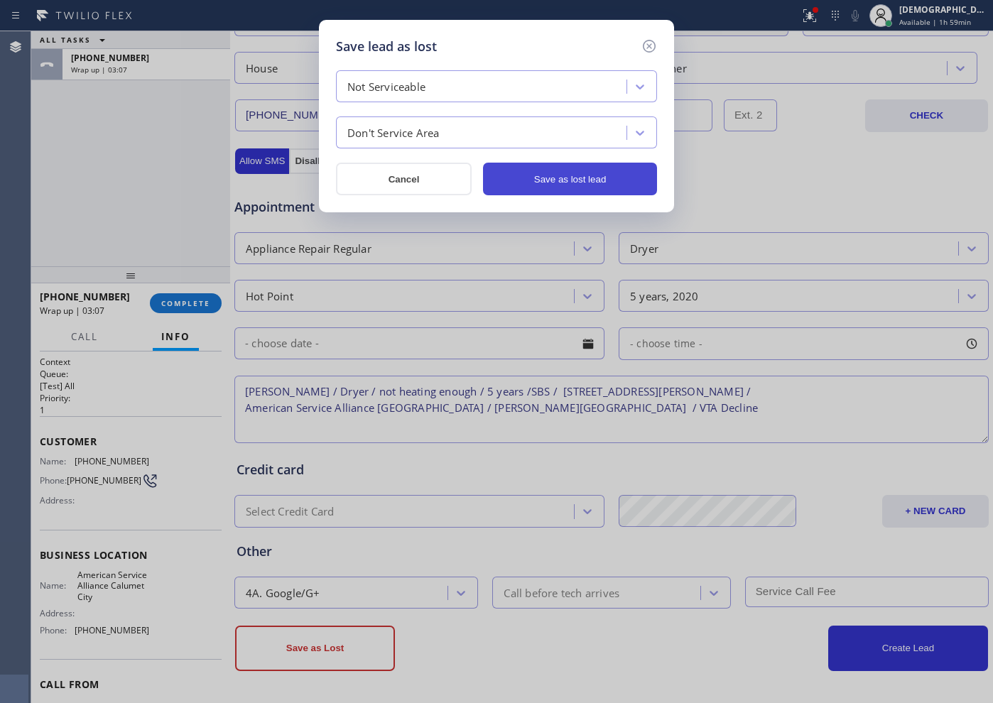
click at [532, 180] on button "Save as lost lead" at bounding box center [570, 179] width 174 height 33
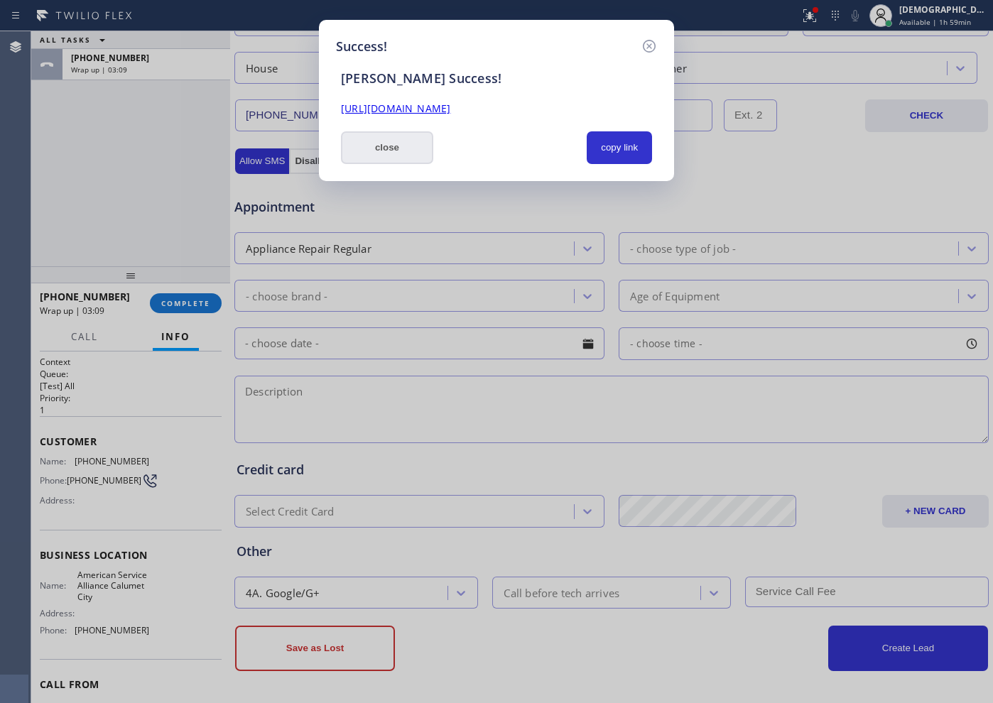
click at [390, 154] on button "close" at bounding box center [387, 147] width 92 height 33
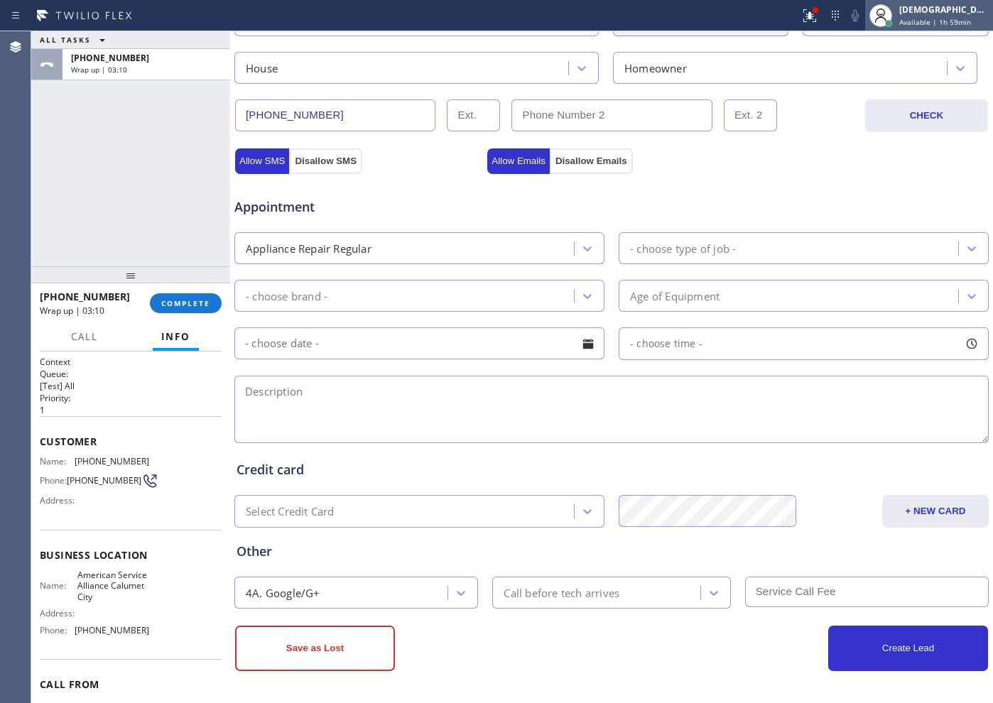
click at [937, 29] on div "[DEMOGRAPHIC_DATA] Cinco Available | 1h 59min" at bounding box center [929, 15] width 128 height 31
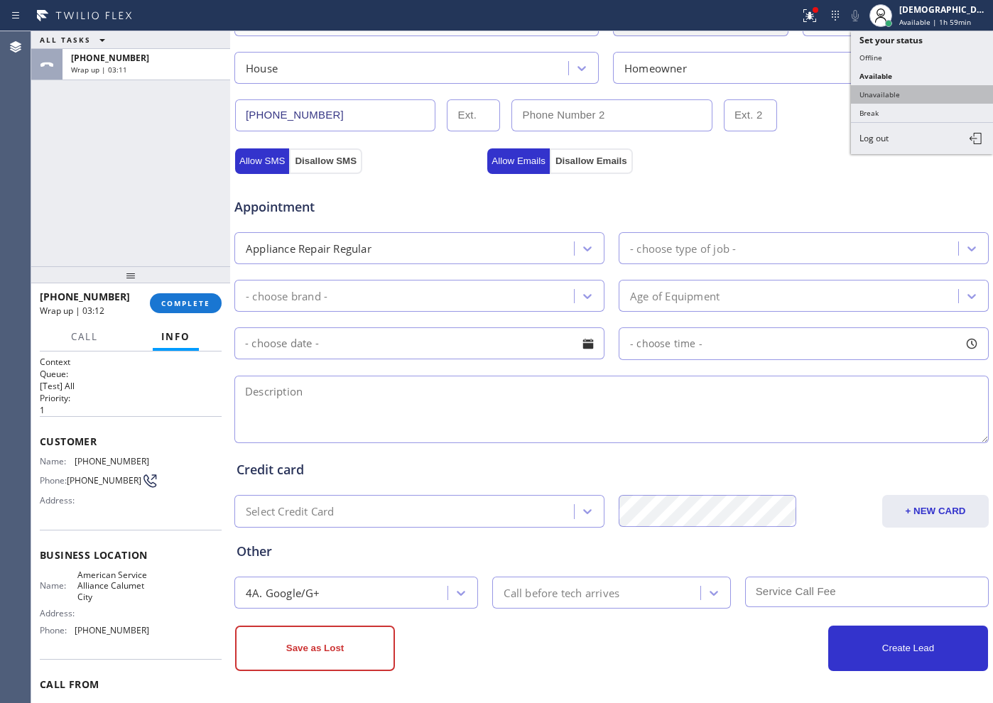
click at [920, 95] on button "Unavailable" at bounding box center [922, 94] width 142 height 18
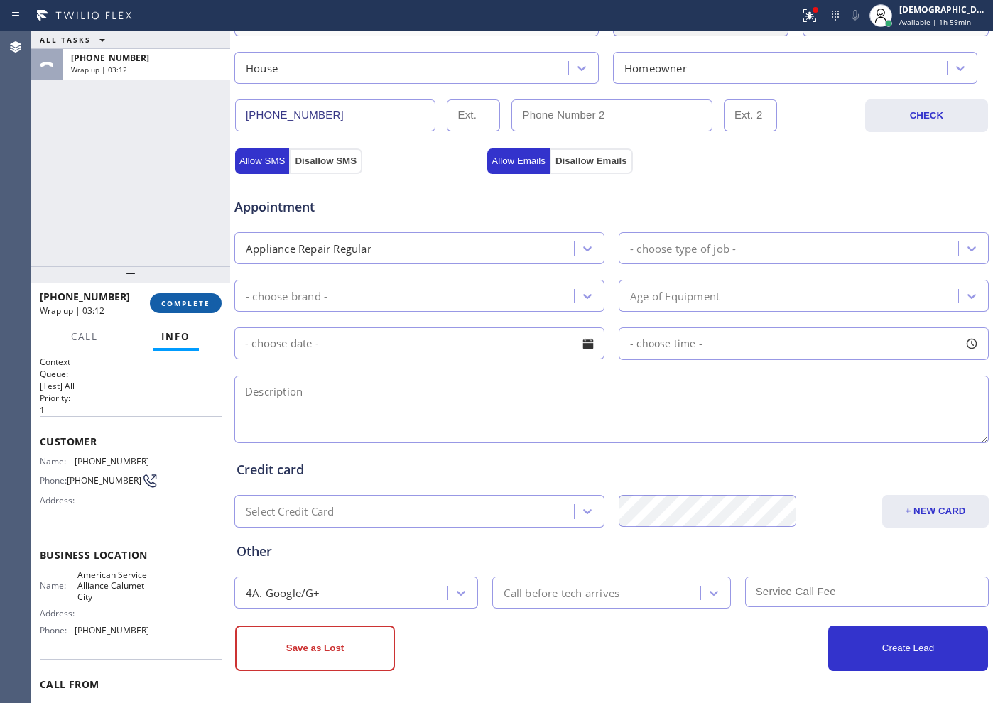
click at [212, 301] on button "COMPLETE" at bounding box center [186, 303] width 72 height 20
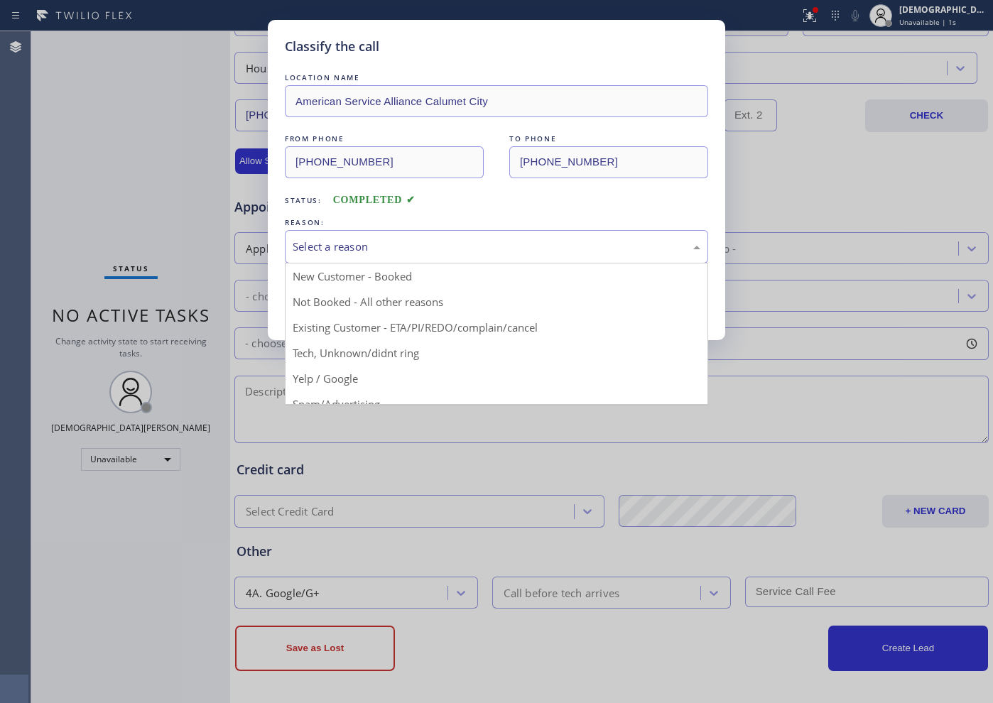
click at [342, 247] on div "Select a reason" at bounding box center [497, 247] width 408 height 16
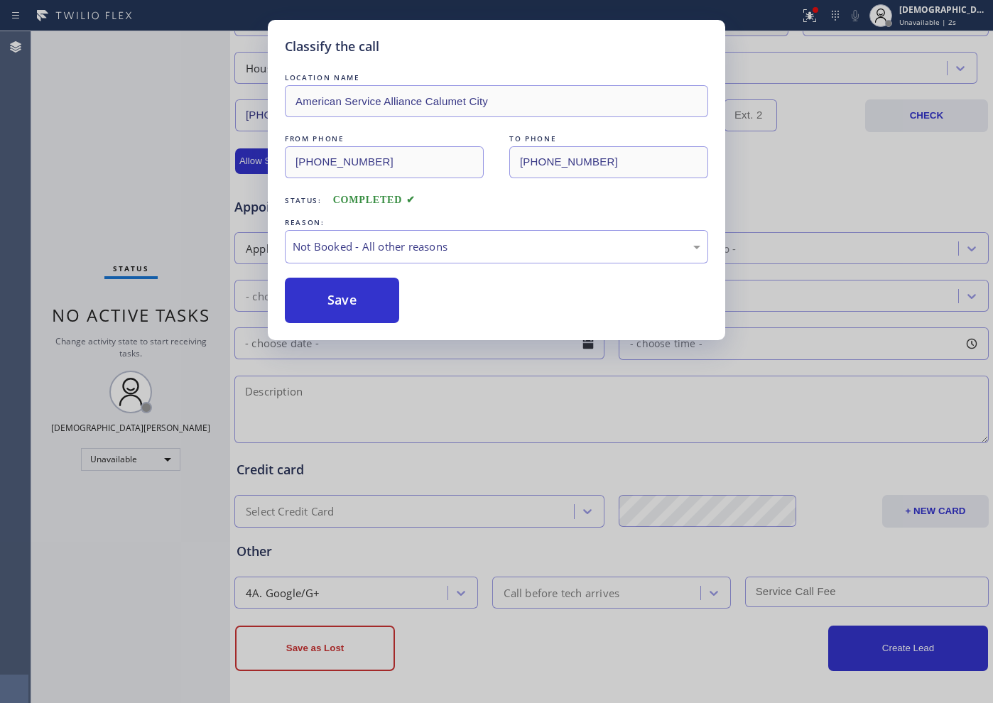
click at [343, 293] on button "Save" at bounding box center [342, 300] width 114 height 45
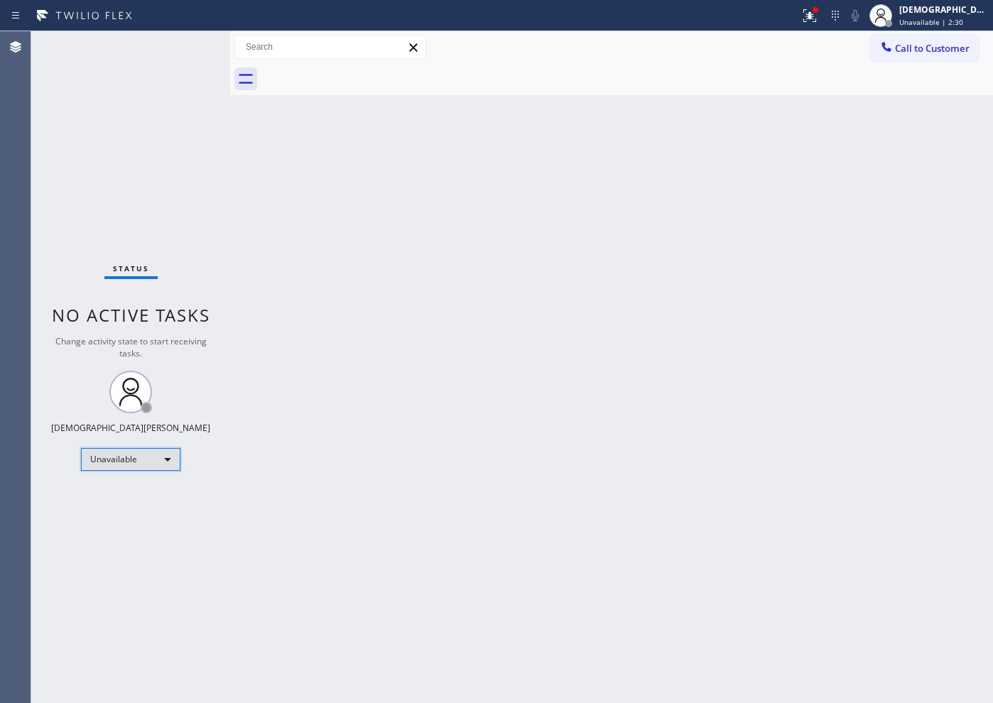
click at [154, 454] on div "Unavailable" at bounding box center [130, 459] width 99 height 23
click at [142, 494] on li "Available" at bounding box center [130, 497] width 97 height 17
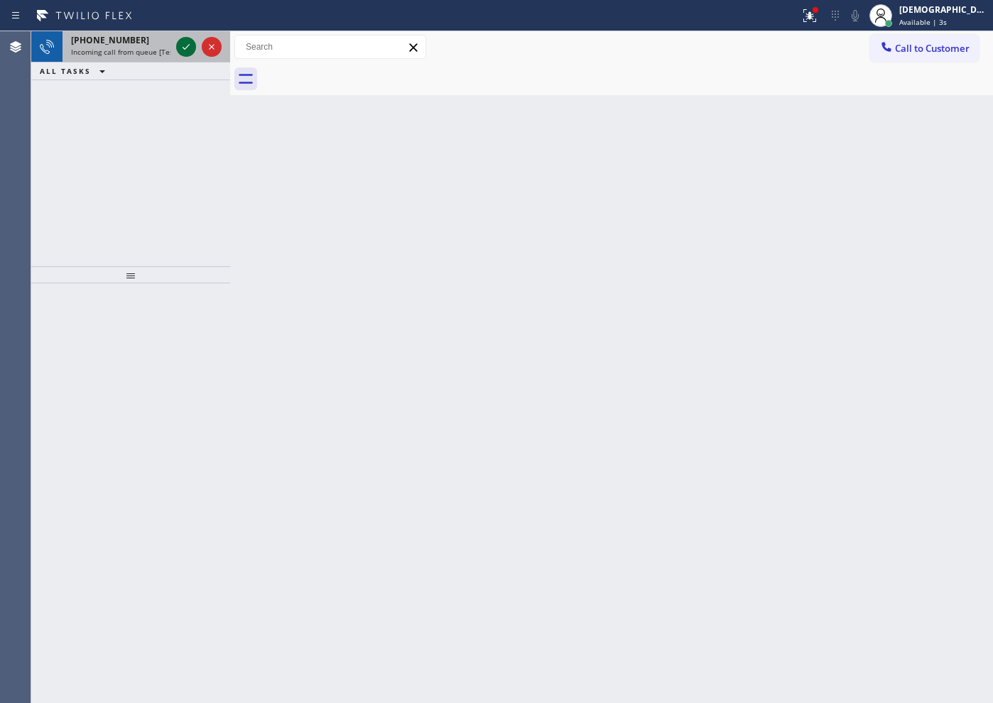
click at [193, 44] on icon at bounding box center [186, 46] width 17 height 17
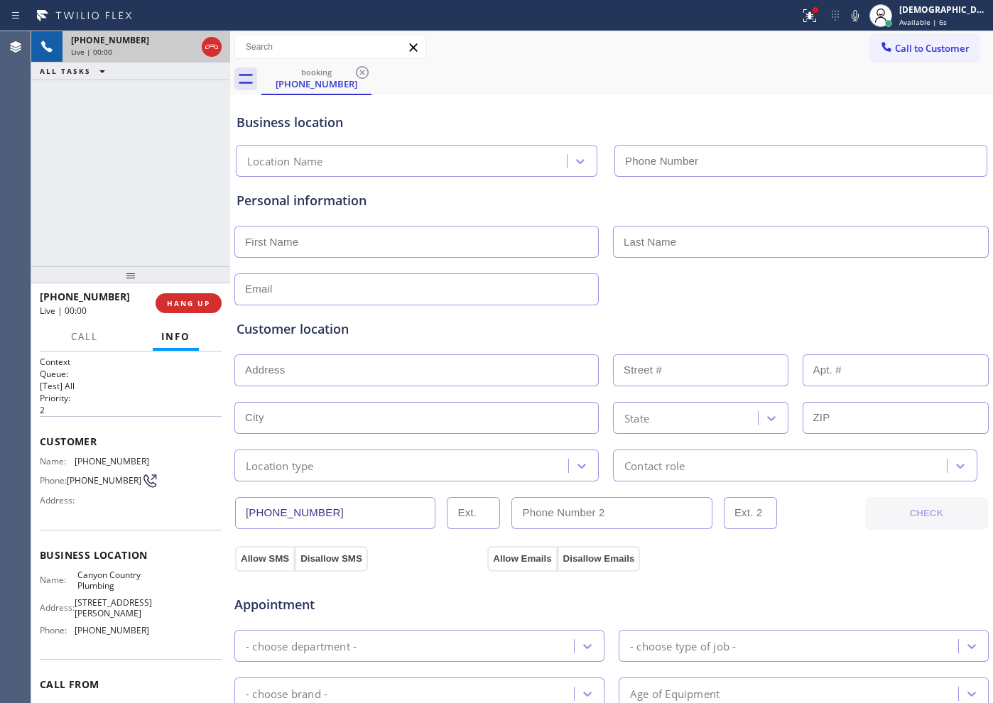
type input "[PHONE_NUMBER]"
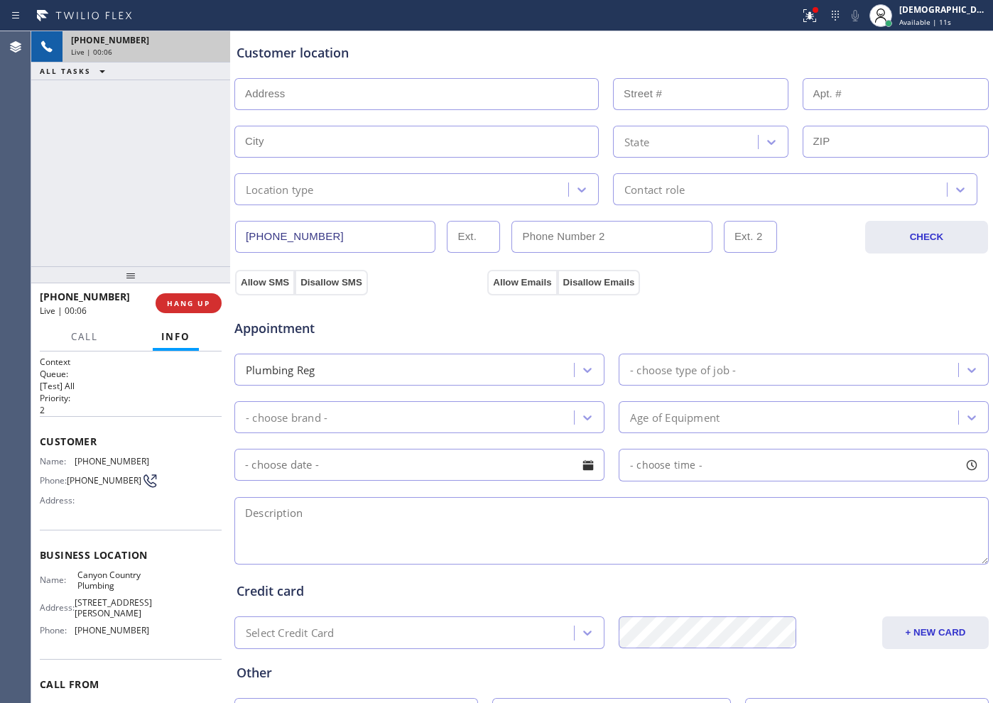
scroll to position [398, 0]
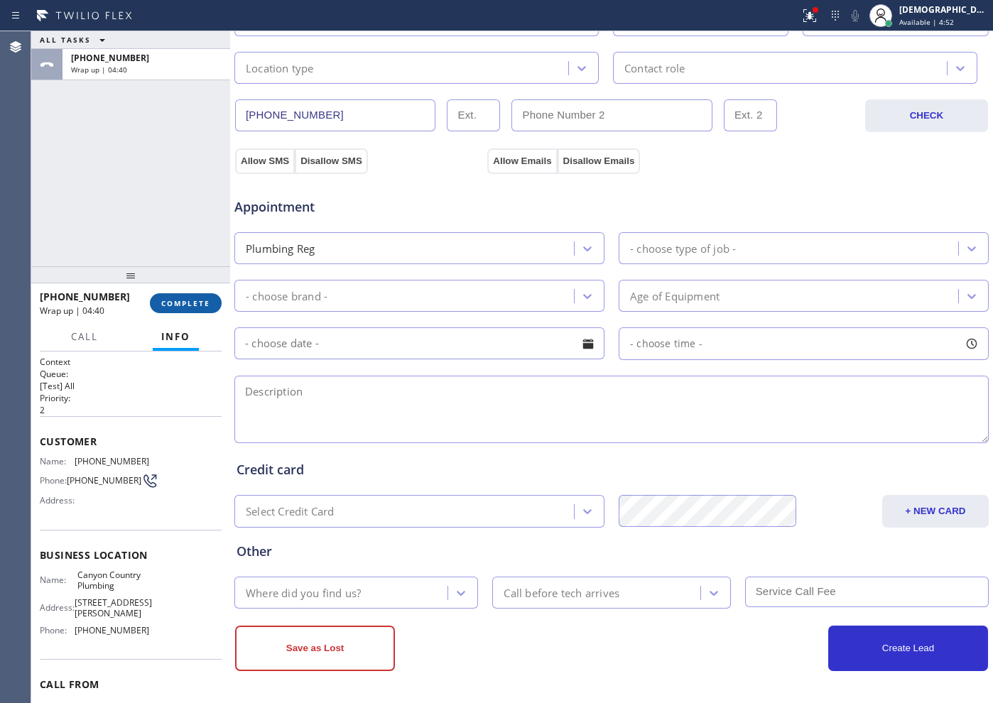
click at [210, 296] on button "COMPLETE" at bounding box center [186, 303] width 72 height 20
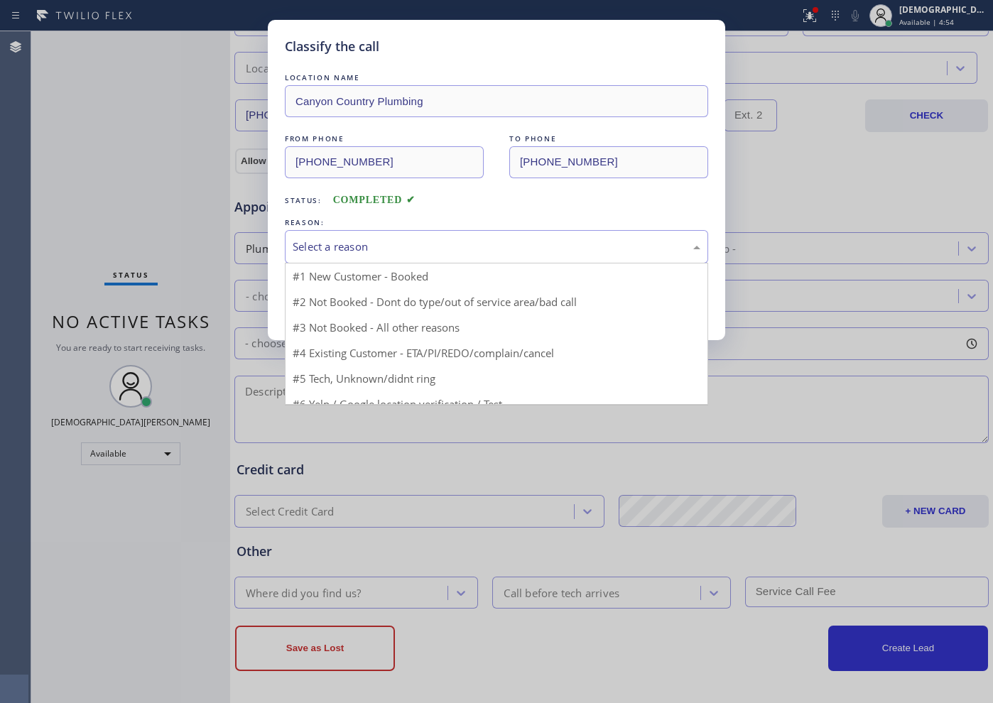
click at [376, 247] on div "Select a reason" at bounding box center [497, 247] width 408 height 16
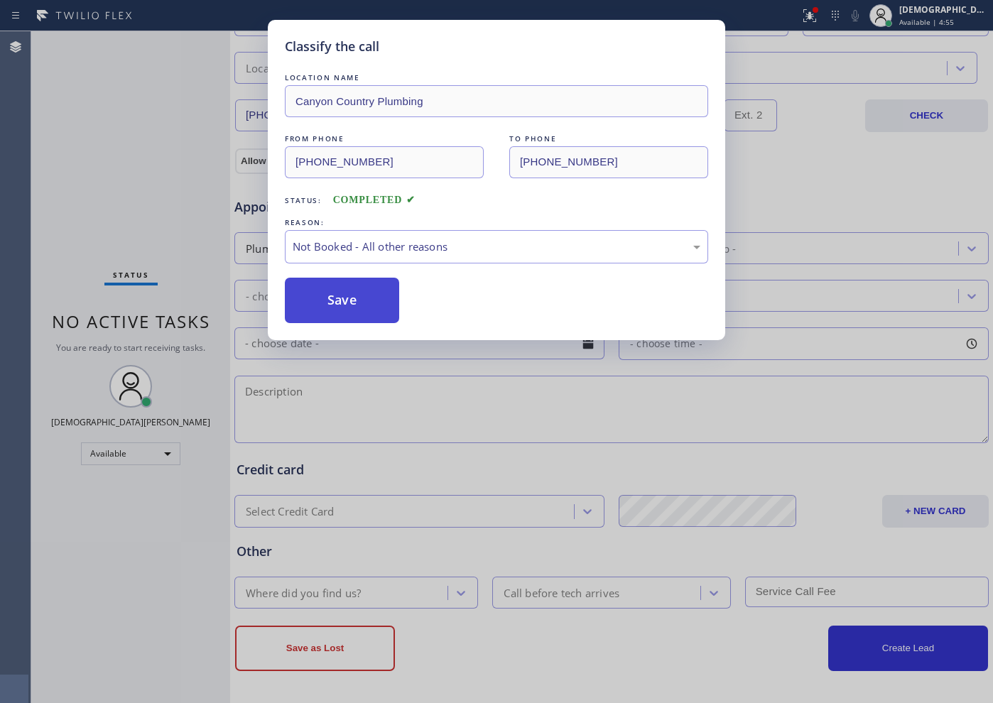
click at [362, 295] on button "Save" at bounding box center [342, 300] width 114 height 45
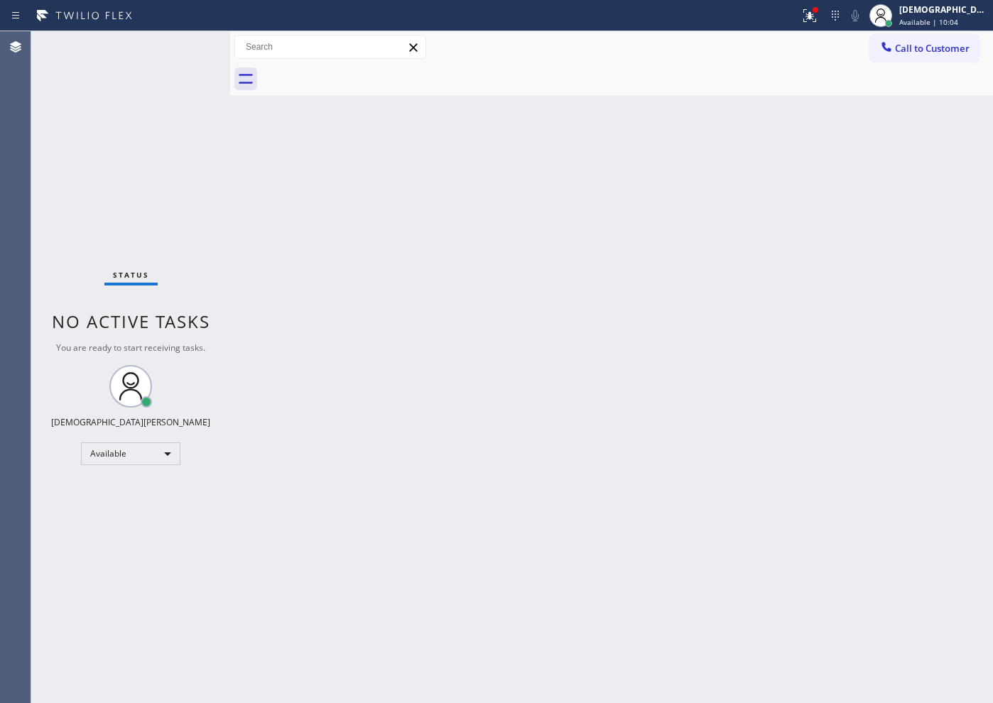
click at [172, 168] on div "Status No active tasks You are ready to start receiving tasks. Christian Cinco …" at bounding box center [130, 367] width 199 height 672
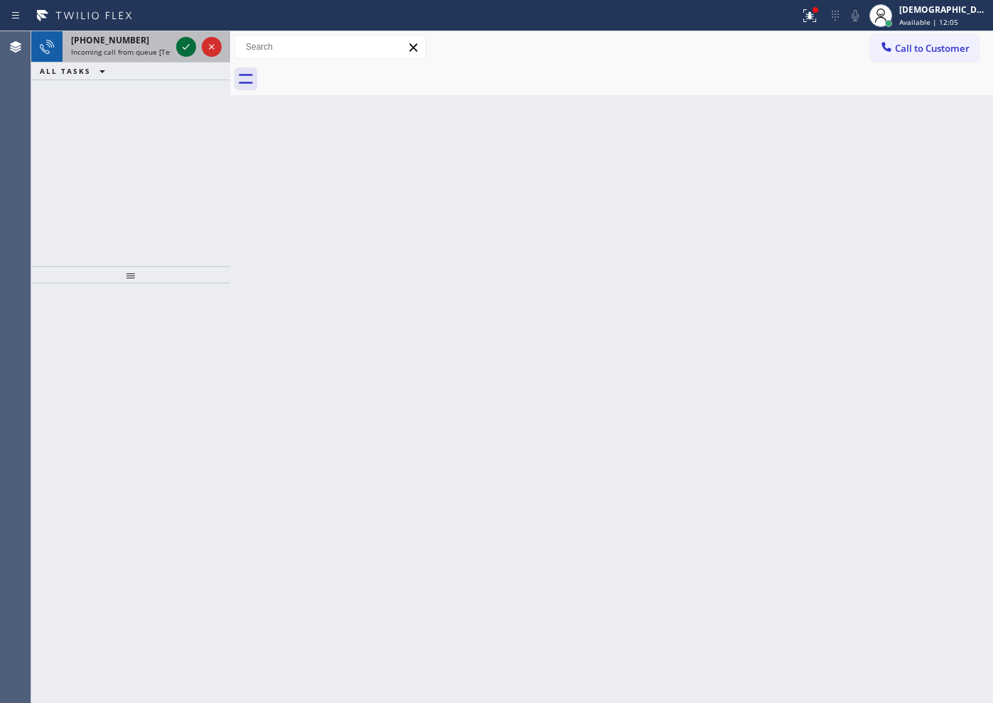
click at [185, 53] on icon at bounding box center [186, 46] width 17 height 17
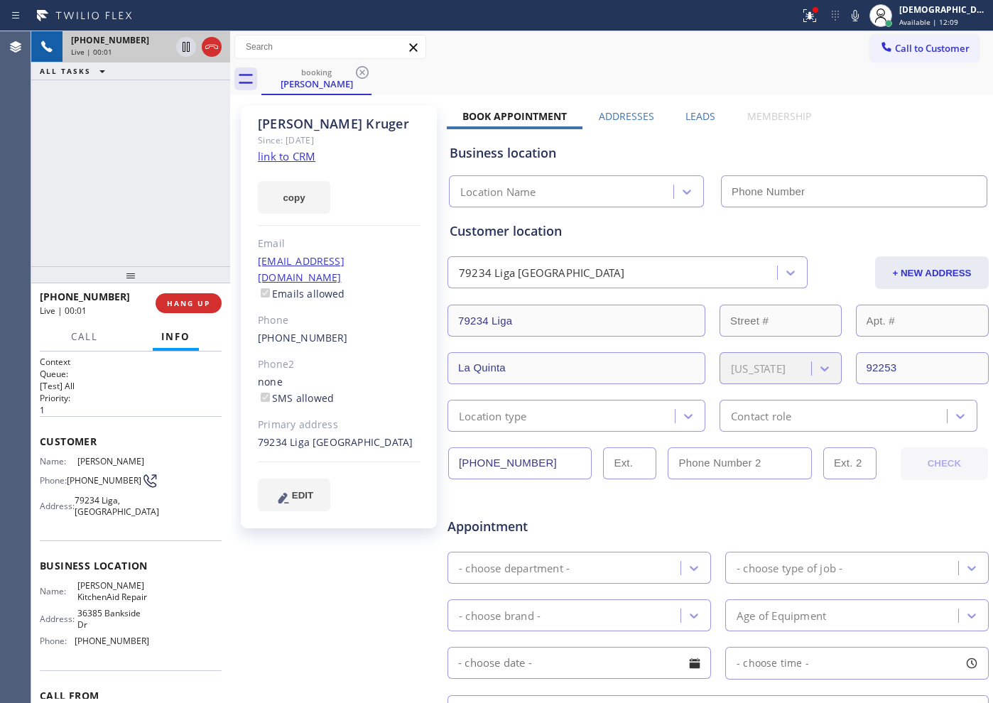
type input "[PHONE_NUMBER]"
click at [306, 156] on link "link to CRM" at bounding box center [287, 156] width 58 height 14
click at [190, 46] on icon at bounding box center [186, 47] width 7 height 10
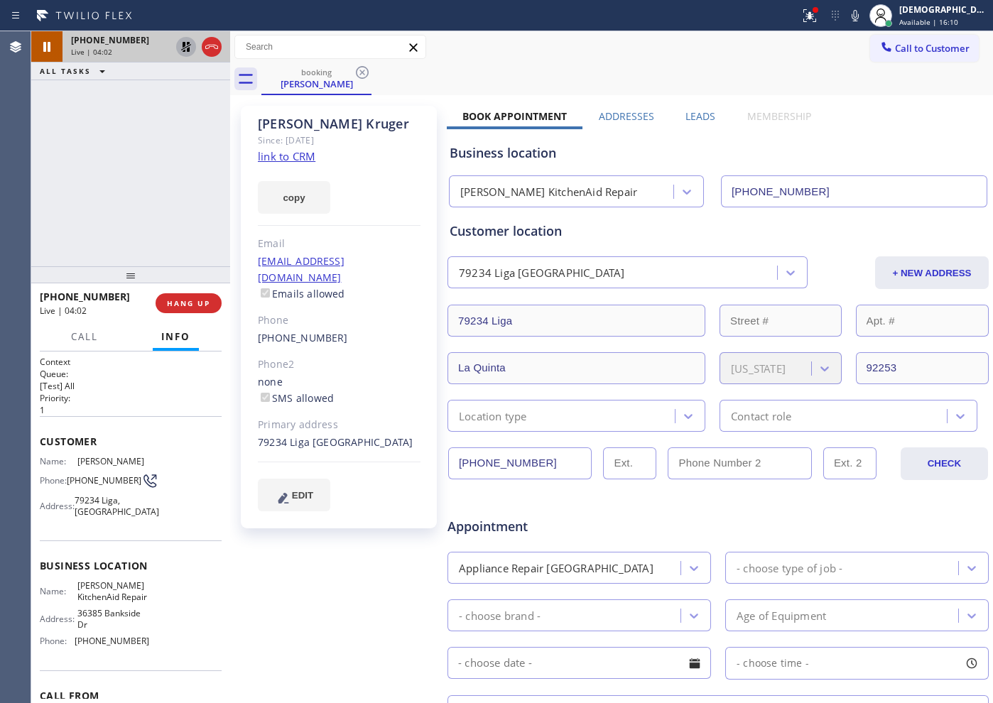
click at [184, 49] on icon at bounding box center [186, 46] width 17 height 17
drag, startPoint x: 210, startPoint y: 47, endPoint x: 239, endPoint y: 62, distance: 32.7
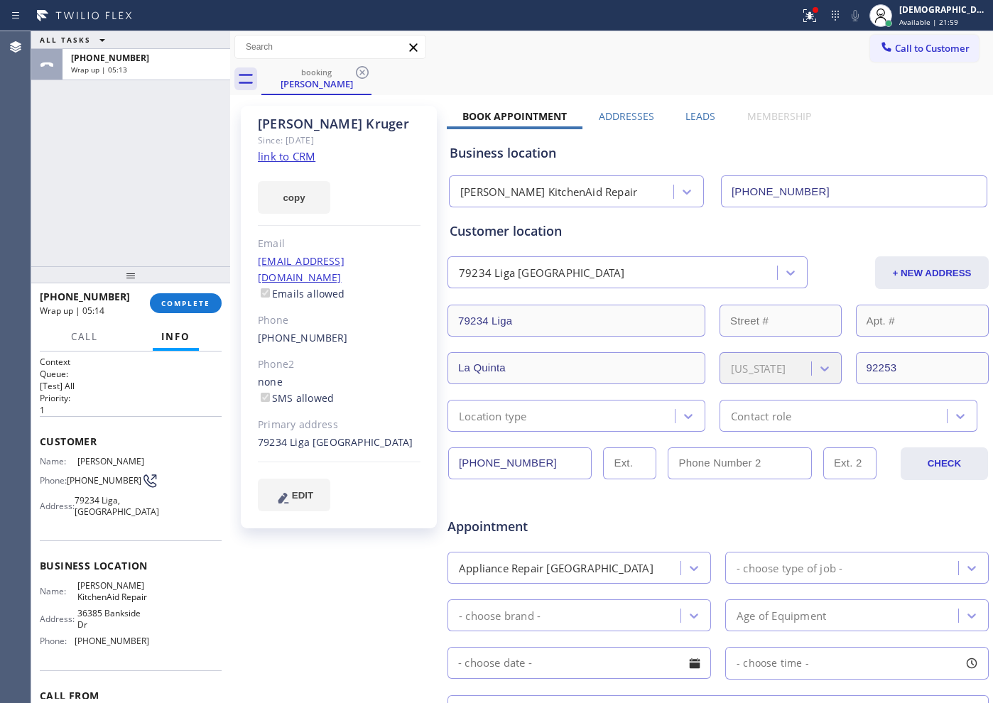
click at [91, 139] on div "ALL TASKS ALL TASKS ACTIVE TASKS TASKS IN WRAP UP [PHONE_NUMBER] Wrap up | 05:13" at bounding box center [130, 148] width 199 height 235
click at [211, 312] on button "COMPLETE" at bounding box center [186, 303] width 72 height 20
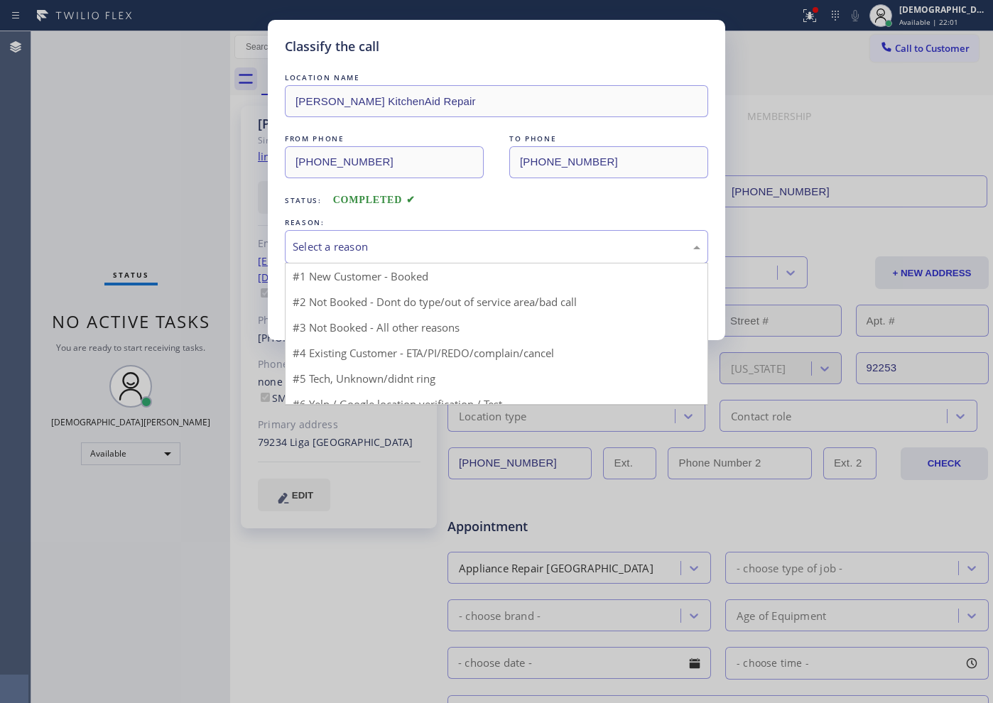
click at [504, 251] on div "Select a reason" at bounding box center [497, 247] width 408 height 16
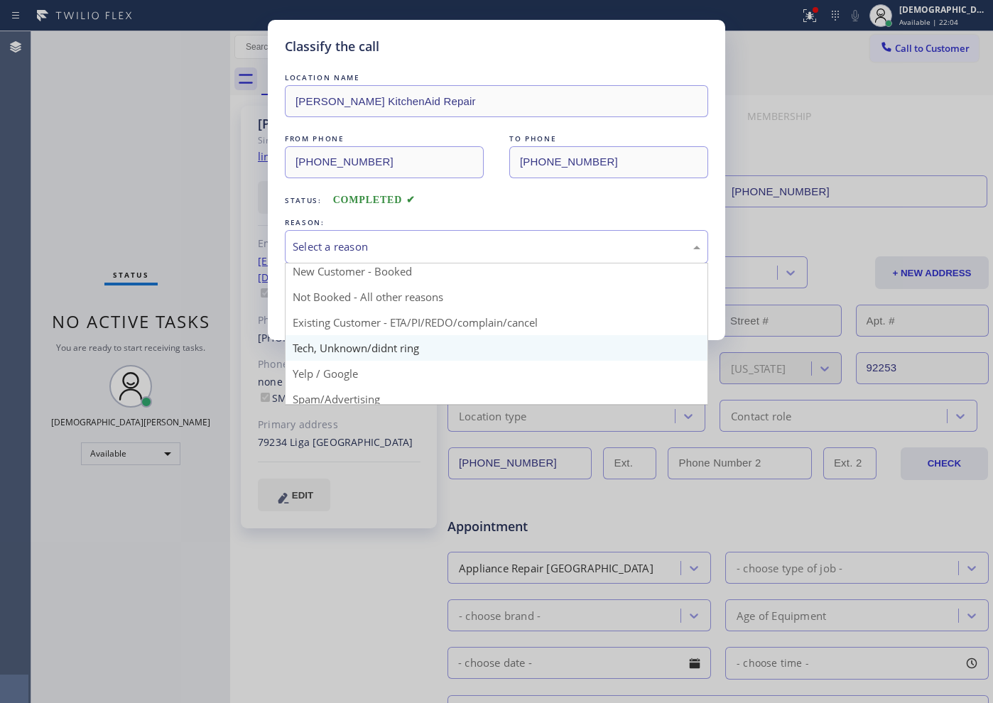
scroll to position [1, 0]
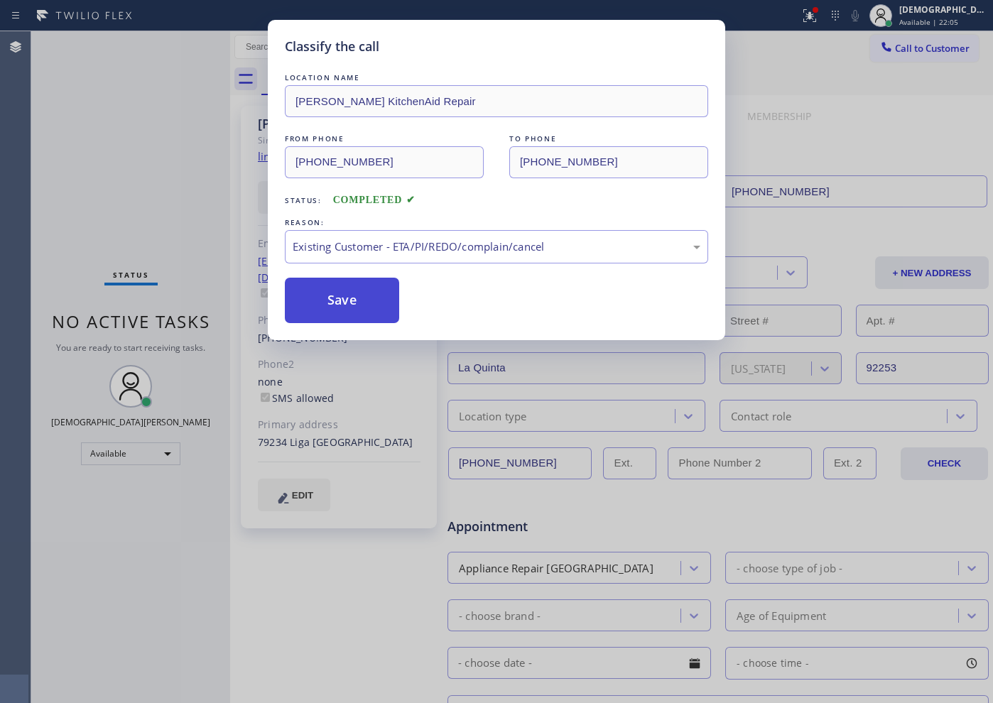
click at [377, 304] on button "Save" at bounding box center [342, 300] width 114 height 45
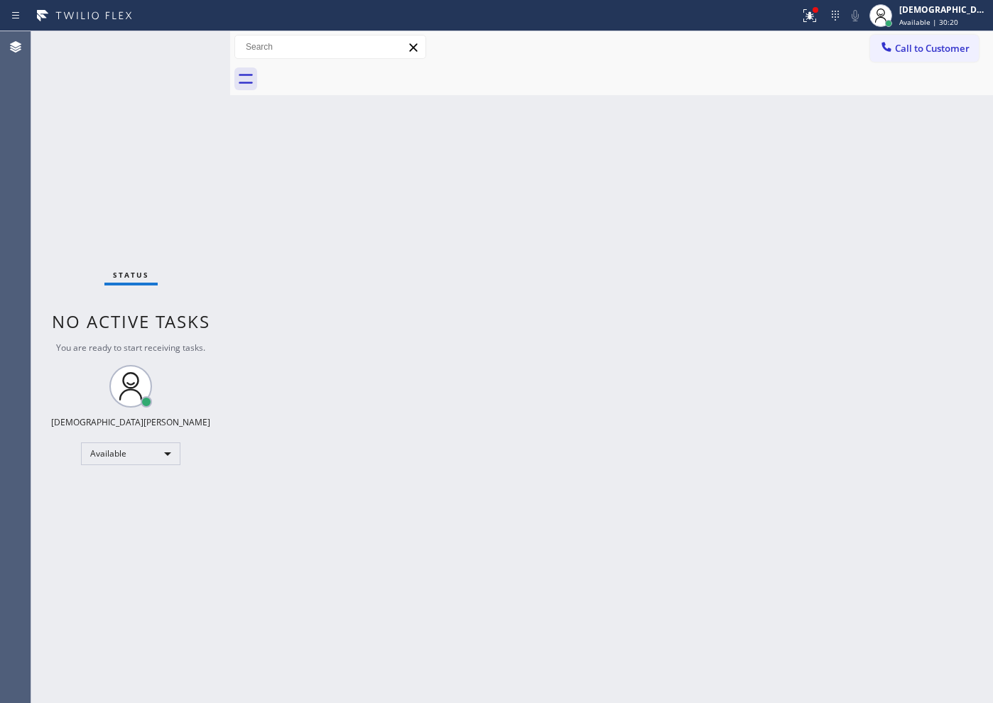
click at [146, 194] on div "Status No active tasks You are ready to start receiving tasks. Christian Cinco …" at bounding box center [130, 367] width 199 height 672
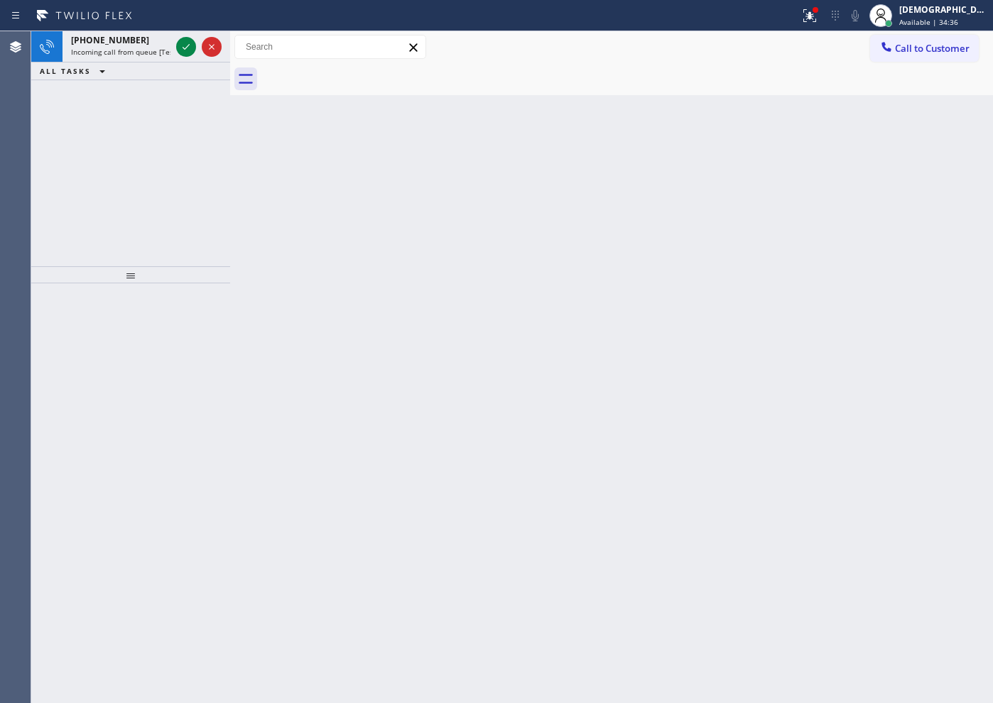
drag, startPoint x: 752, startPoint y: 607, endPoint x: 620, endPoint y: 480, distance: 183.4
click at [752, 605] on div "Back to Dashboard Change Sender ID Customers Technicians Select a contact Outbo…" at bounding box center [611, 367] width 763 height 672
click at [187, 40] on icon at bounding box center [186, 46] width 17 height 17
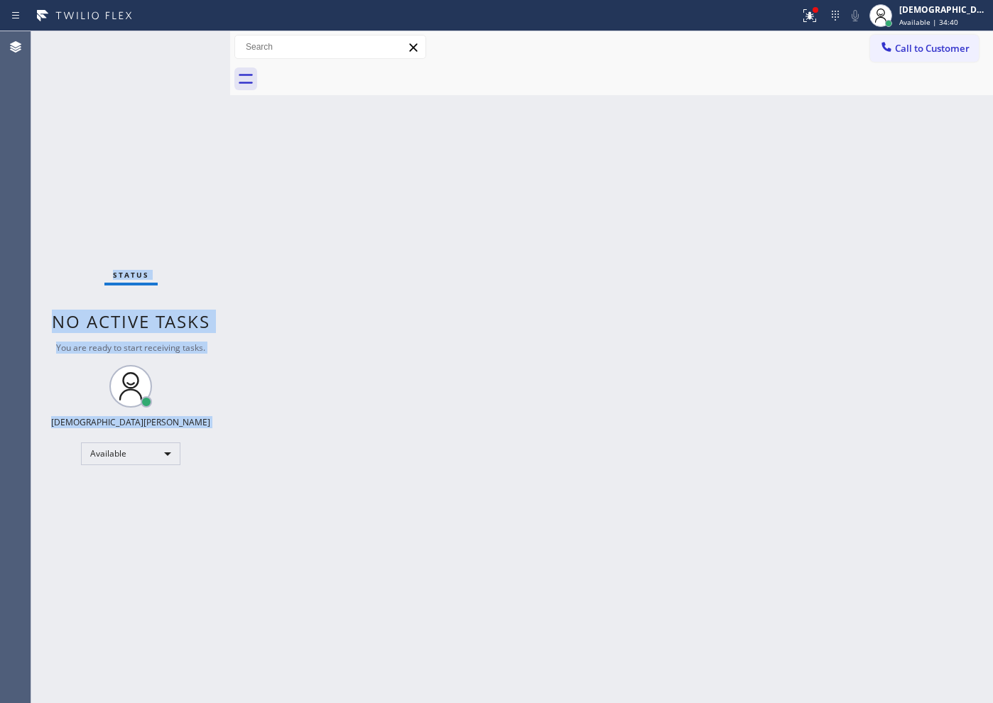
click at [187, 44] on div "Status No active tasks You are ready to start receiving tasks. Christian Cinco …" at bounding box center [130, 367] width 199 height 672
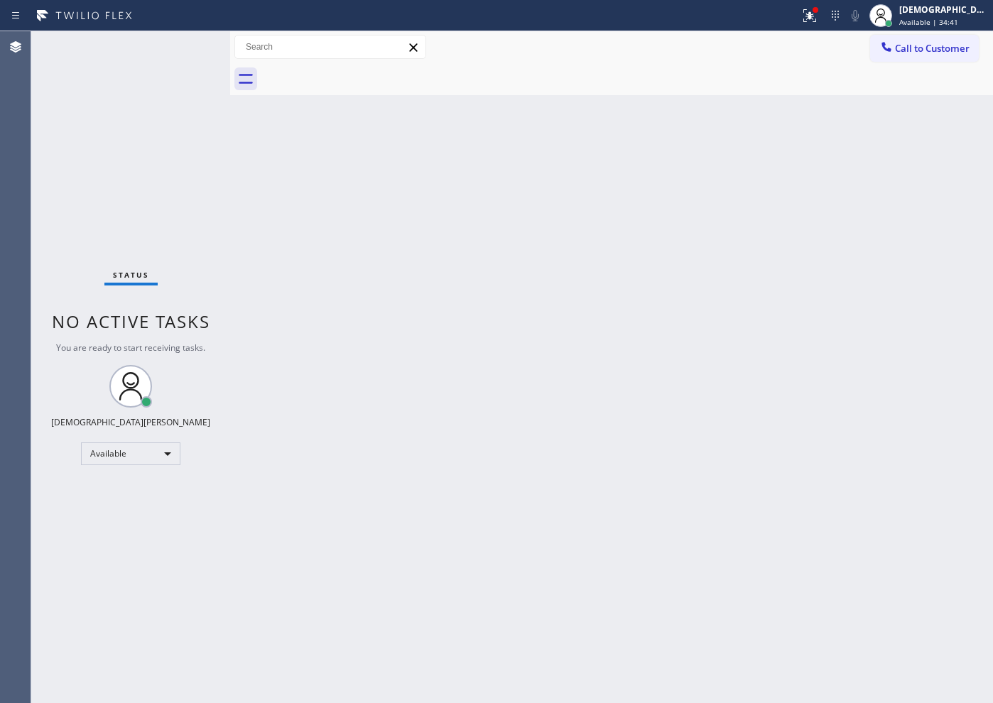
click at [301, 190] on div "Back to Dashboard Change Sender ID Customers Technicians Select a contact Outbo…" at bounding box center [611, 367] width 763 height 672
click at [819, 21] on icon at bounding box center [810, 15] width 17 height 17
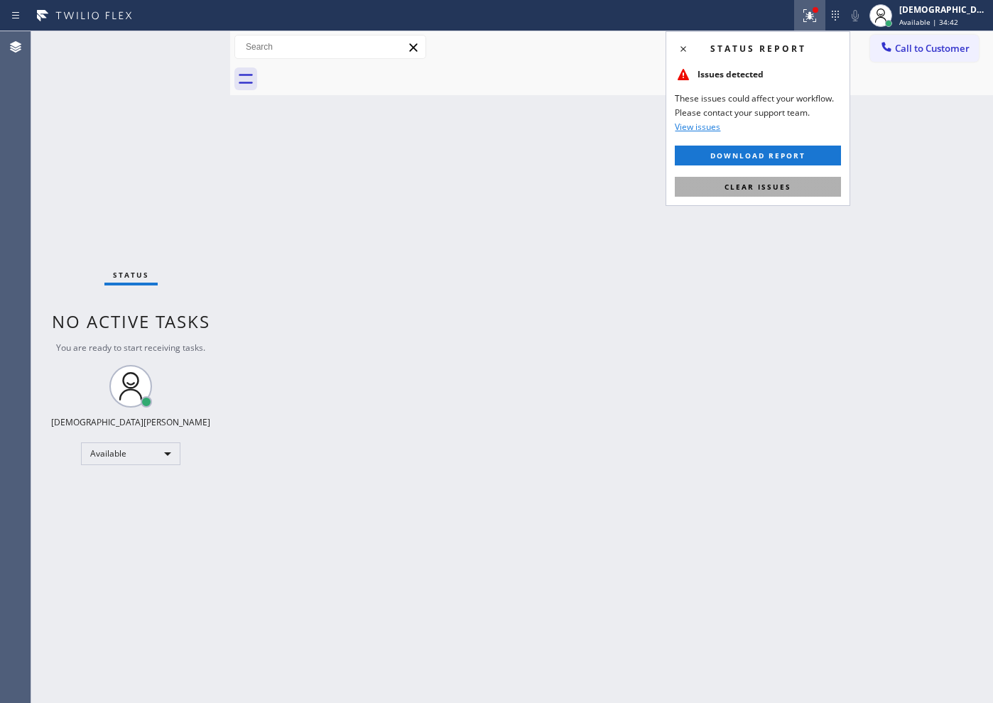
click at [803, 177] on button "Clear issues" at bounding box center [758, 187] width 166 height 20
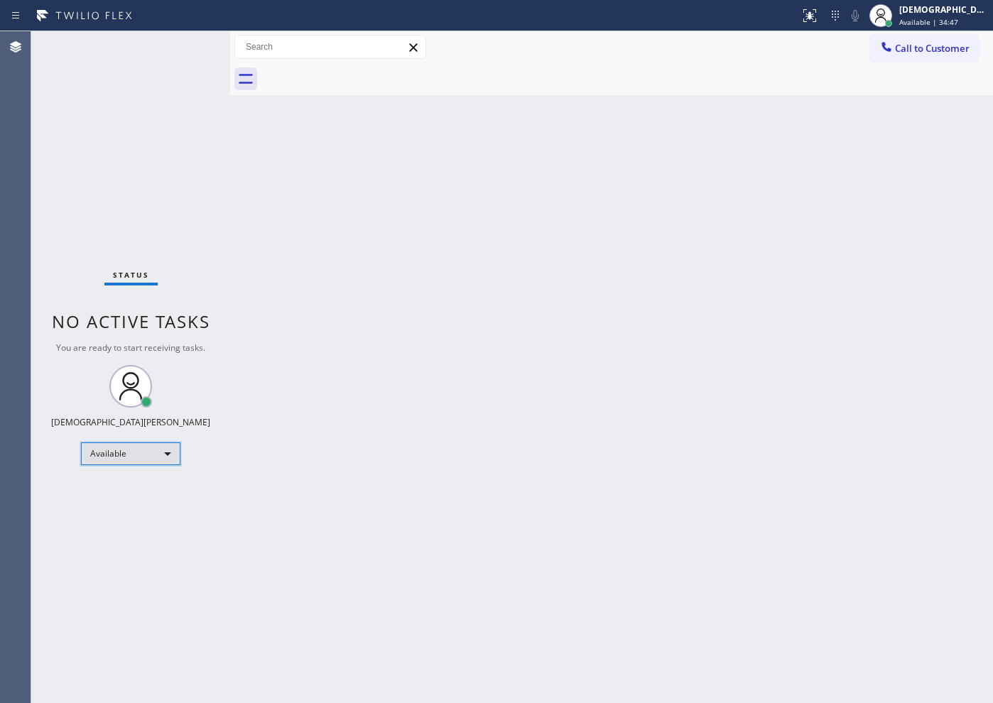
click at [122, 446] on div "Available" at bounding box center [130, 454] width 99 height 23
click at [128, 503] on li "Unavailable" at bounding box center [130, 509] width 97 height 17
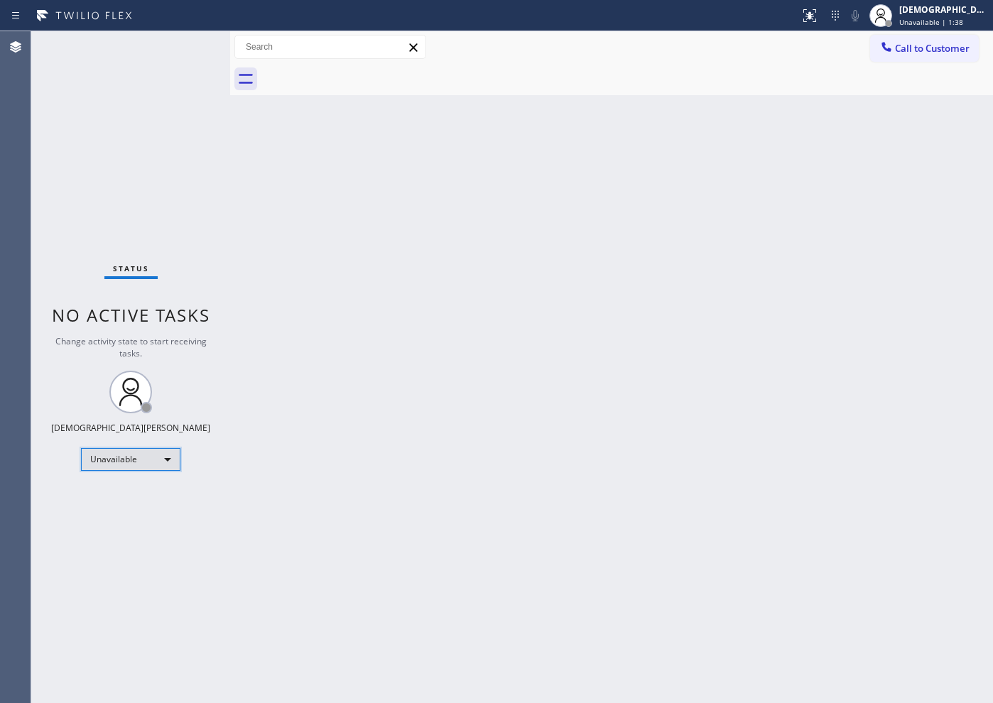
click at [106, 460] on div "Unavailable" at bounding box center [130, 459] width 99 height 23
click at [138, 483] on li "Offline" at bounding box center [130, 479] width 97 height 17
click at [929, 17] on span "Offline | 0s" at bounding box center [919, 22] width 39 height 10
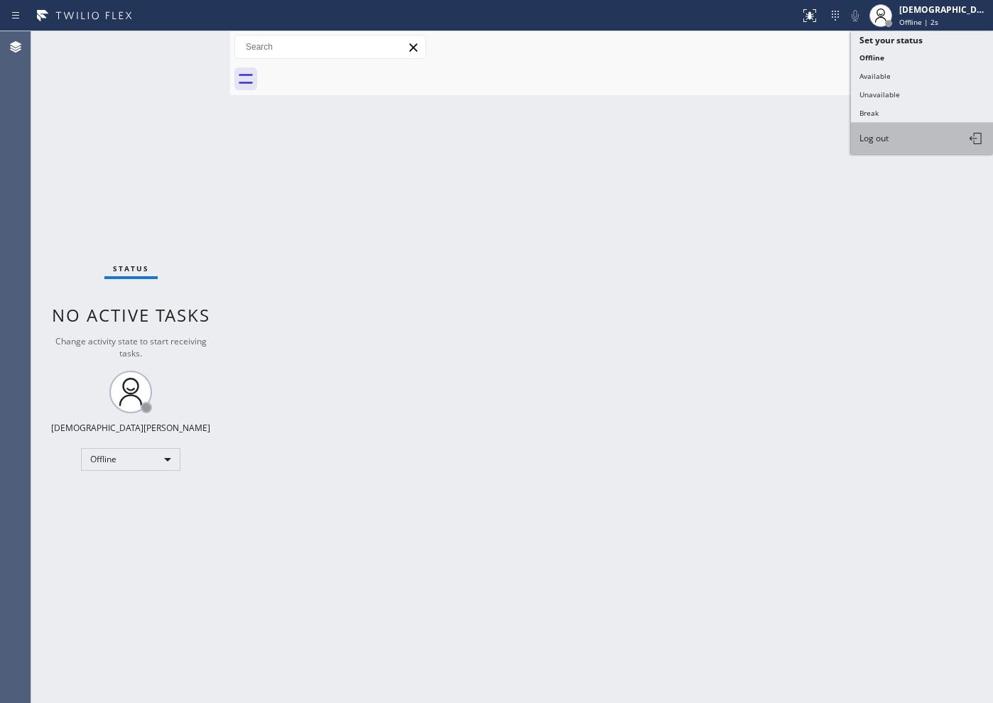
click at [922, 139] on button "Log out" at bounding box center [922, 138] width 142 height 31
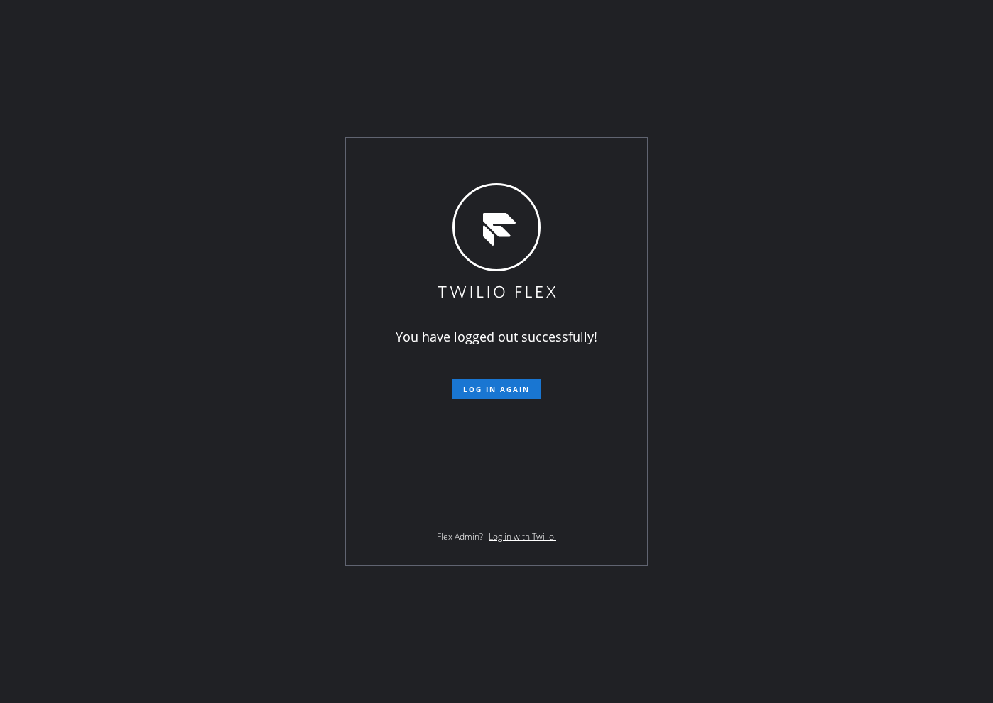
click at [105, 453] on div "You have logged out successfully! Log in again Flex Admin? Log in with Twilio." at bounding box center [496, 351] width 993 height 703
